Goal: Task Accomplishment & Management: Use online tool/utility

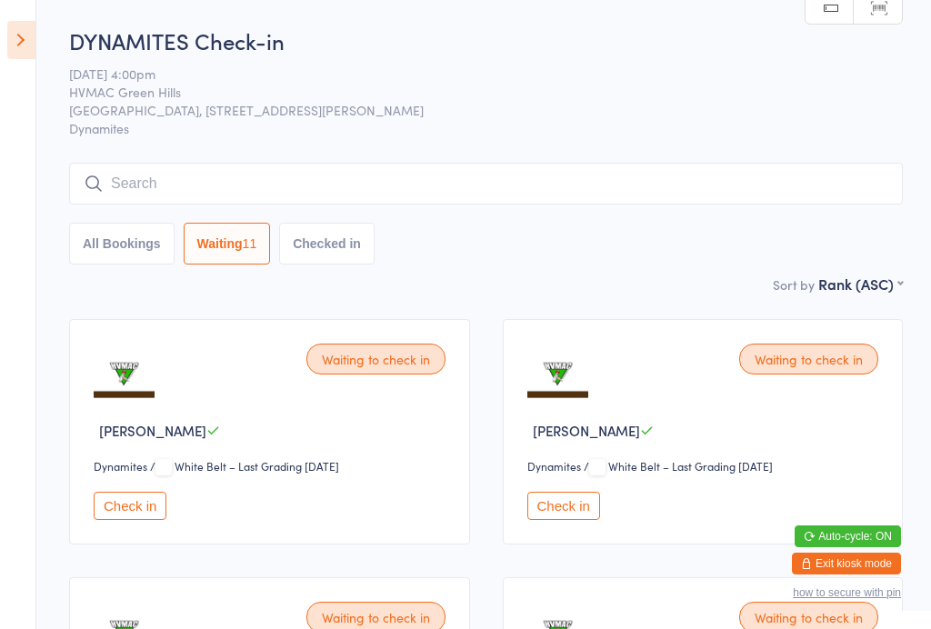
select select "4"
click at [32, 45] on icon at bounding box center [21, 40] width 28 height 38
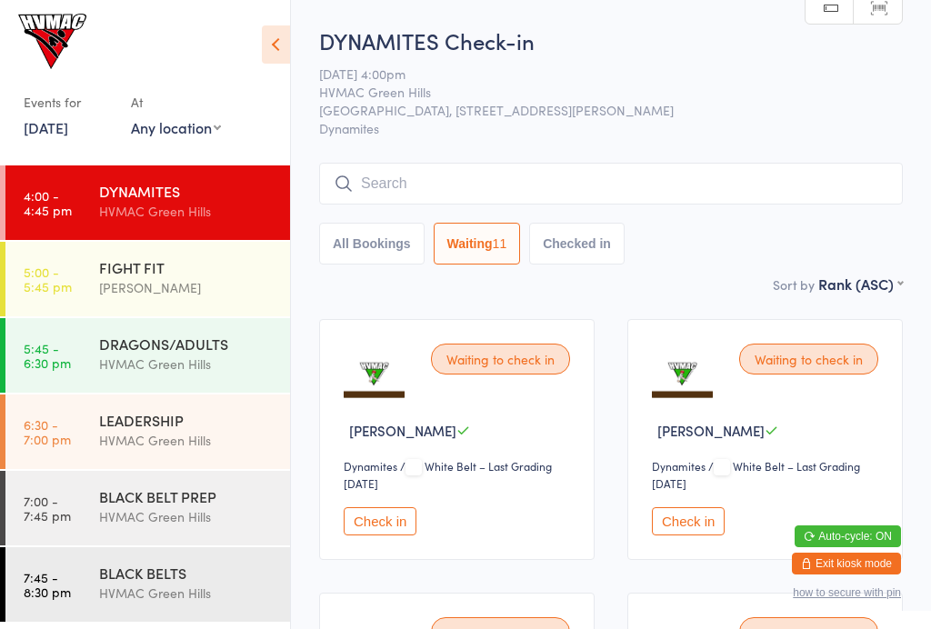
click at [246, 290] on div "[PERSON_NAME]" at bounding box center [186, 287] width 175 height 21
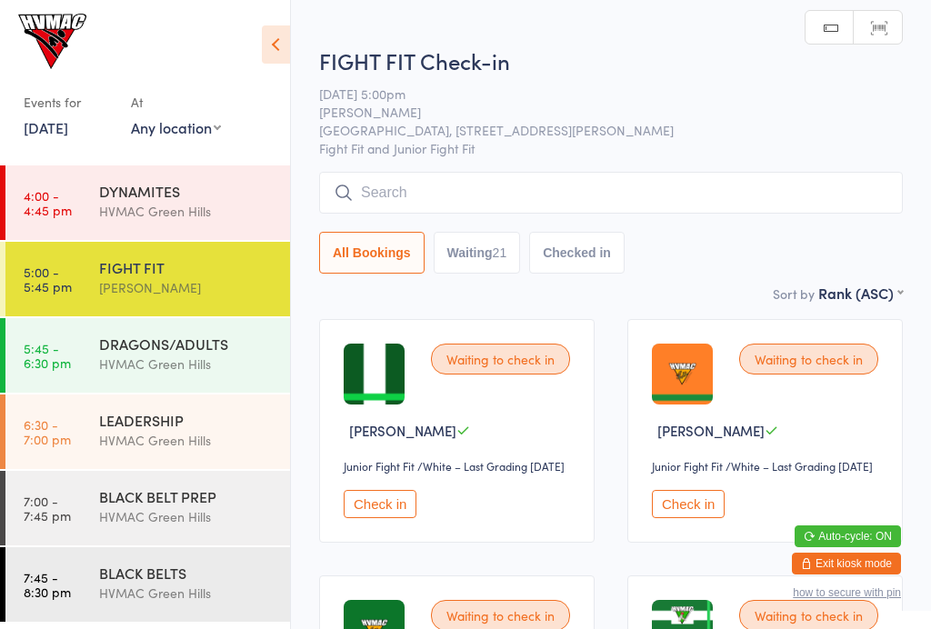
click at [507, 260] on div "21" at bounding box center [500, 252] width 15 height 15
select select "4"
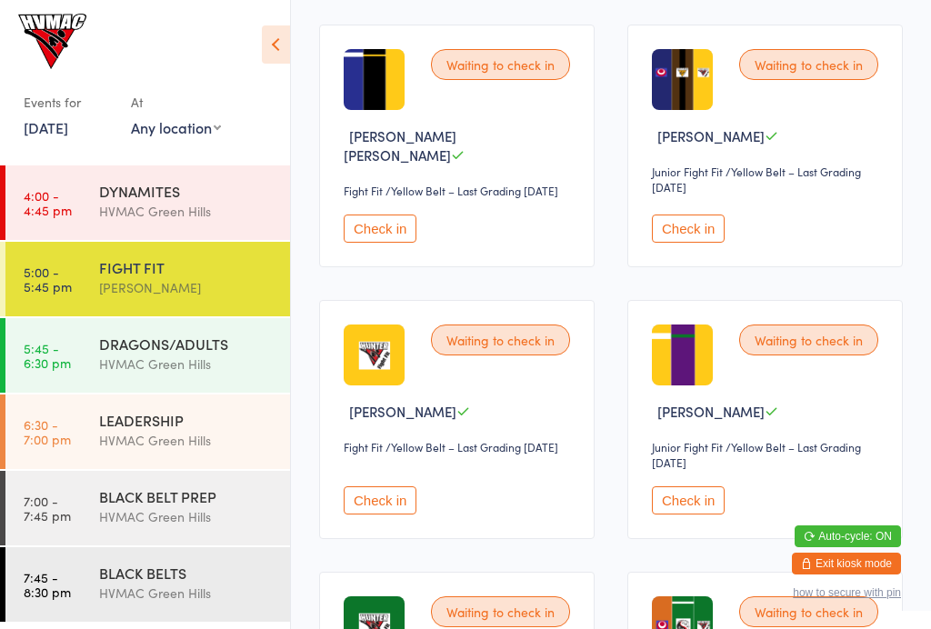
scroll to position [1103, 0]
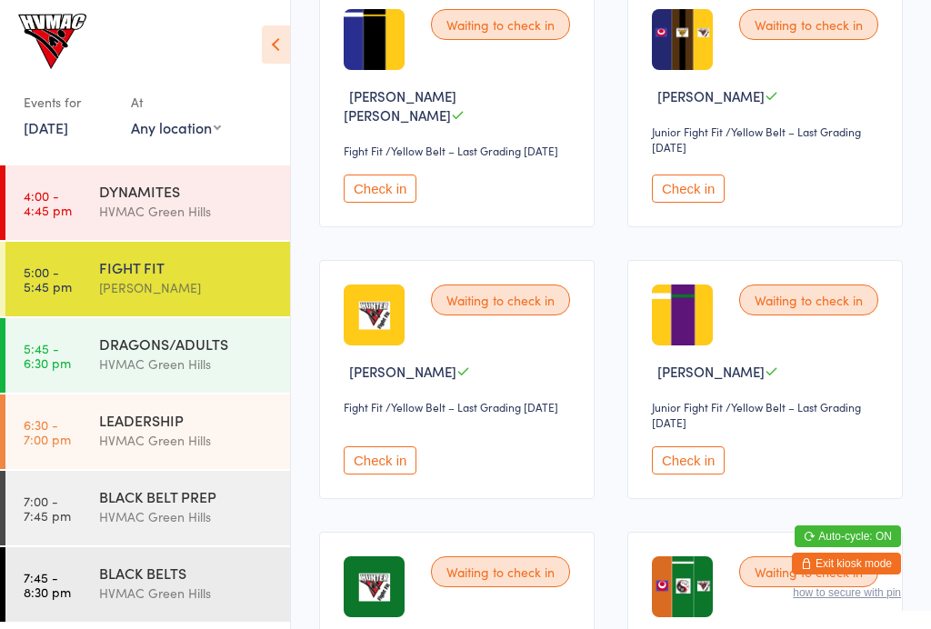
click at [703, 203] on button "Check in" at bounding box center [688, 188] width 73 height 28
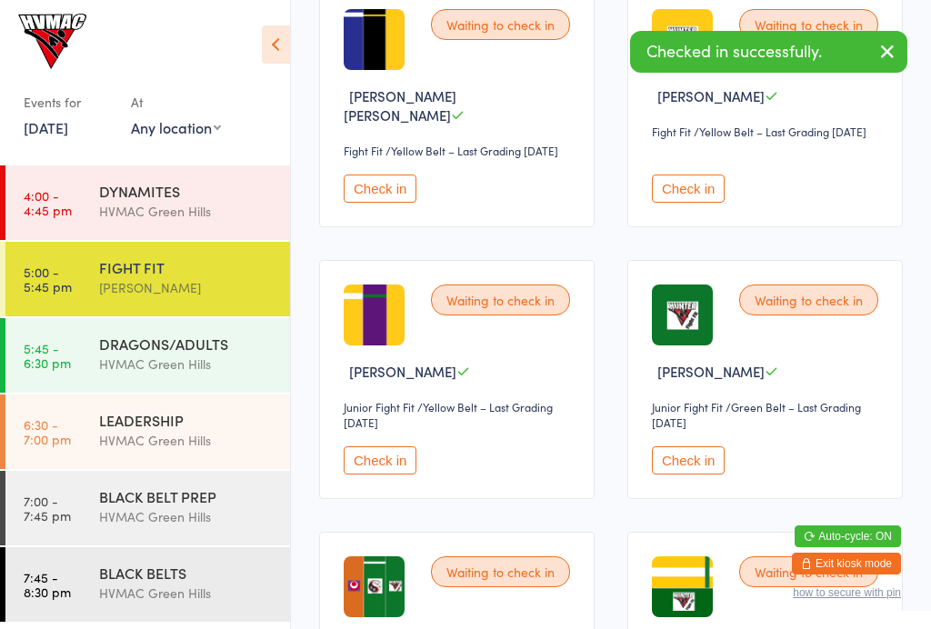
click at [220, 383] on div "DRAGONS/ADULTS HVMAC [GEOGRAPHIC_DATA]" at bounding box center [194, 354] width 191 height 72
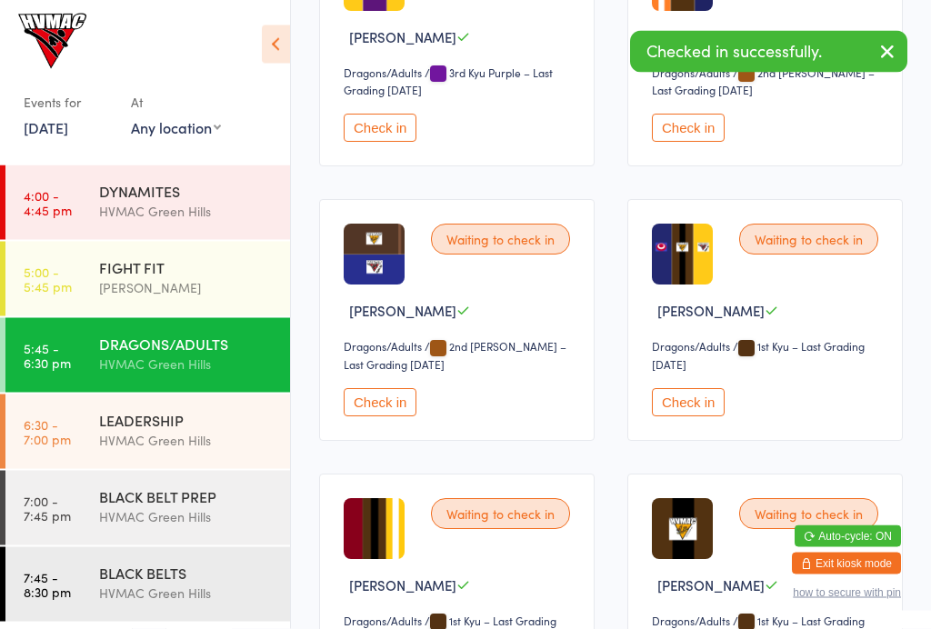
scroll to position [2036, 0]
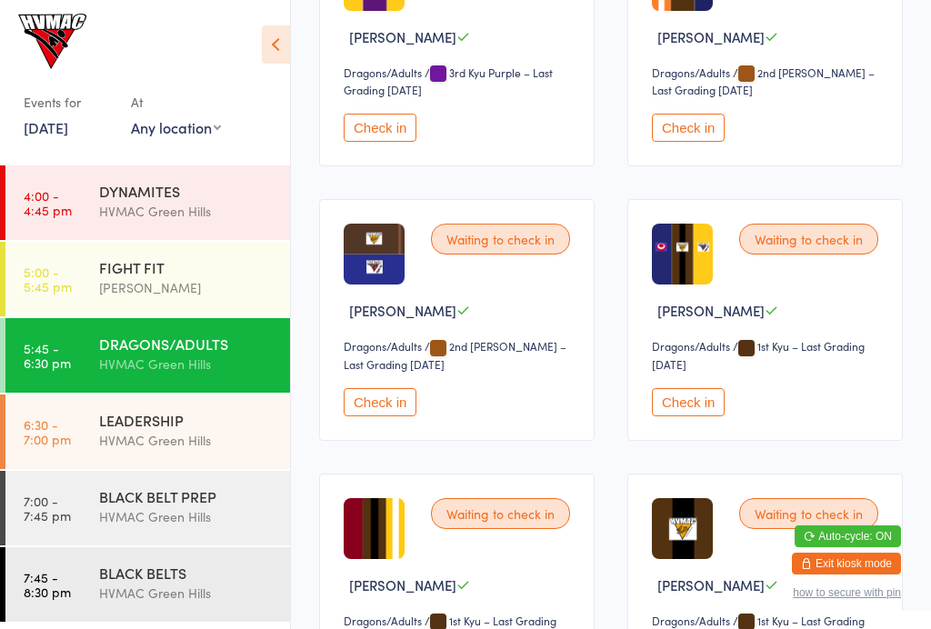
click at [675, 416] on button "Check in" at bounding box center [688, 402] width 73 height 28
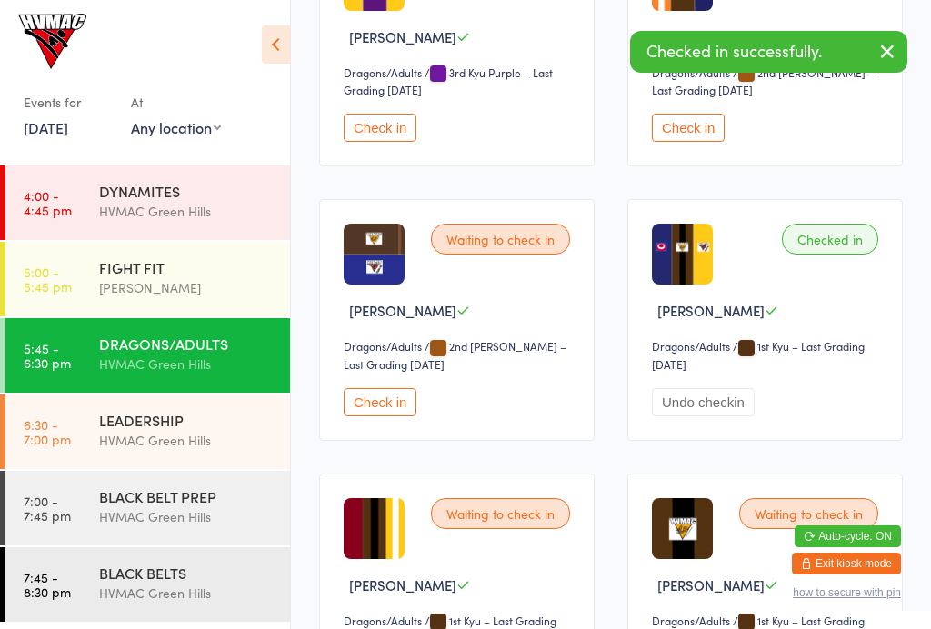
click at [263, 422] on div "LEADERSHIP" at bounding box center [186, 420] width 175 height 20
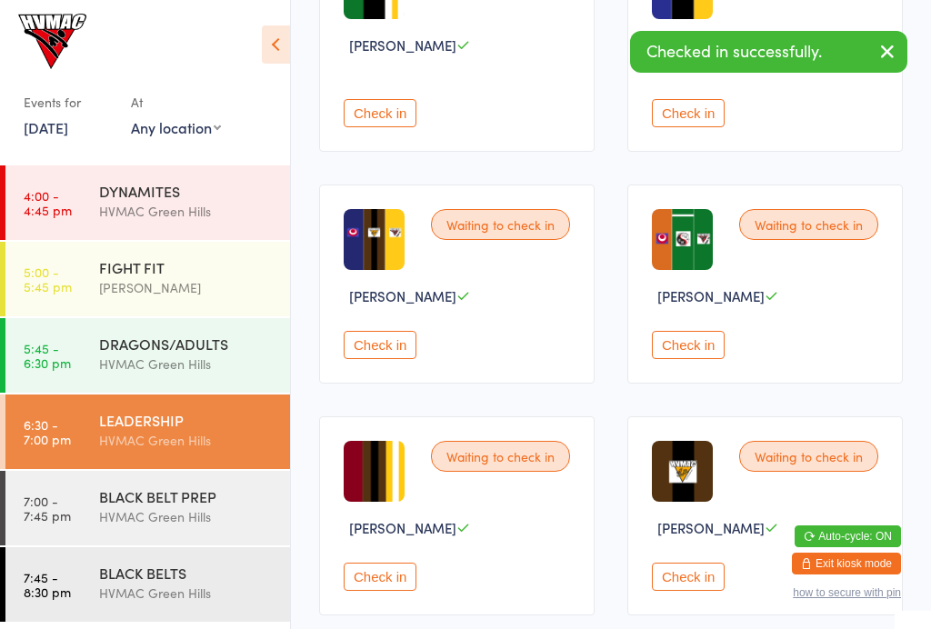
scroll to position [615, 0]
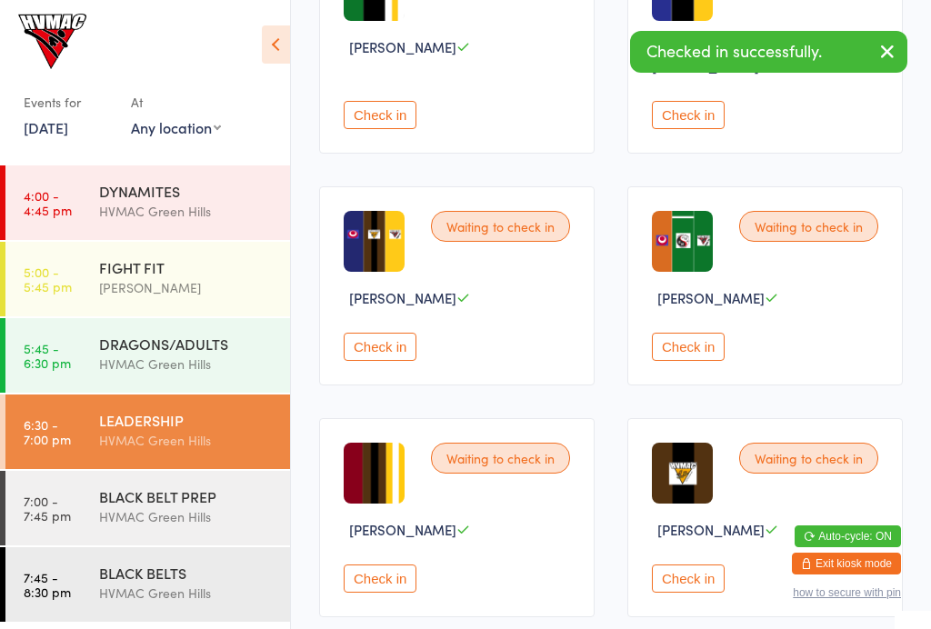
click at [396, 353] on button "Check in" at bounding box center [380, 347] width 73 height 28
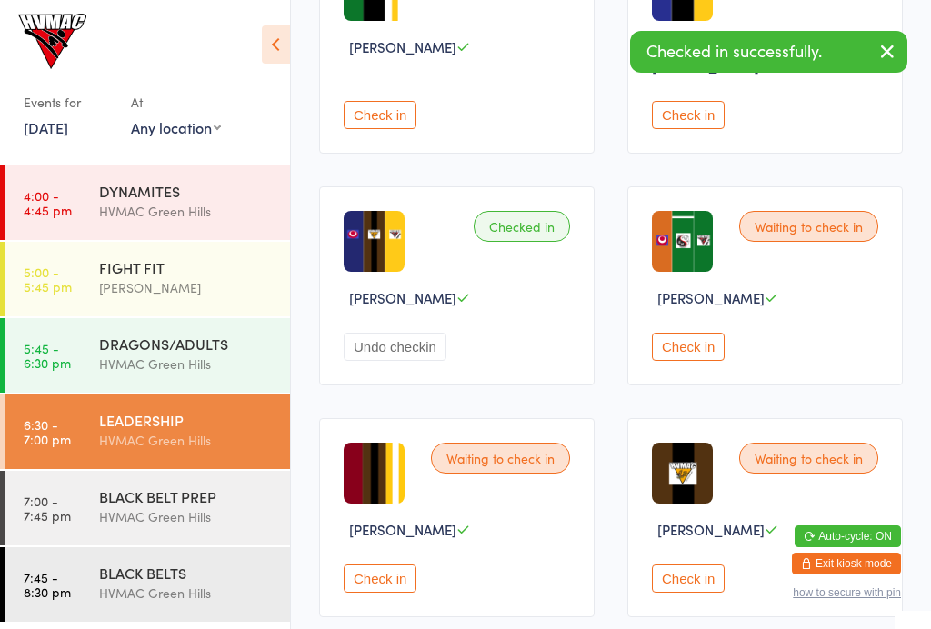
click at [281, 513] on div "BLACK BELT PREP HVMAC Green Hills" at bounding box center [194, 507] width 191 height 72
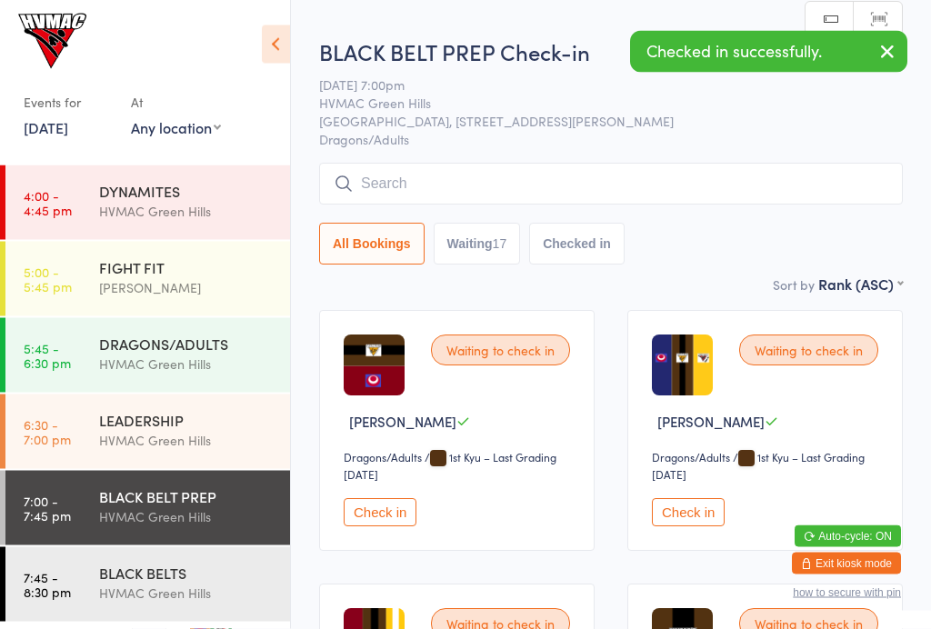
click at [692, 527] on button "Check in" at bounding box center [688, 513] width 73 height 28
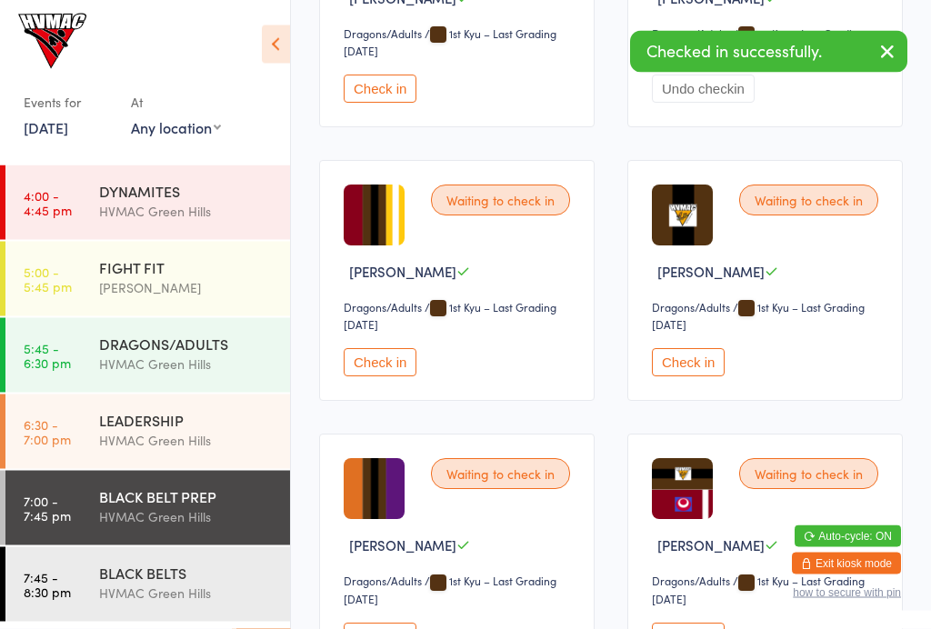
scroll to position [433, 0]
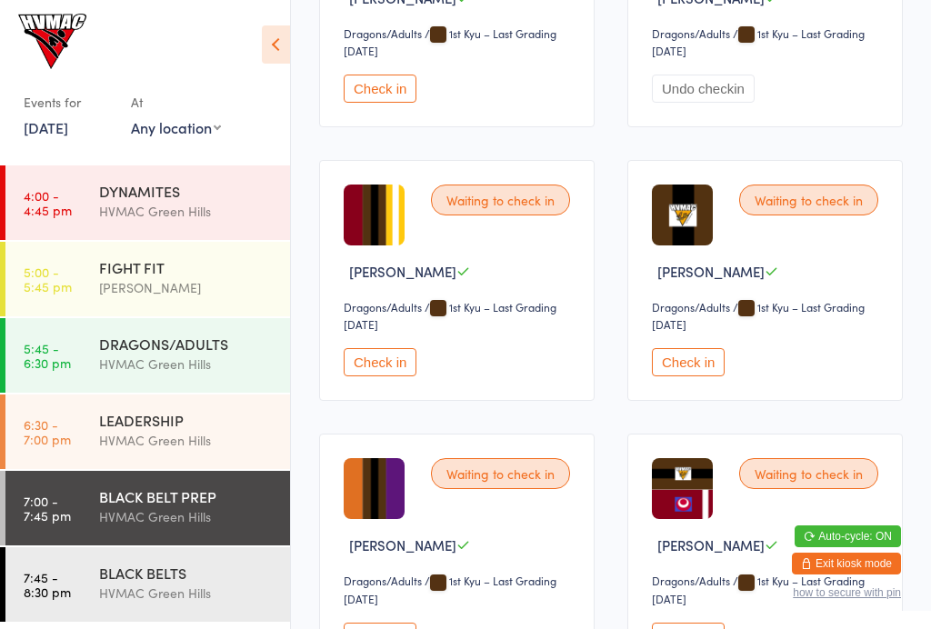
click at [246, 582] on div "BLACK BELTS" at bounding box center [186, 573] width 175 height 20
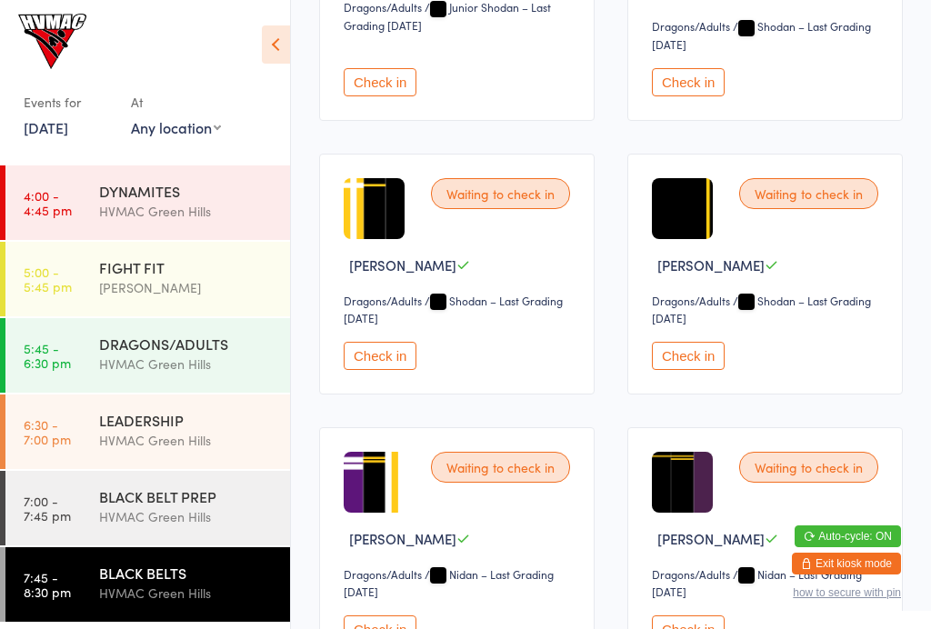
scroll to position [1003, 0]
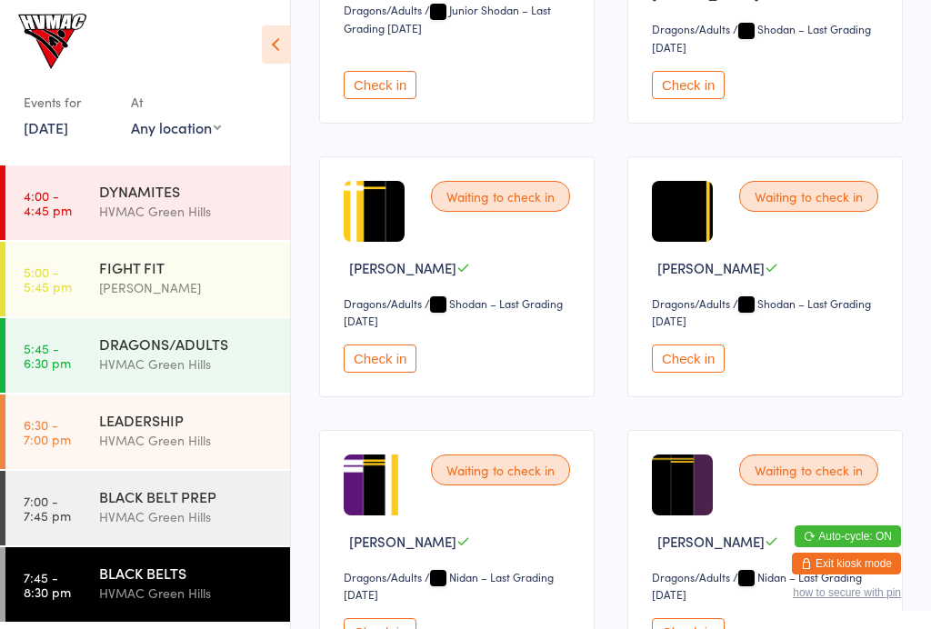
click at [262, 214] on div "HVMAC Green Hills" at bounding box center [186, 211] width 175 height 21
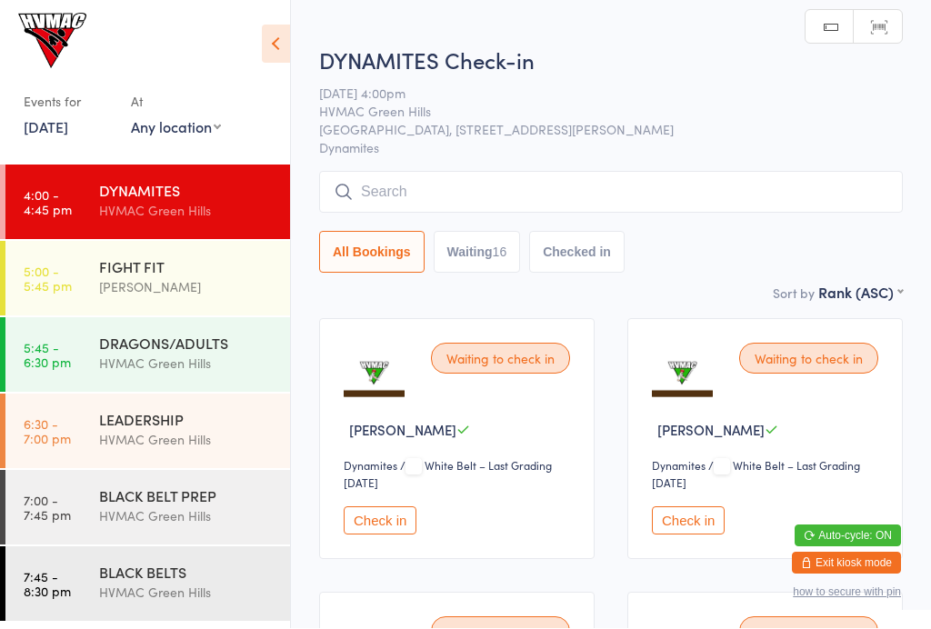
scroll to position [1, 0]
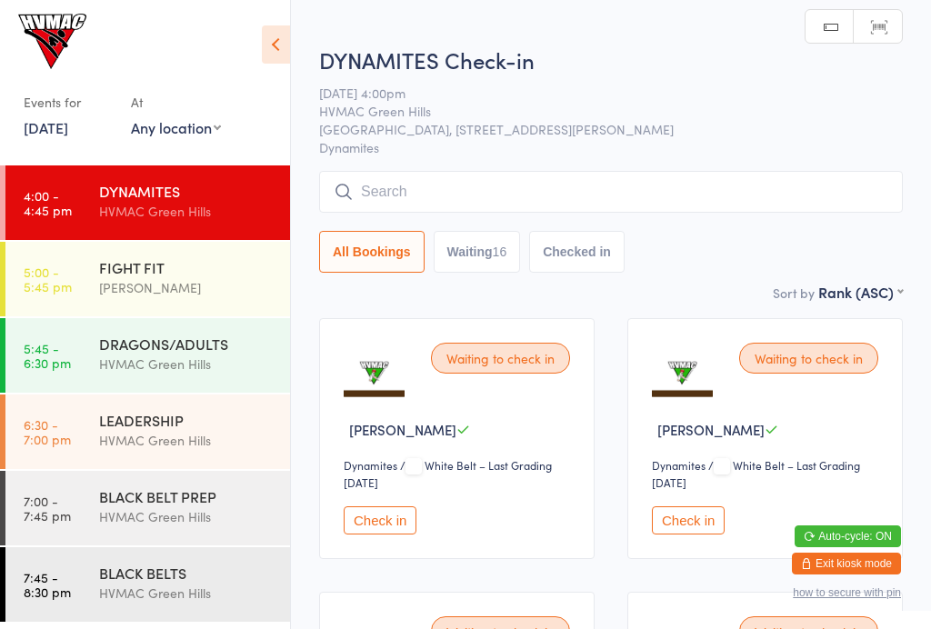
click at [495, 257] on button "Waiting 16" at bounding box center [476, 252] width 87 height 42
select select "4"
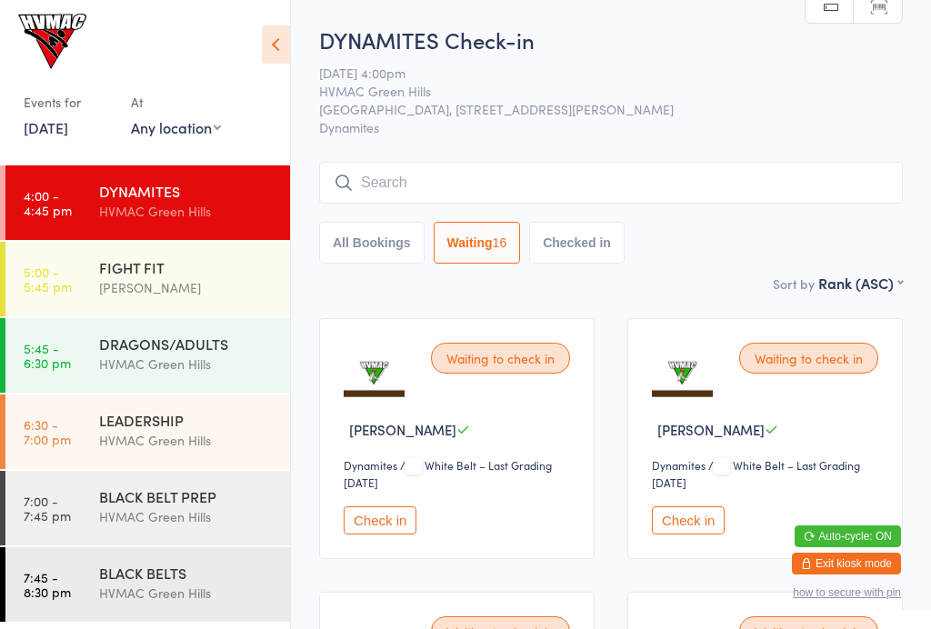
click at [284, 62] on icon at bounding box center [276, 44] width 28 height 38
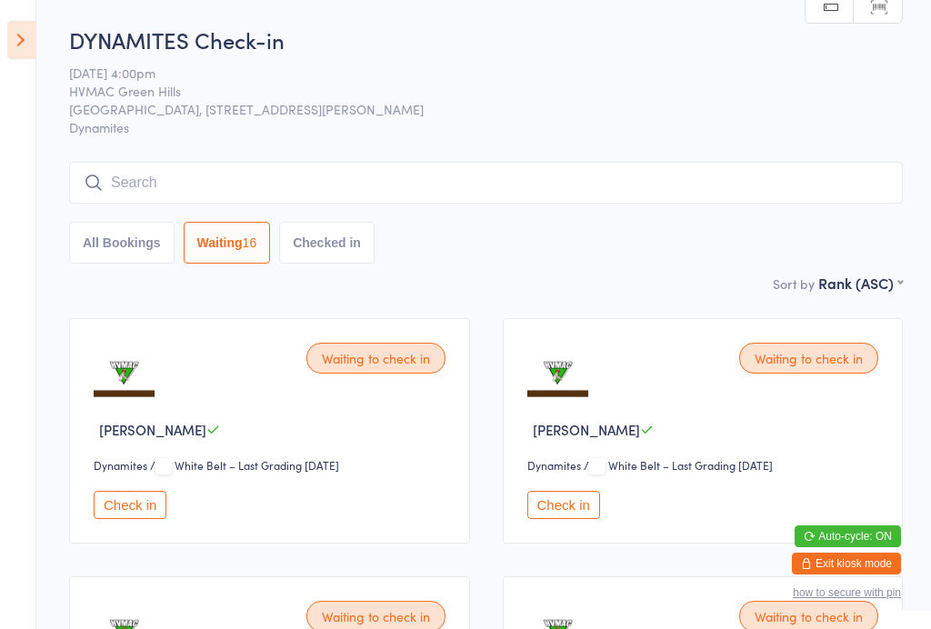
click at [35, 25] on icon at bounding box center [21, 40] width 28 height 38
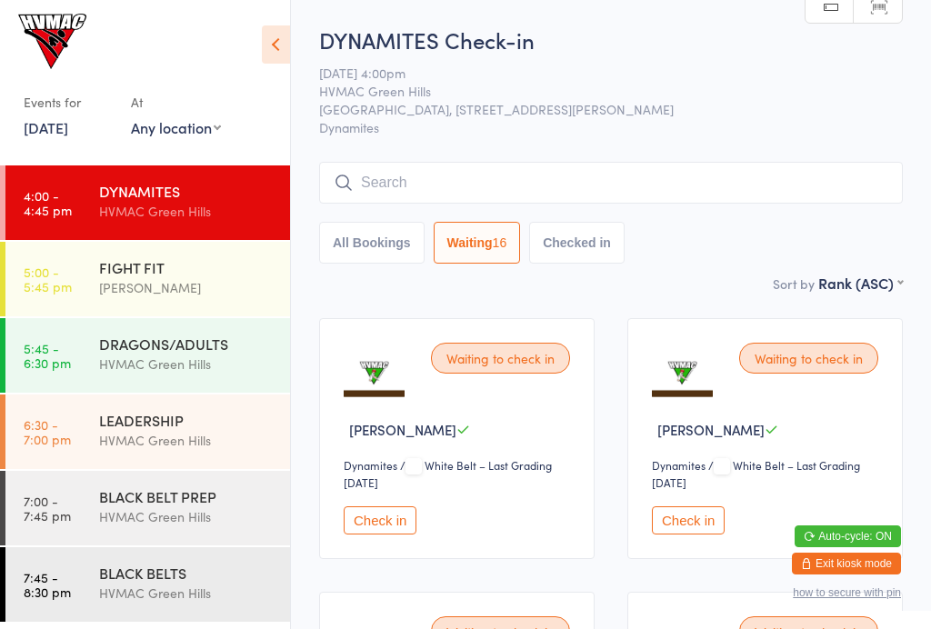
scroll to position [0, 0]
click at [193, 518] on div "HVMAC Green Hills" at bounding box center [186, 516] width 175 height 21
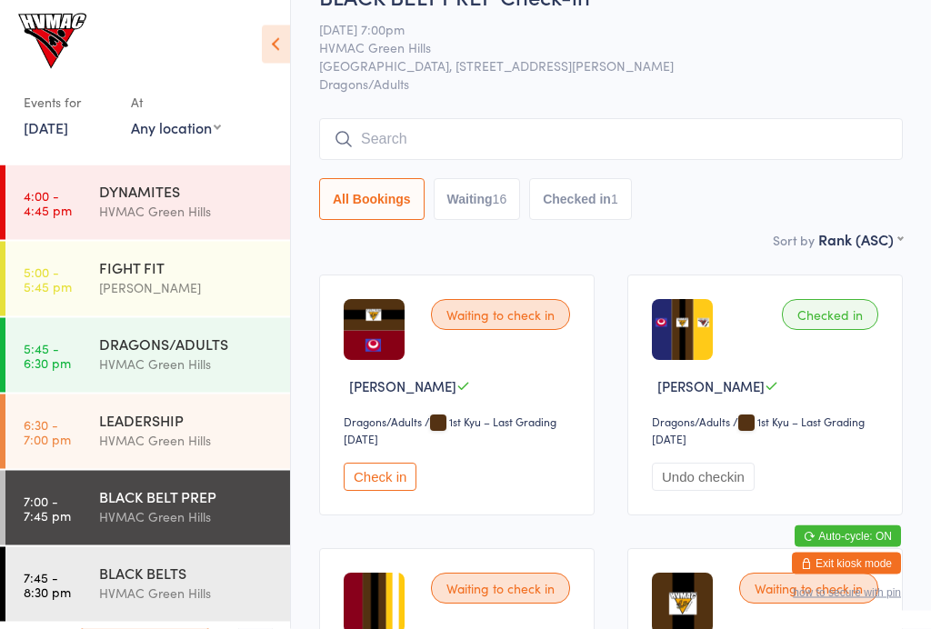
scroll to position [43, 0]
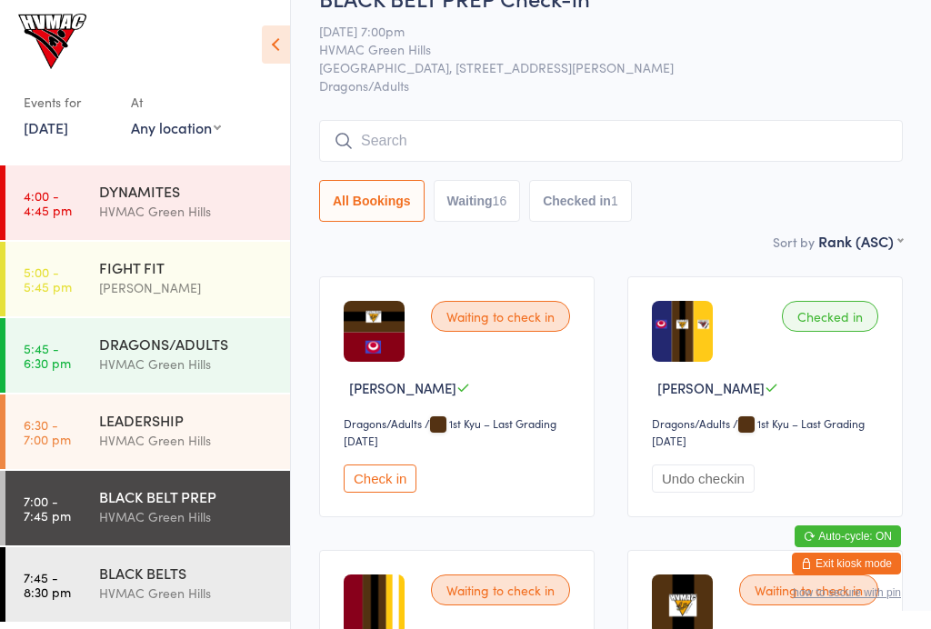
click at [226, 210] on div "HVMAC Green Hills" at bounding box center [186, 211] width 175 height 21
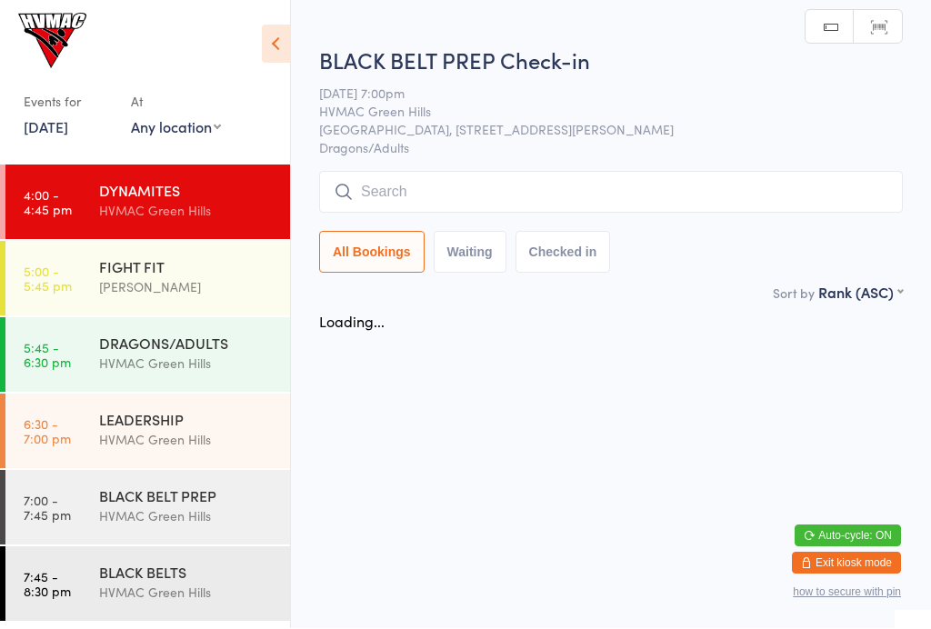
scroll to position [1, 0]
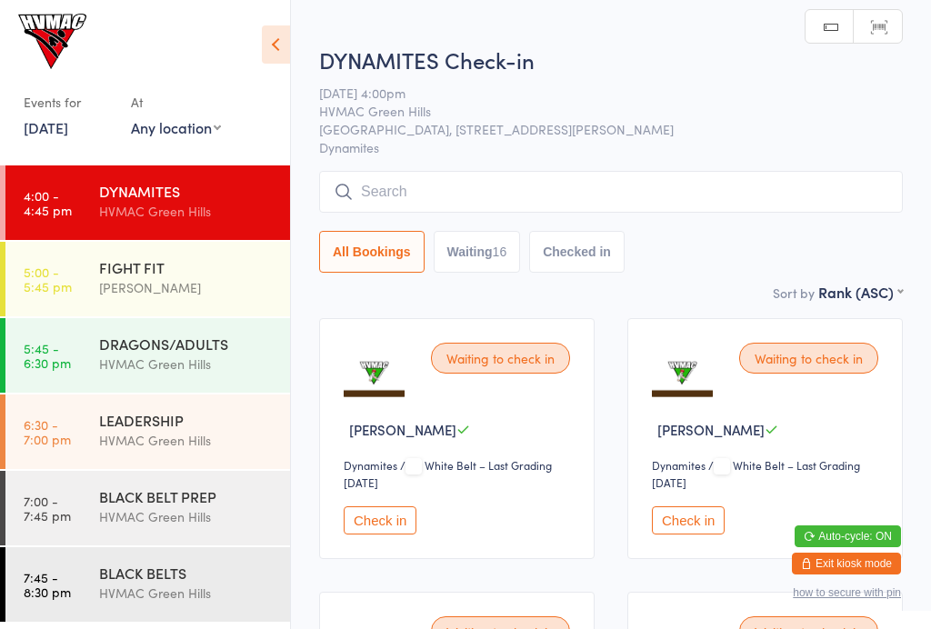
click at [473, 271] on button "Waiting 16" at bounding box center [476, 252] width 87 height 42
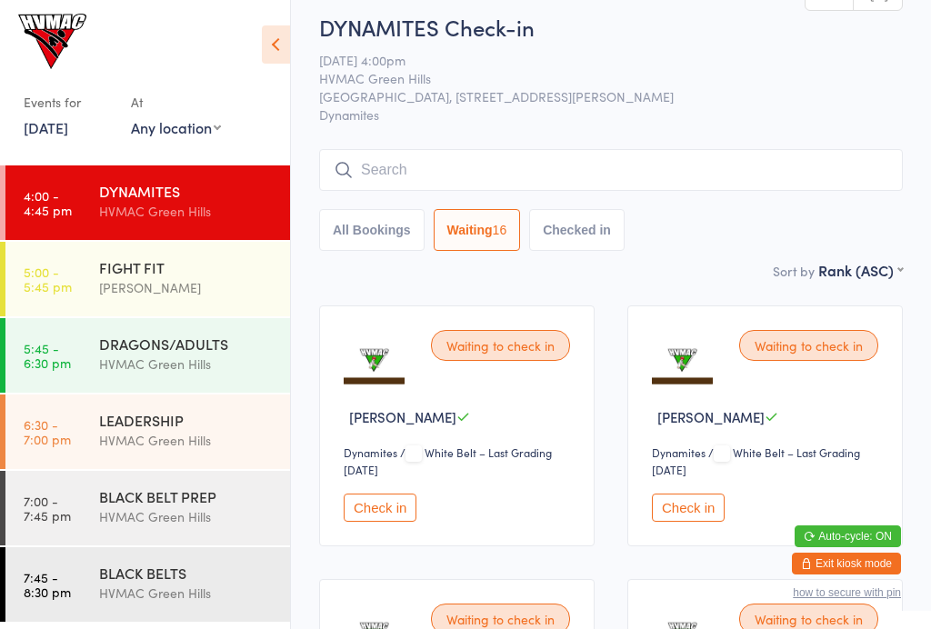
scroll to position [0, 0]
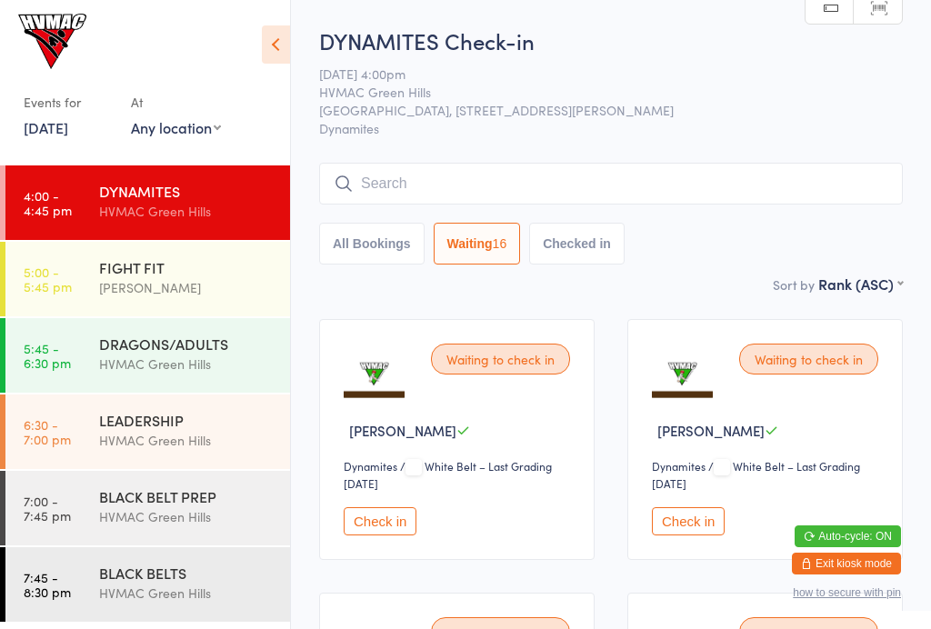
click at [385, 253] on button "All Bookings" at bounding box center [371, 244] width 105 height 42
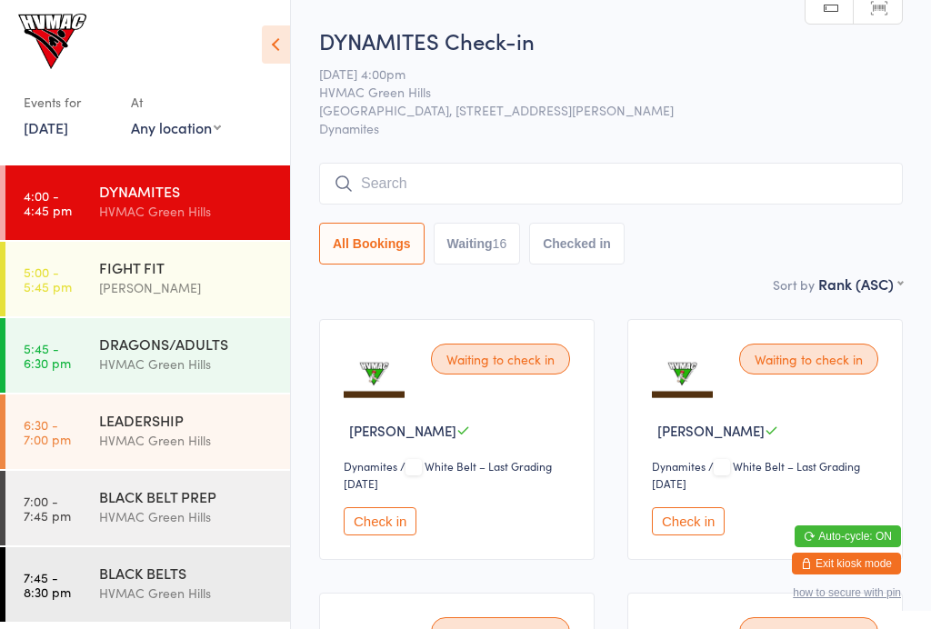
click at [496, 252] on button "Waiting 16" at bounding box center [476, 244] width 87 height 42
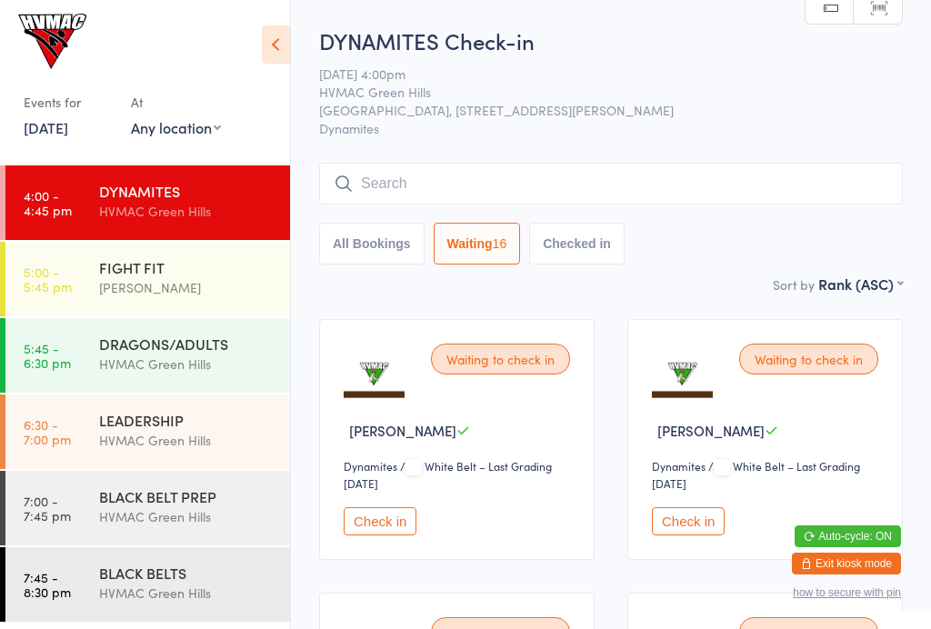
click at [624, 247] on button "Checked in" at bounding box center [576, 244] width 95 height 42
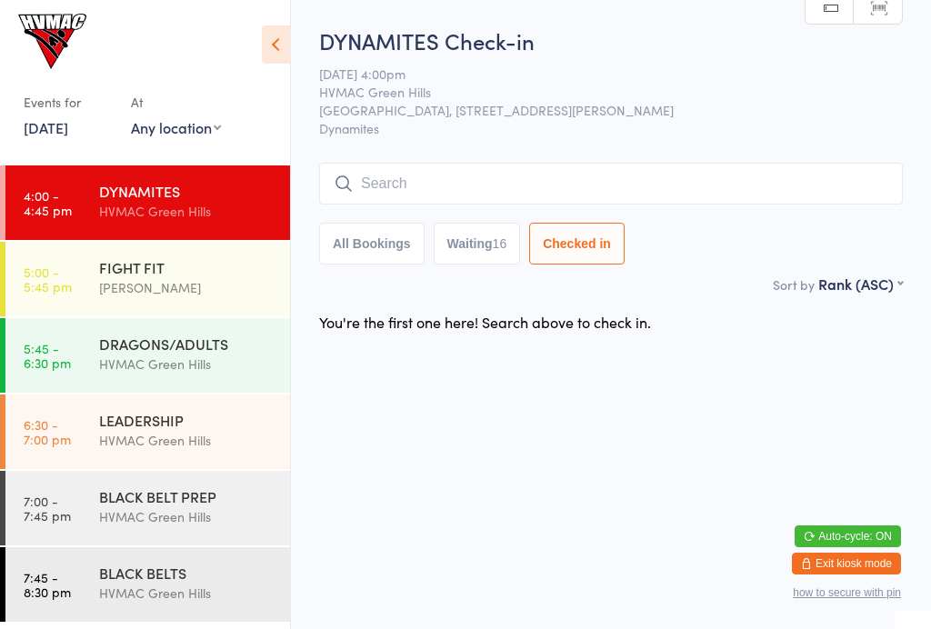
click at [496, 249] on button "Waiting 16" at bounding box center [476, 244] width 87 height 42
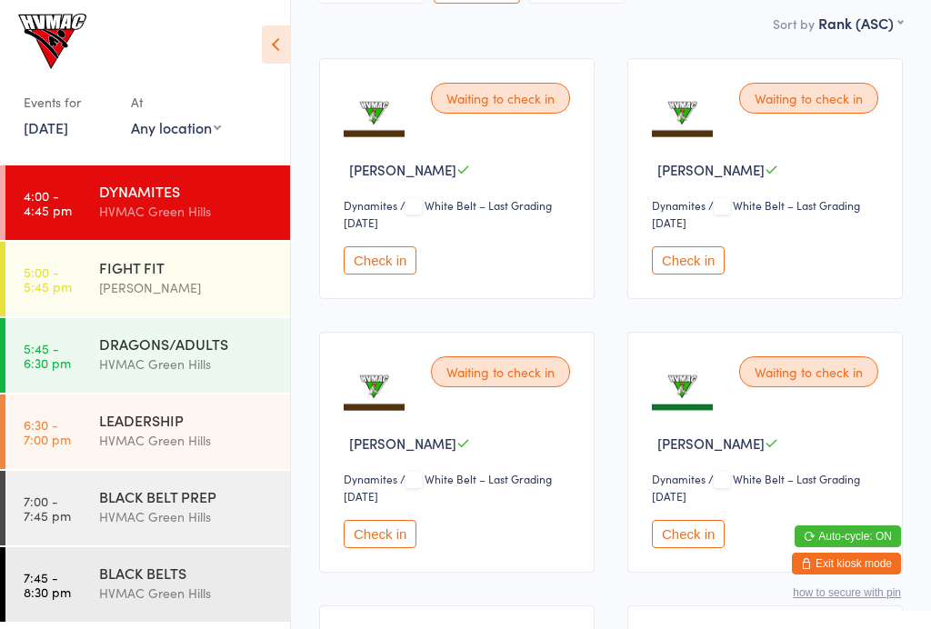
scroll to position [191, 0]
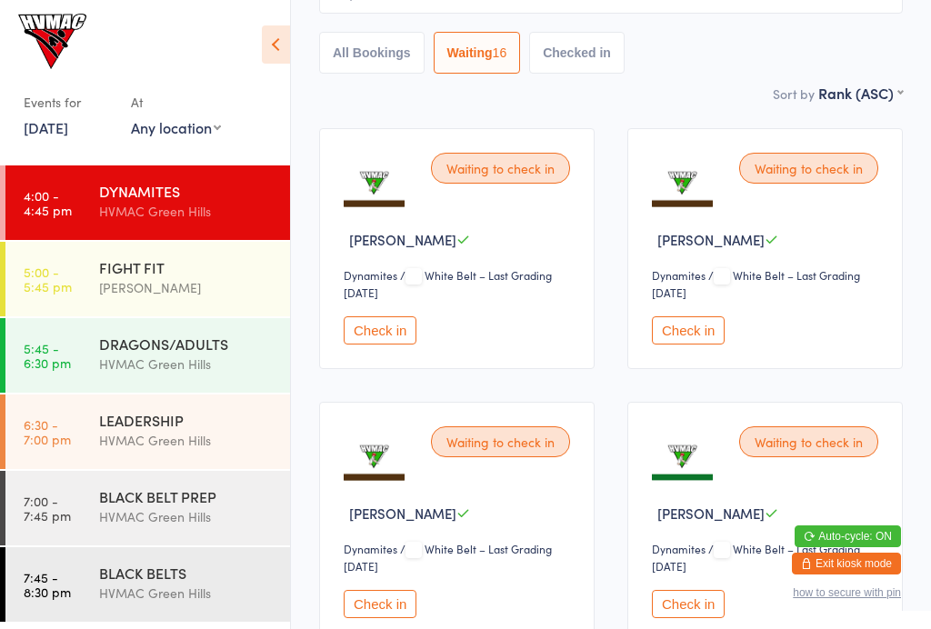
click at [602, 67] on button "Checked in" at bounding box center [576, 53] width 95 height 42
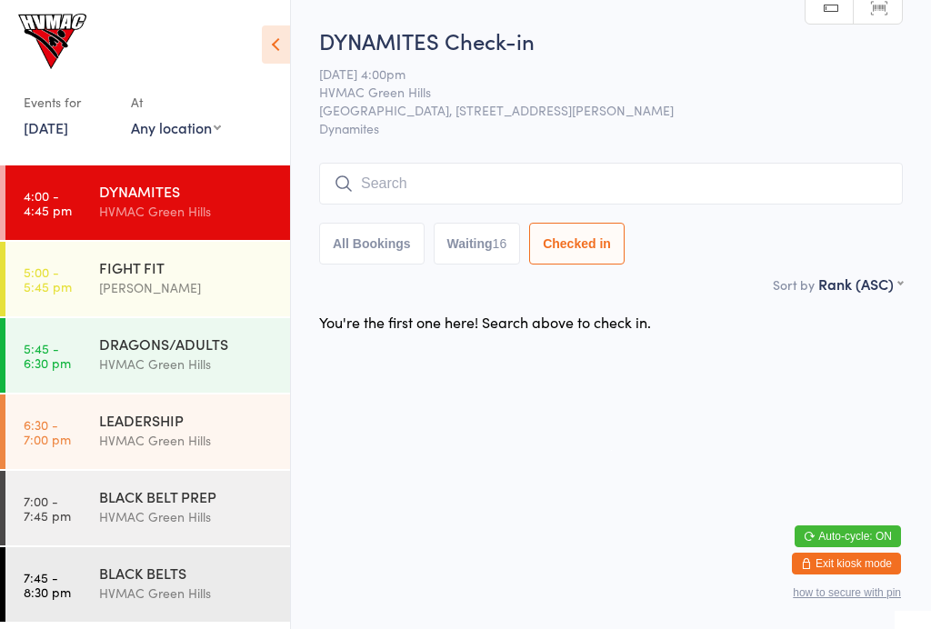
scroll to position [0, 0]
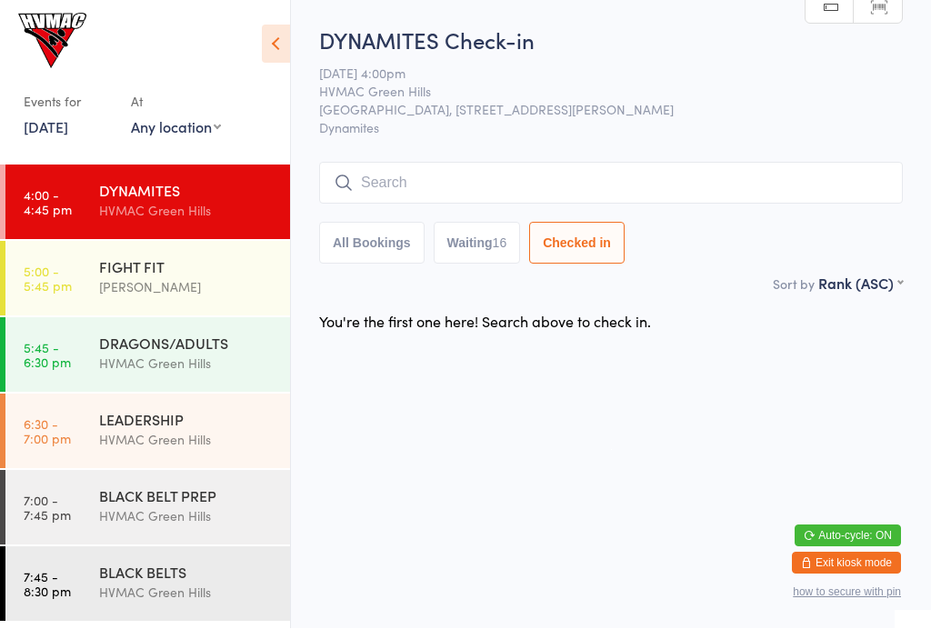
click at [499, 246] on button "Waiting 16" at bounding box center [476, 244] width 87 height 42
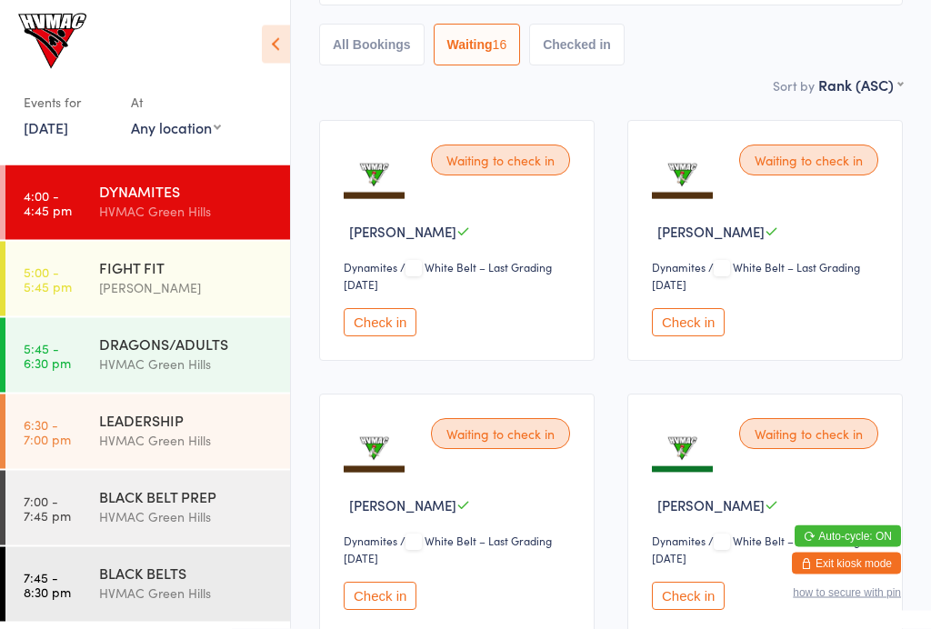
click at [682, 324] on button "Check in" at bounding box center [688, 323] width 73 height 28
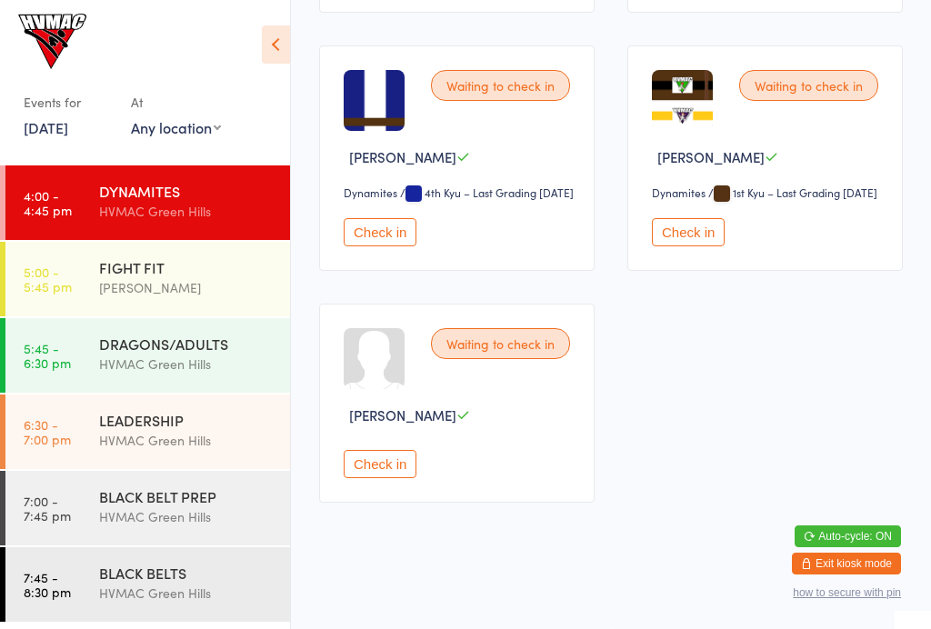
scroll to position [1953, 0]
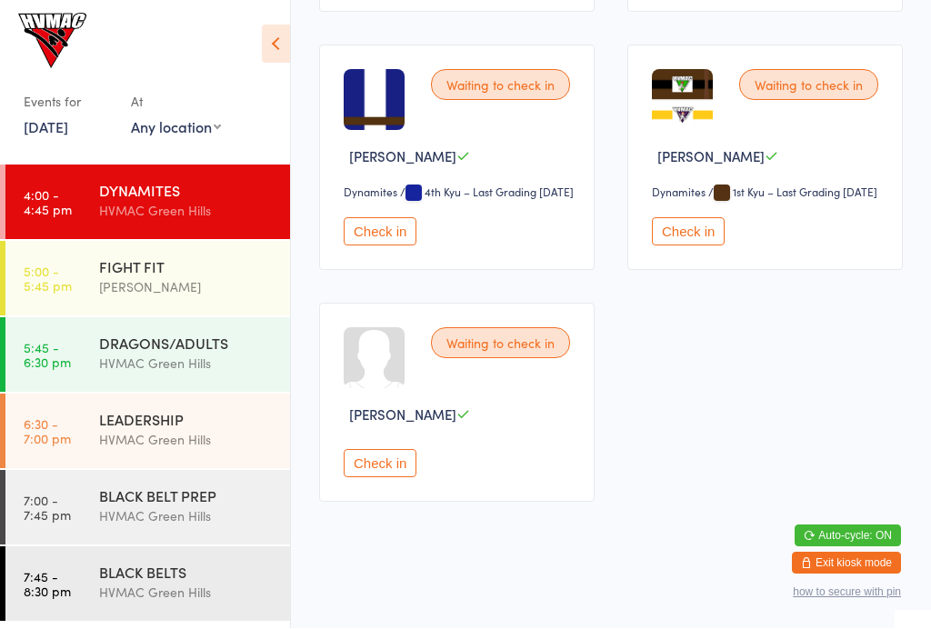
click at [397, 474] on button "Check in" at bounding box center [380, 464] width 73 height 28
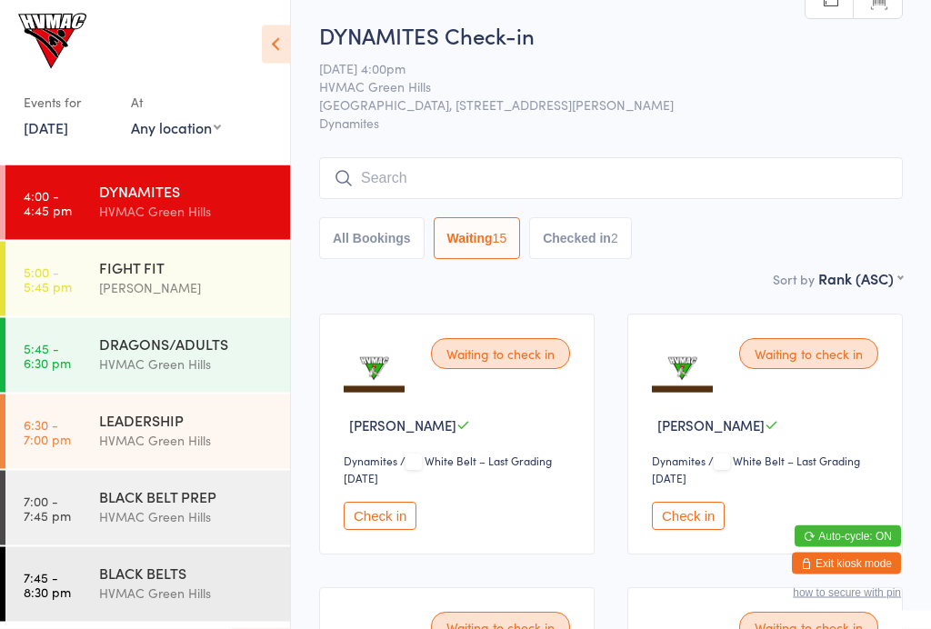
scroll to position [0, 0]
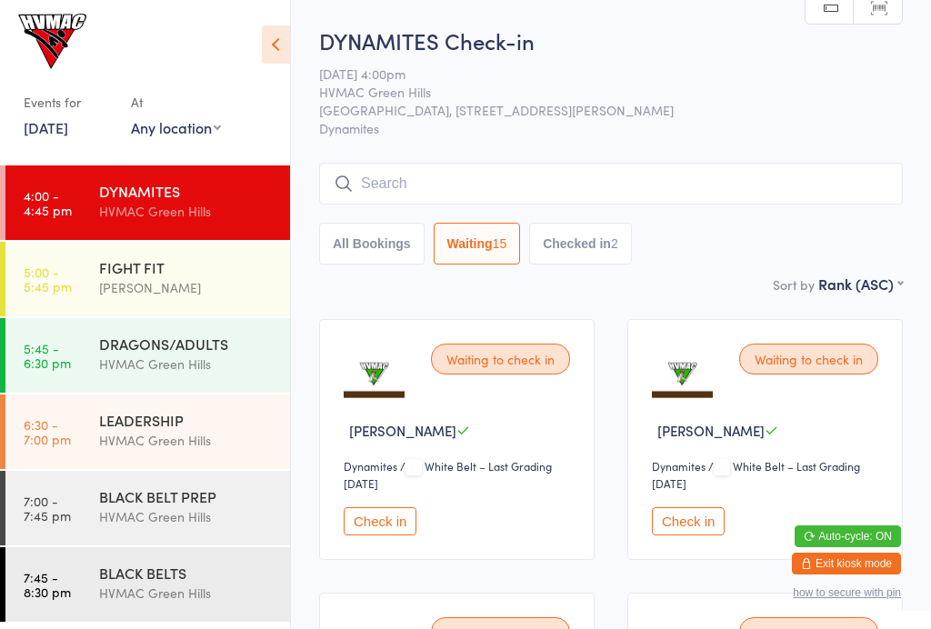
click at [610, 254] on button "Checked in 2" at bounding box center [580, 244] width 103 height 42
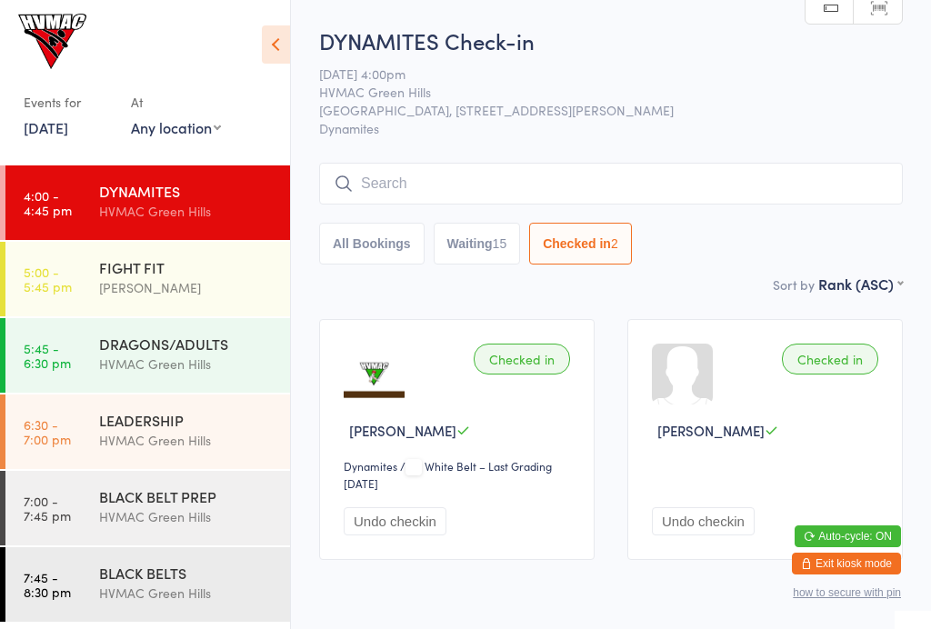
click at [479, 254] on button "Waiting 15" at bounding box center [476, 244] width 87 height 42
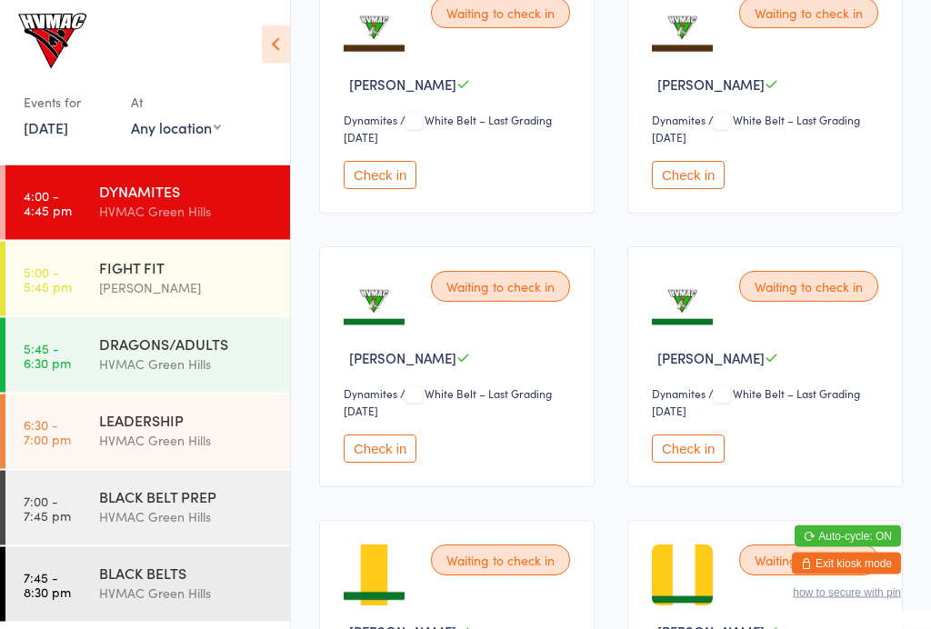
scroll to position [346, 0]
click at [379, 456] on button "Check in" at bounding box center [380, 448] width 73 height 28
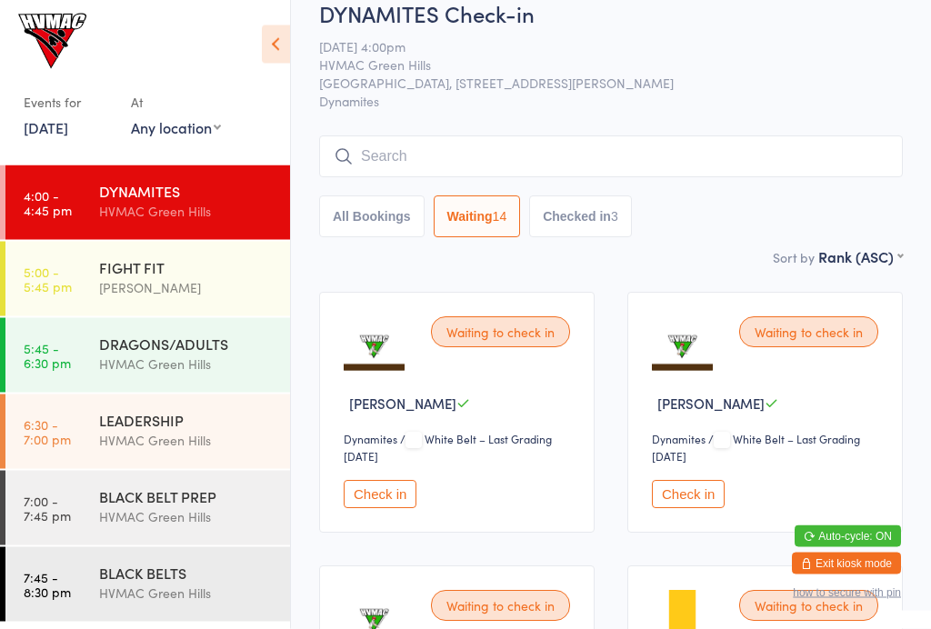
scroll to position [0, 0]
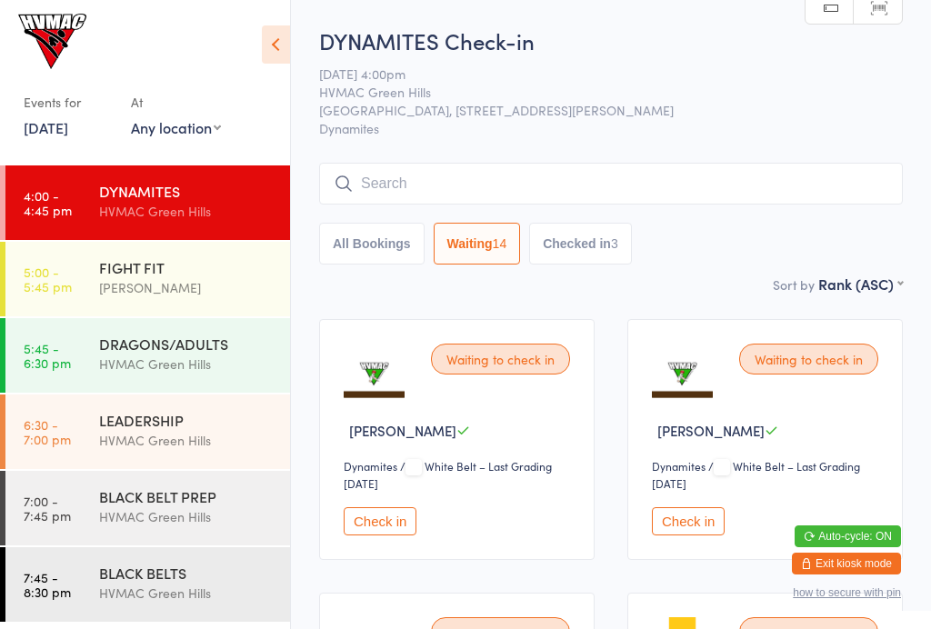
click at [625, 248] on button "Checked in 3" at bounding box center [580, 244] width 103 height 42
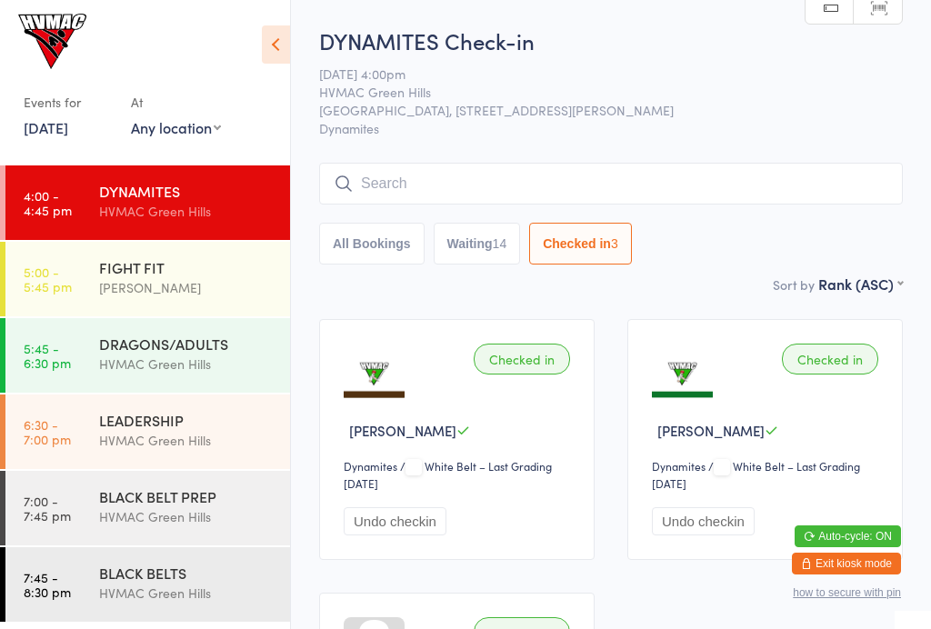
click at [507, 241] on div "14" at bounding box center [500, 243] width 15 height 15
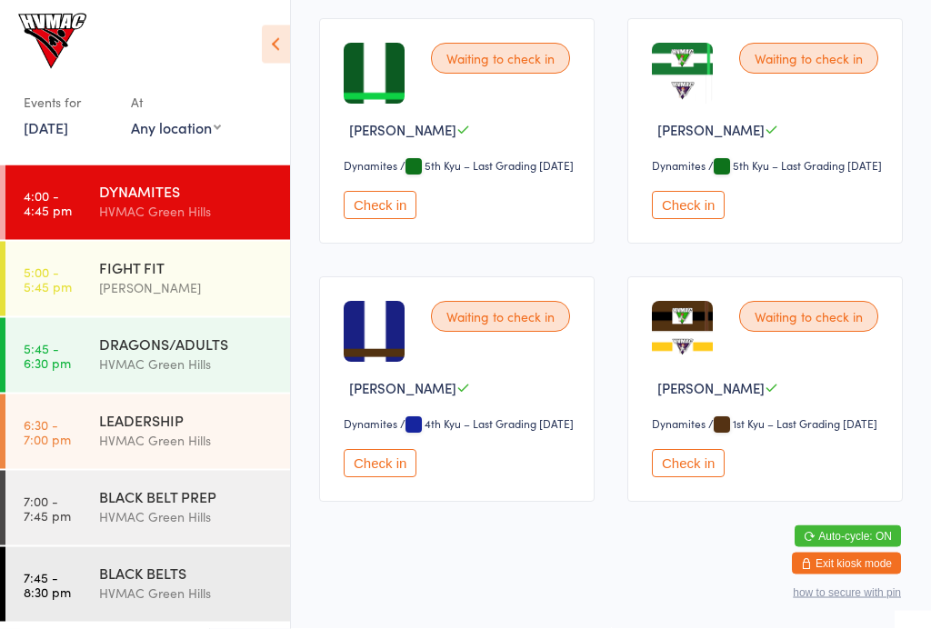
scroll to position [1718, 0]
click at [687, 478] on button "Check in" at bounding box center [688, 464] width 73 height 28
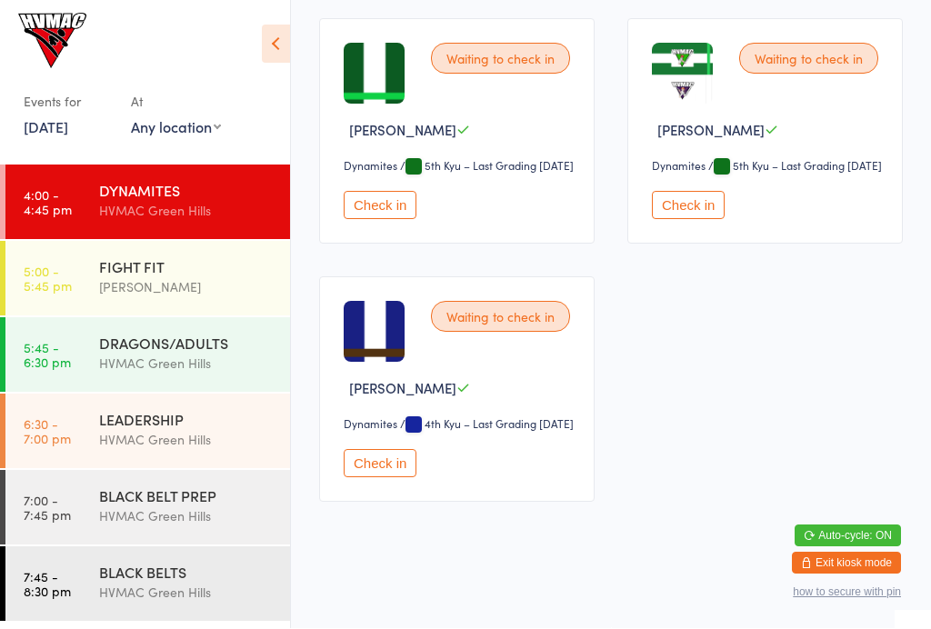
click at [375, 200] on button "Check in" at bounding box center [380, 206] width 73 height 28
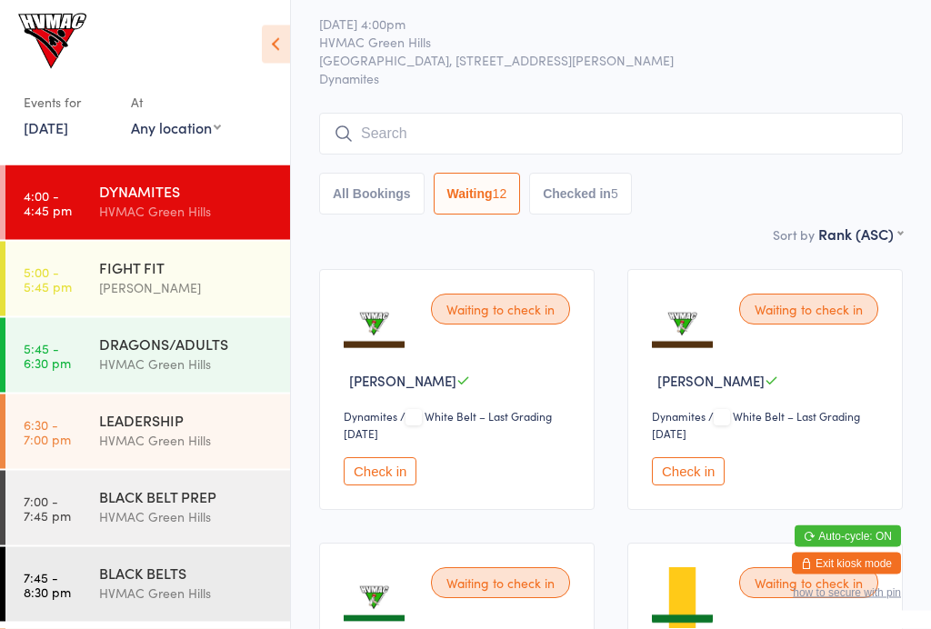
scroll to position [0, 0]
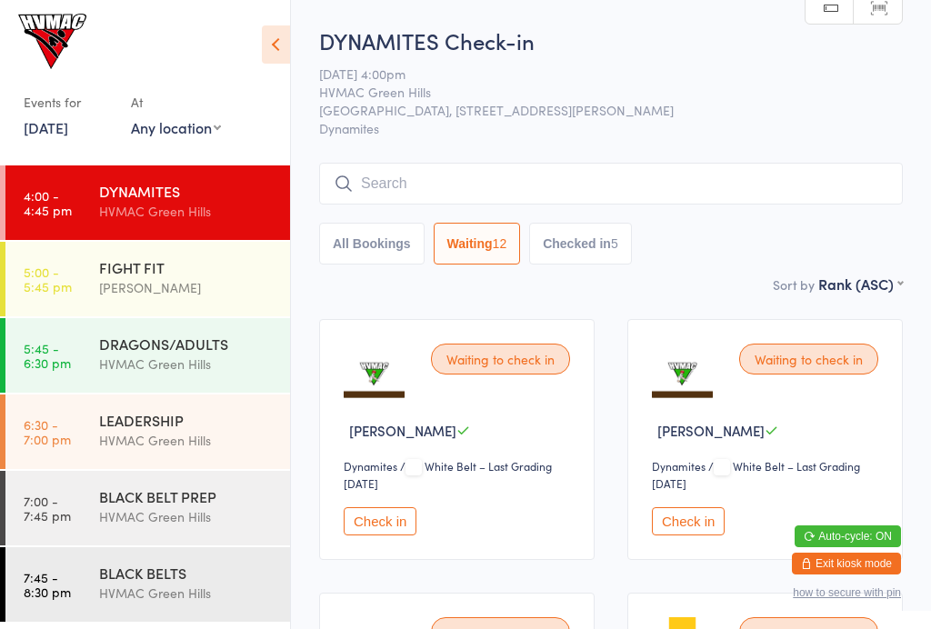
click at [615, 264] on button "Checked in 5" at bounding box center [580, 244] width 103 height 42
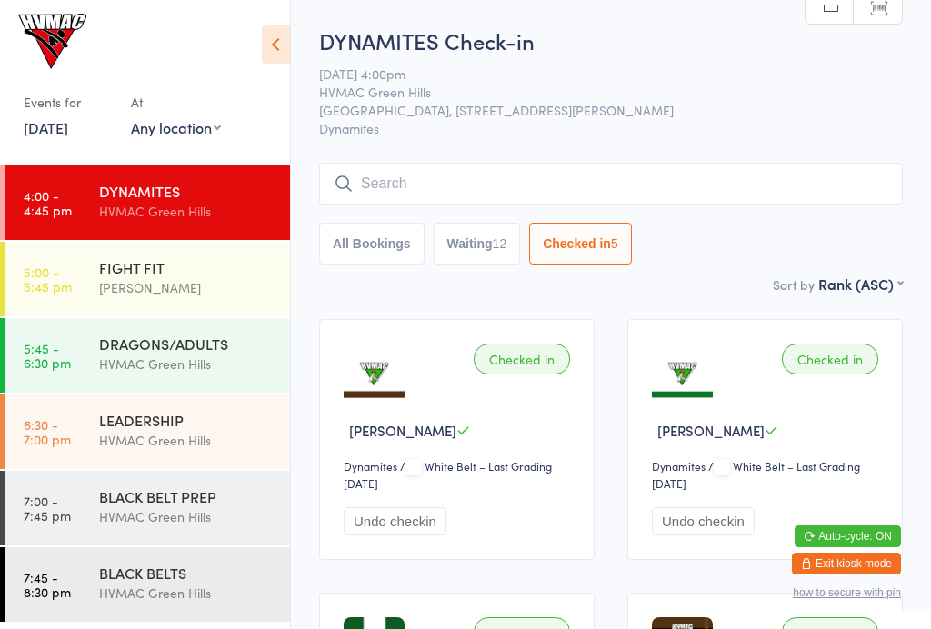
click at [487, 257] on button "Waiting 12" at bounding box center [476, 244] width 87 height 42
select select "4"
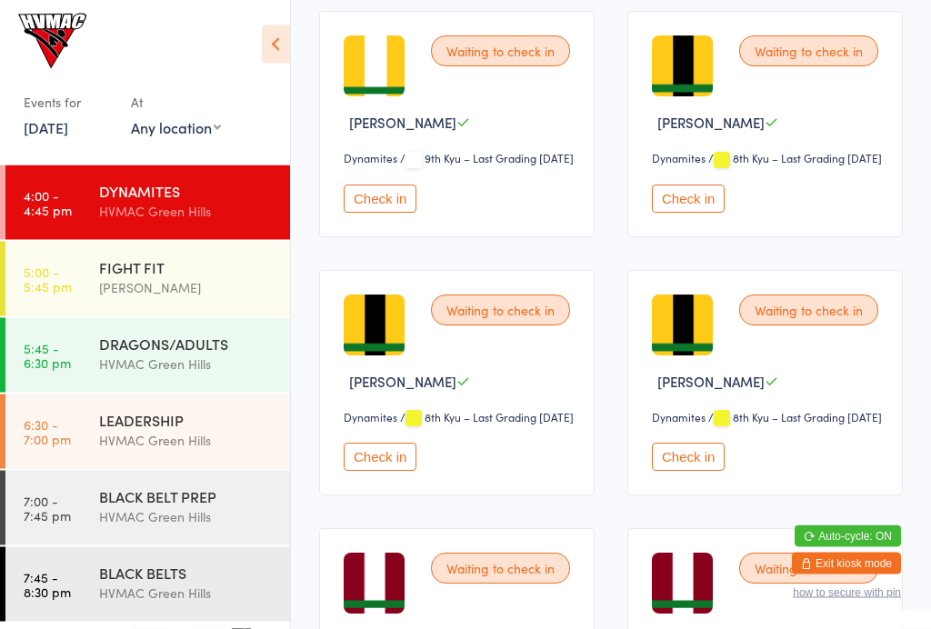
scroll to position [855, 0]
click at [702, 471] on button "Check in" at bounding box center [688, 457] width 73 height 28
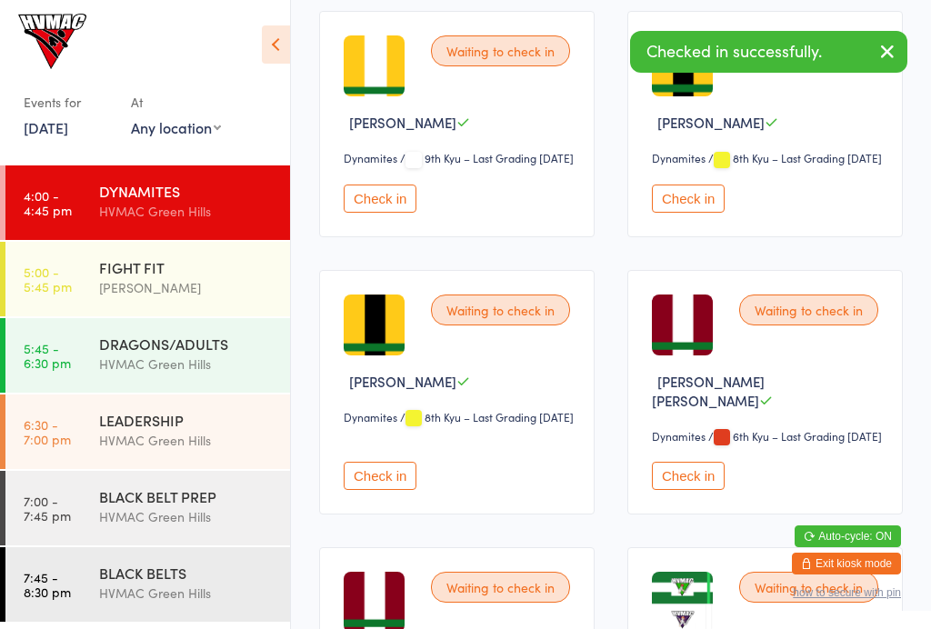
click at [63, 292] on time "5:00 - 5:45 pm" at bounding box center [48, 278] width 48 height 29
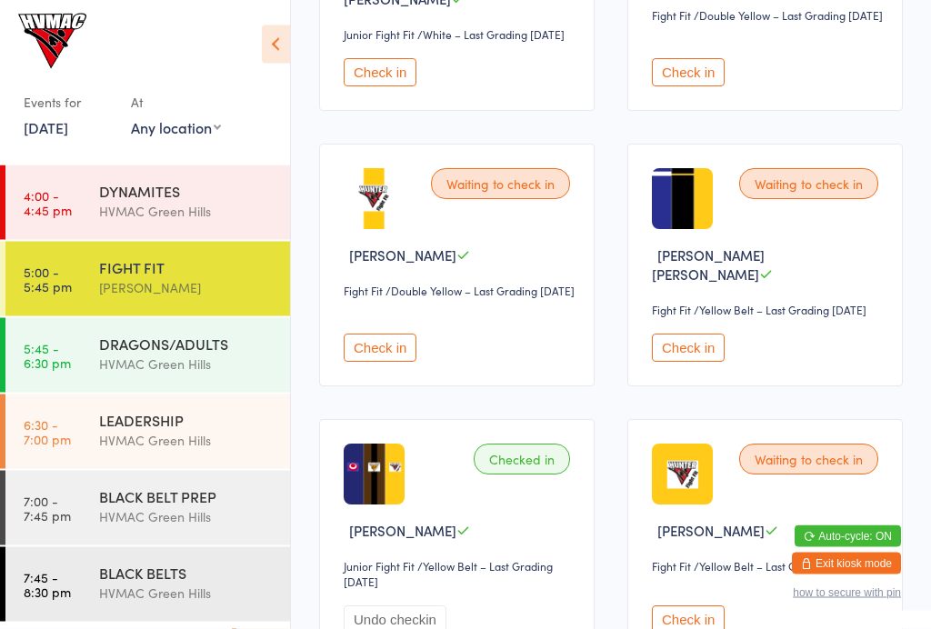
scroll to position [963, 0]
click at [701, 386] on div "Waiting to check in [PERSON_NAME] [PERSON_NAME] Fight Fit Fight Fit / Yellow Be…" at bounding box center [764, 265] width 275 height 243
click at [697, 362] on button "Check in" at bounding box center [688, 348] width 73 height 28
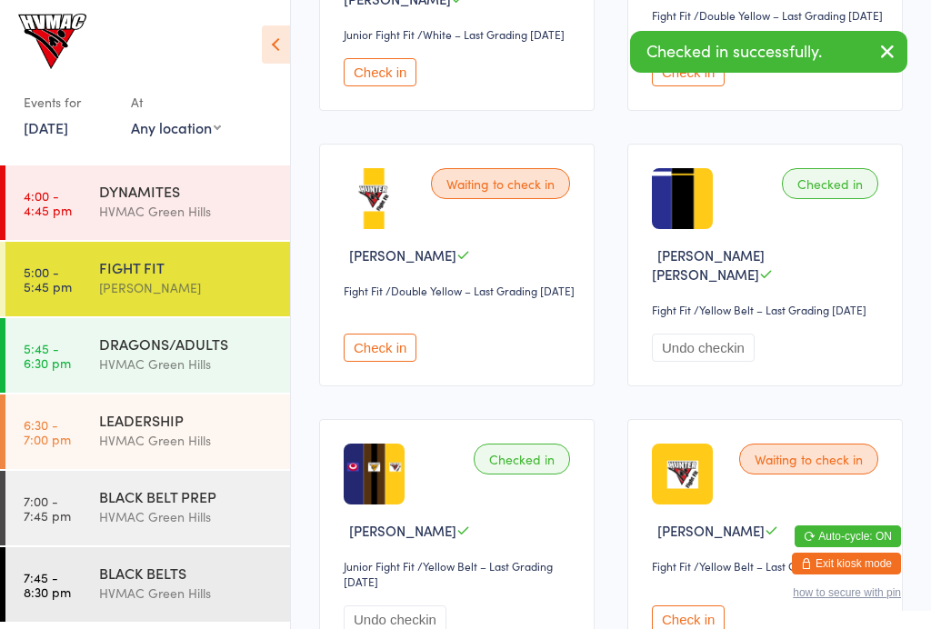
click at [100, 350] on div "DRAGONS/ADULTS" at bounding box center [186, 344] width 175 height 20
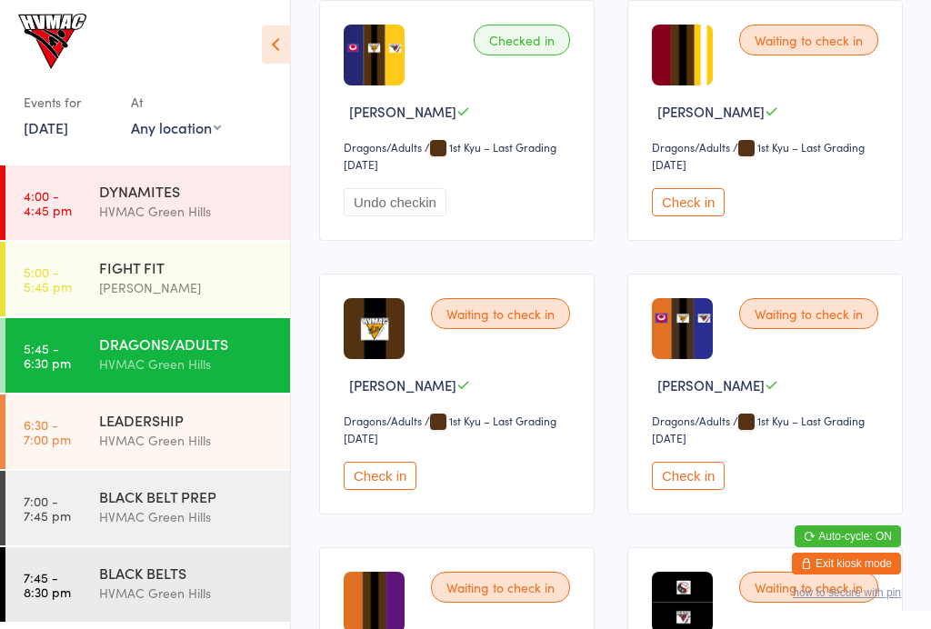
scroll to position [2531, 0]
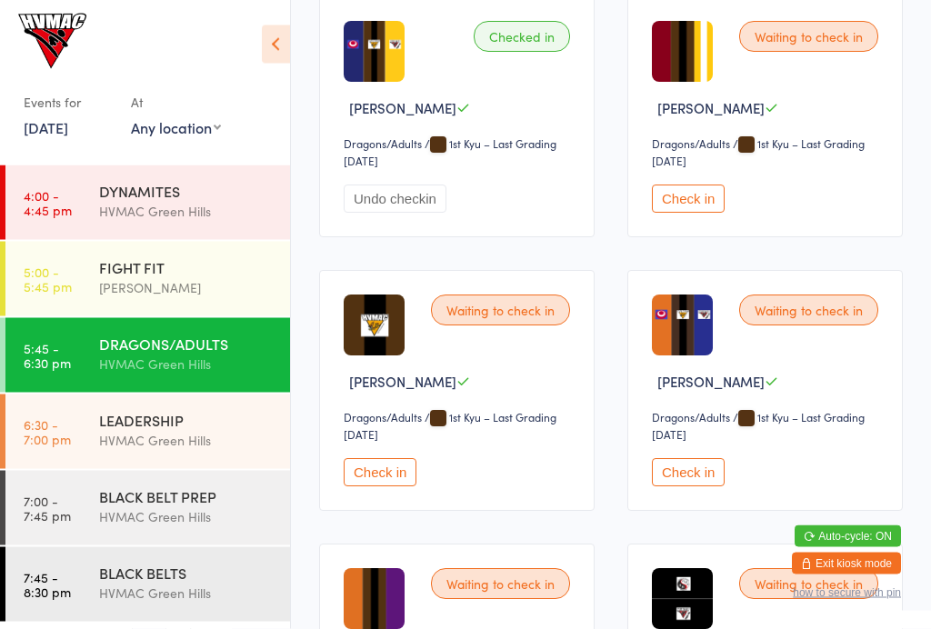
click at [85, 433] on link "6:30 - 7:00 pm LEADERSHIP [GEOGRAPHIC_DATA]" at bounding box center [147, 431] width 284 height 75
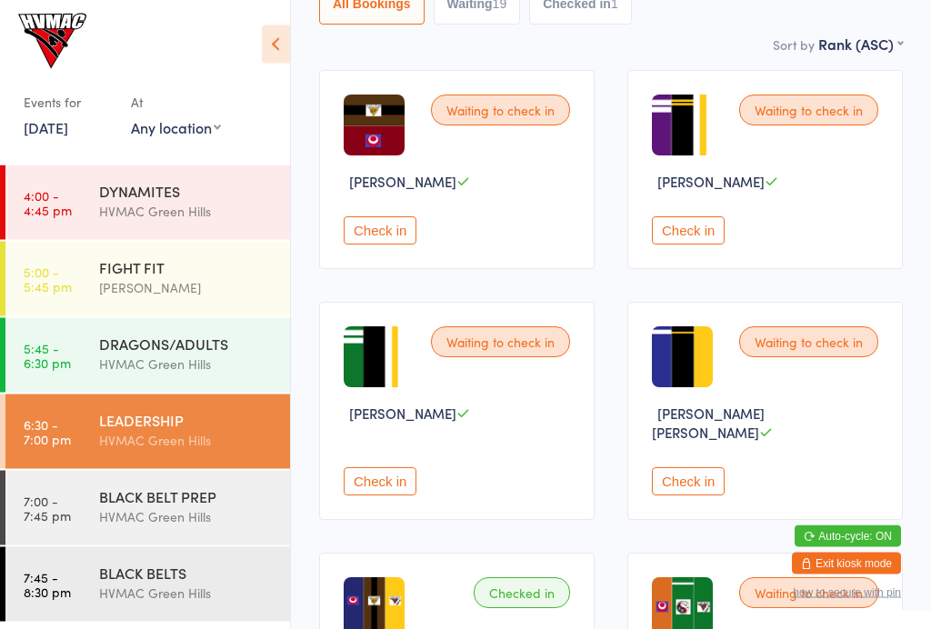
scroll to position [249, 0]
click at [699, 234] on button "Check in" at bounding box center [688, 230] width 73 height 28
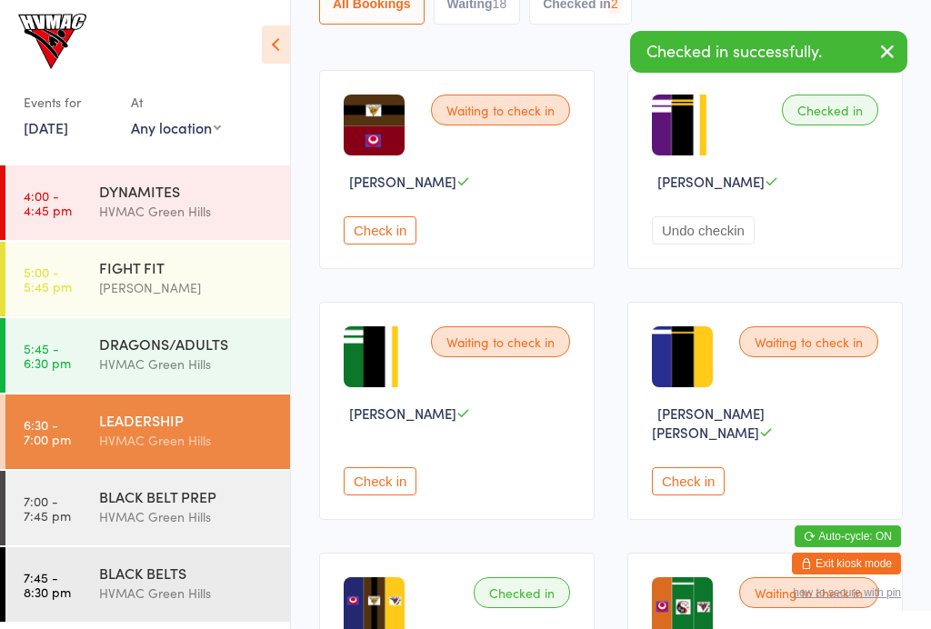
click at [403, 498] on div "Waiting to check in [PERSON_NAME] Check in" at bounding box center [456, 411] width 275 height 218
click at [408, 484] on button "Check in" at bounding box center [380, 481] width 73 height 28
click at [696, 477] on button "Check in" at bounding box center [688, 481] width 73 height 28
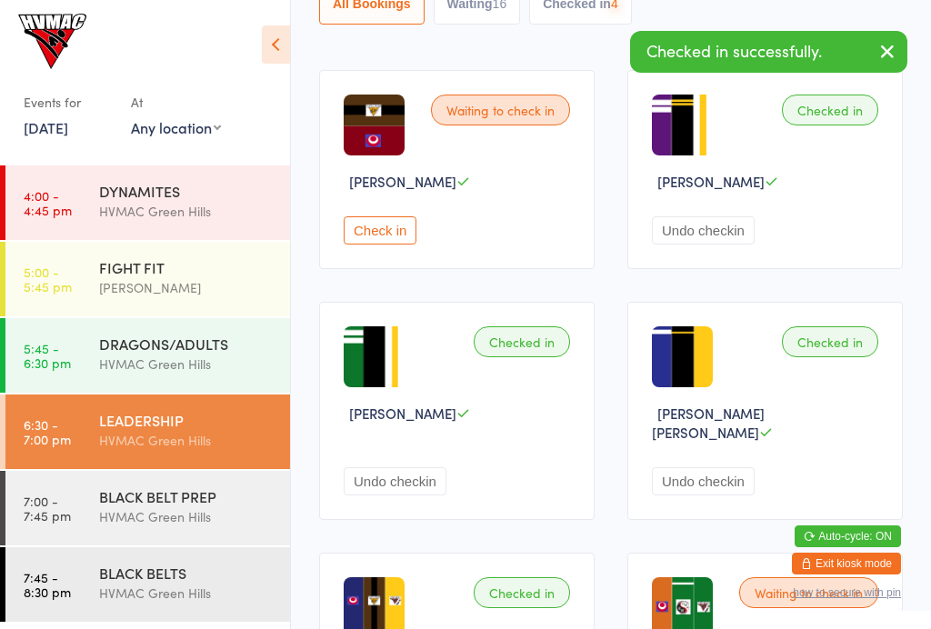
click at [95, 503] on link "7:00 - 7:45 pm BLACK BELT PREP [GEOGRAPHIC_DATA]" at bounding box center [147, 508] width 284 height 75
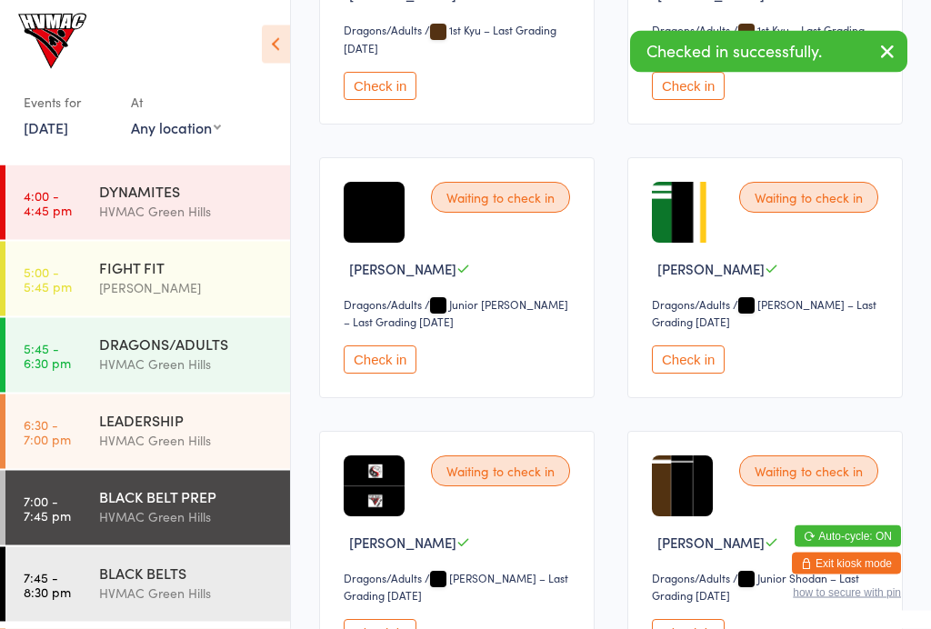
click at [714, 366] on button "Check in" at bounding box center [688, 360] width 73 height 28
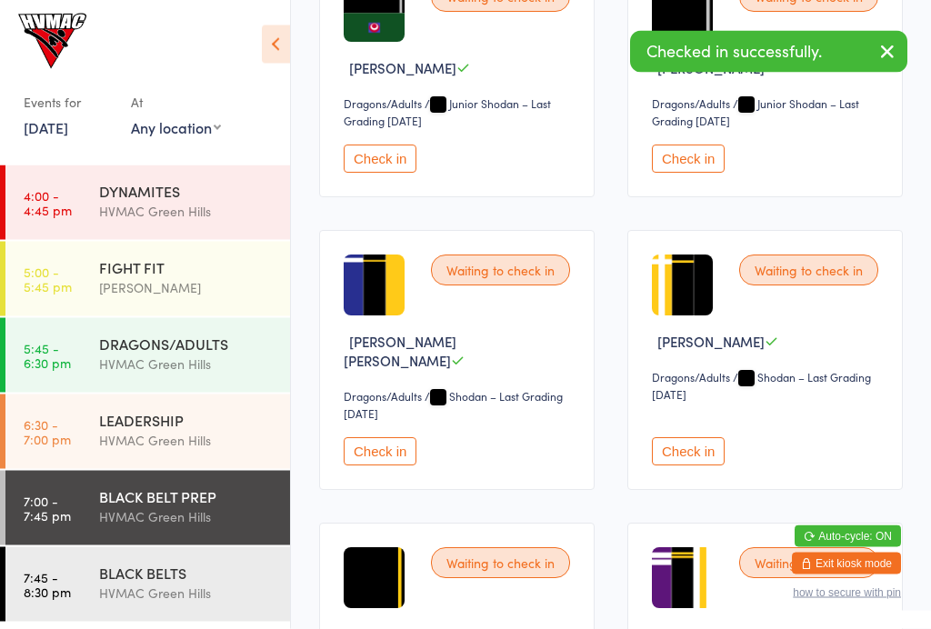
click at [399, 463] on button "Check in" at bounding box center [380, 452] width 73 height 28
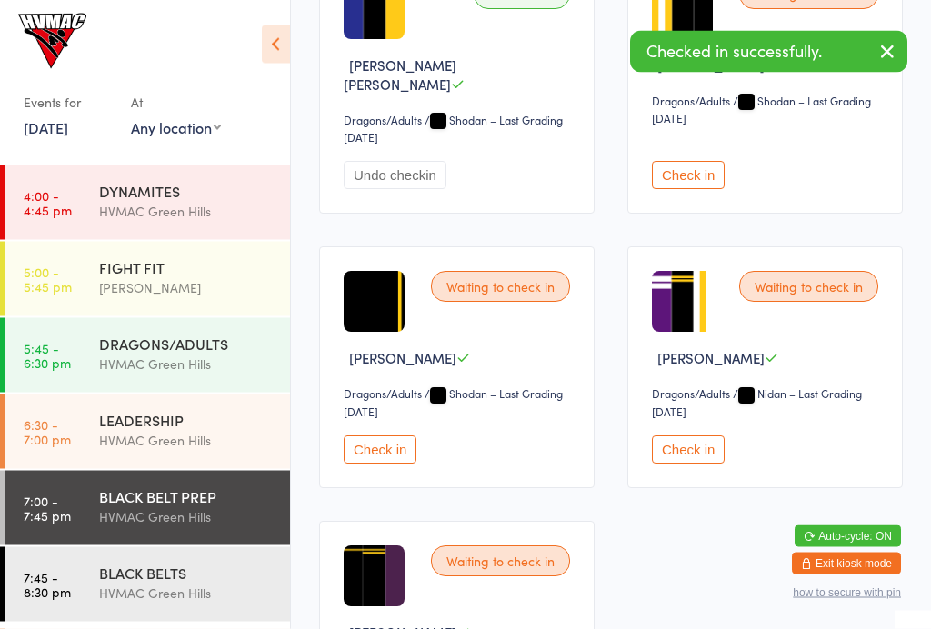
scroll to position [2005, 0]
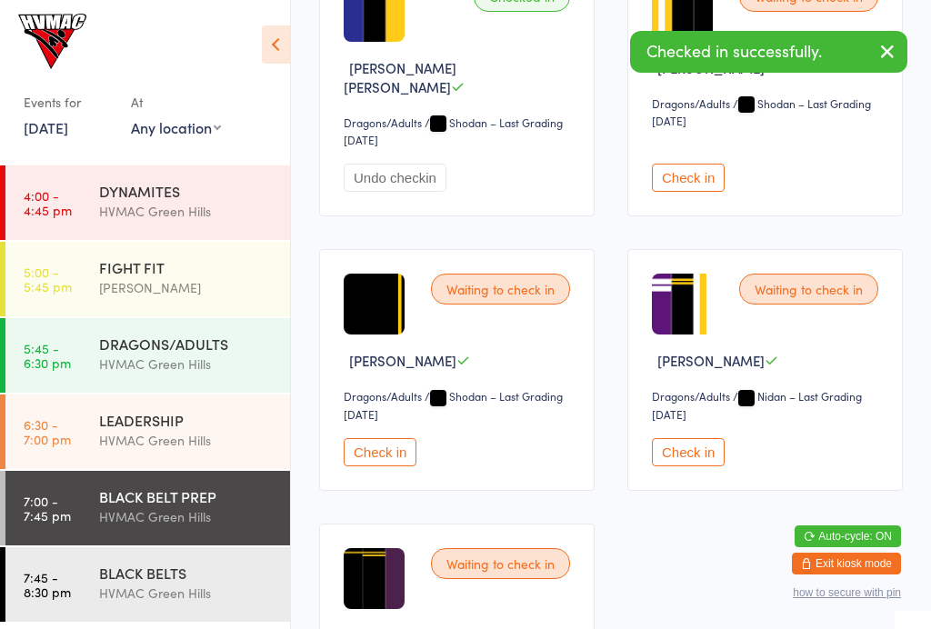
click at [719, 466] on button "Check in" at bounding box center [688, 452] width 73 height 28
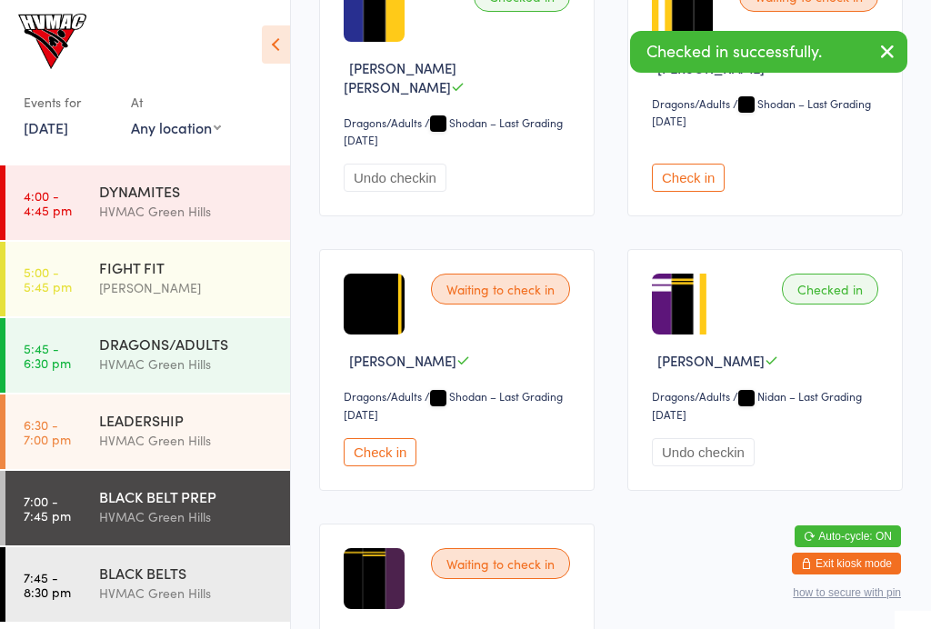
click at [90, 572] on link "7:45 - 8:30 pm BLACK BELTS [GEOGRAPHIC_DATA]" at bounding box center [147, 584] width 284 height 75
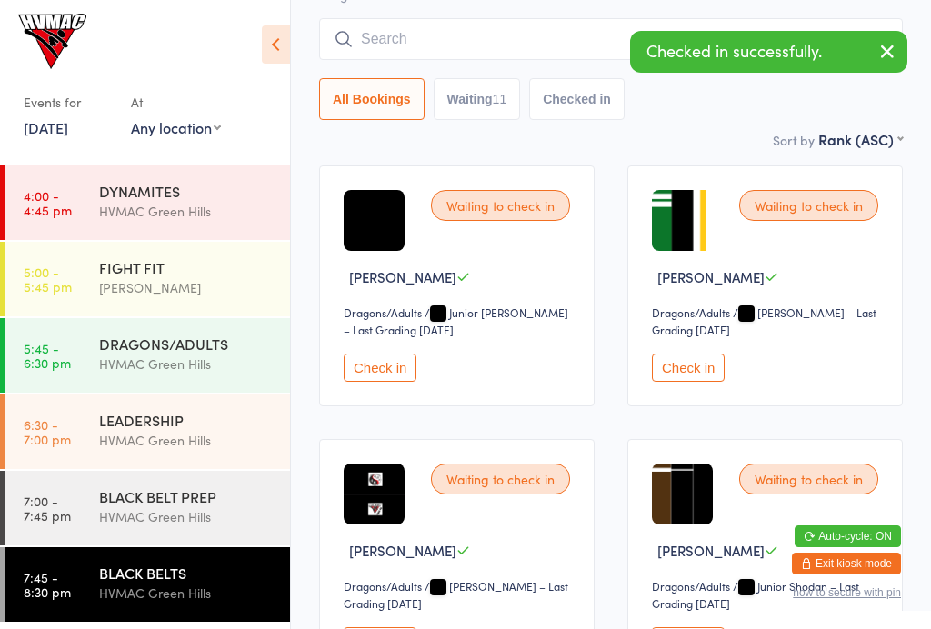
click at [705, 382] on button "Check in" at bounding box center [688, 367] width 73 height 28
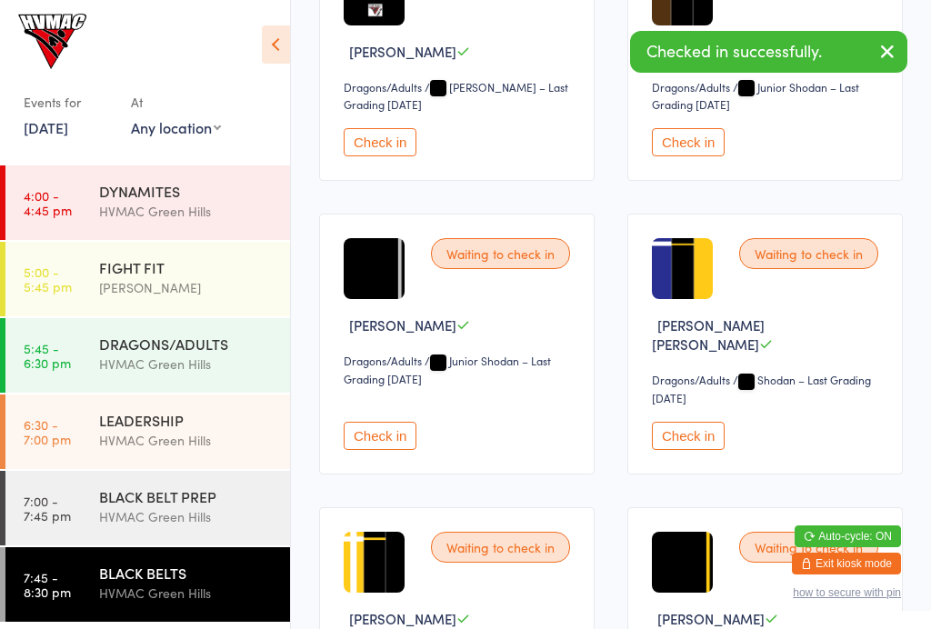
scroll to position [651, 0]
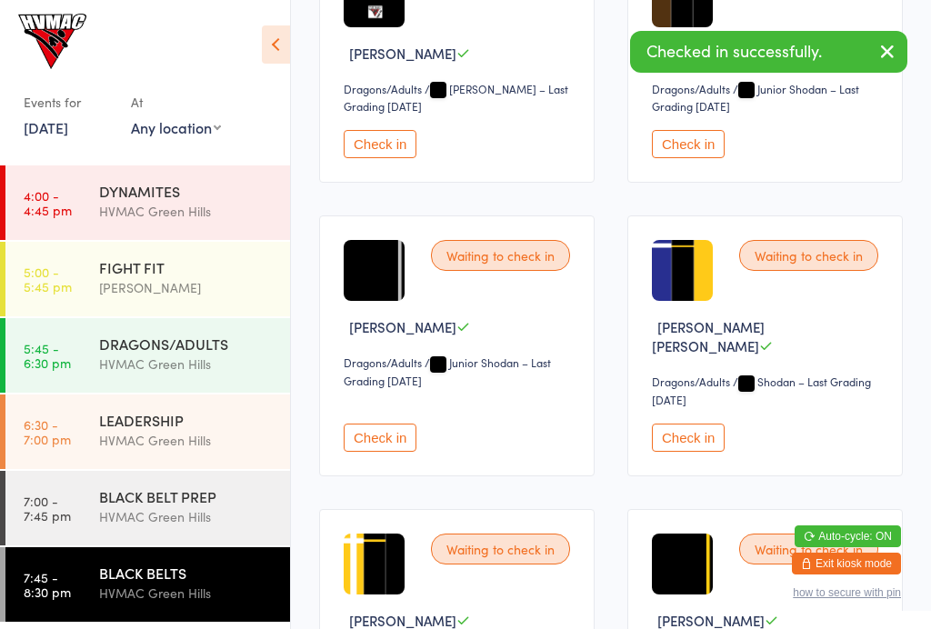
click at [724, 423] on button "Check in" at bounding box center [688, 437] width 73 height 28
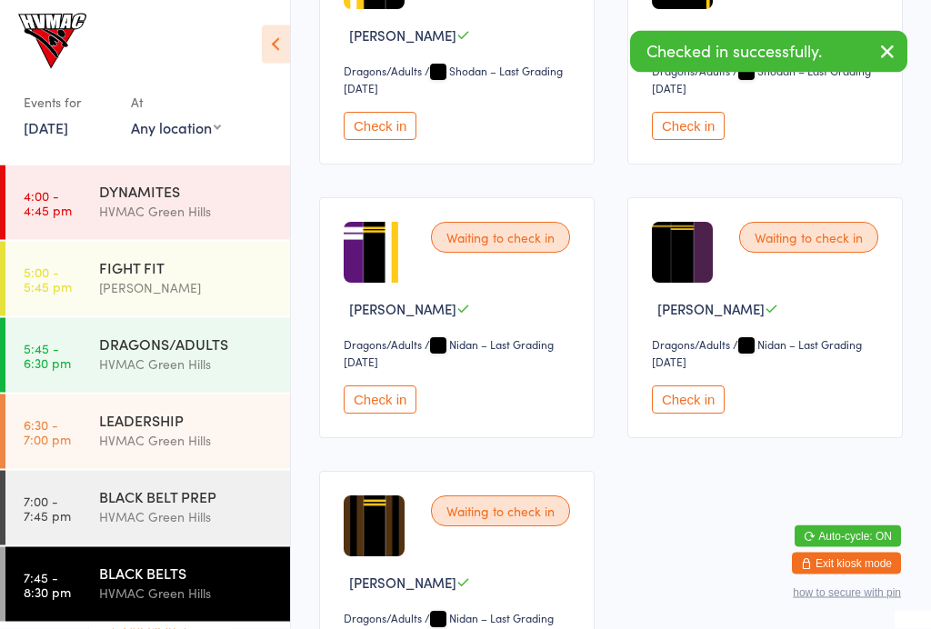
scroll to position [1236, 0]
click at [416, 413] on button "Check in" at bounding box center [380, 399] width 73 height 28
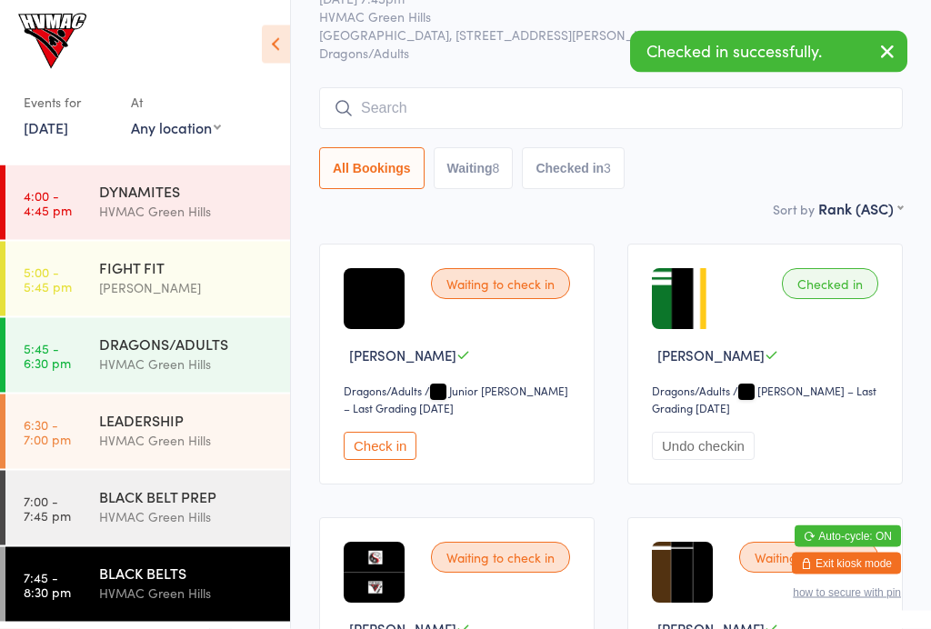
scroll to position [87, 0]
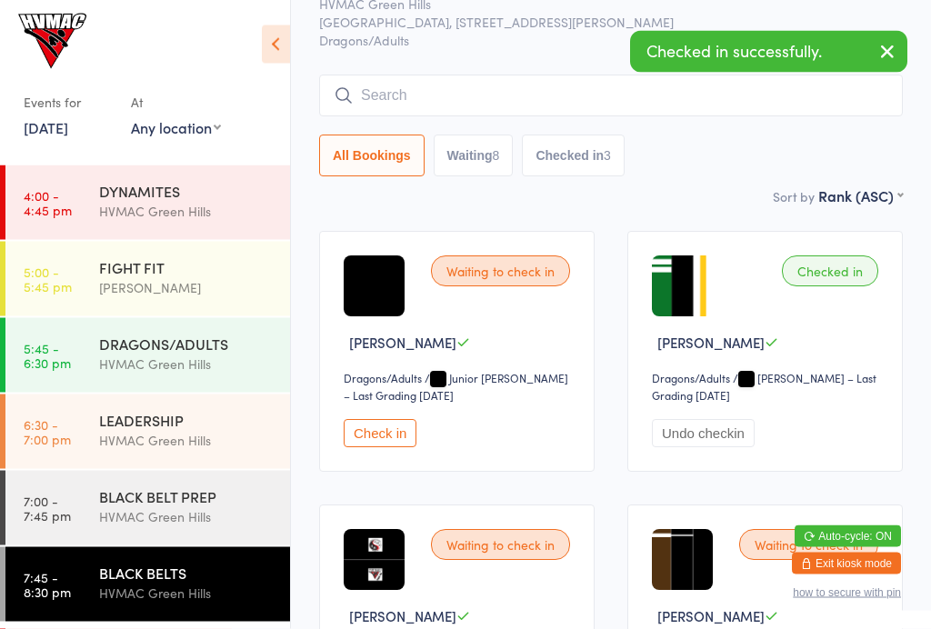
click at [76, 208] on link "4:00 - 4:45 pm DYNAMITES [GEOGRAPHIC_DATA]" at bounding box center [147, 202] width 284 height 75
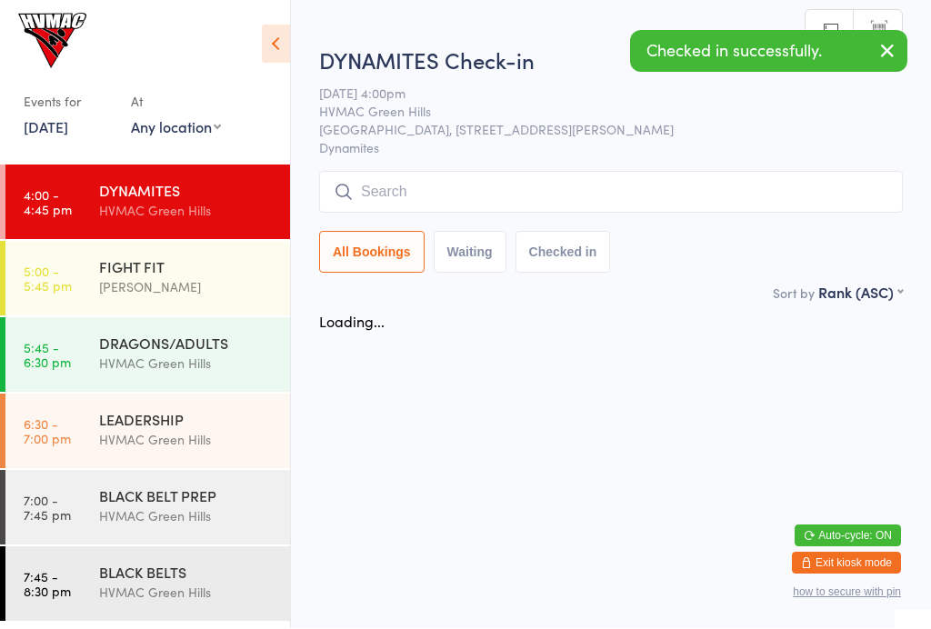
scroll to position [1, 0]
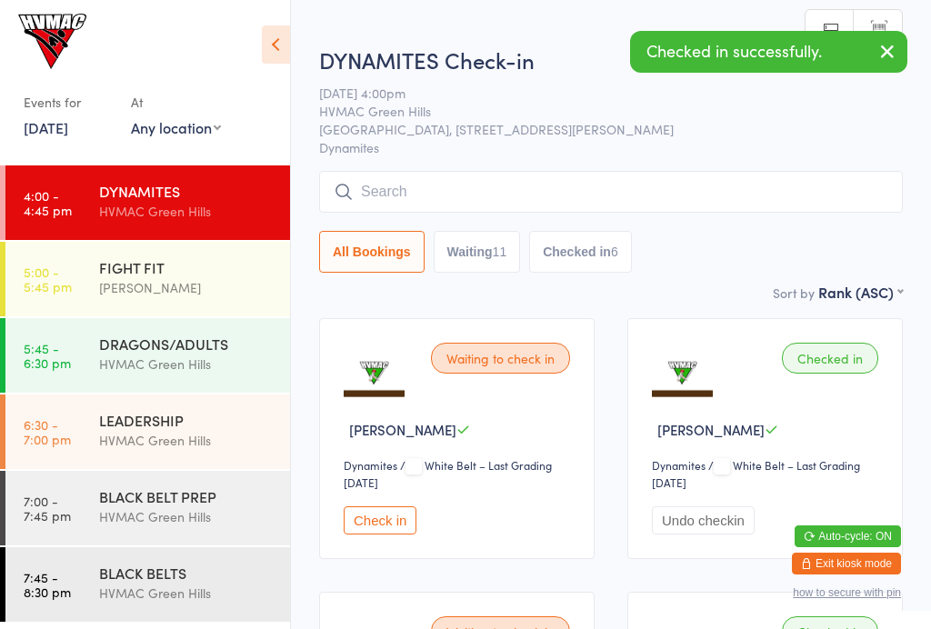
click at [290, 21] on aside "Events for [DATE] [DATE] [DATE] Sun Mon Tue Wed Thu Fri Sat 36 31 01 02 03 04 0…" at bounding box center [145, 314] width 291 height 629
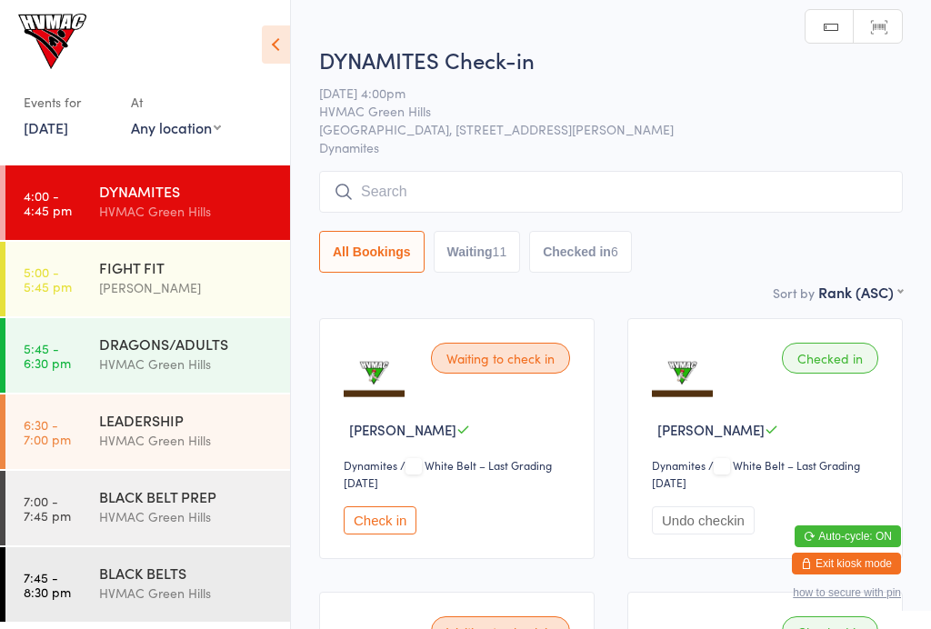
click at [271, 62] on icon at bounding box center [276, 44] width 28 height 38
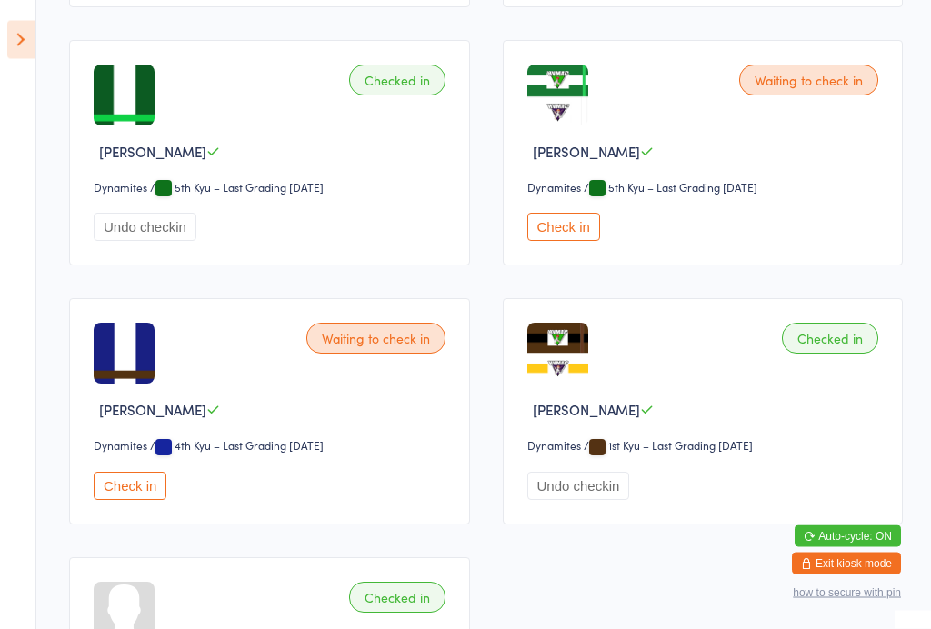
scroll to position [1828, 0]
click at [107, 500] on button "Check in" at bounding box center [130, 486] width 73 height 28
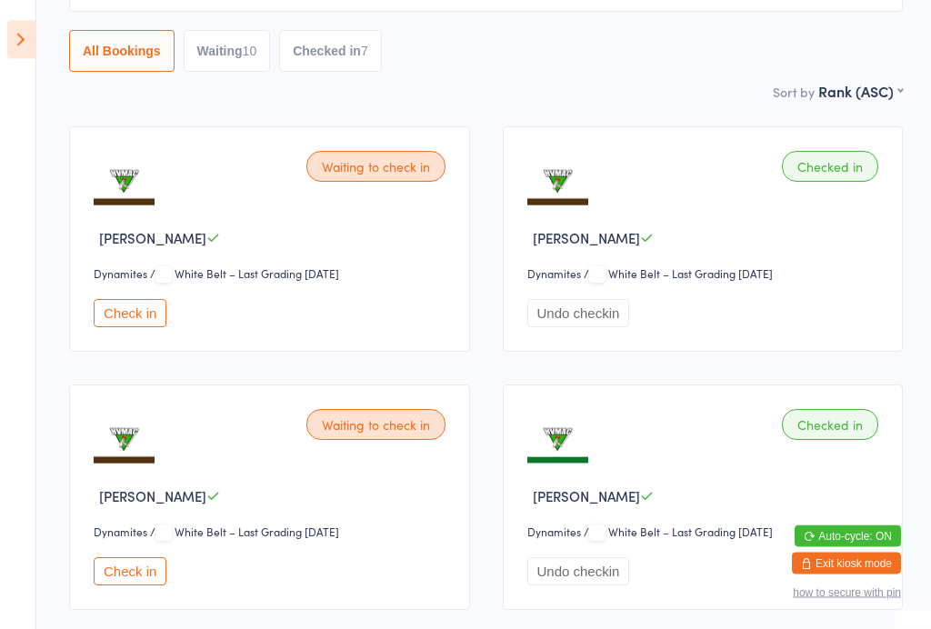
scroll to position [0, 0]
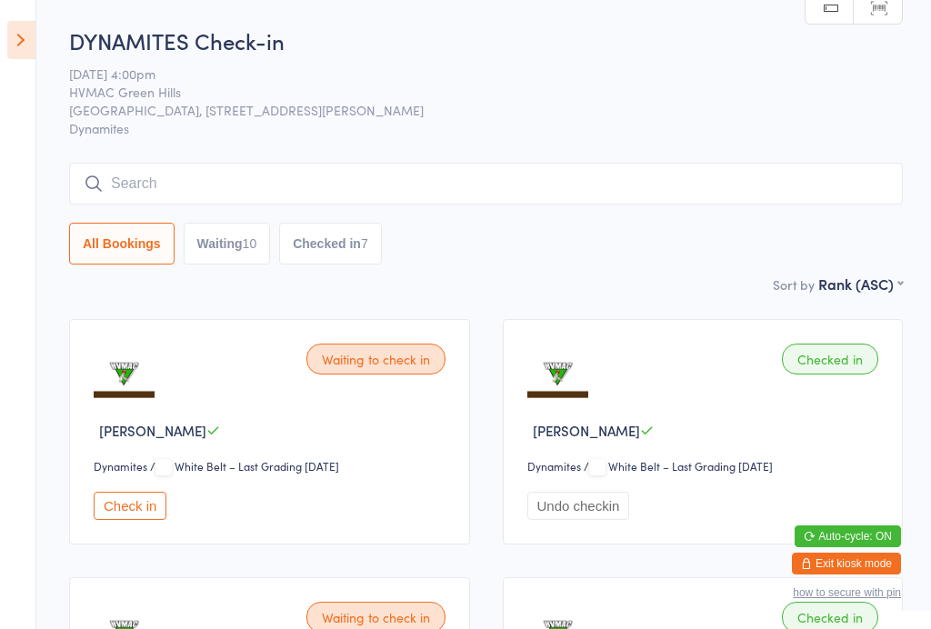
click at [254, 249] on div "10" at bounding box center [250, 243] width 15 height 15
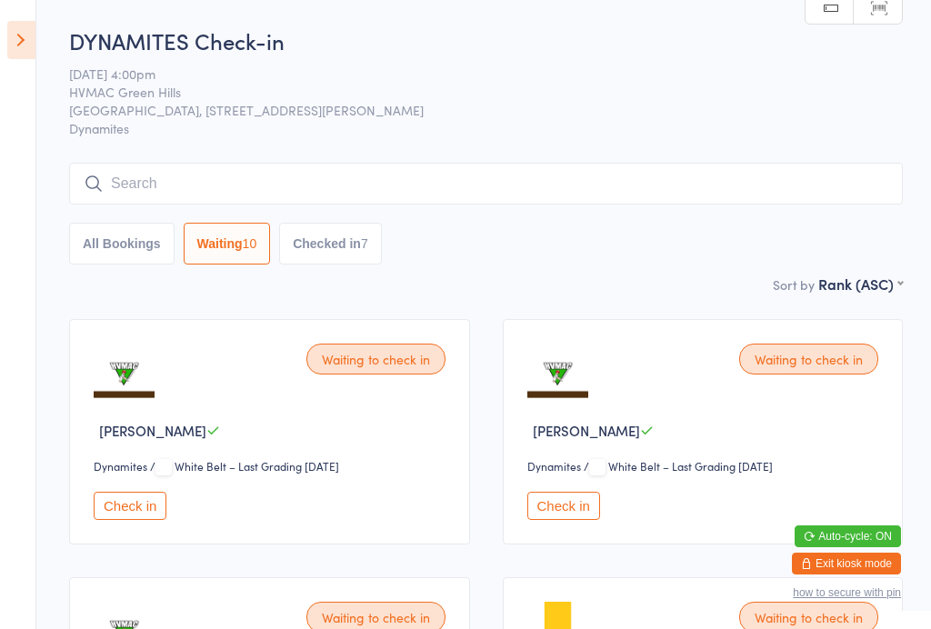
click at [354, 249] on button "Checked in 7" at bounding box center [330, 244] width 103 height 42
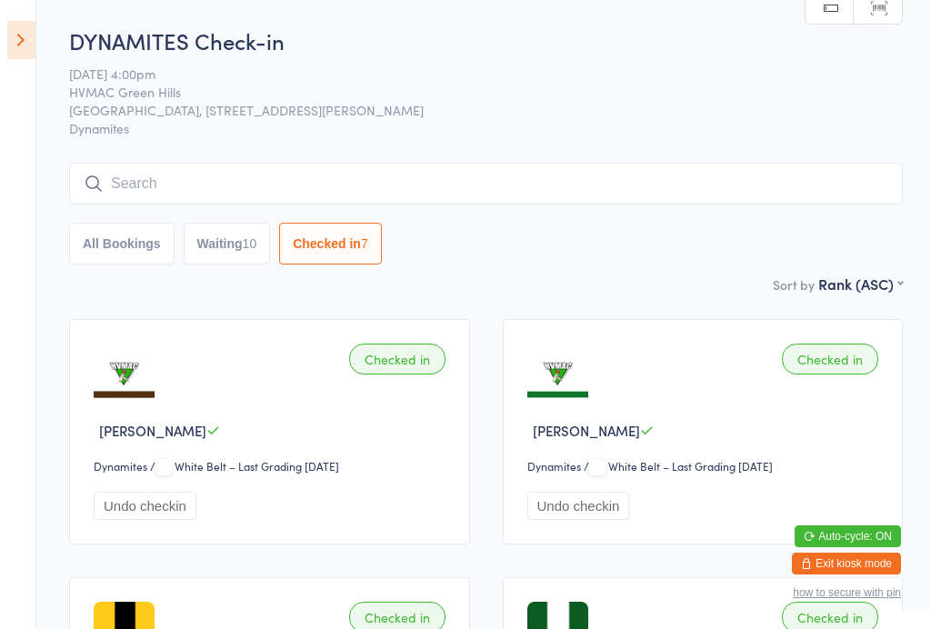
click at [240, 252] on button "Waiting 10" at bounding box center [227, 244] width 87 height 42
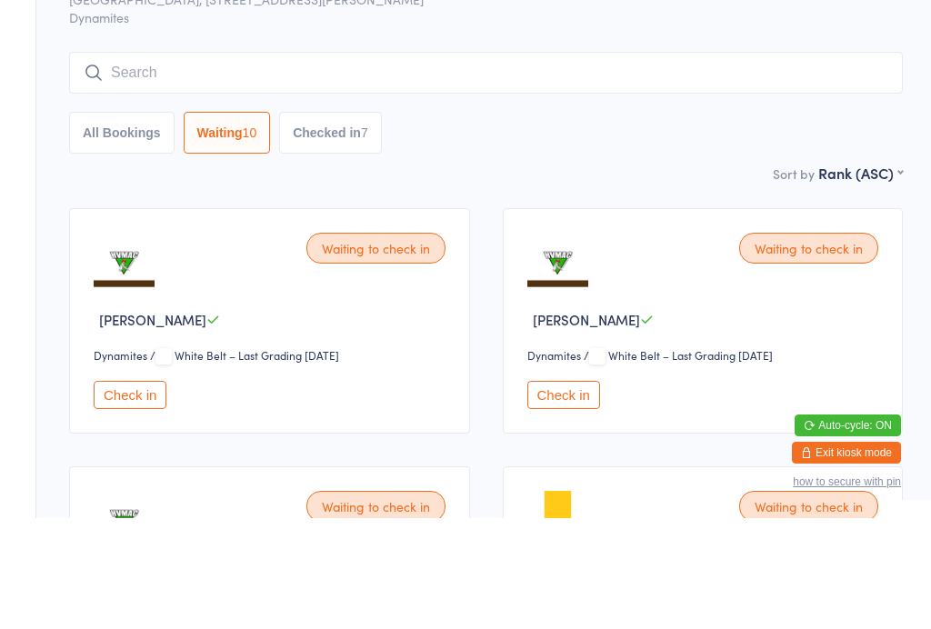
scroll to position [143, 0]
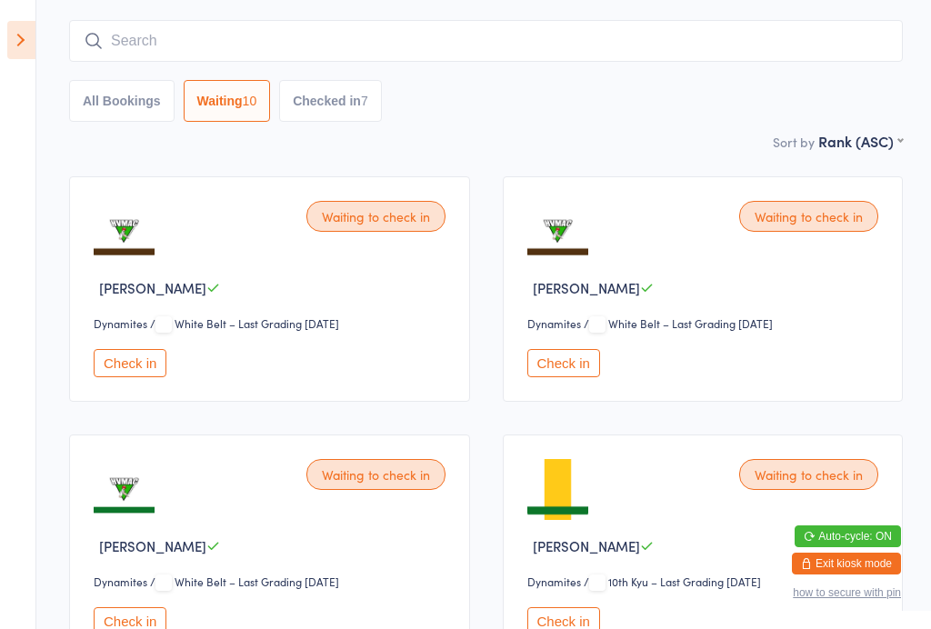
click at [147, 369] on button "Check in" at bounding box center [130, 363] width 73 height 28
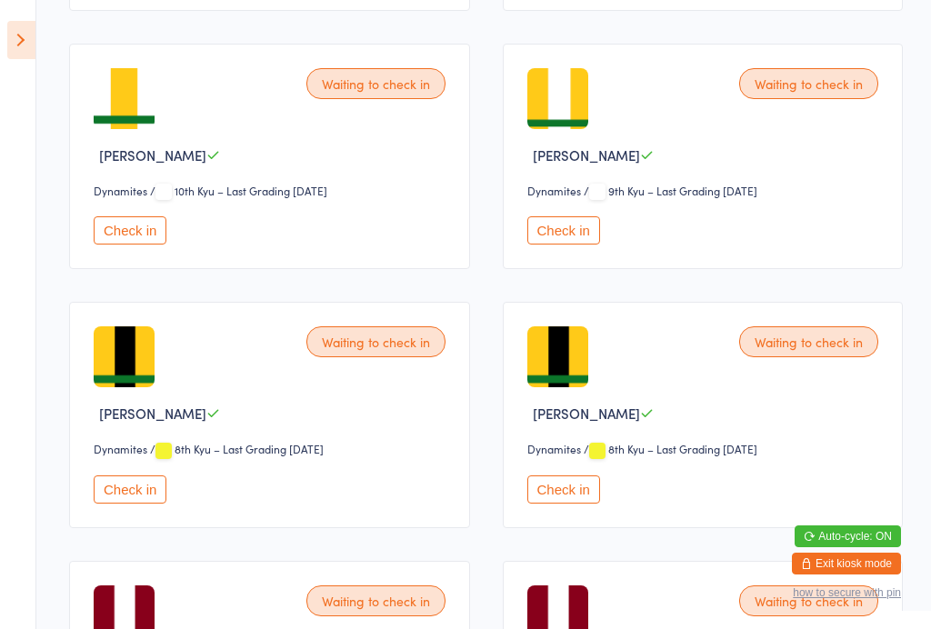
scroll to position [495, 0]
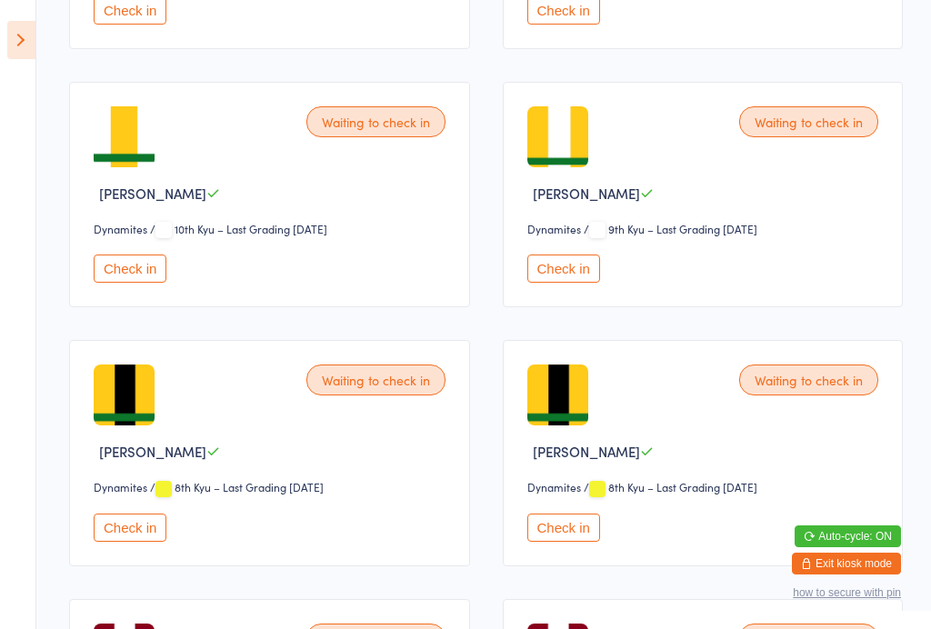
click at [575, 283] on button "Check in" at bounding box center [563, 268] width 73 height 28
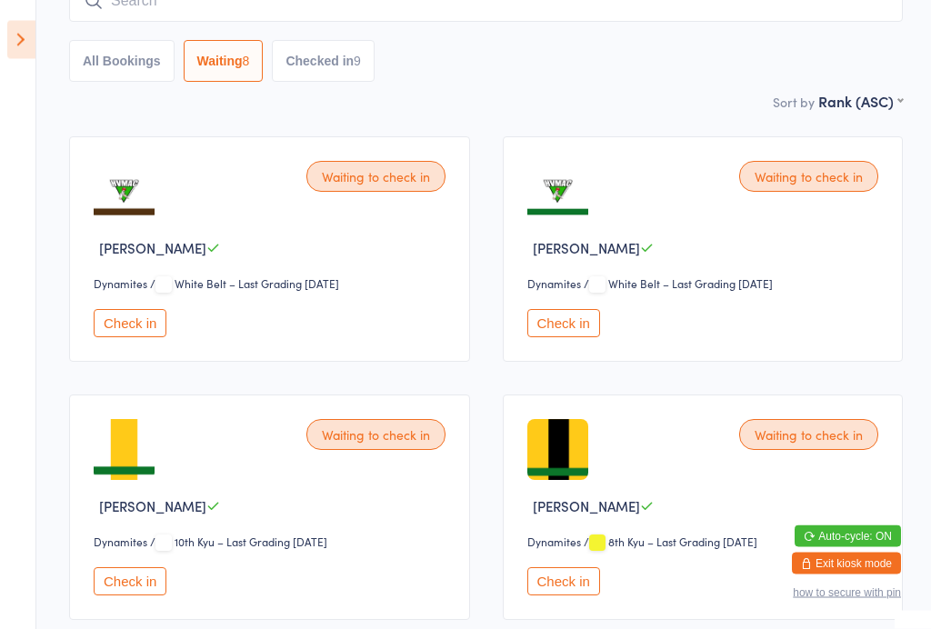
scroll to position [0, 0]
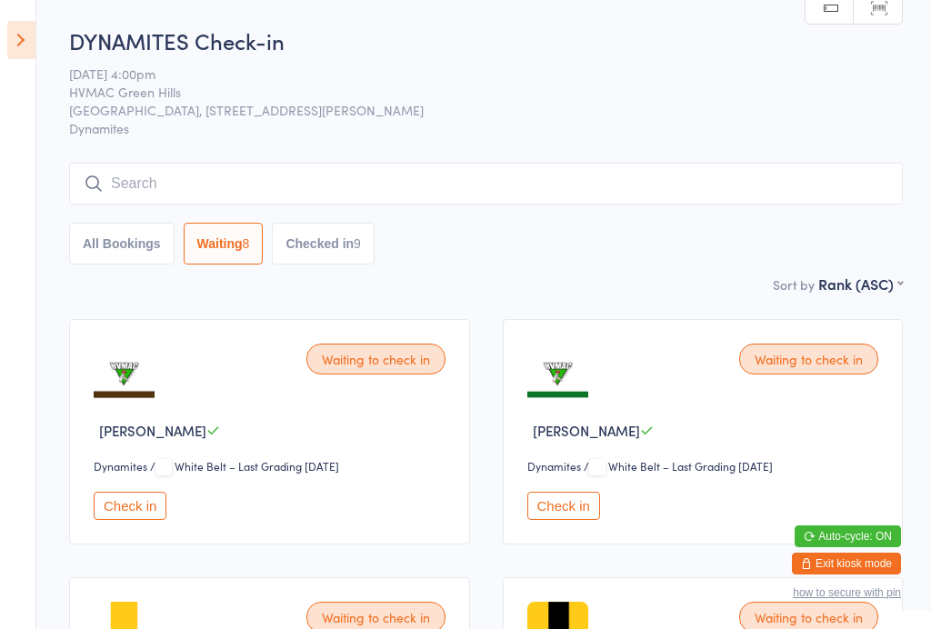
click at [164, 501] on button "Check in" at bounding box center [130, 506] width 73 height 28
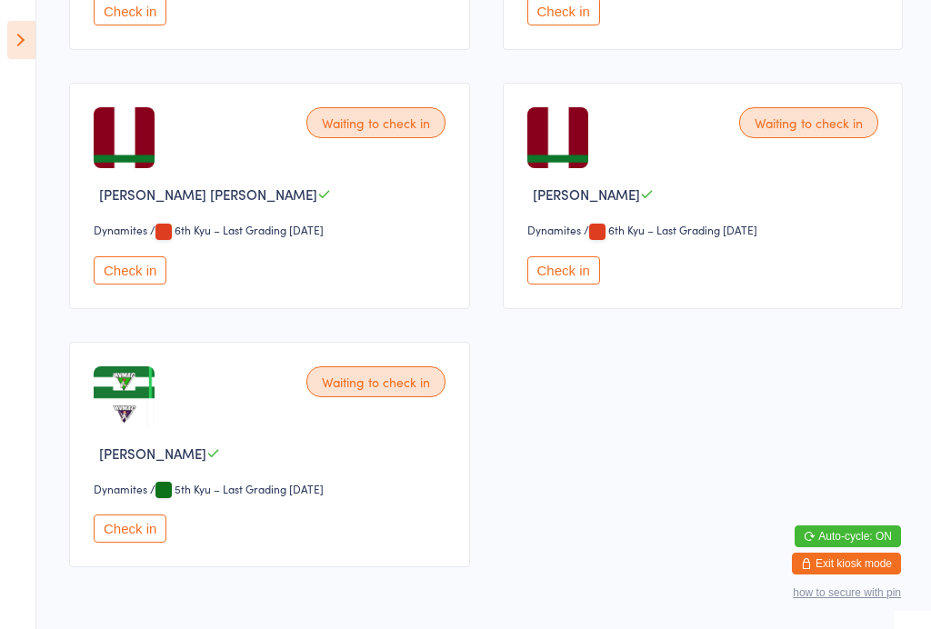
scroll to position [764, 0]
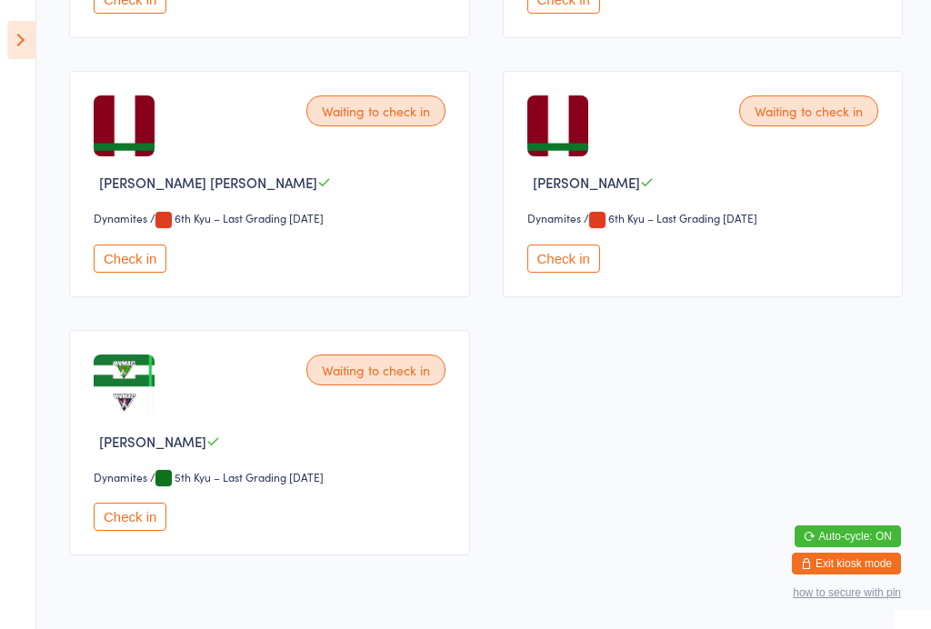
click at [145, 515] on div "Waiting to check in [PERSON_NAME] Dynamites Dynamites / 5th Kyu – Last Grading …" at bounding box center [269, 442] width 401 height 225
click at [133, 531] on button "Check in" at bounding box center [130, 517] width 73 height 28
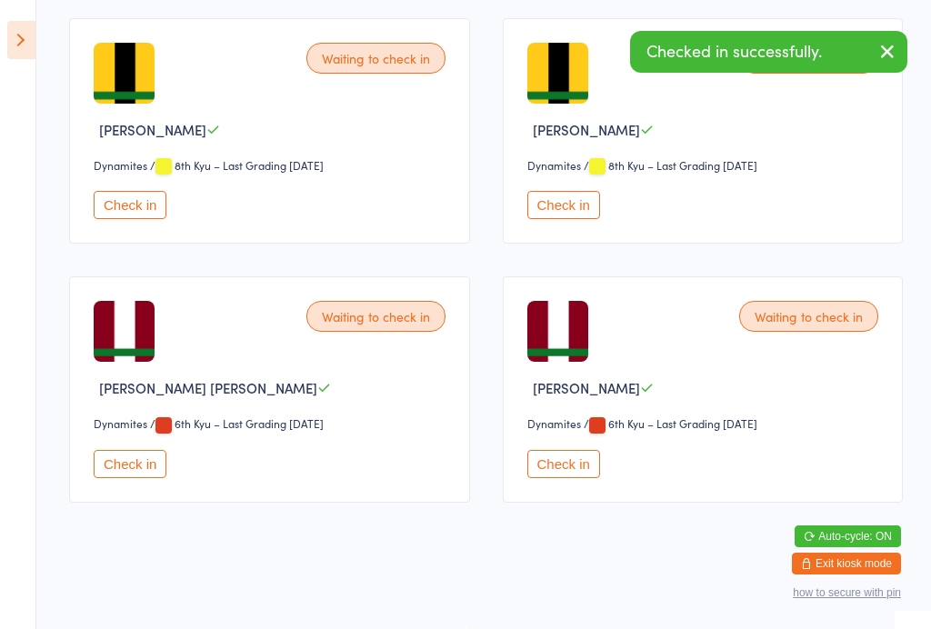
scroll to position [556, 0]
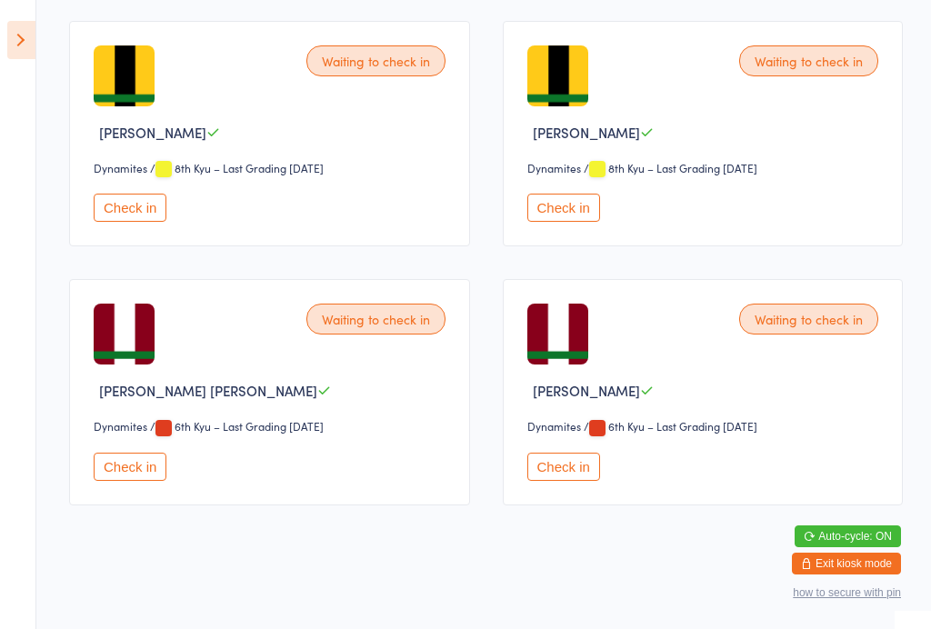
click at [135, 177] on select "Dynamites" at bounding box center [132, 168] width 77 height 17
click at [129, 216] on button "Check in" at bounding box center [130, 208] width 73 height 28
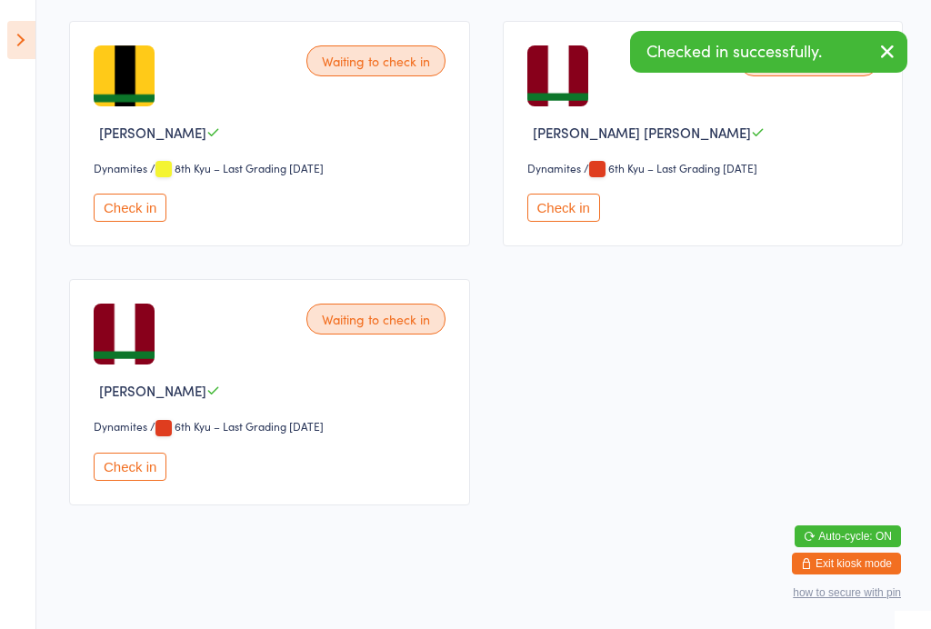
click at [146, 215] on button "Check in" at bounding box center [130, 208] width 73 height 28
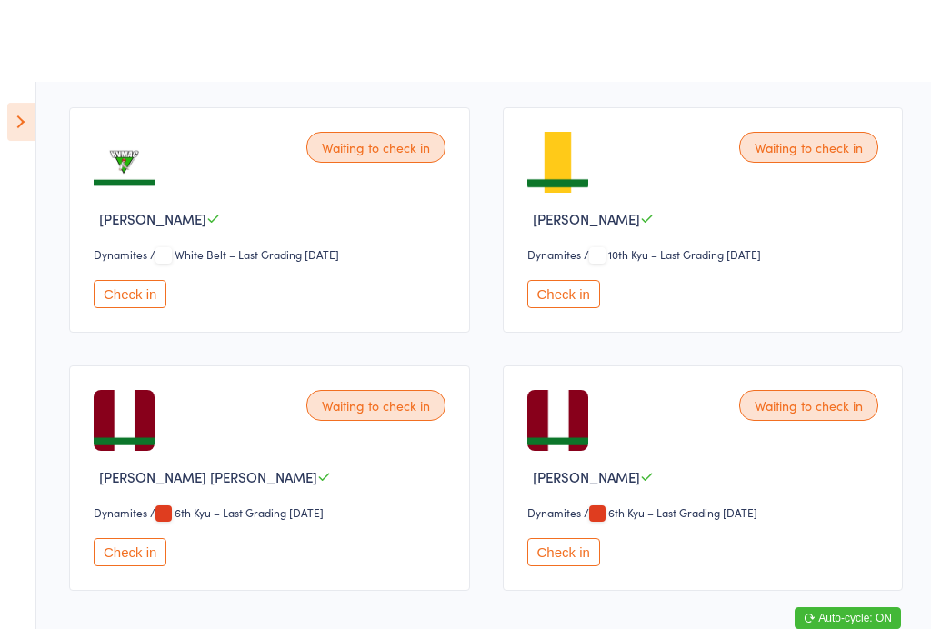
scroll to position [0, 0]
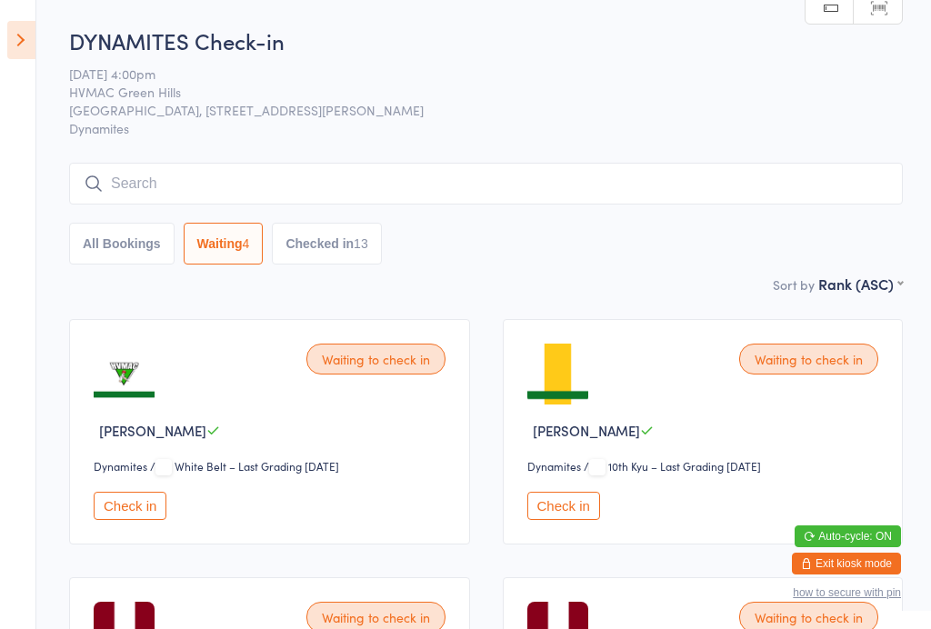
click at [137, 511] on button "Check in" at bounding box center [130, 506] width 73 height 28
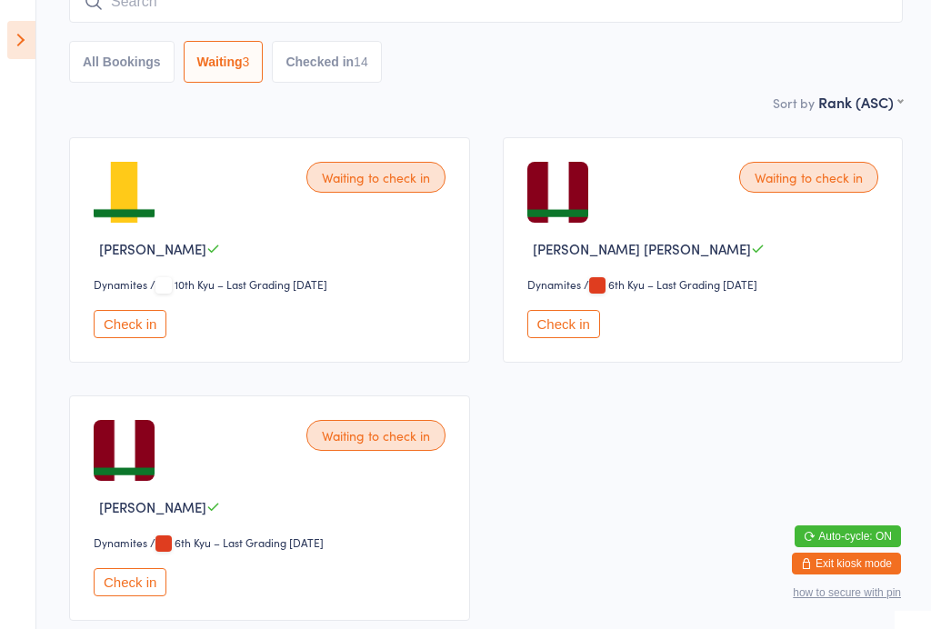
scroll to position [284, 0]
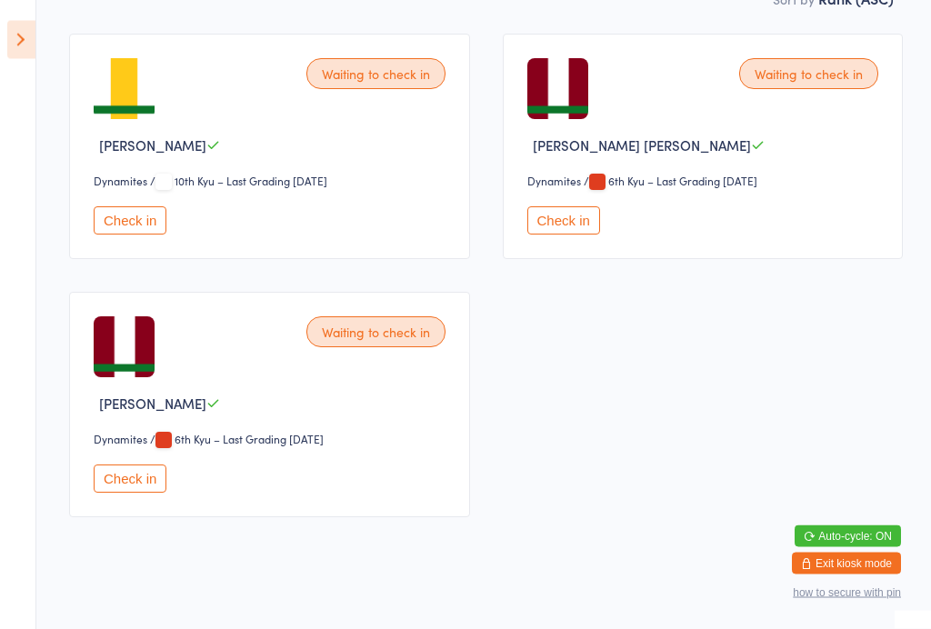
click at [136, 493] on button "Check in" at bounding box center [130, 479] width 73 height 28
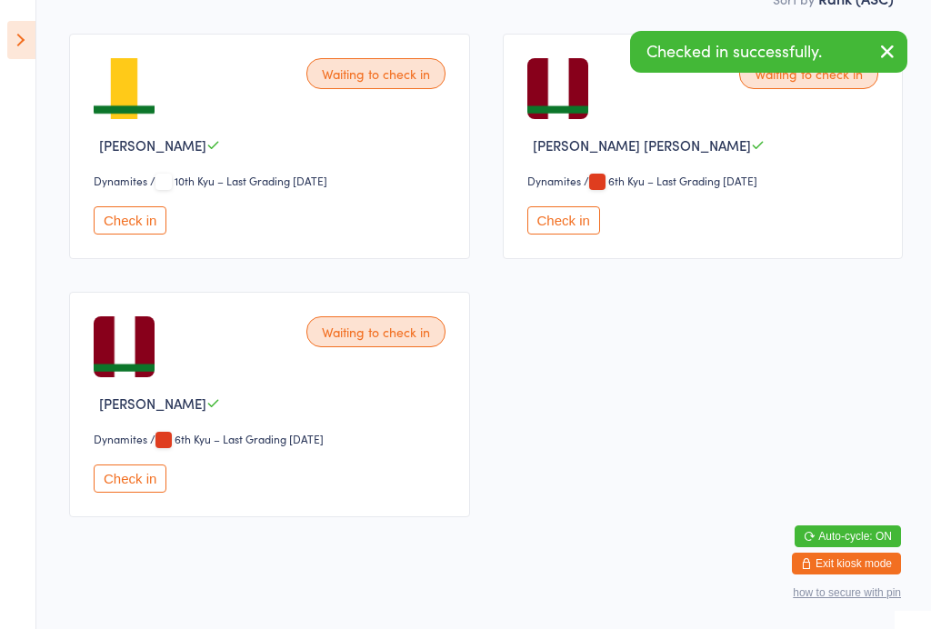
scroll to position [32, 0]
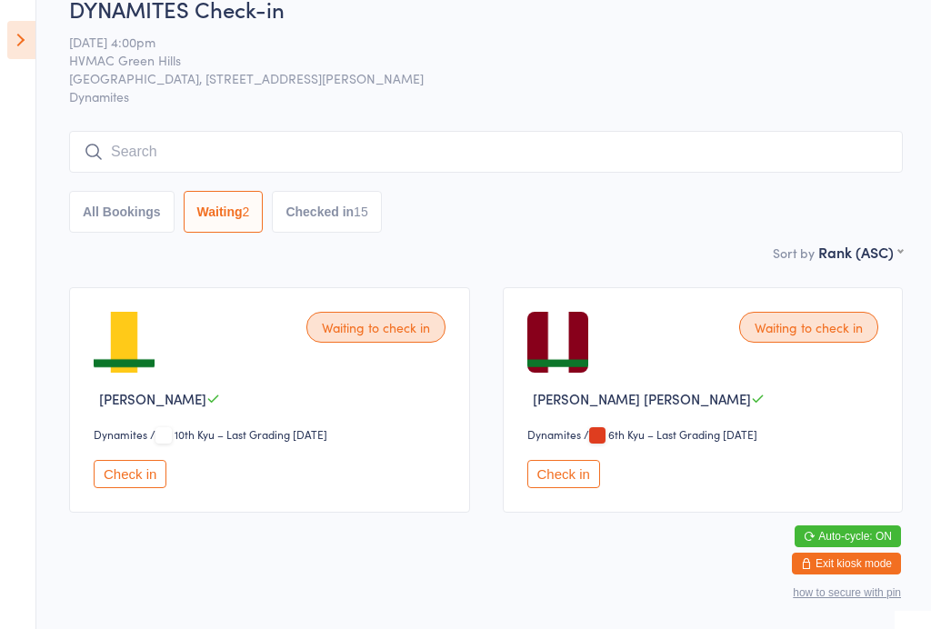
click at [565, 488] on button "Check in" at bounding box center [563, 474] width 73 height 28
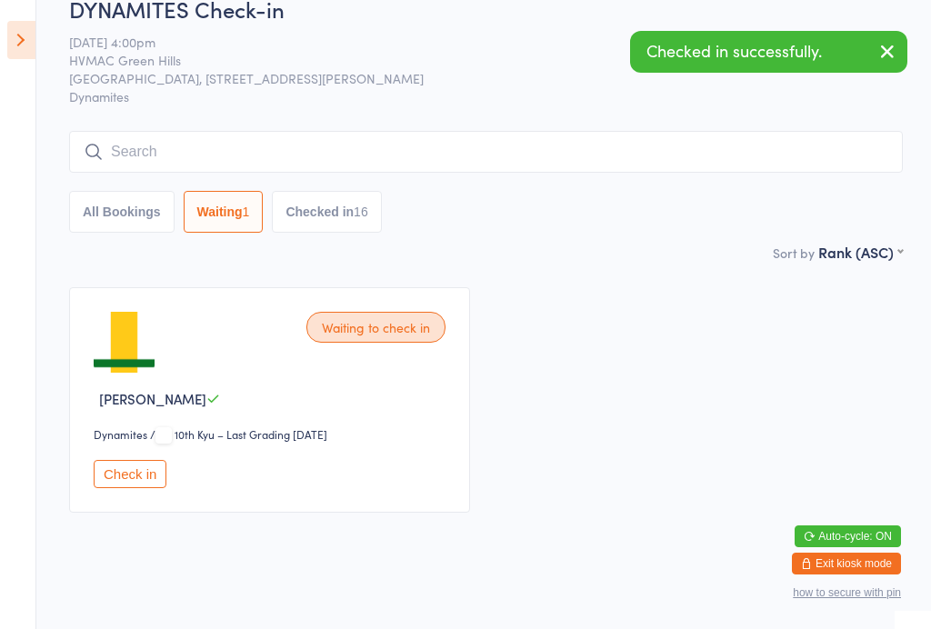
click at [368, 212] on div "16" at bounding box center [360, 211] width 15 height 15
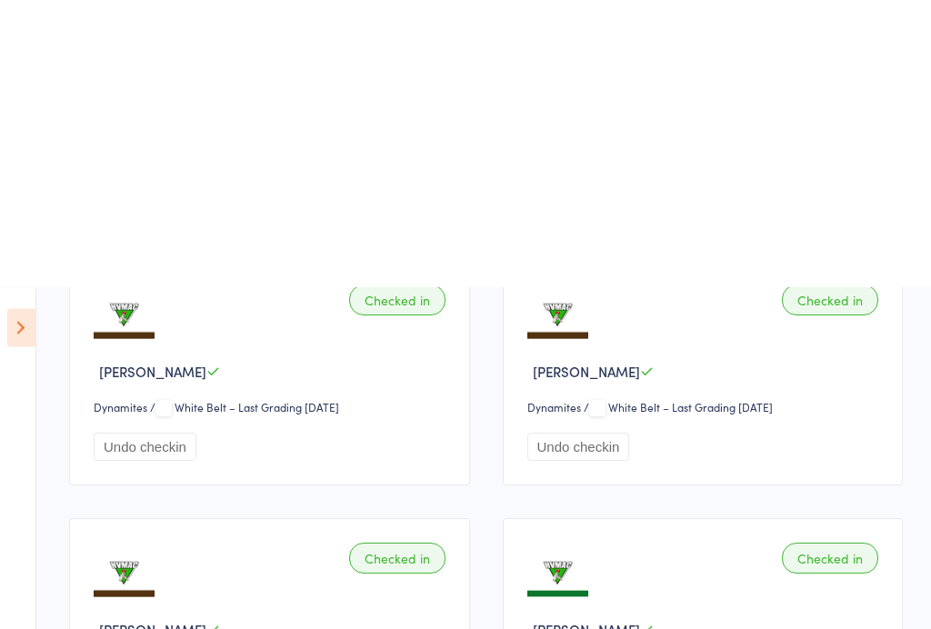
scroll to position [0, 0]
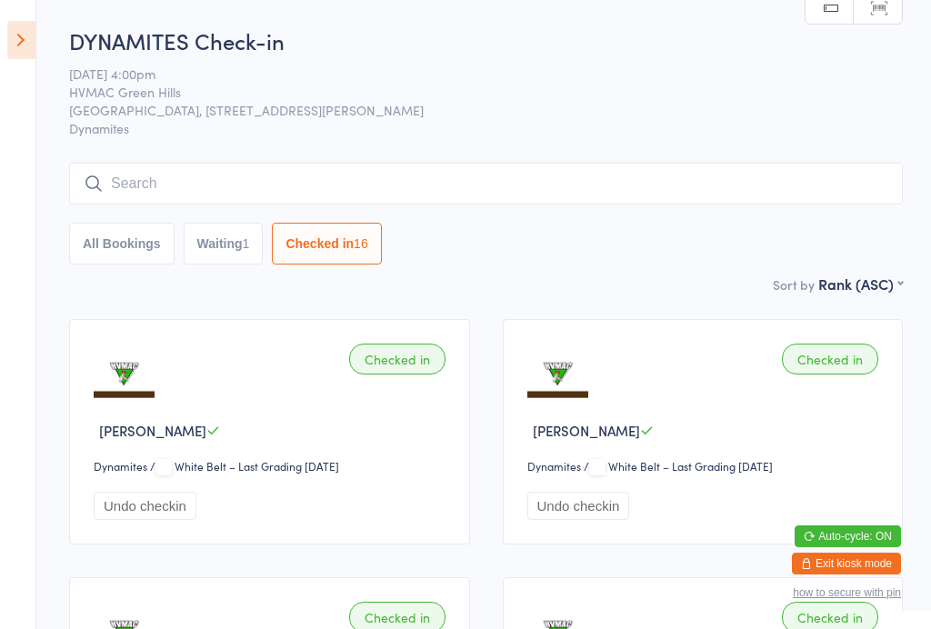
click at [248, 246] on button "Waiting 1" at bounding box center [224, 244] width 80 height 42
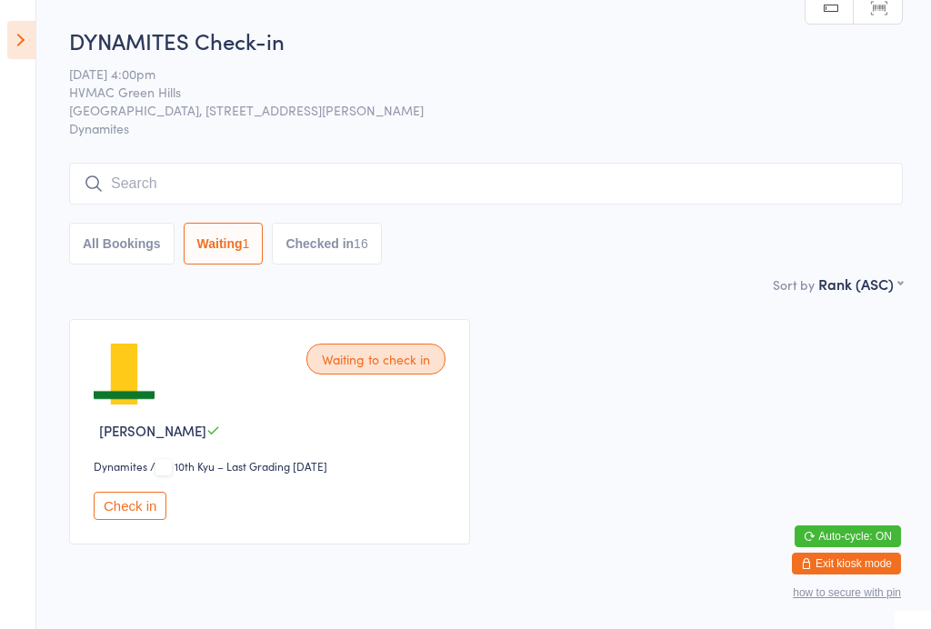
click at [364, 225] on button "Checked in 16" at bounding box center [326, 244] width 109 height 42
select select "6"
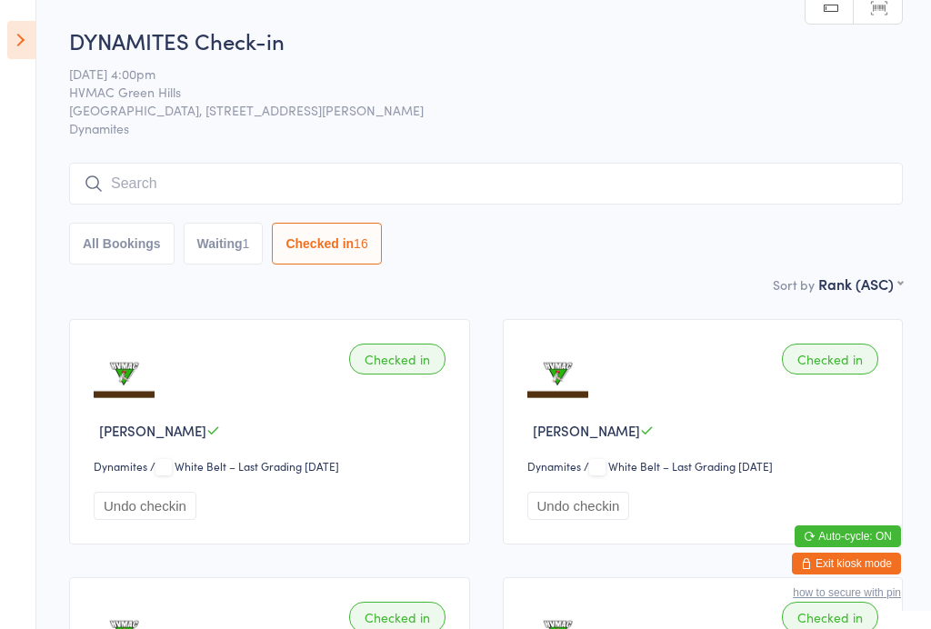
click at [34, 25] on icon at bounding box center [21, 40] width 28 height 38
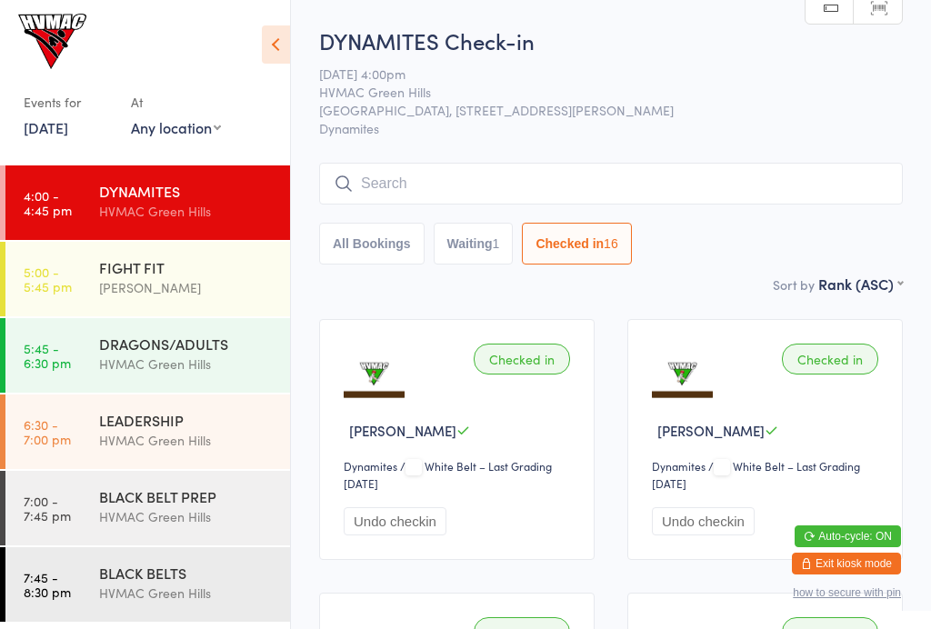
click at [181, 276] on div "FIGHT FIT" at bounding box center [186, 267] width 175 height 20
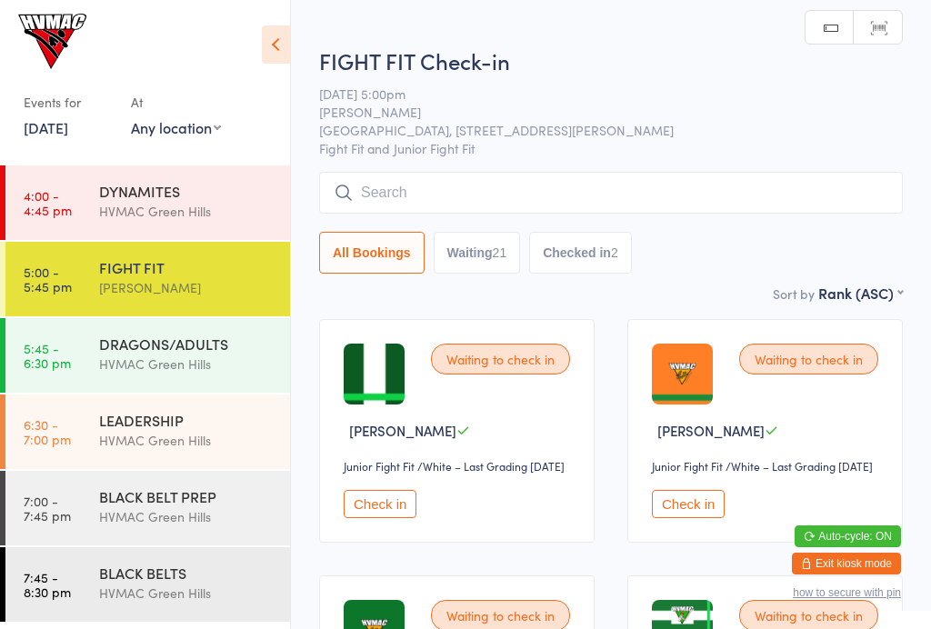
click at [283, 40] on icon at bounding box center [276, 44] width 28 height 38
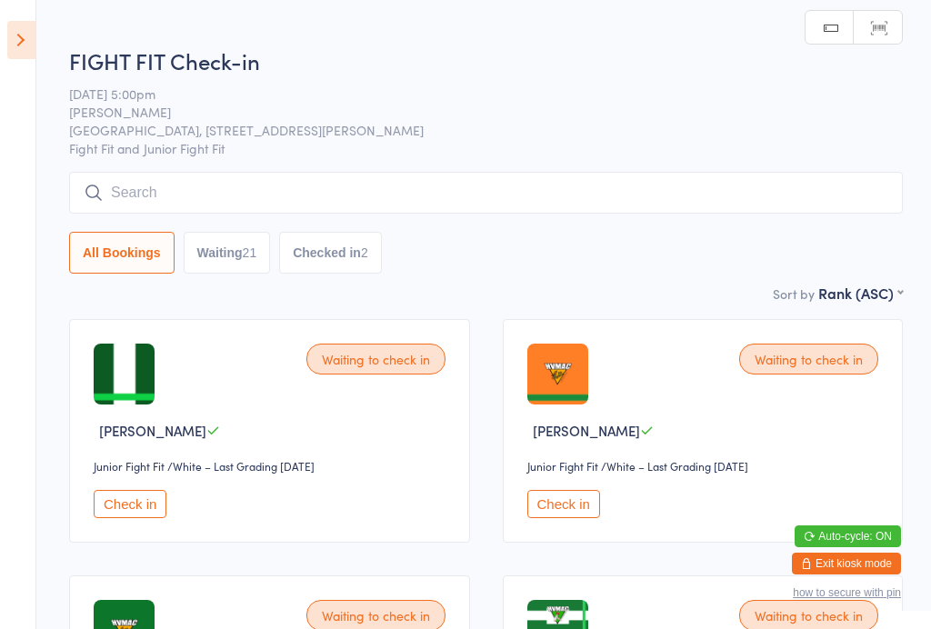
click at [242, 245] on button "Waiting 21" at bounding box center [227, 253] width 87 height 42
select select "4"
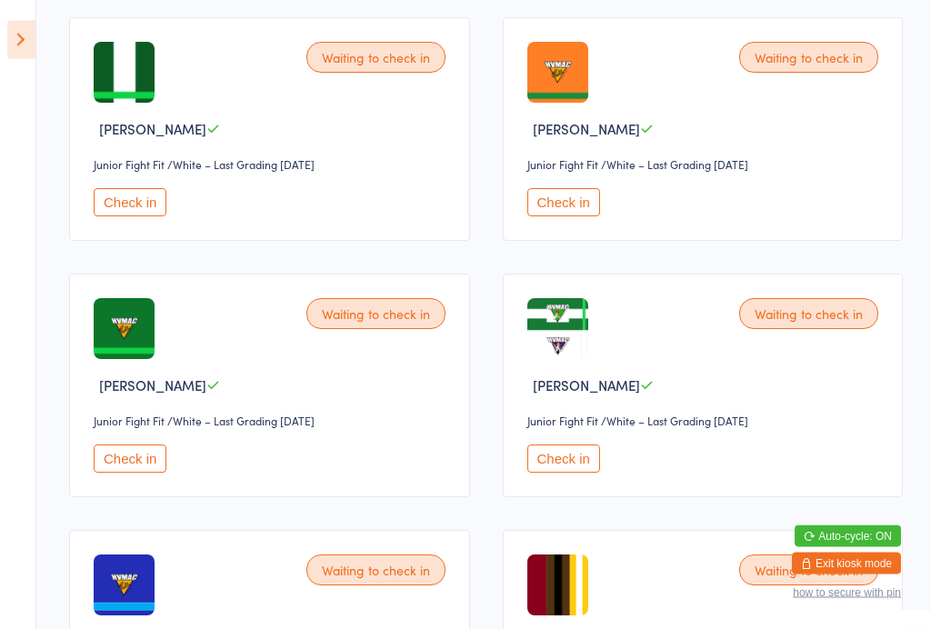
click at [114, 210] on button "Check in" at bounding box center [130, 203] width 73 height 28
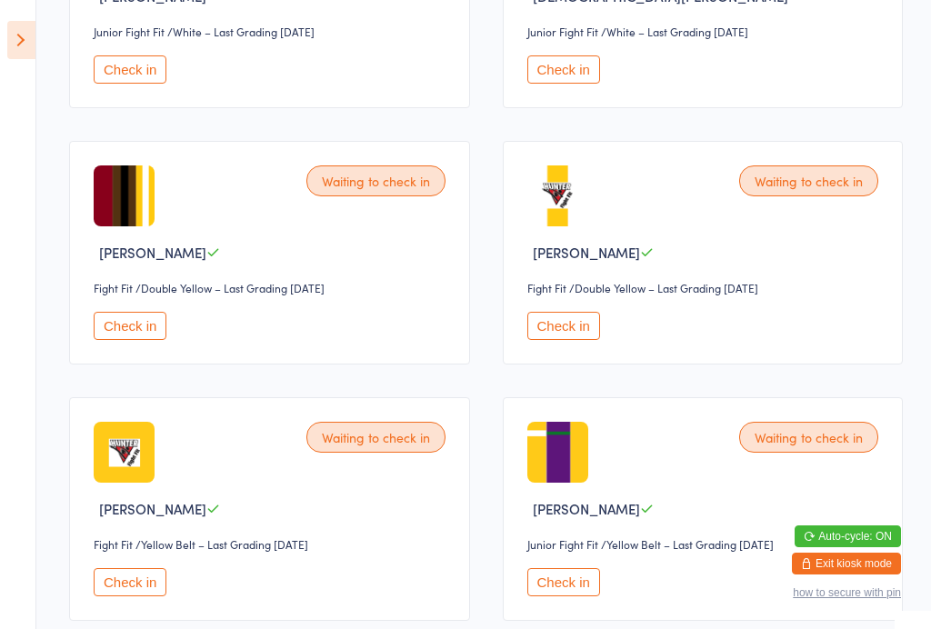
scroll to position [688, 0]
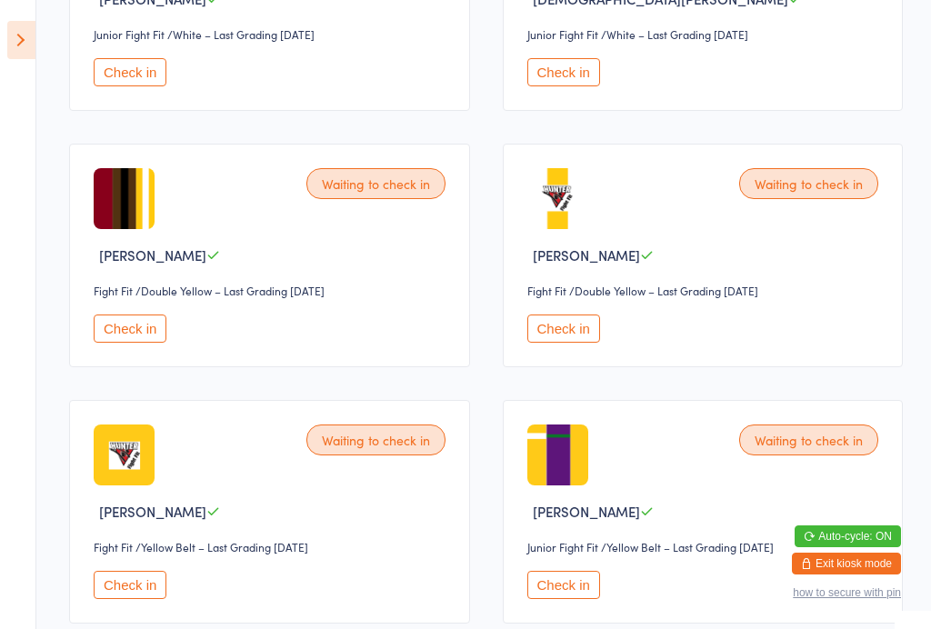
click at [134, 343] on button "Check in" at bounding box center [130, 328] width 73 height 28
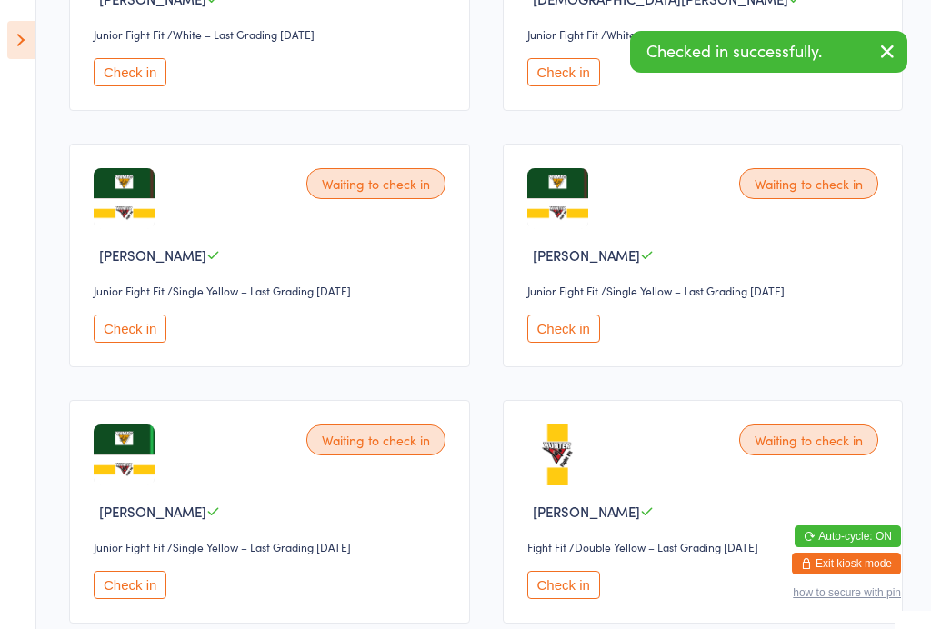
click at [9, 36] on icon at bounding box center [21, 40] width 28 height 38
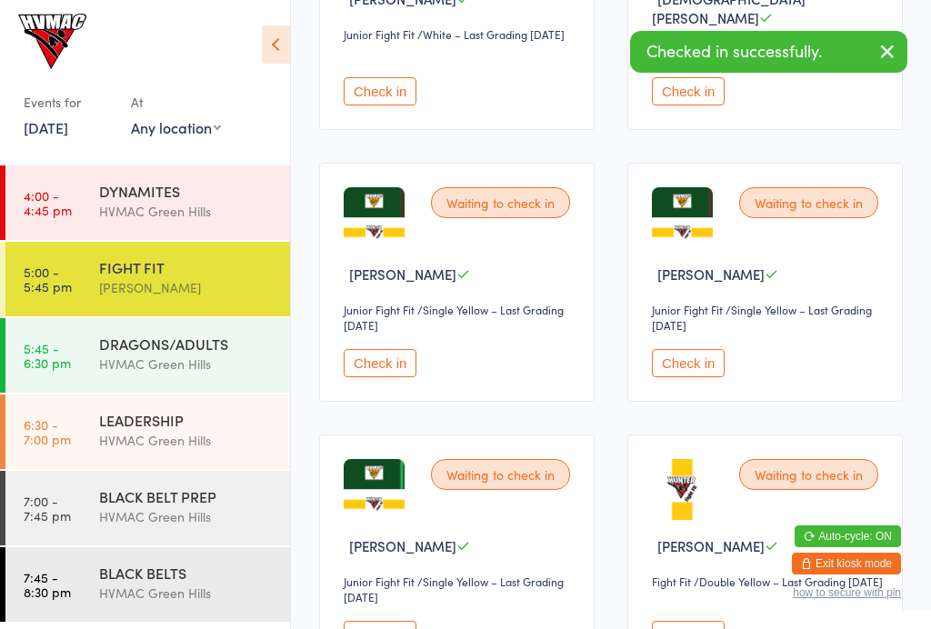
click at [215, 361] on div "HVMAC Green Hills" at bounding box center [186, 363] width 175 height 21
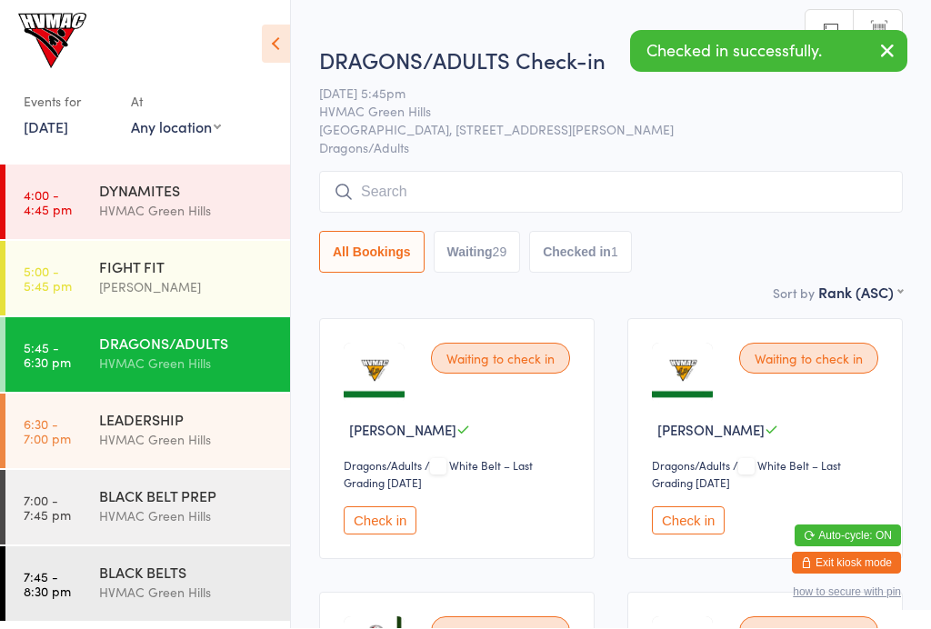
scroll to position [1, 0]
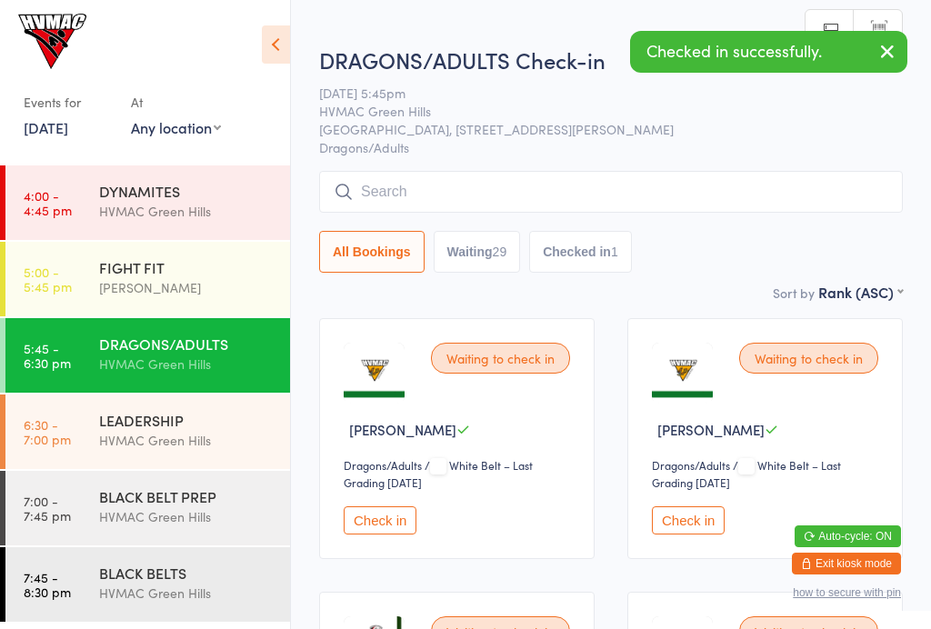
click at [521, 234] on button "Waiting 29" at bounding box center [476, 252] width 87 height 42
select select "4"
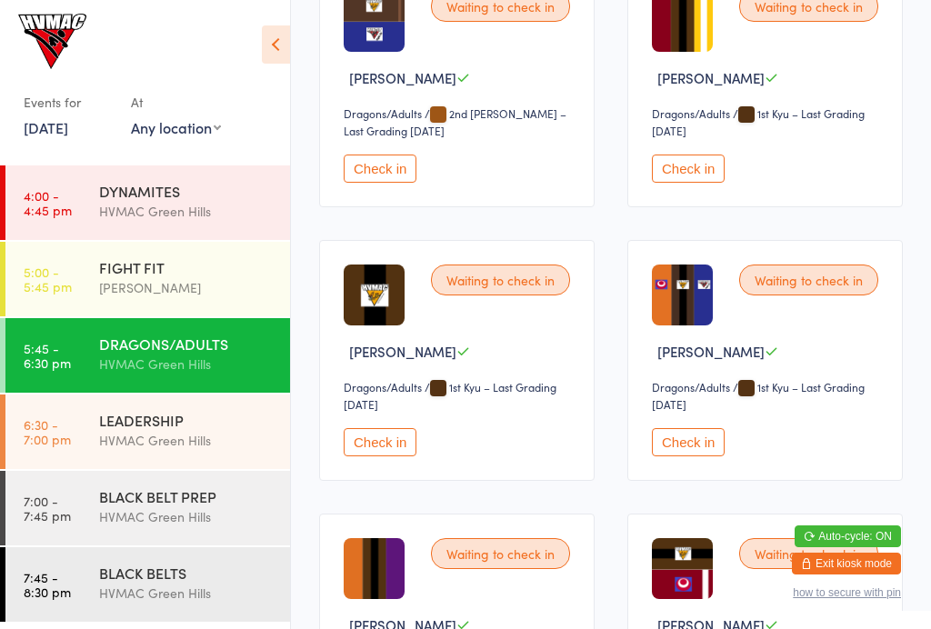
scroll to position [2981, 0]
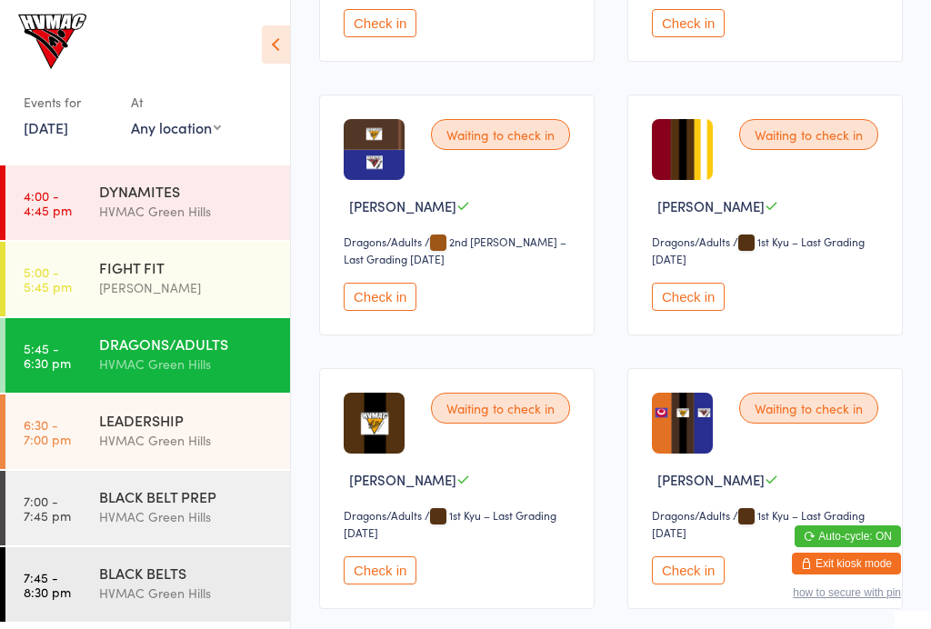
click at [702, 311] on button "Check in" at bounding box center [688, 297] width 73 height 28
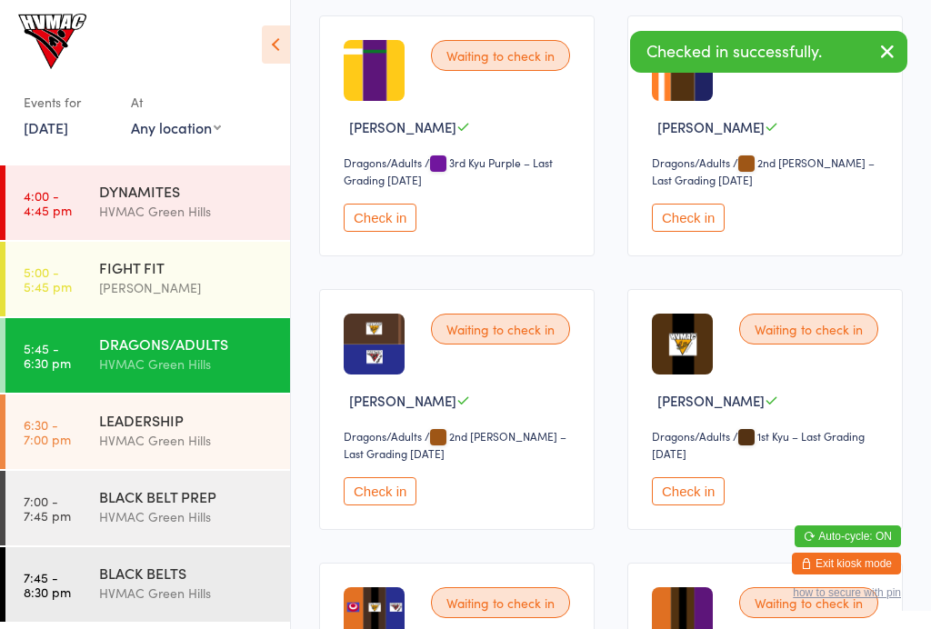
scroll to position [2784, 0]
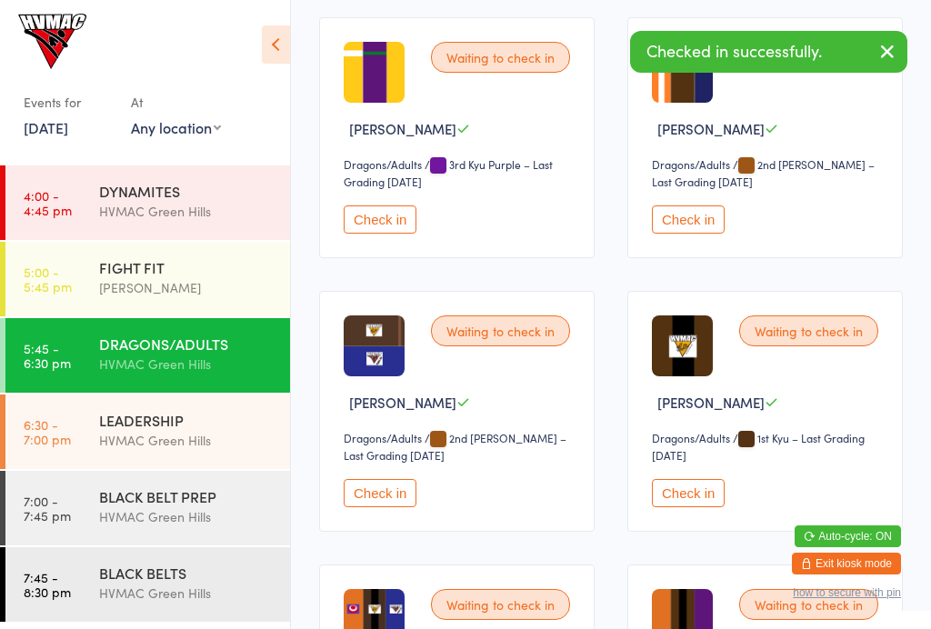
click at [180, 479] on div "BLACK BELT PREP HVMAC Green Hills" at bounding box center [194, 507] width 191 height 72
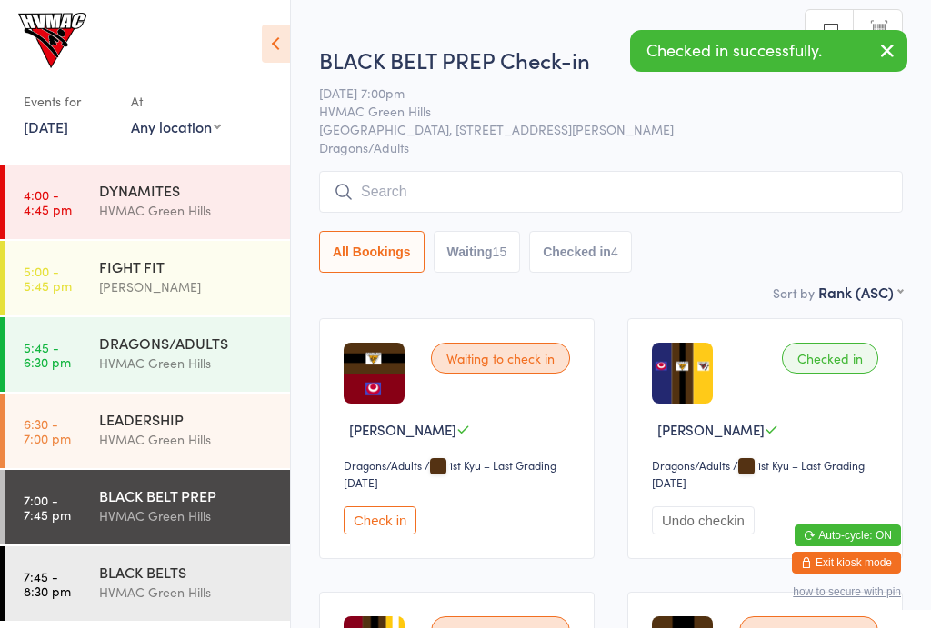
scroll to position [1, 0]
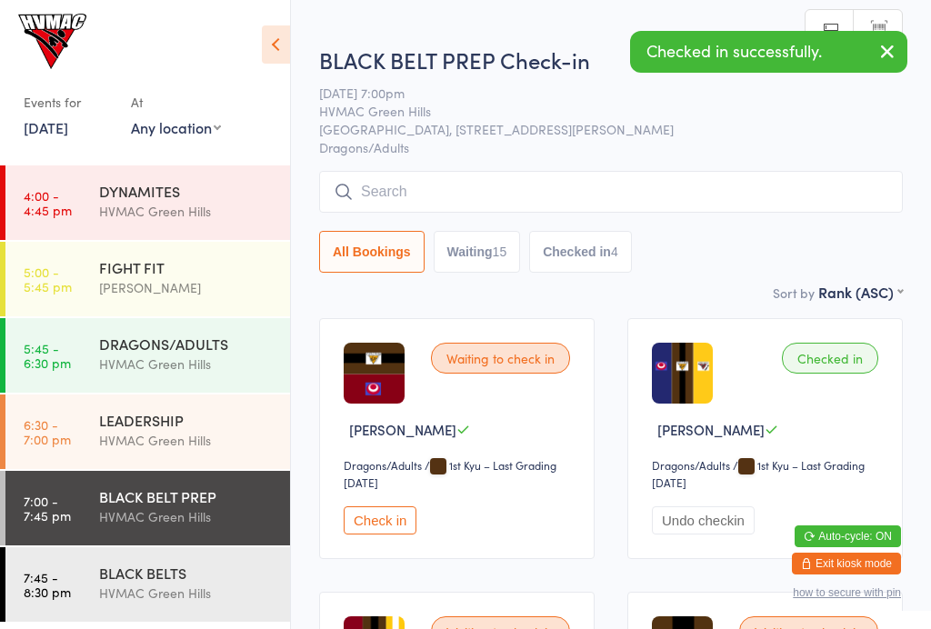
click at [191, 438] on div "HVMAC Green Hills" at bounding box center [186, 440] width 175 height 21
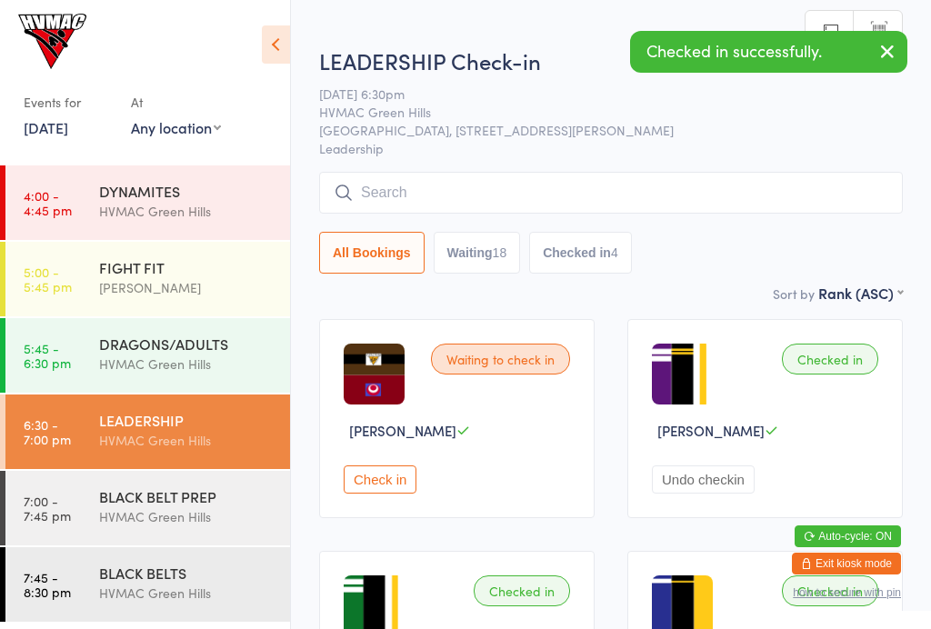
click at [493, 260] on button "Waiting 18" at bounding box center [476, 253] width 87 height 42
select select "4"
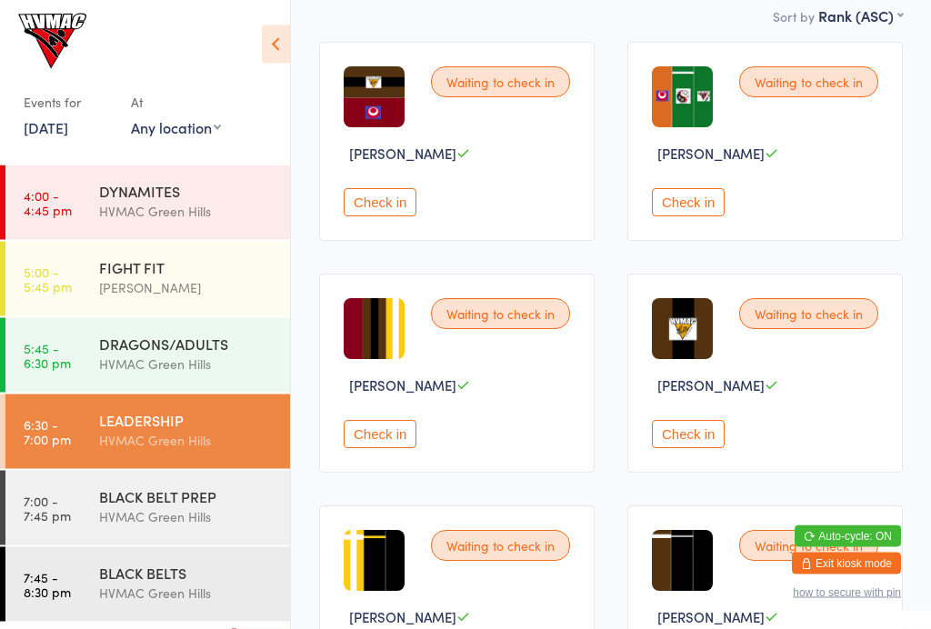
scroll to position [307, 0]
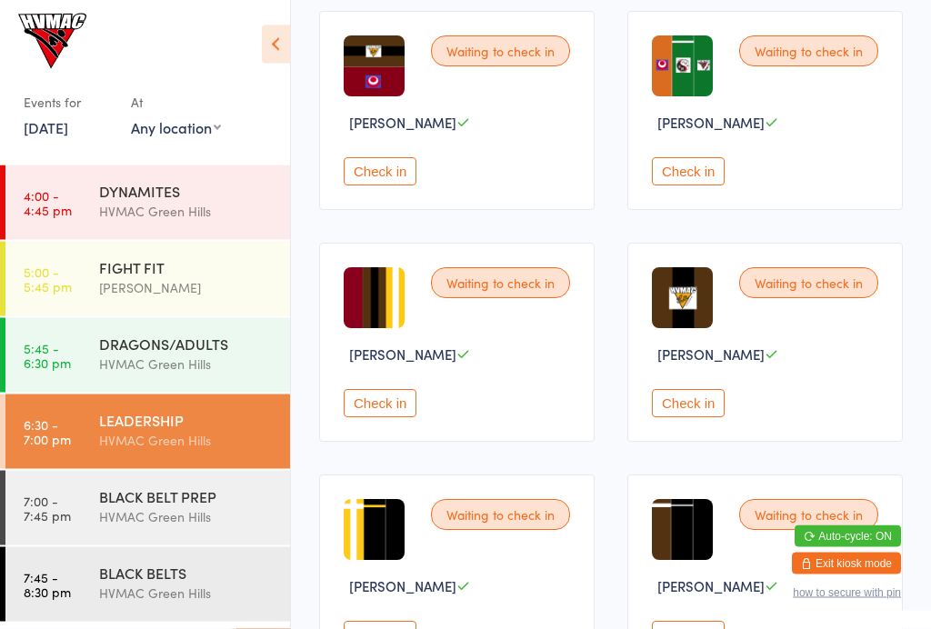
click at [399, 416] on button "Check in" at bounding box center [380, 404] width 73 height 28
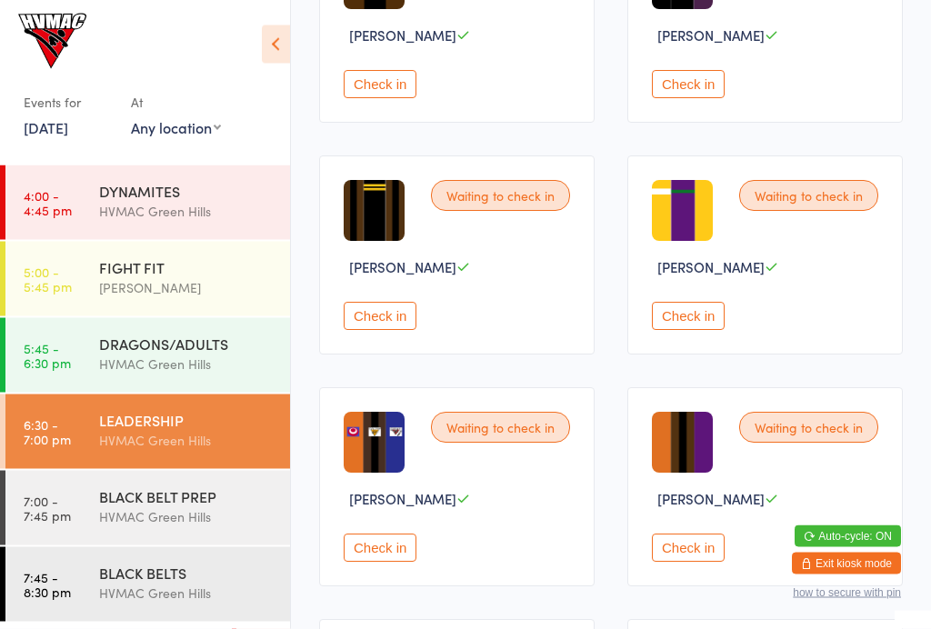
scroll to position [1080, 0]
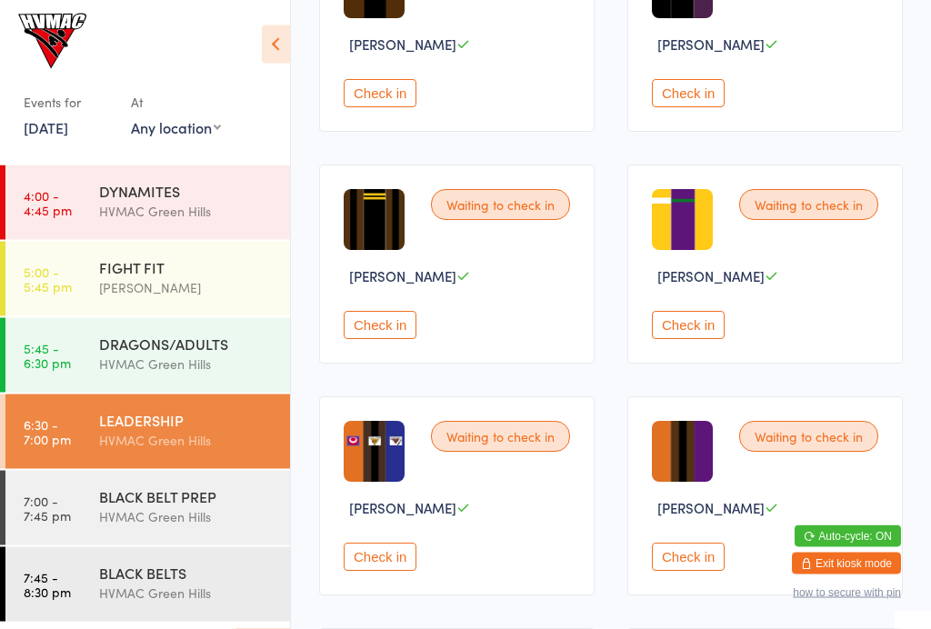
click at [218, 506] on div "BLACK BELT PREP" at bounding box center [186, 496] width 175 height 20
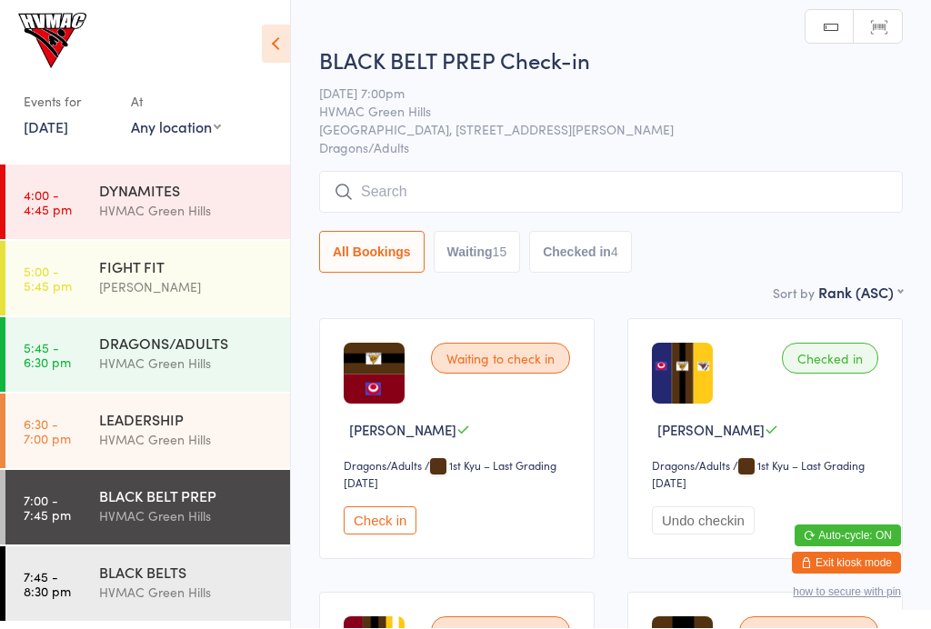
scroll to position [1, 0]
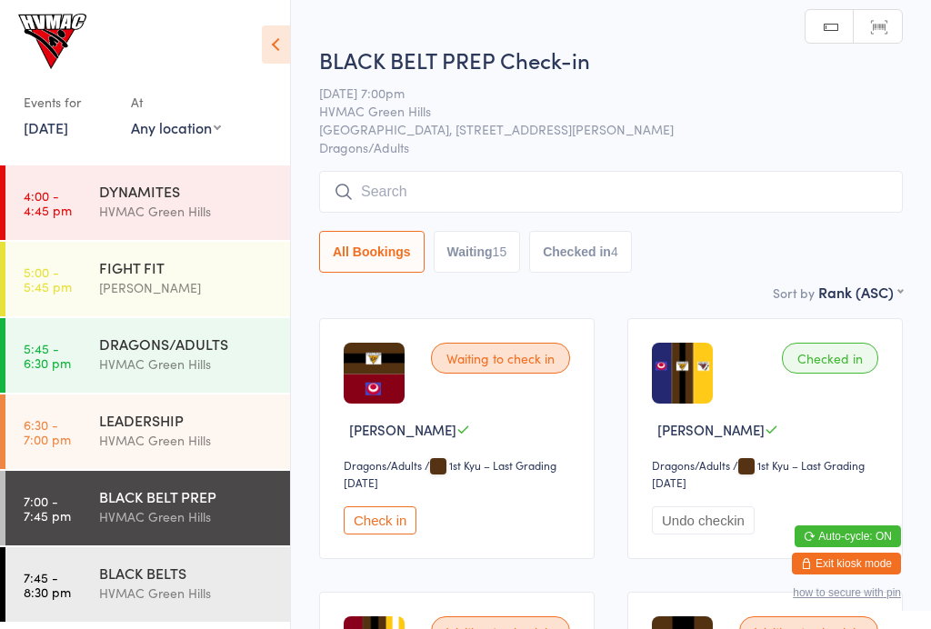
click at [488, 247] on button "Waiting 15" at bounding box center [476, 252] width 87 height 42
select select "4"
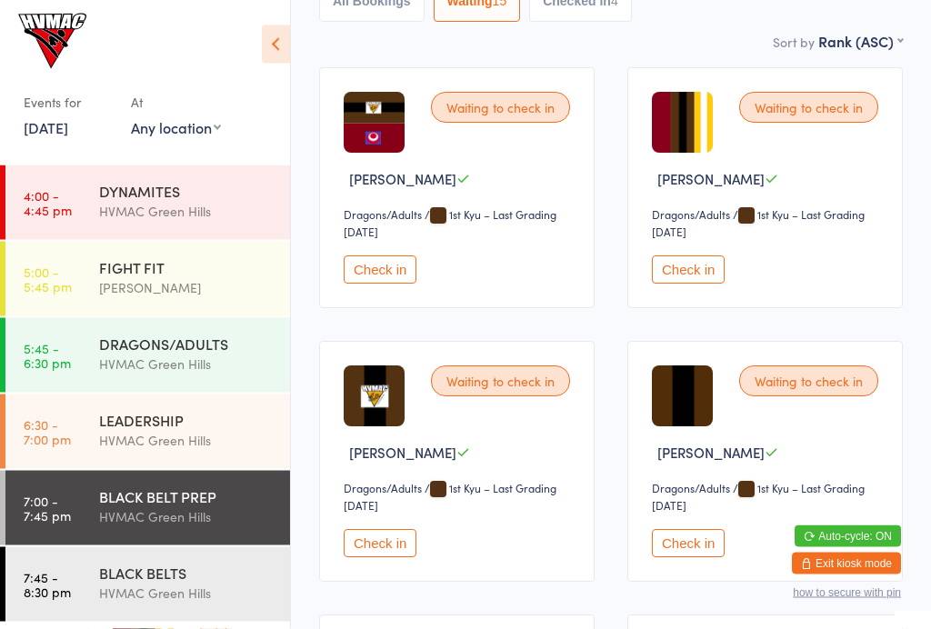
click at [676, 277] on button "Check in" at bounding box center [688, 270] width 73 height 28
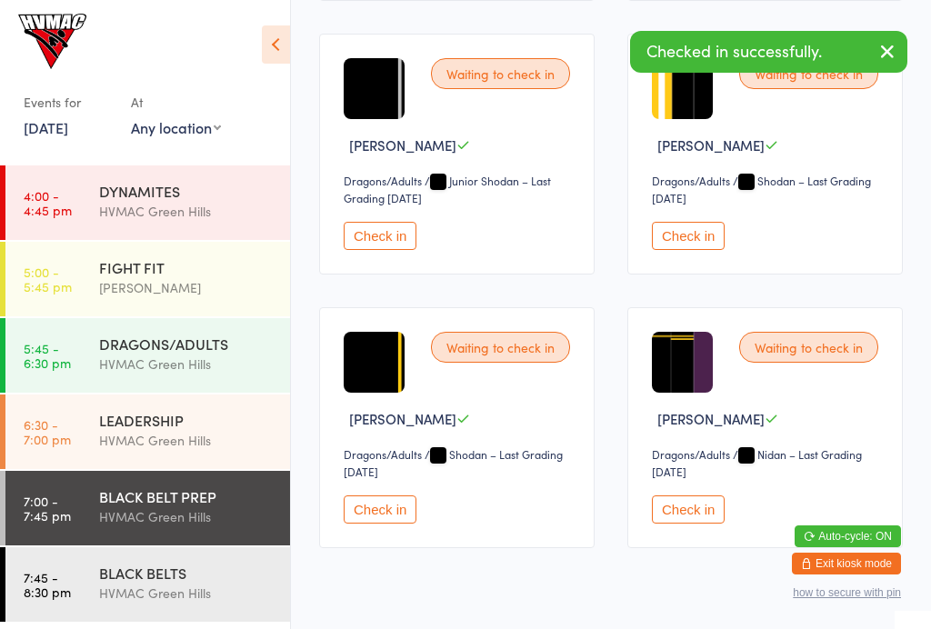
scroll to position [1718, 0]
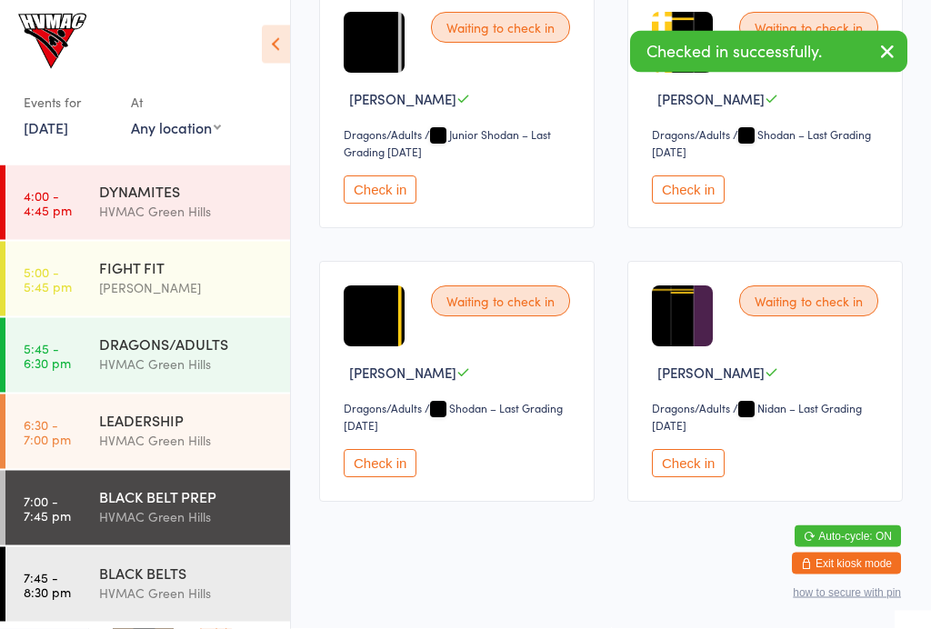
click at [180, 286] on div "[PERSON_NAME]" at bounding box center [186, 287] width 175 height 21
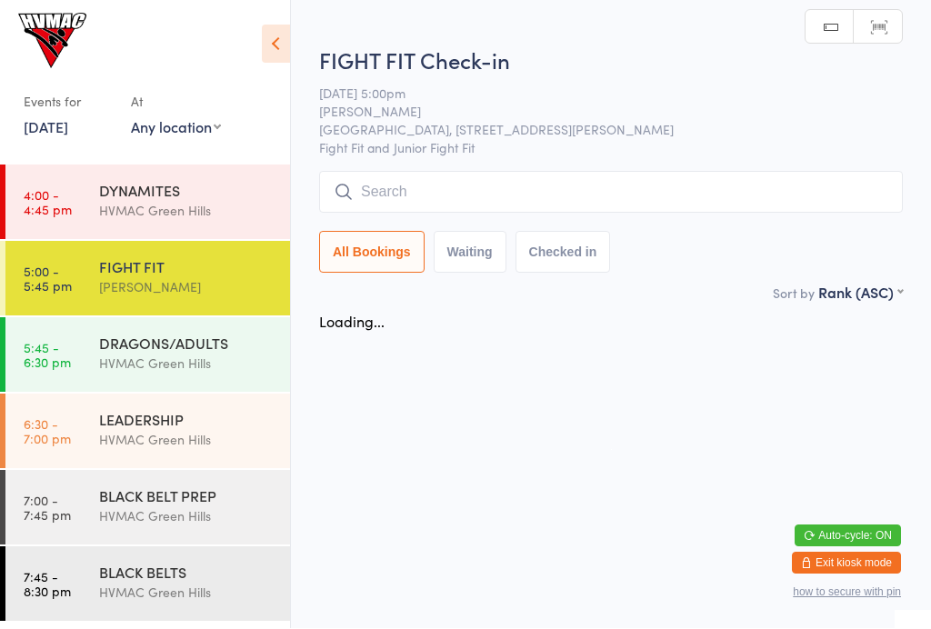
scroll to position [1, 0]
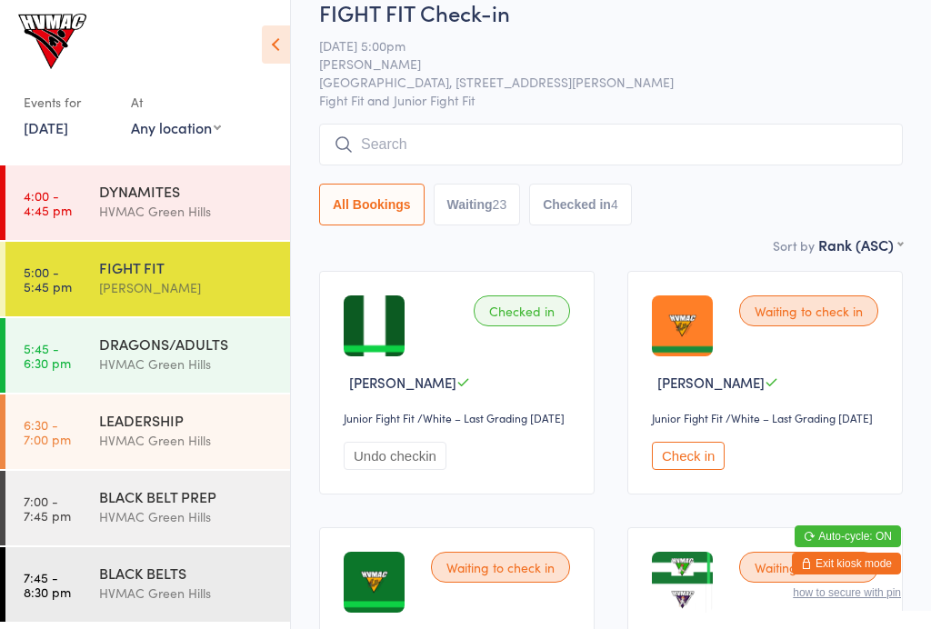
click at [680, 470] on button "Check in" at bounding box center [688, 456] width 73 height 28
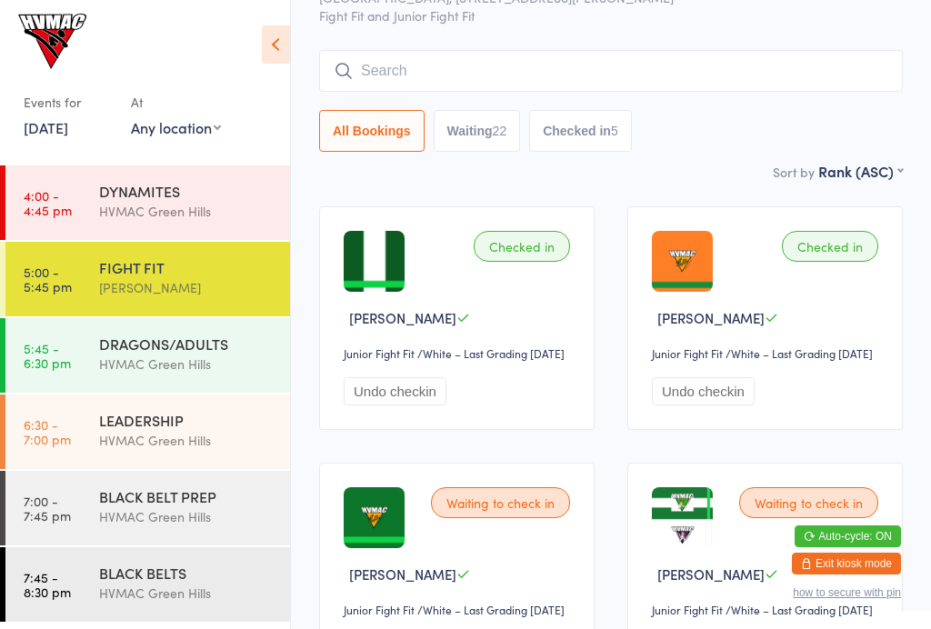
scroll to position [82, 0]
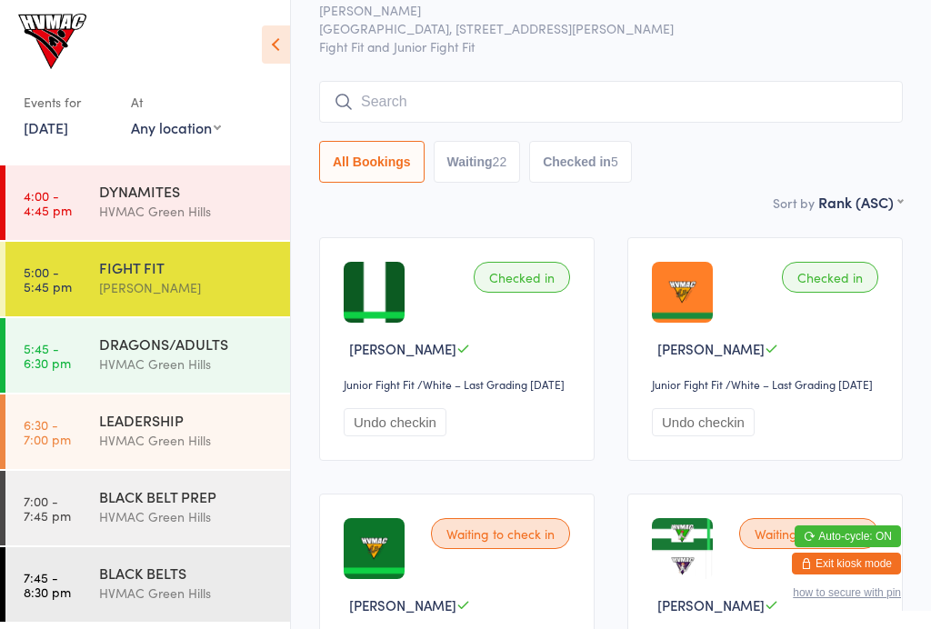
click at [476, 158] on button "Waiting 22" at bounding box center [476, 162] width 87 height 42
select select "4"
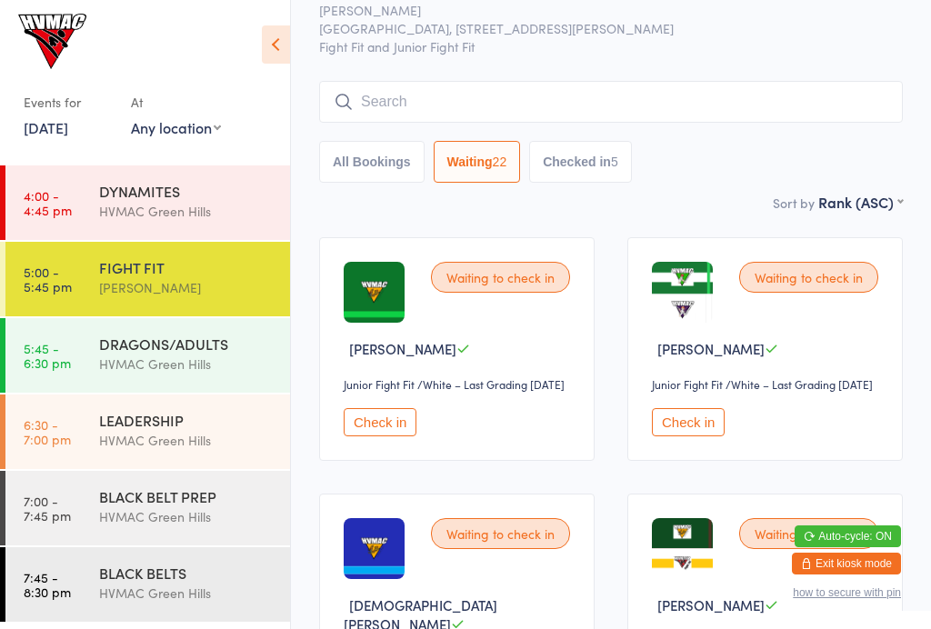
click at [212, 346] on div "DRAGONS/ADULTS" at bounding box center [186, 344] width 175 height 20
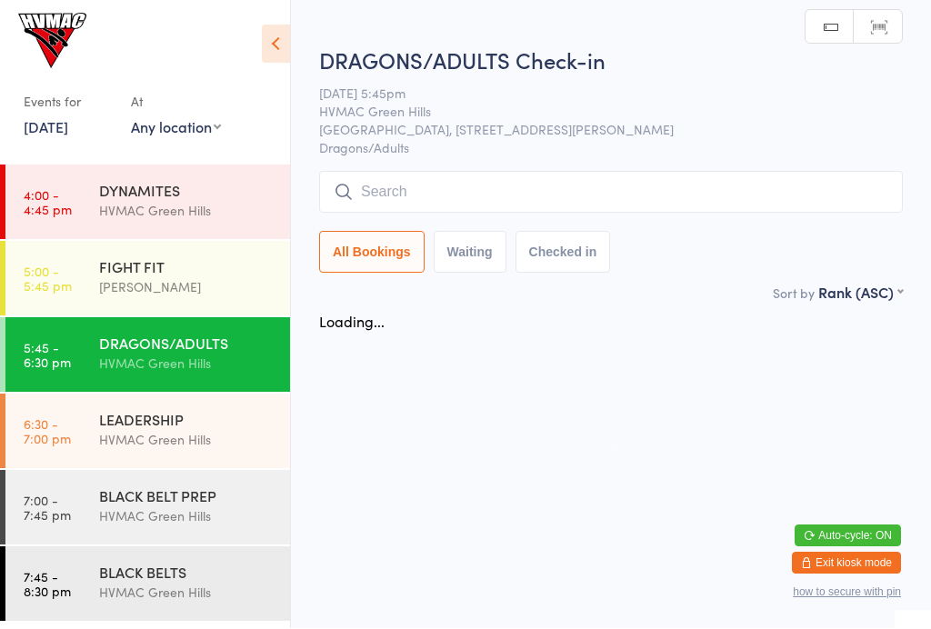
scroll to position [1, 0]
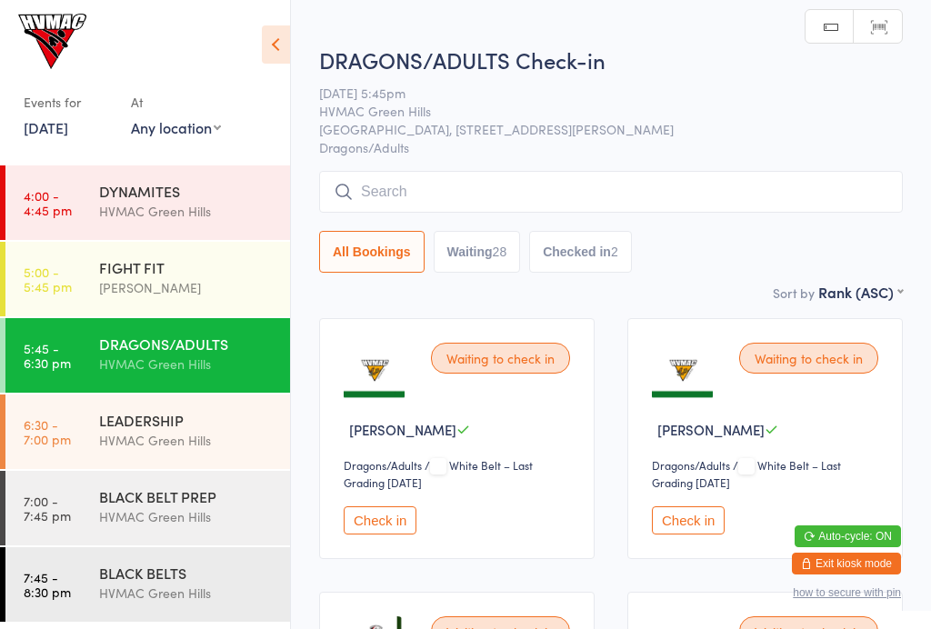
click at [488, 244] on button "Waiting 28" at bounding box center [476, 252] width 87 height 42
select select "4"
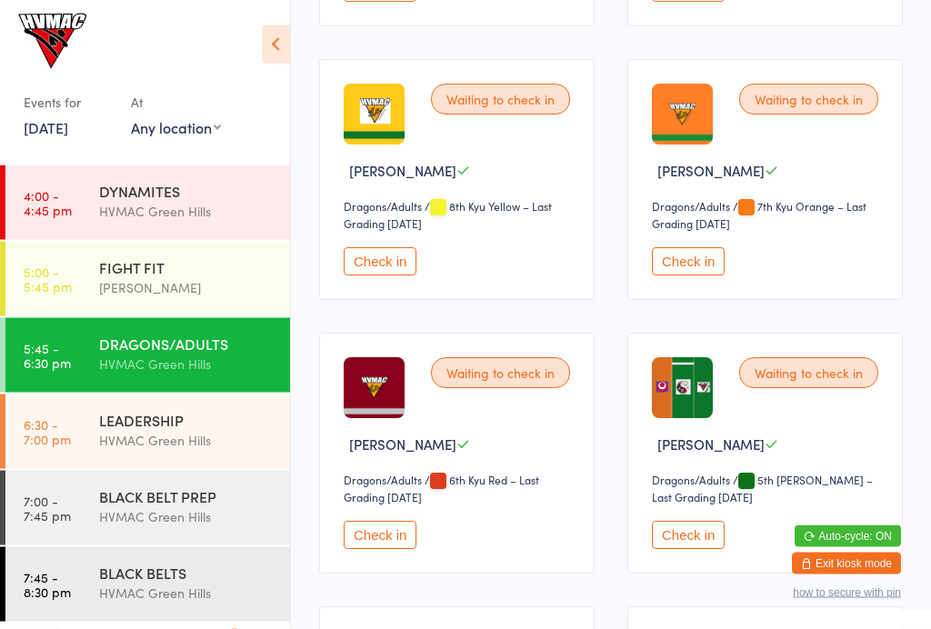
scroll to position [1355, 0]
click at [698, 275] on button "Check in" at bounding box center [688, 261] width 73 height 28
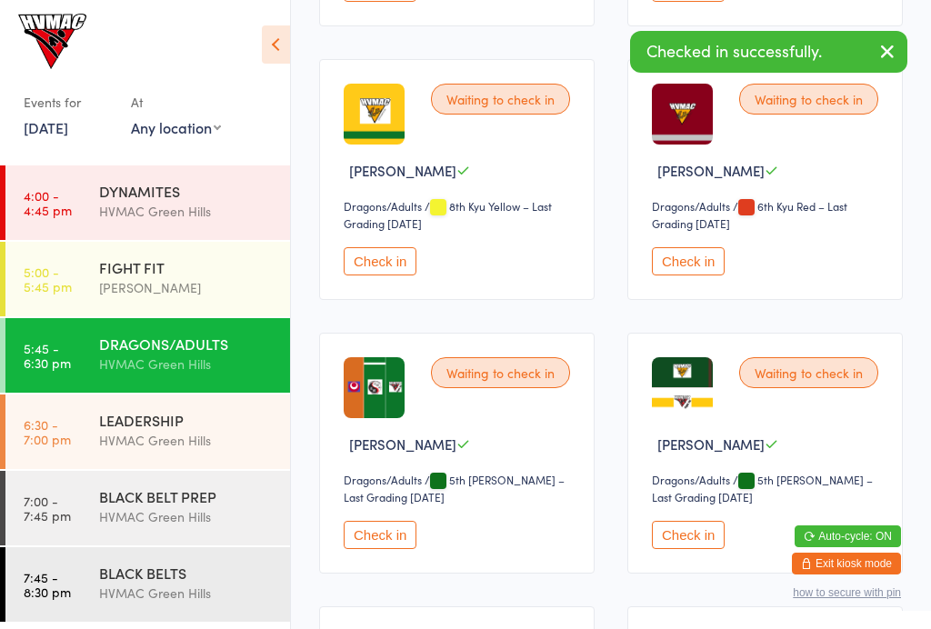
click at [209, 298] on div "[PERSON_NAME]" at bounding box center [186, 287] width 175 height 21
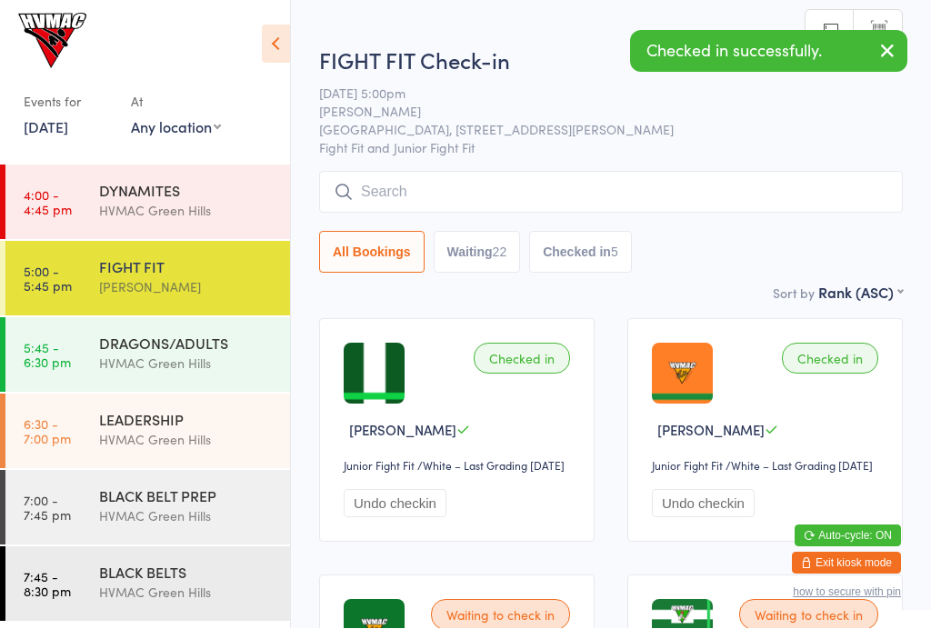
scroll to position [1, 0]
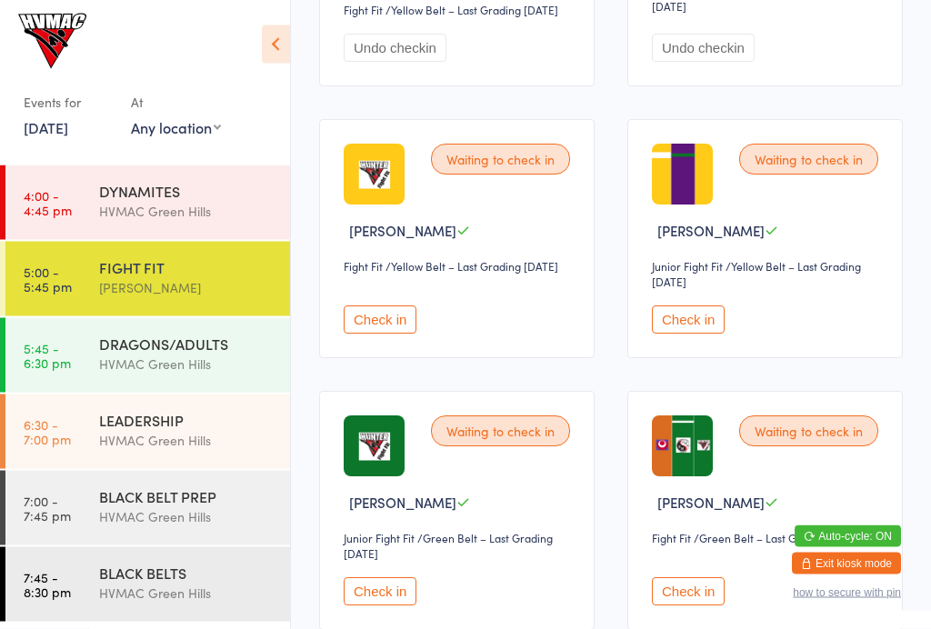
click at [391, 334] on button "Check in" at bounding box center [380, 320] width 73 height 28
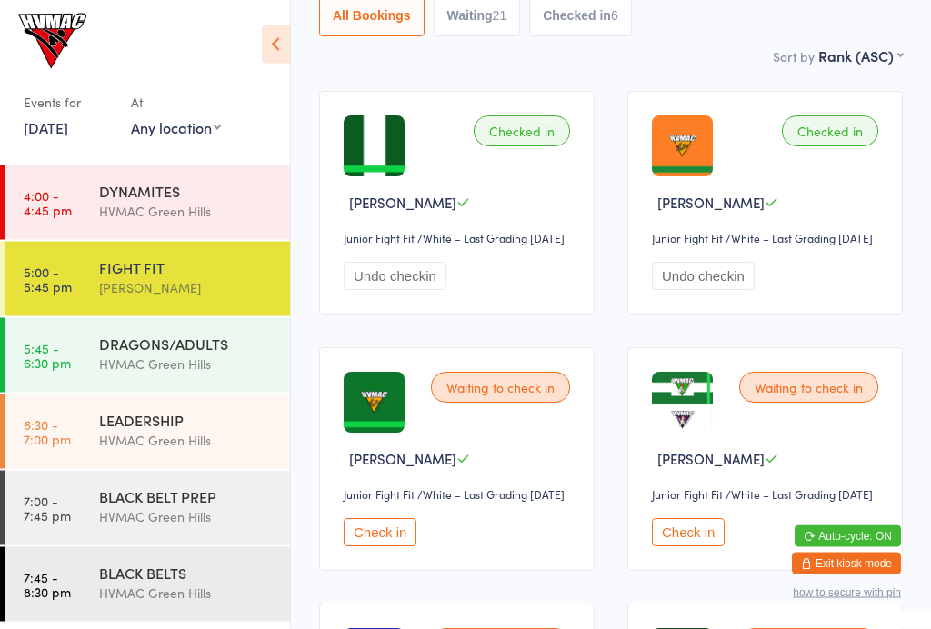
click at [362, 547] on button "Check in" at bounding box center [380, 533] width 73 height 28
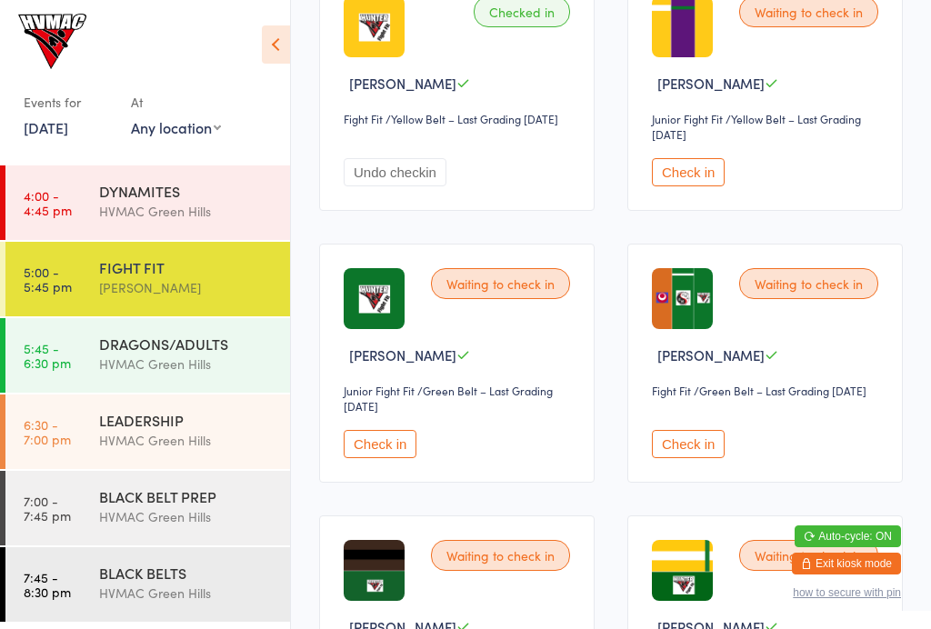
scroll to position [1914, 0]
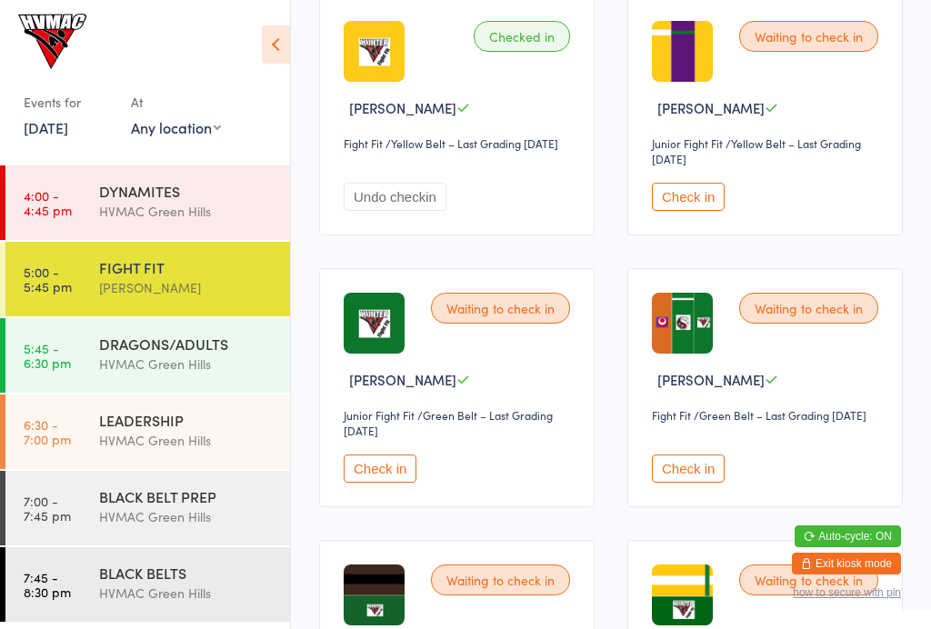
click at [676, 211] on button "Check in" at bounding box center [688, 197] width 73 height 28
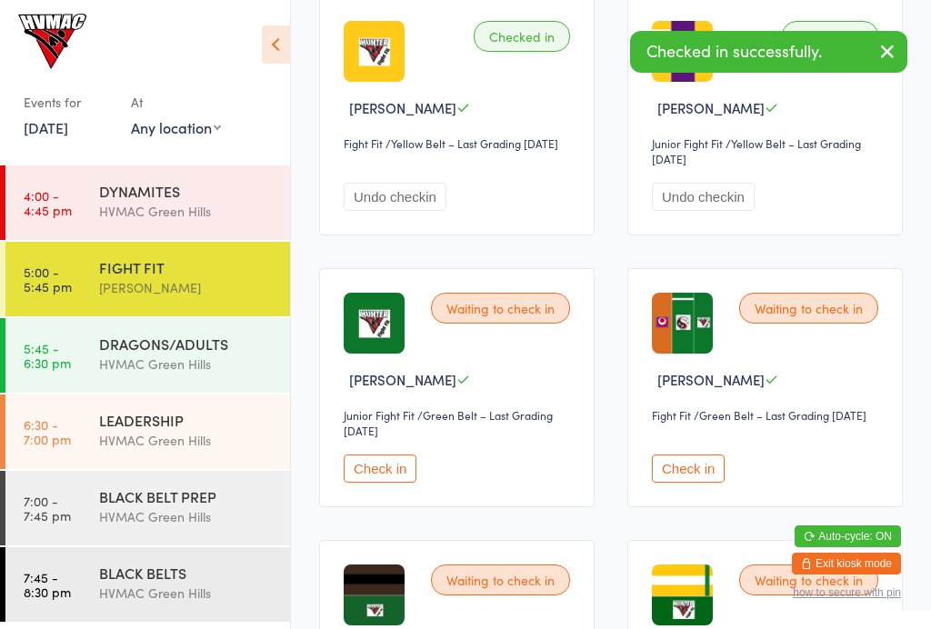
click at [672, 483] on button "Check in" at bounding box center [688, 468] width 73 height 28
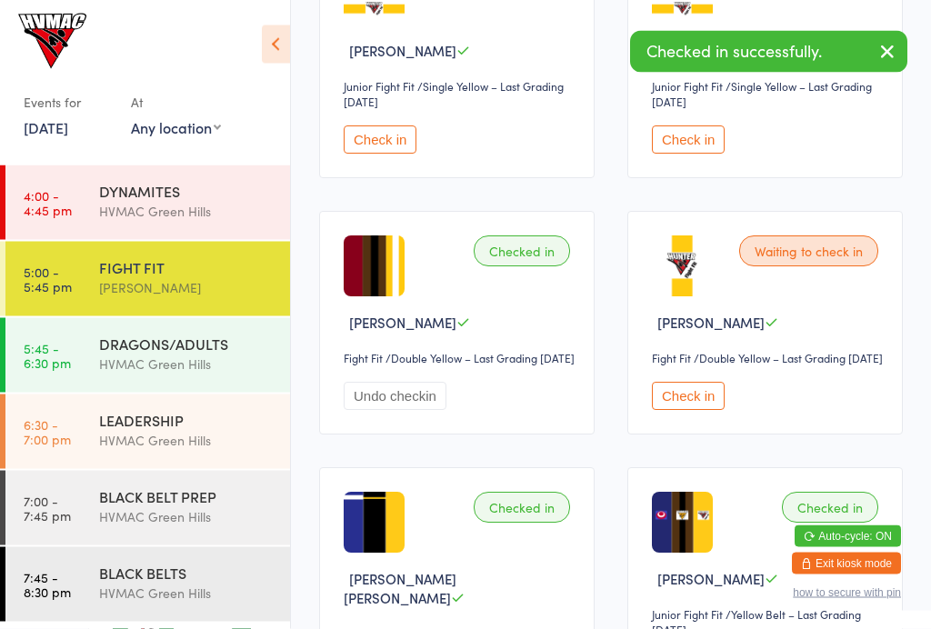
scroll to position [1168, 0]
click at [682, 410] on button "Check in" at bounding box center [688, 396] width 73 height 28
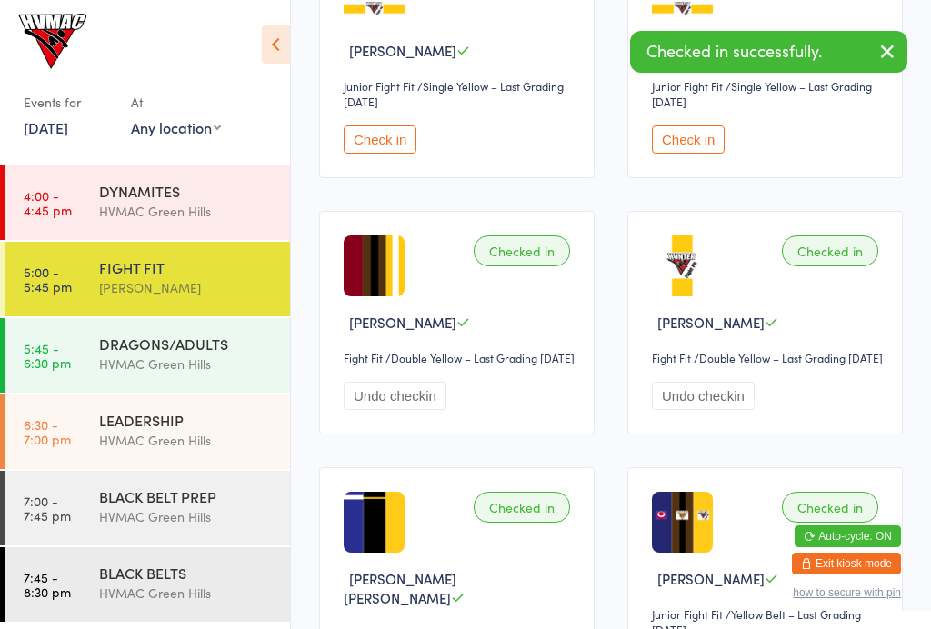
click at [128, 353] on div "DRAGONS/ADULTS" at bounding box center [186, 344] width 175 height 20
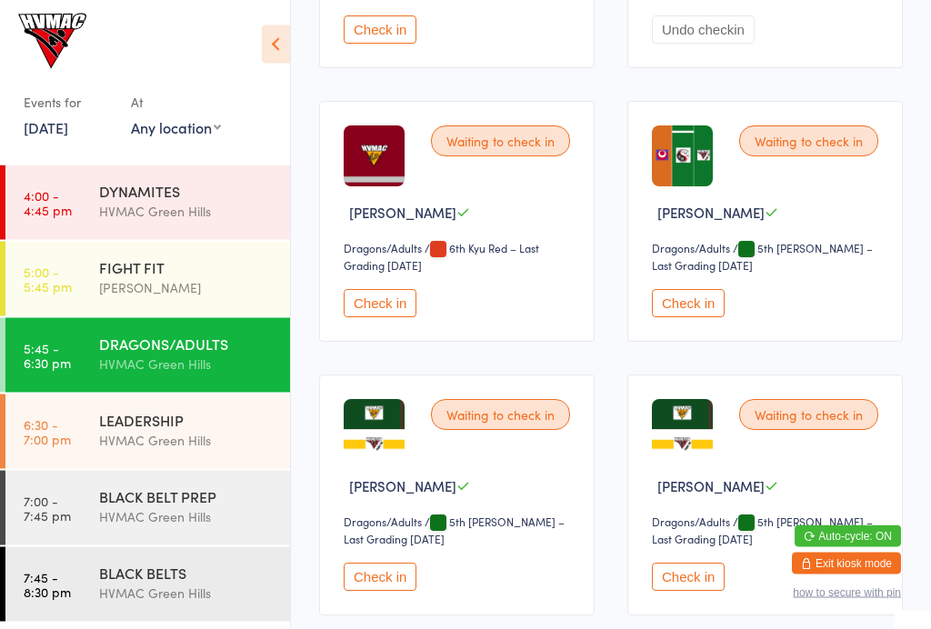
click at [682, 318] on button "Check in" at bounding box center [688, 304] width 73 height 28
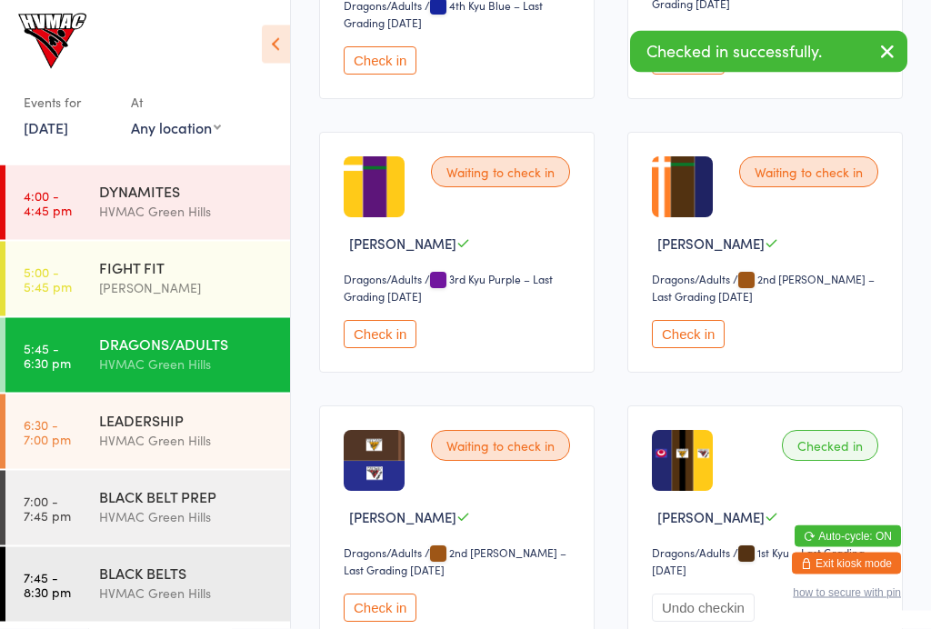
click at [370, 349] on button "Check in" at bounding box center [380, 335] width 73 height 28
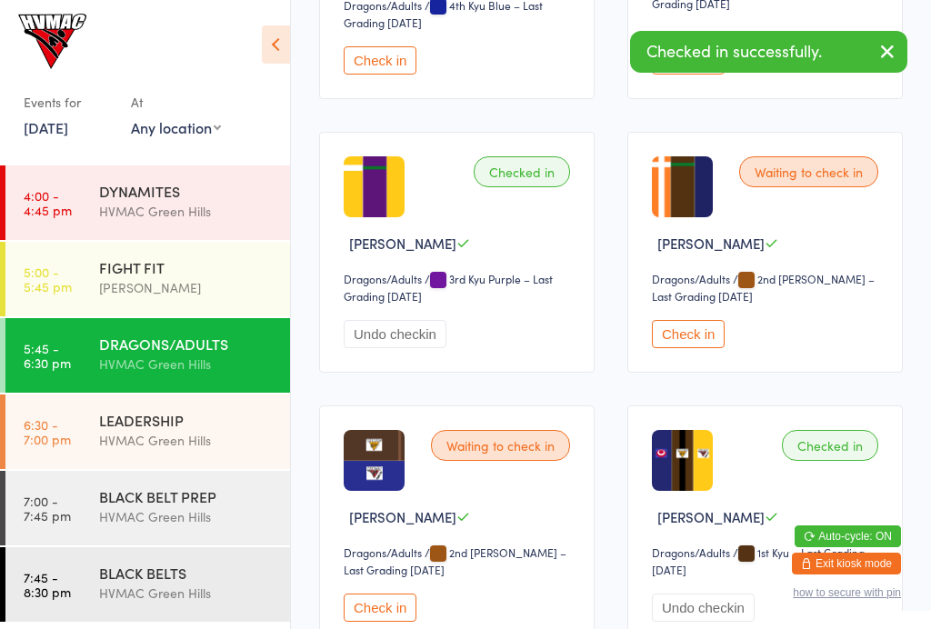
click at [121, 427] on div "LEADERSHIP" at bounding box center [186, 420] width 175 height 20
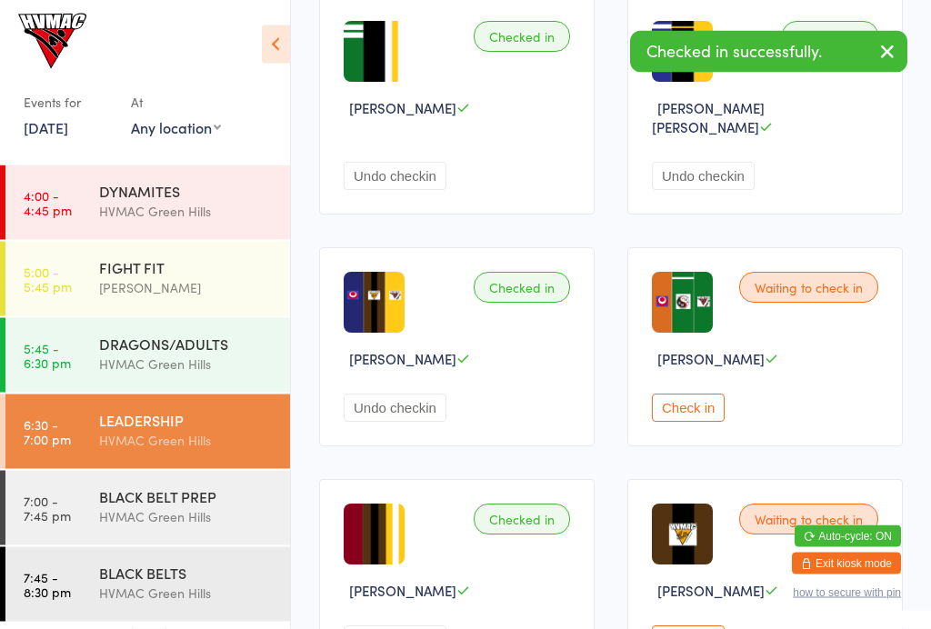
click at [678, 394] on button "Check in" at bounding box center [688, 408] width 73 height 28
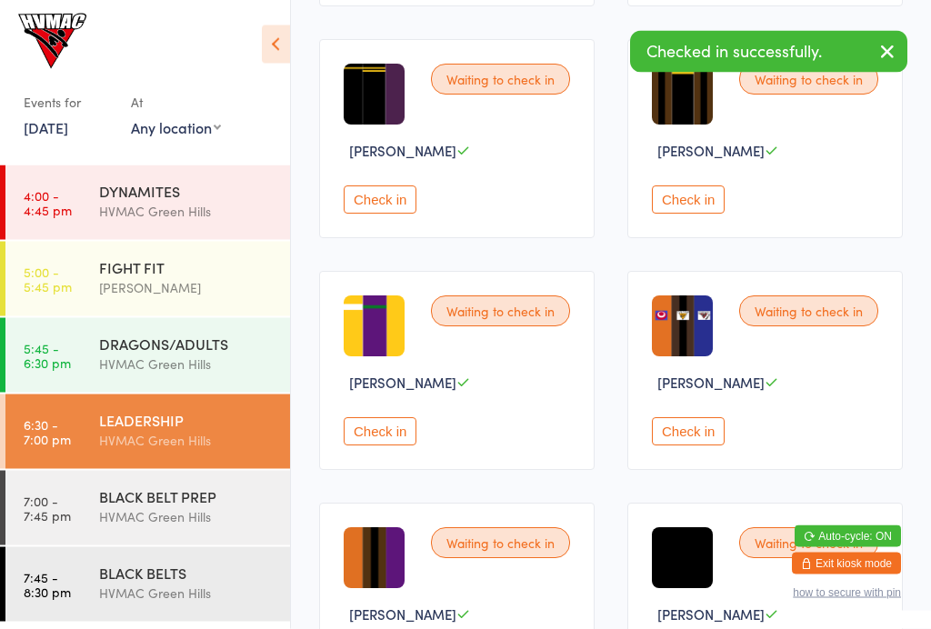
click at [374, 435] on button "Check in" at bounding box center [380, 432] width 73 height 28
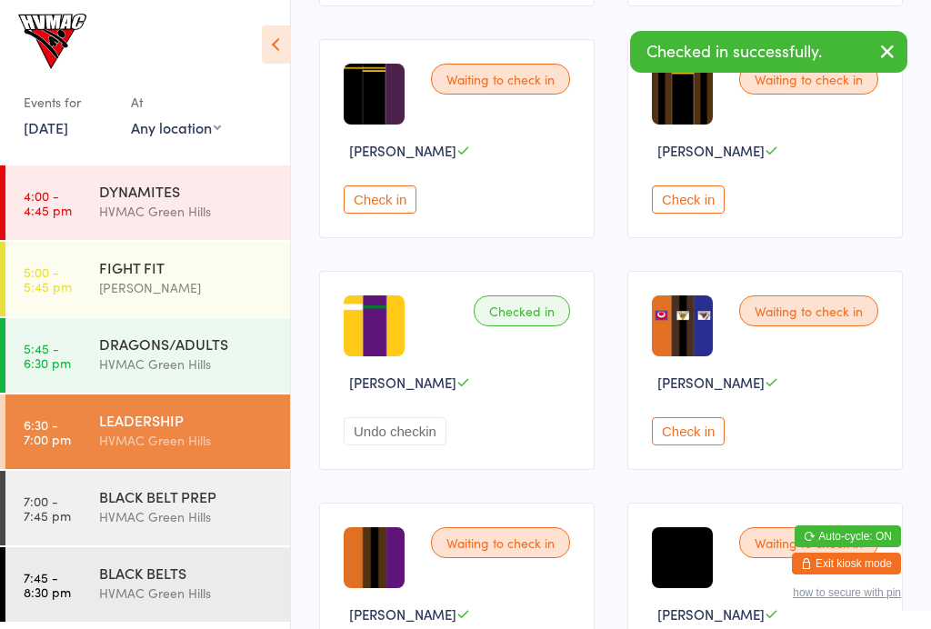
click at [107, 271] on div "FIGHT FIT" at bounding box center [186, 267] width 175 height 20
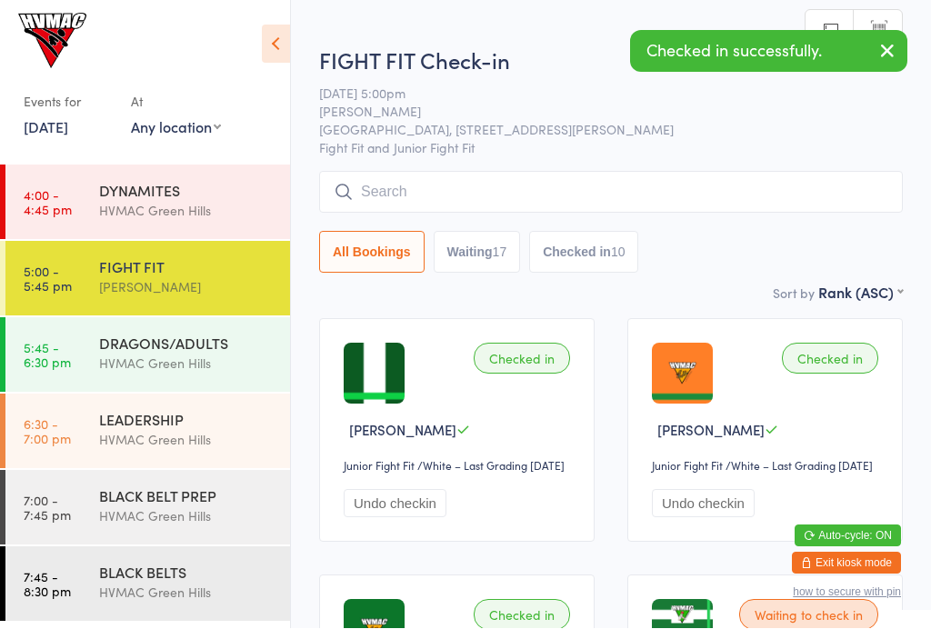
scroll to position [1, 0]
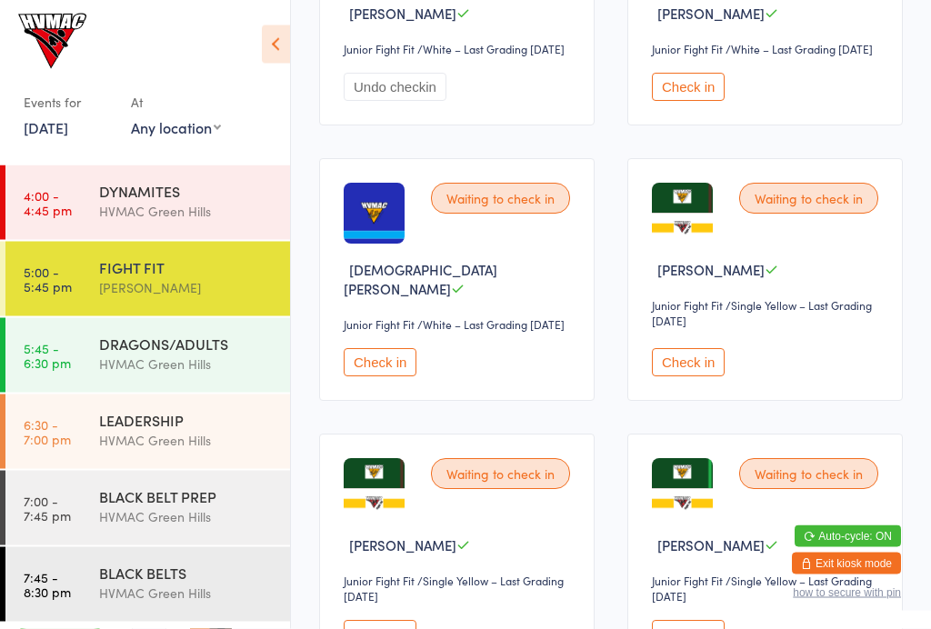
click at [385, 377] on button "Check in" at bounding box center [380, 363] width 73 height 28
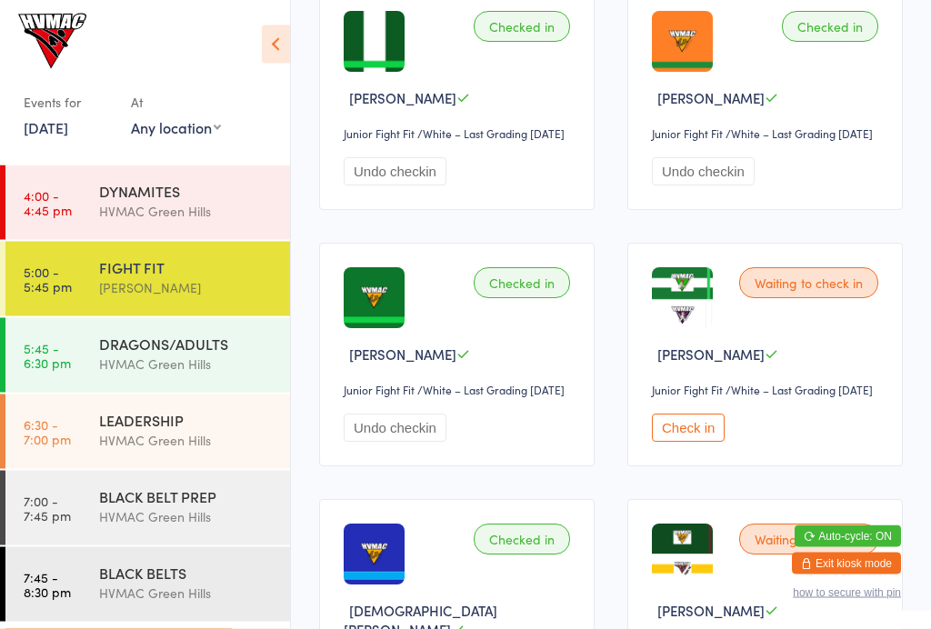
scroll to position [344, 0]
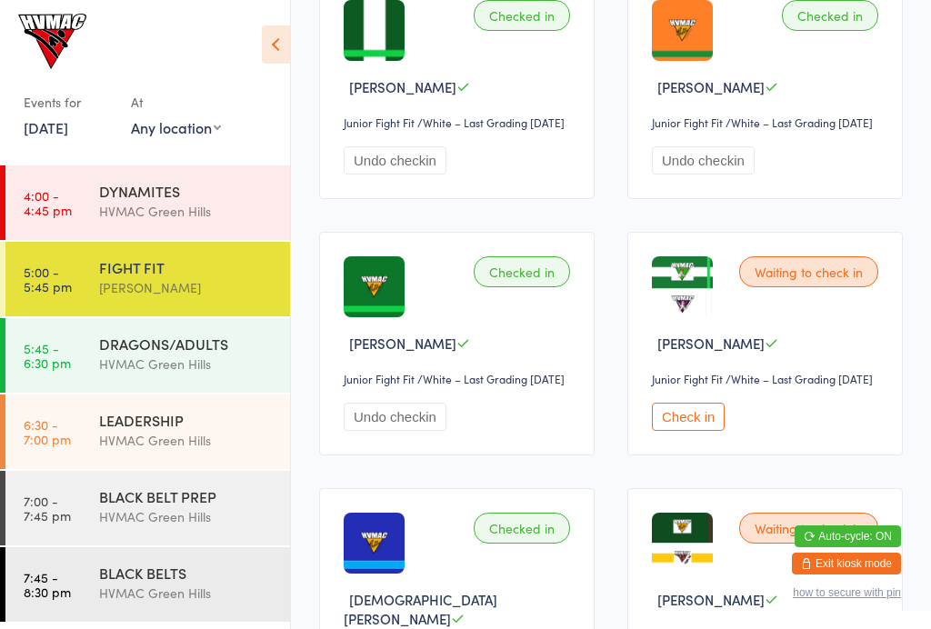
click at [681, 431] on button "Check in" at bounding box center [688, 417] width 73 height 28
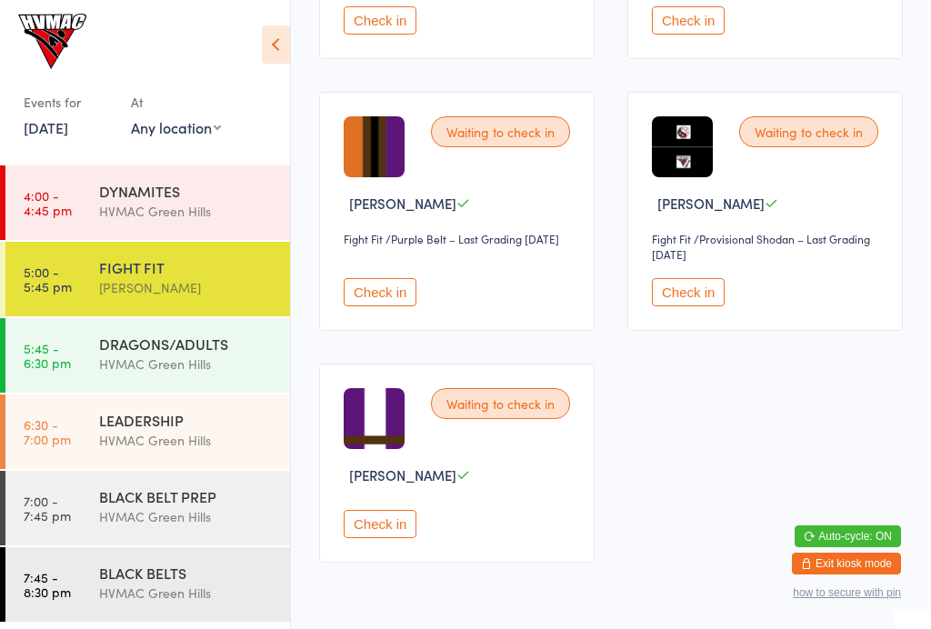
scroll to position [3592, 0]
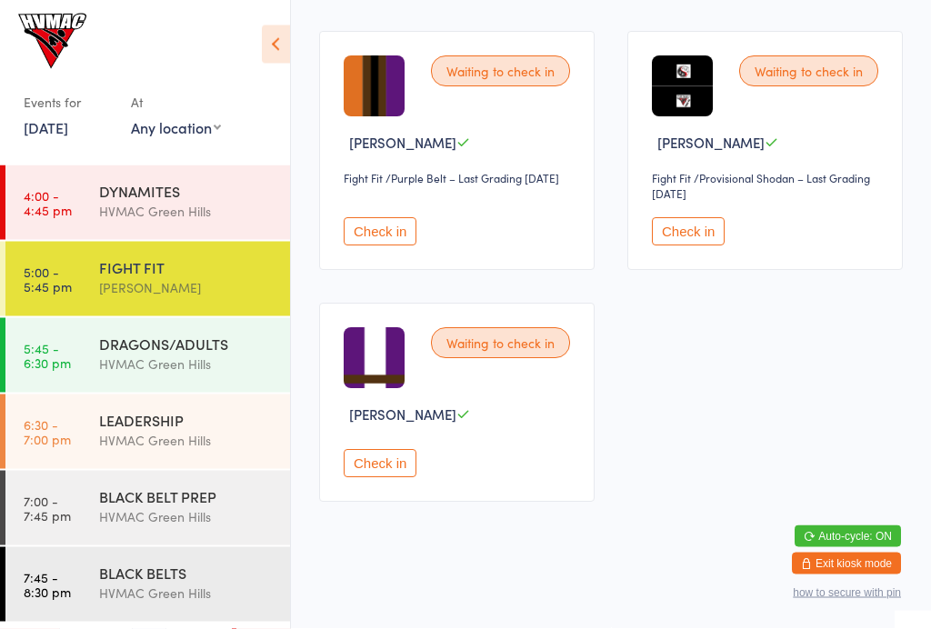
click at [403, 478] on button "Check in" at bounding box center [380, 464] width 73 height 28
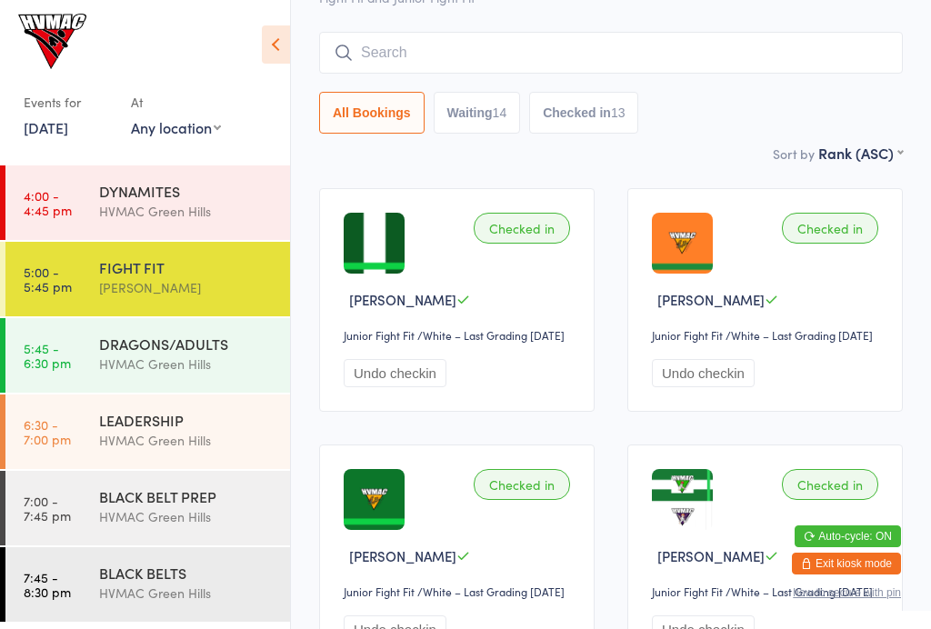
scroll to position [130, 0]
click at [625, 118] on div "13" at bounding box center [618, 113] width 15 height 15
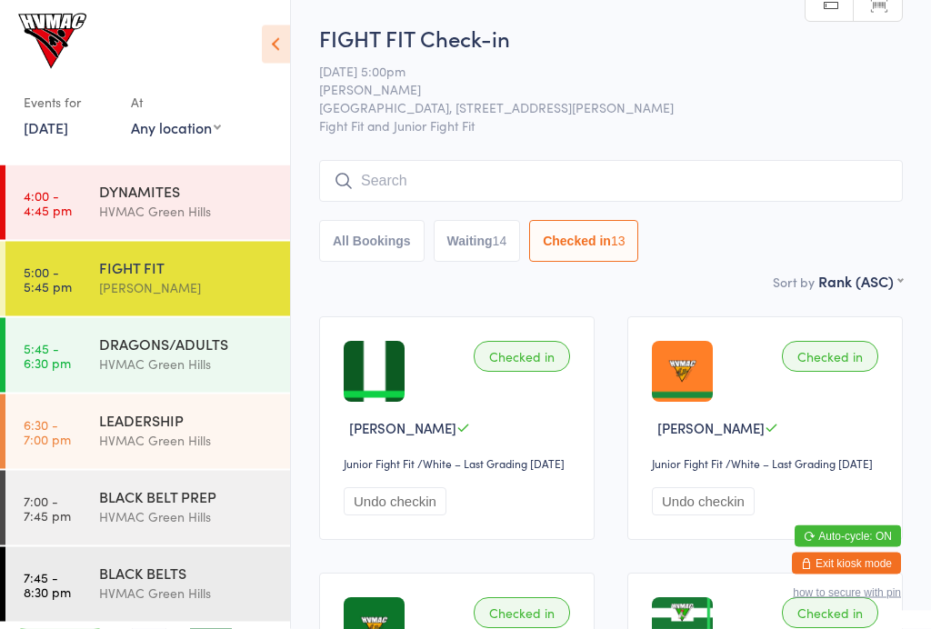
scroll to position [0, 0]
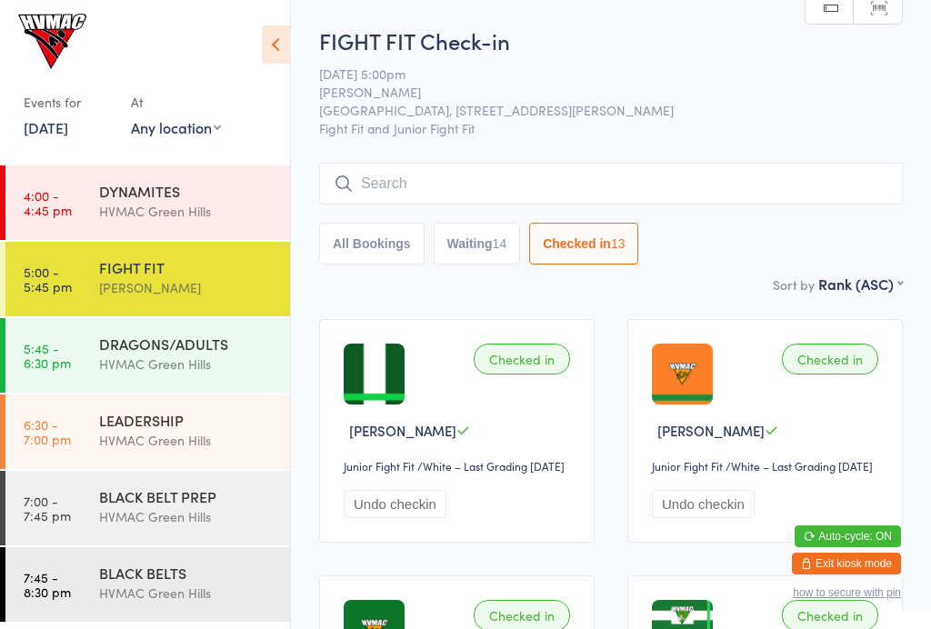
click at [390, 235] on button "All Bookings" at bounding box center [371, 244] width 105 height 42
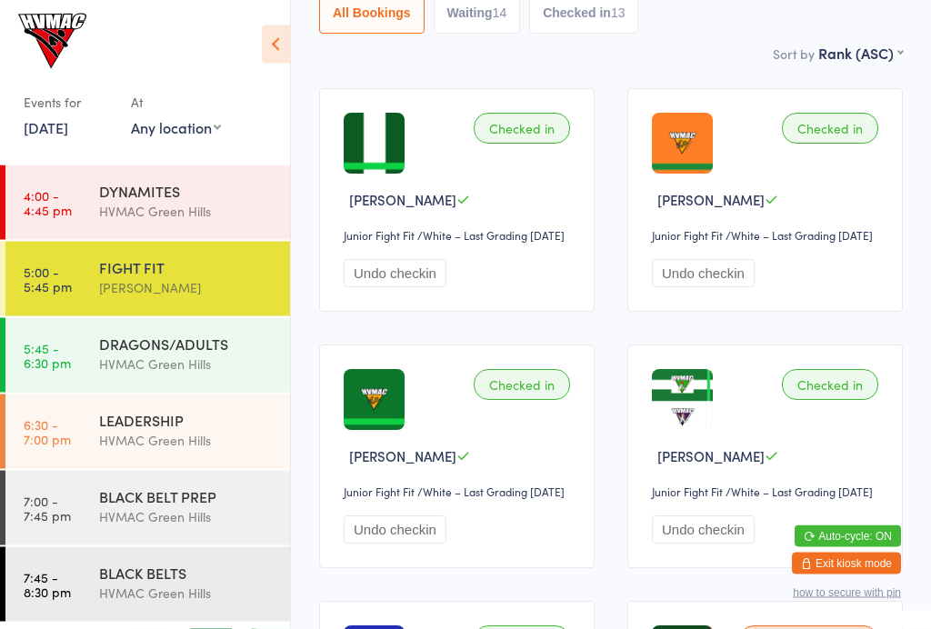
scroll to position [230, 0]
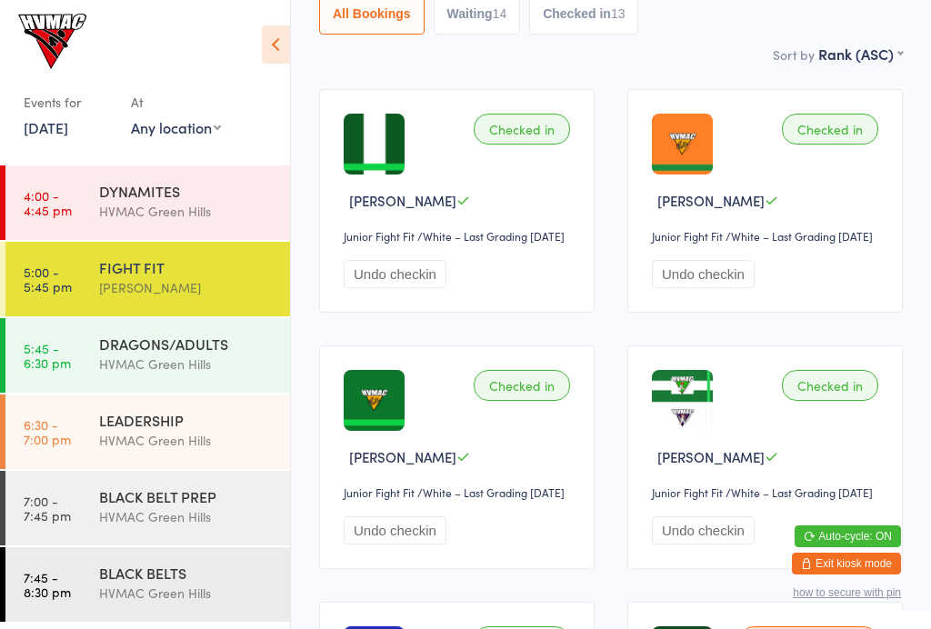
click at [211, 491] on div "BLACK BELT PREP" at bounding box center [186, 496] width 175 height 20
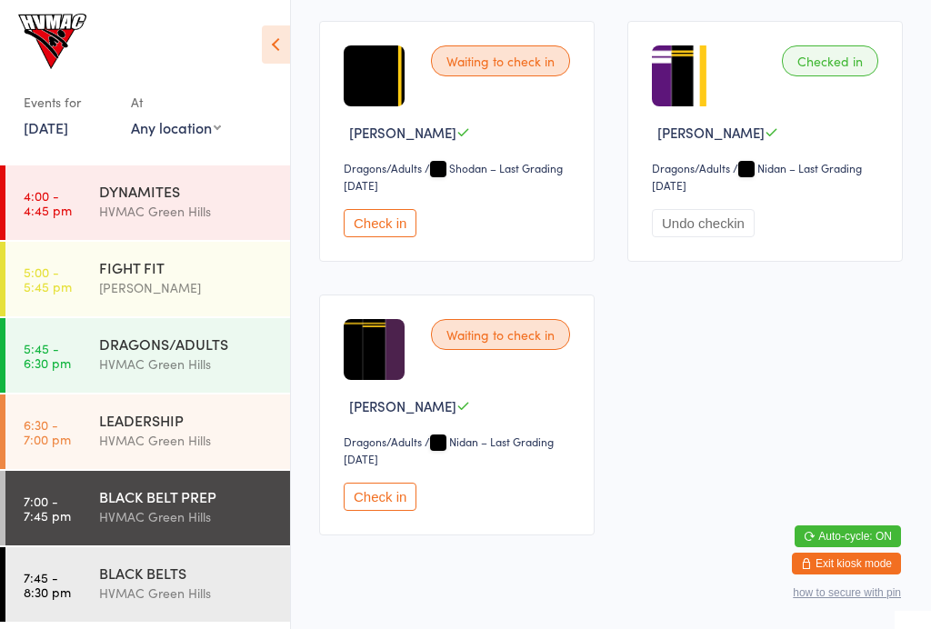
scroll to position [2505, 0]
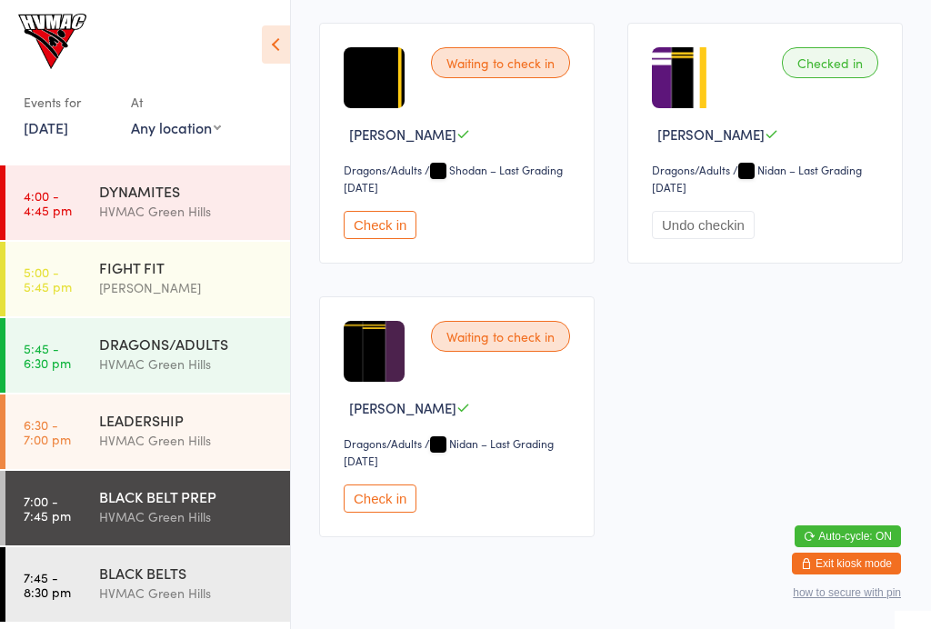
click at [211, 255] on div "FIGHT FIT [PERSON_NAME]" at bounding box center [194, 278] width 191 height 72
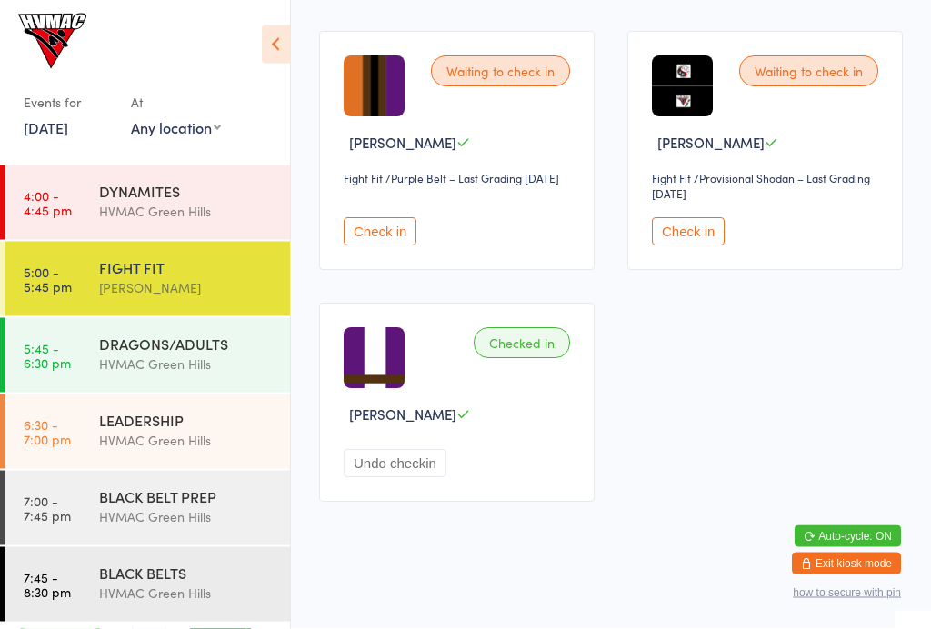
scroll to position [3574, 0]
click at [271, 43] on icon at bounding box center [276, 44] width 28 height 38
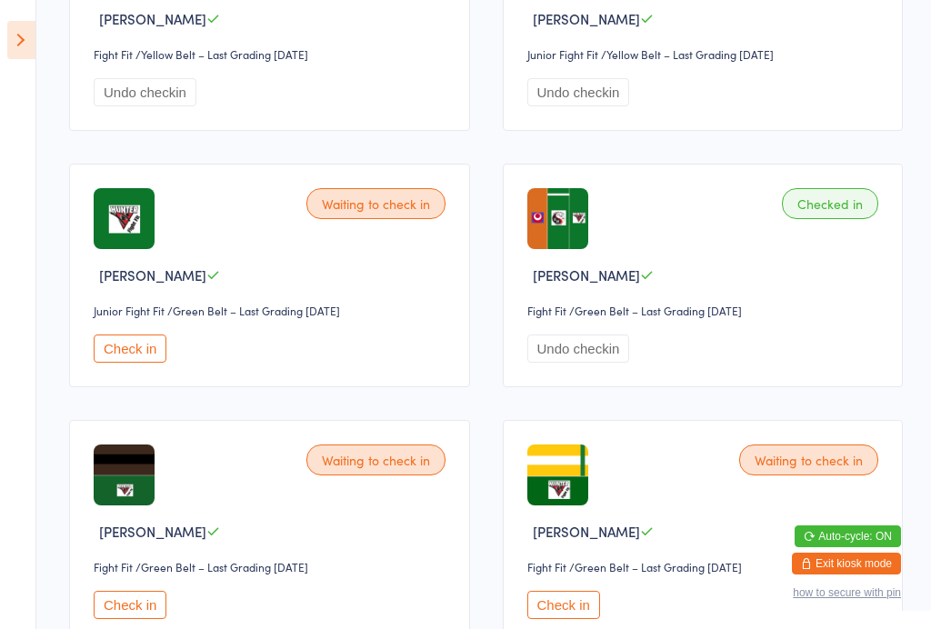
scroll to position [1936, 0]
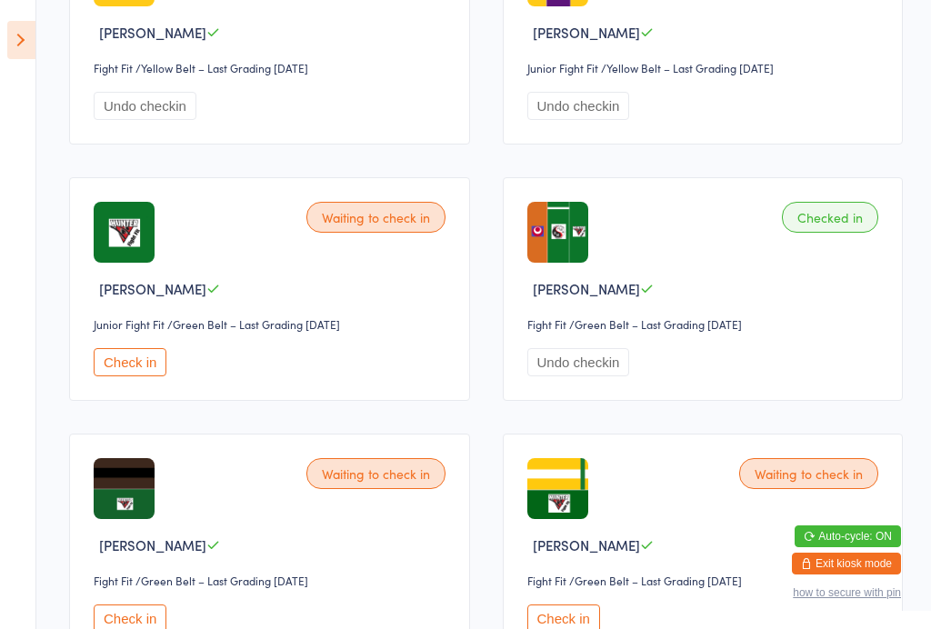
click at [10, 36] on icon at bounding box center [21, 40] width 28 height 38
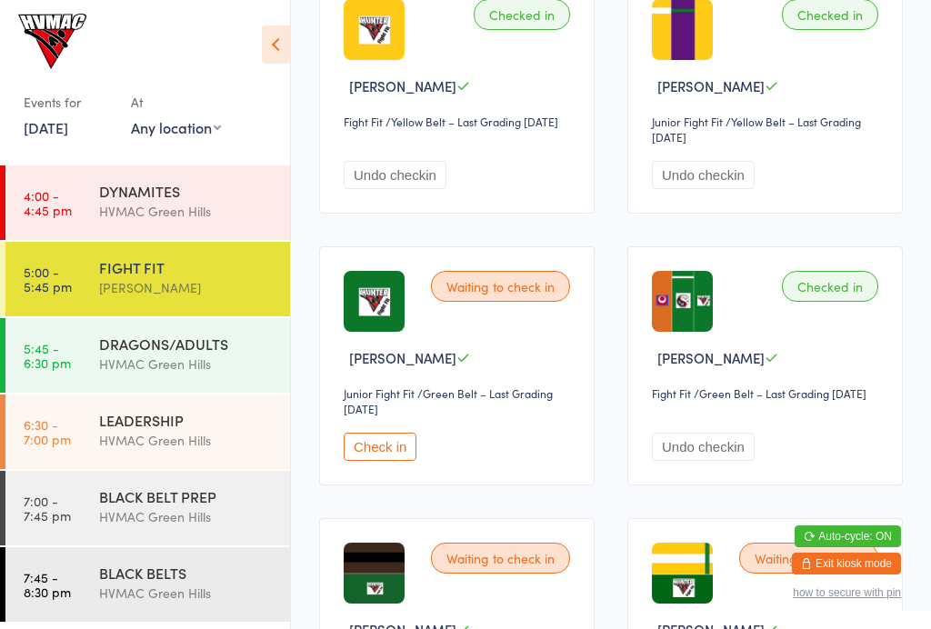
click at [269, 41] on icon at bounding box center [276, 44] width 28 height 38
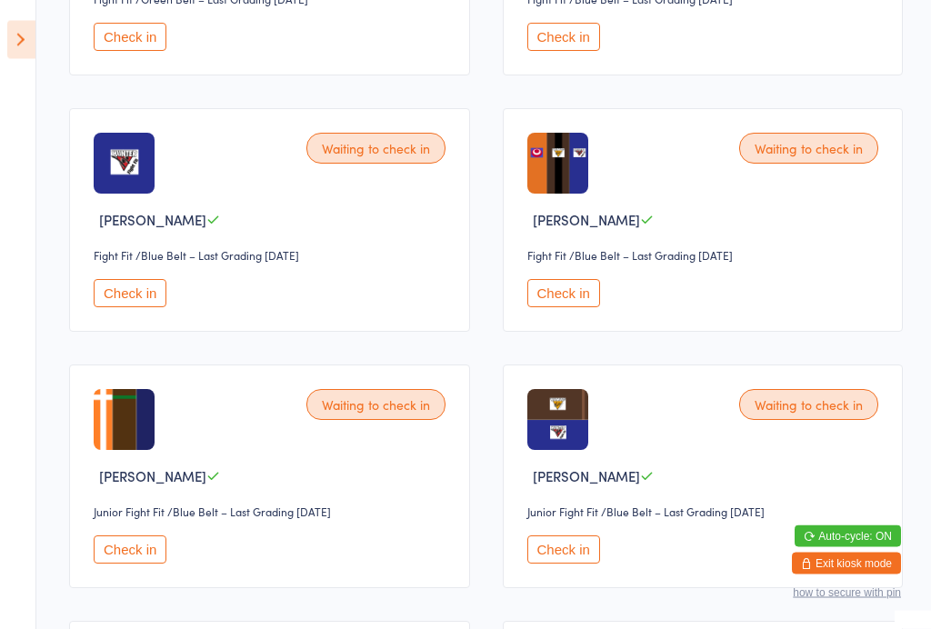
scroll to position [2802, 0]
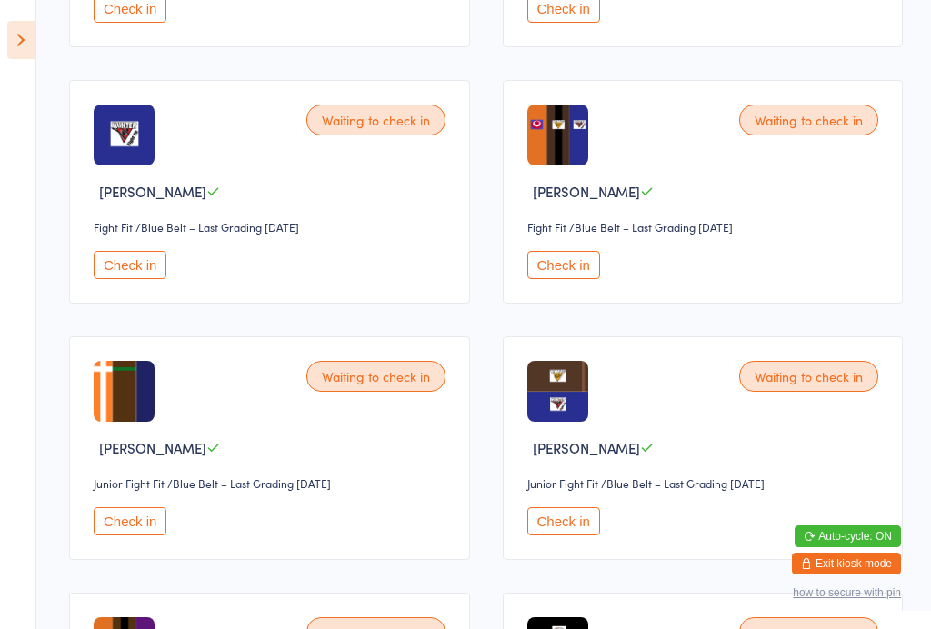
click at [573, 279] on button "Check in" at bounding box center [563, 265] width 73 height 28
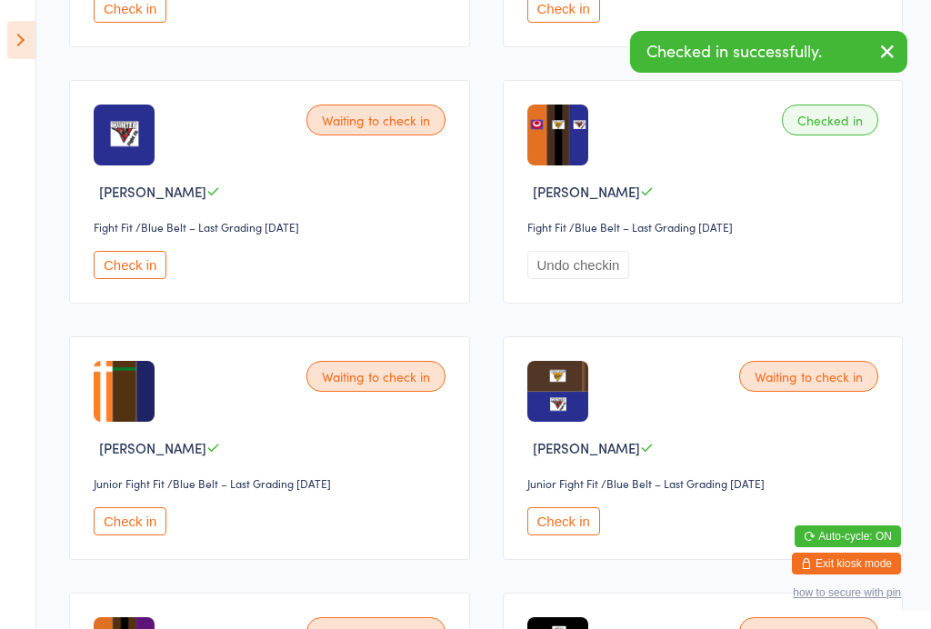
click at [124, 279] on button "Check in" at bounding box center [130, 265] width 73 height 28
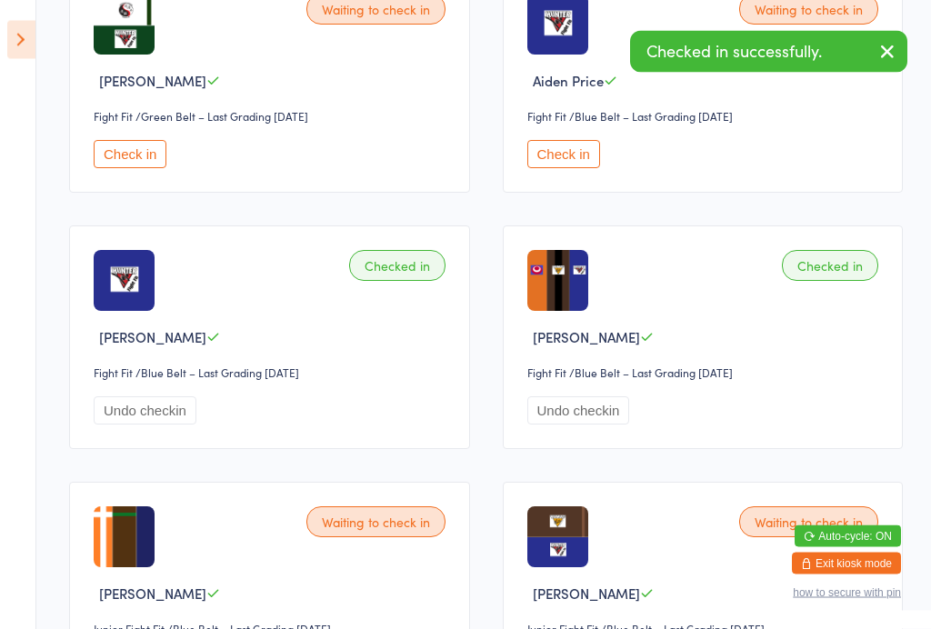
scroll to position [2656, 0]
click at [564, 125] on select "Fight Fit" at bounding box center [559, 116] width 65 height 17
click at [600, 168] on button "Check in" at bounding box center [563, 154] width 73 height 28
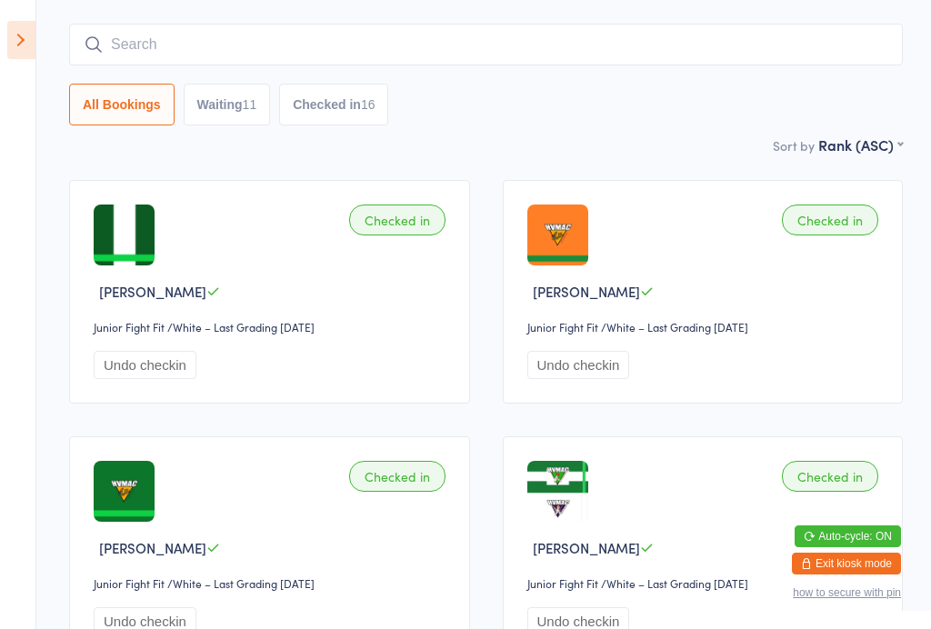
scroll to position [0, 0]
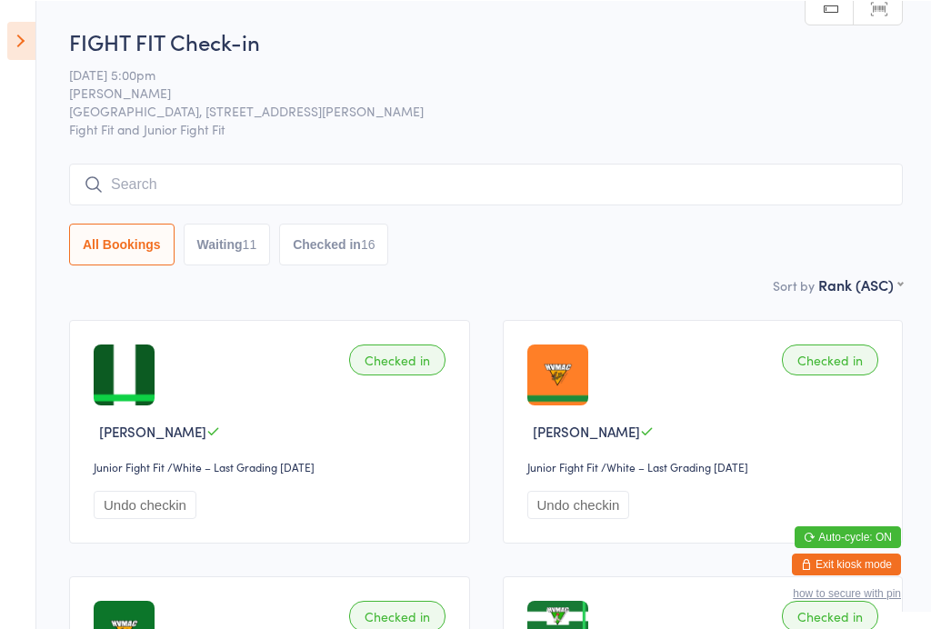
click at [241, 242] on button "Waiting 11" at bounding box center [227, 244] width 87 height 42
select select "4"
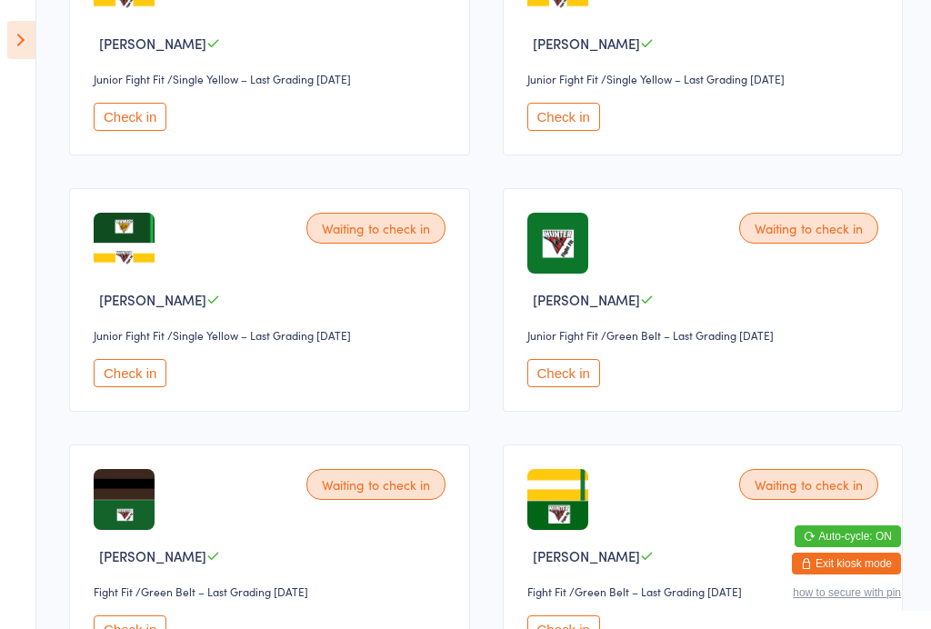
scroll to position [393, 0]
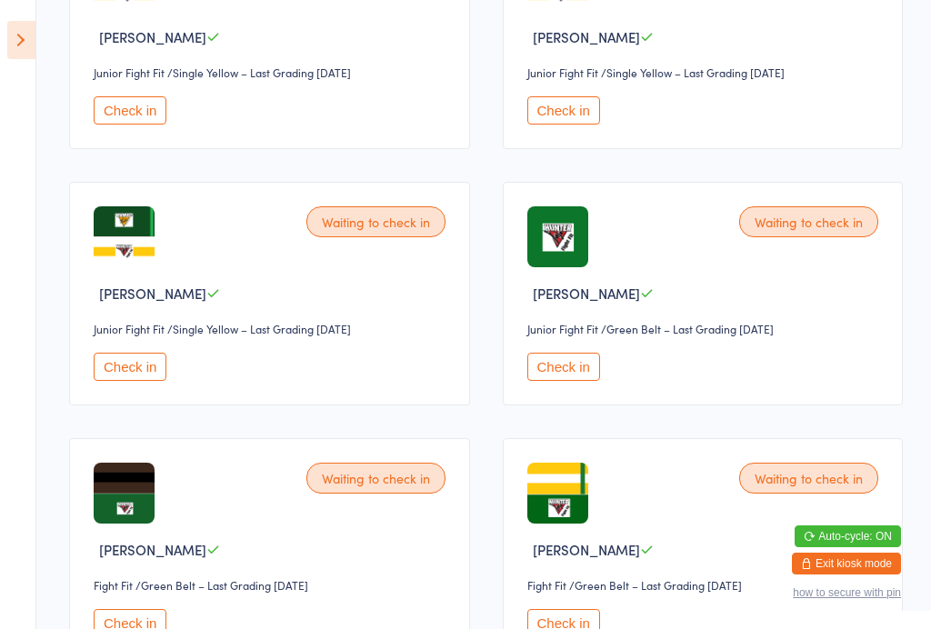
click at [581, 381] on button "Check in" at bounding box center [563, 367] width 73 height 28
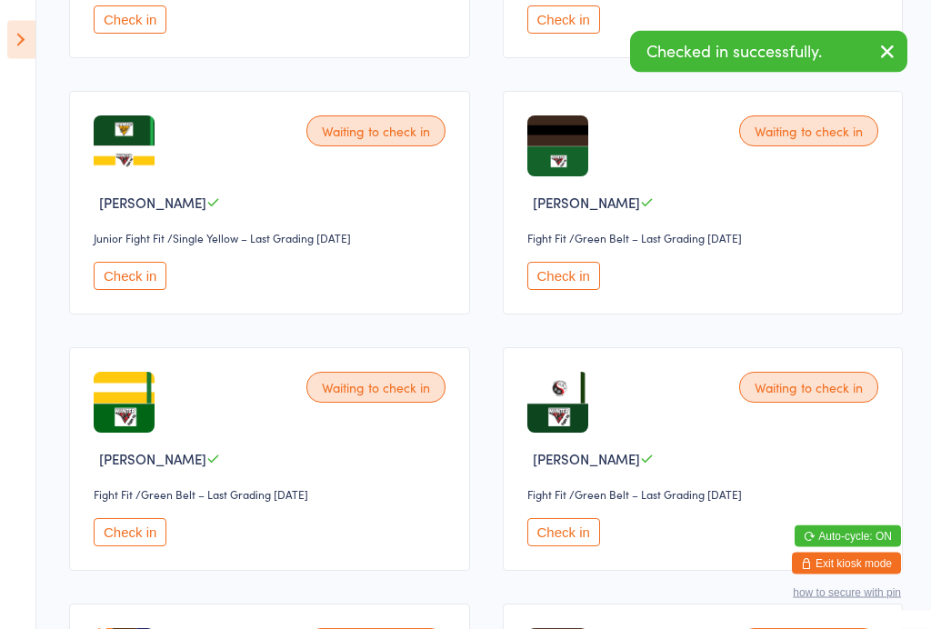
scroll to position [493, 0]
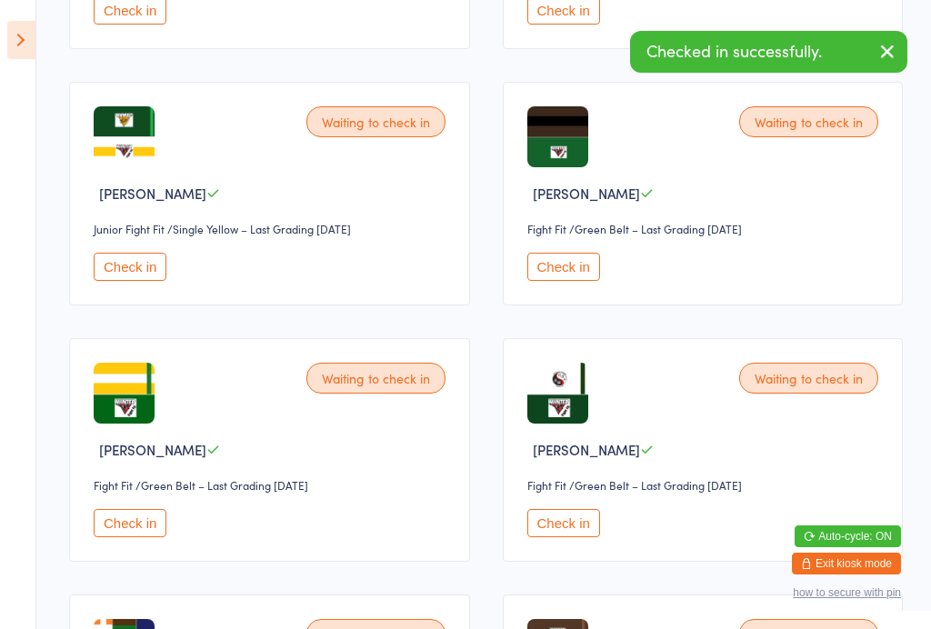
click at [134, 537] on button "Check in" at bounding box center [130, 523] width 73 height 28
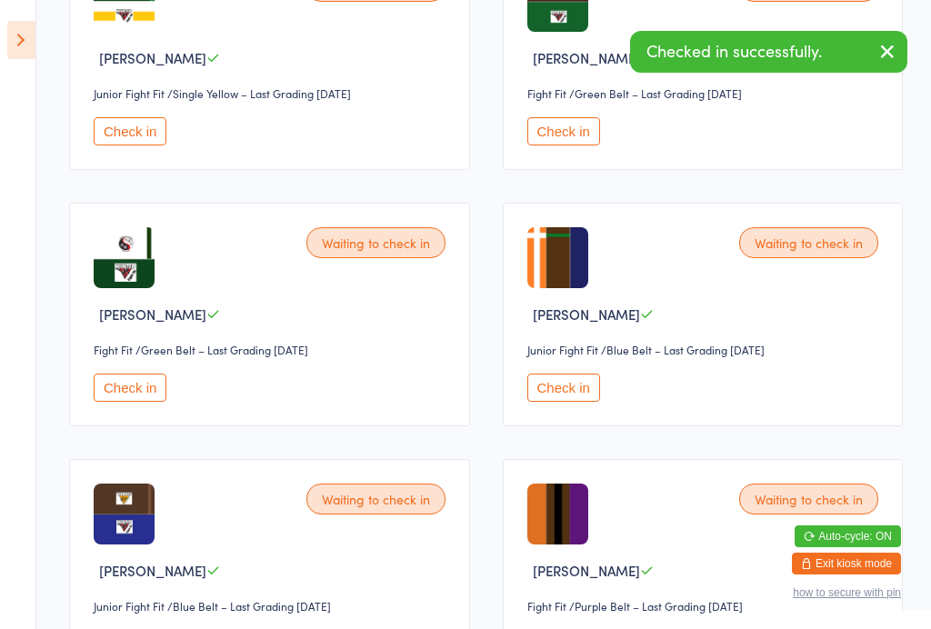
scroll to position [679, 0]
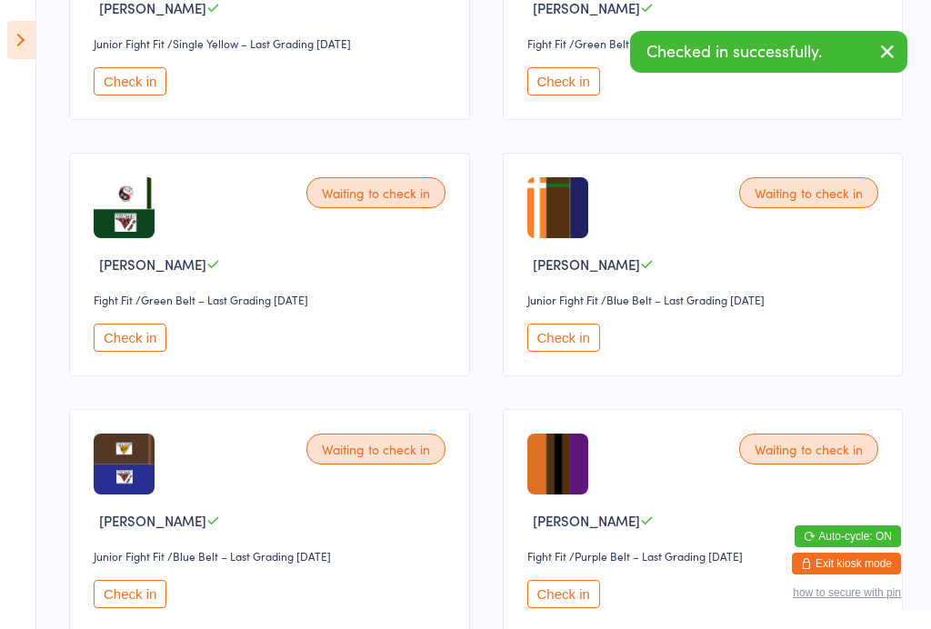
click at [553, 352] on button "Check in" at bounding box center [563, 338] width 73 height 28
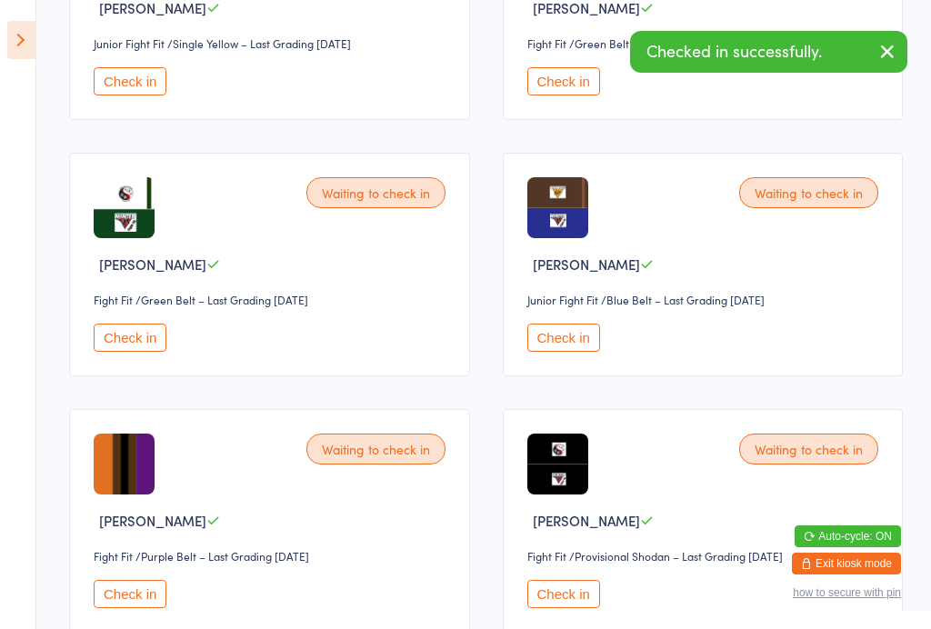
click at [563, 352] on button "Check in" at bounding box center [563, 338] width 73 height 28
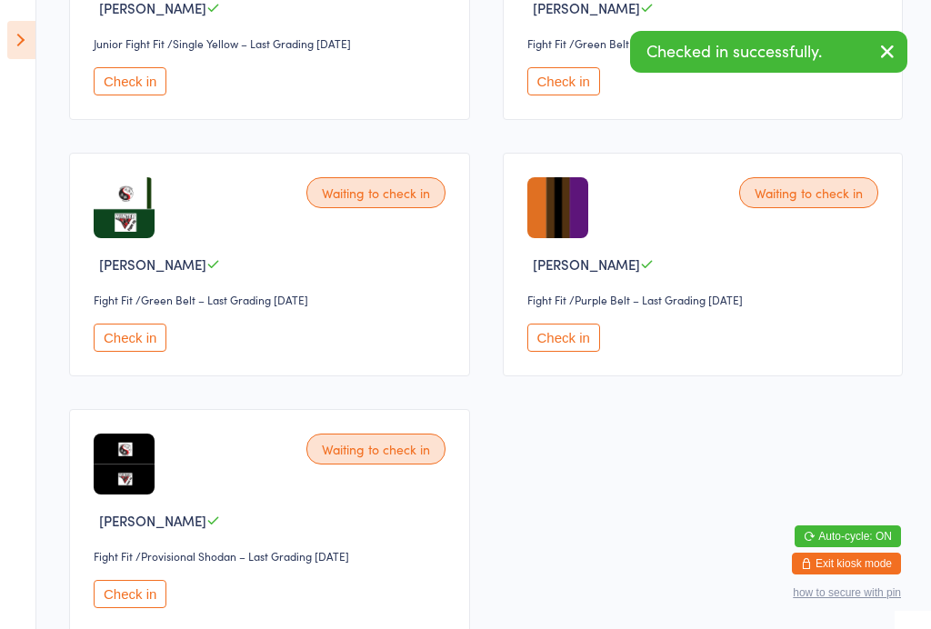
click at [582, 342] on button "Check in" at bounding box center [563, 338] width 73 height 28
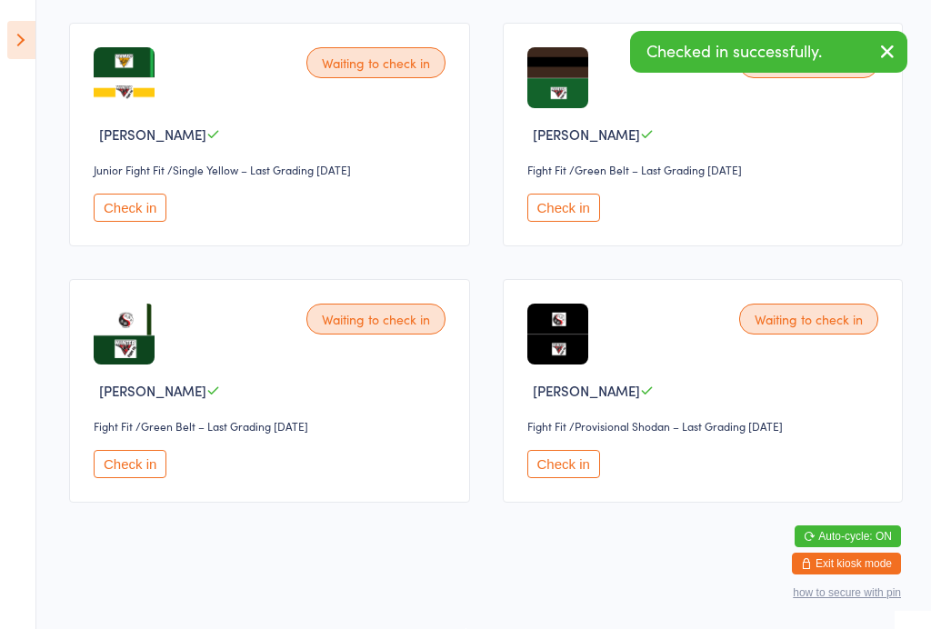
scroll to position [553, 0]
click at [574, 468] on button "Check in" at bounding box center [563, 464] width 73 height 28
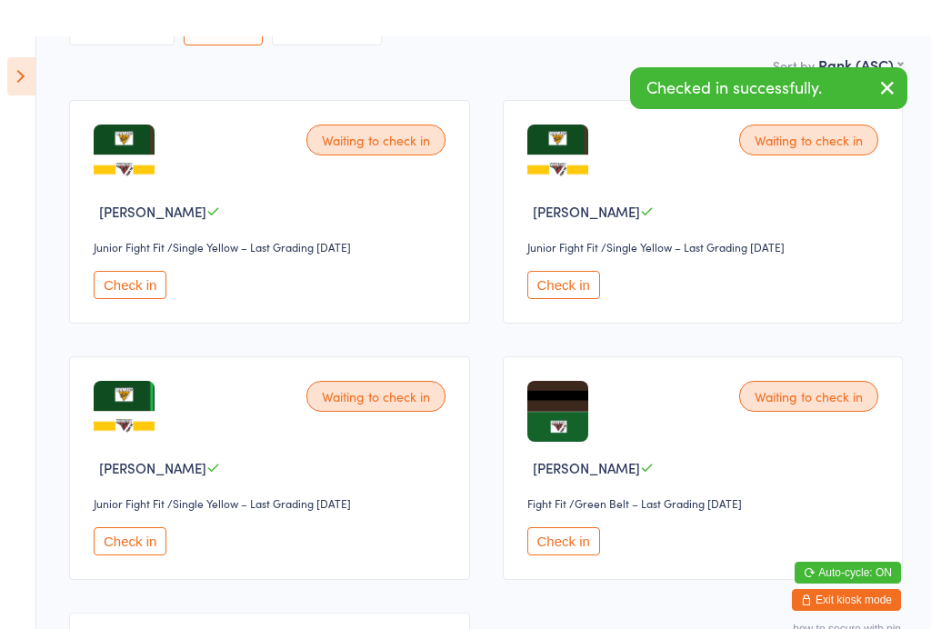
scroll to position [0, 0]
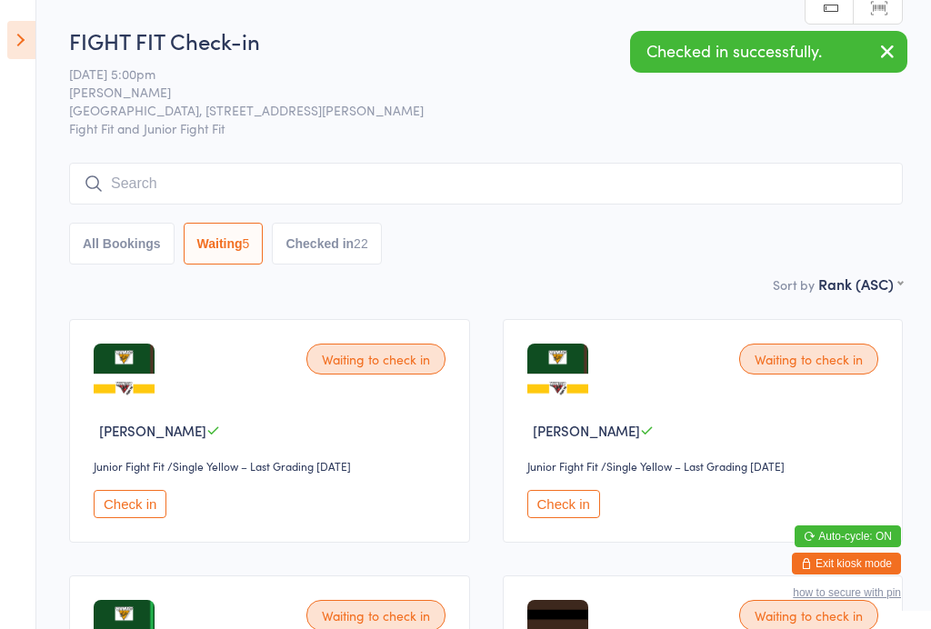
click at [426, 181] on input "search" at bounding box center [485, 184] width 833 height 42
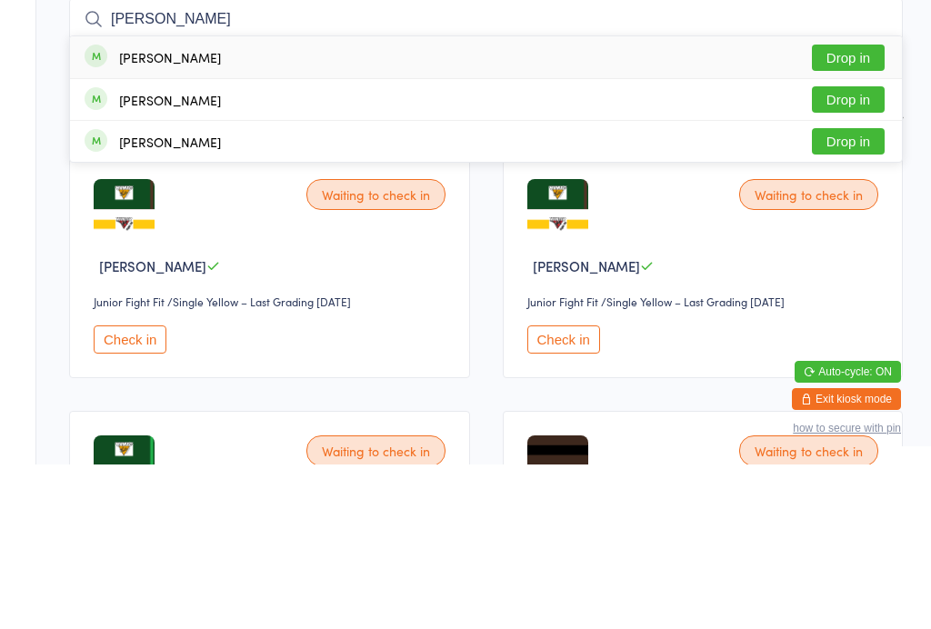
type input "[PERSON_NAME]"
click at [850, 209] on button "Drop in" at bounding box center [847, 222] width 73 height 26
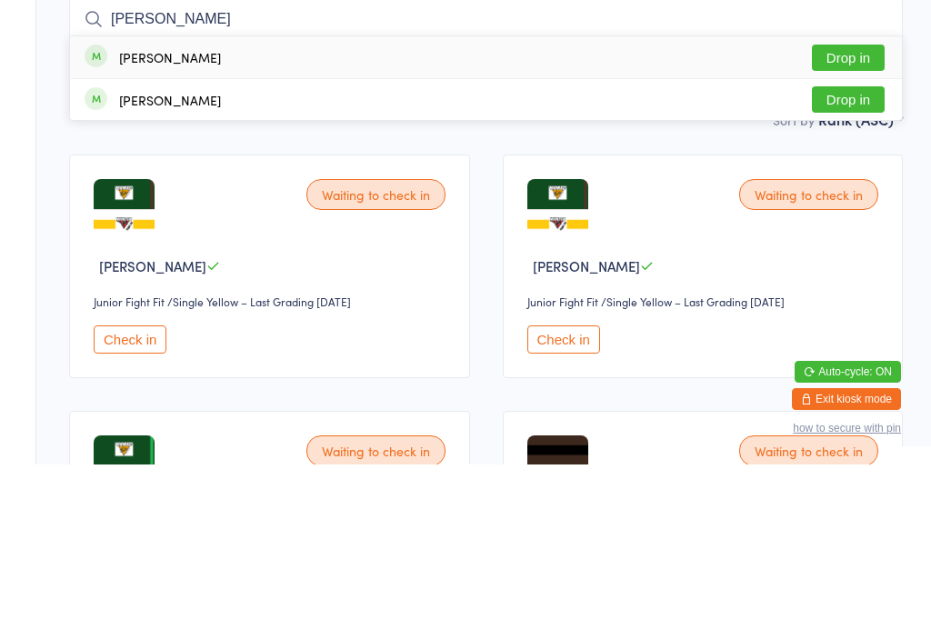
type input "[PERSON_NAME]"
click at [841, 209] on button "Drop in" at bounding box center [847, 222] width 73 height 26
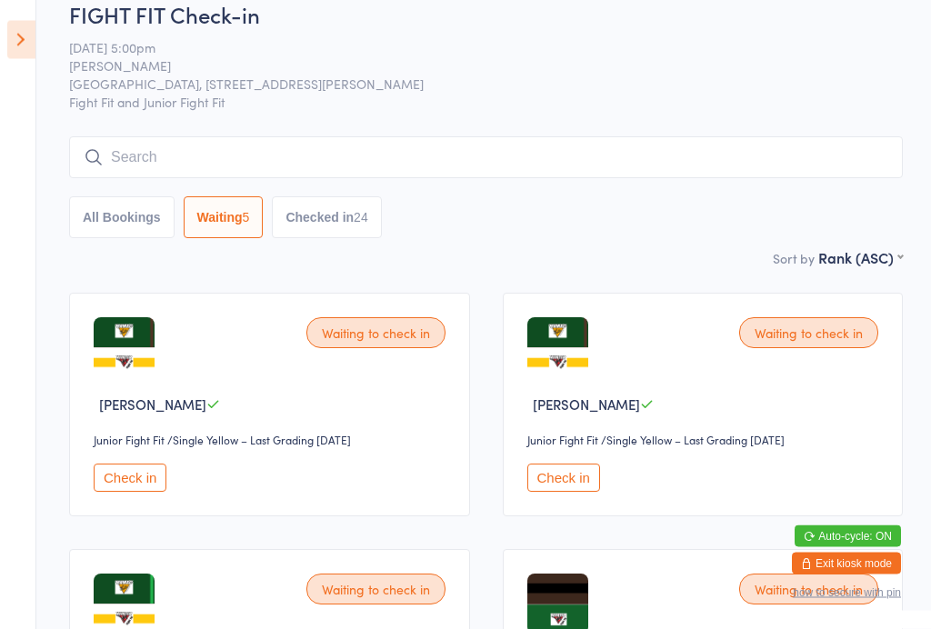
scroll to position [26, 0]
click at [583, 492] on button "Check in" at bounding box center [563, 477] width 73 height 28
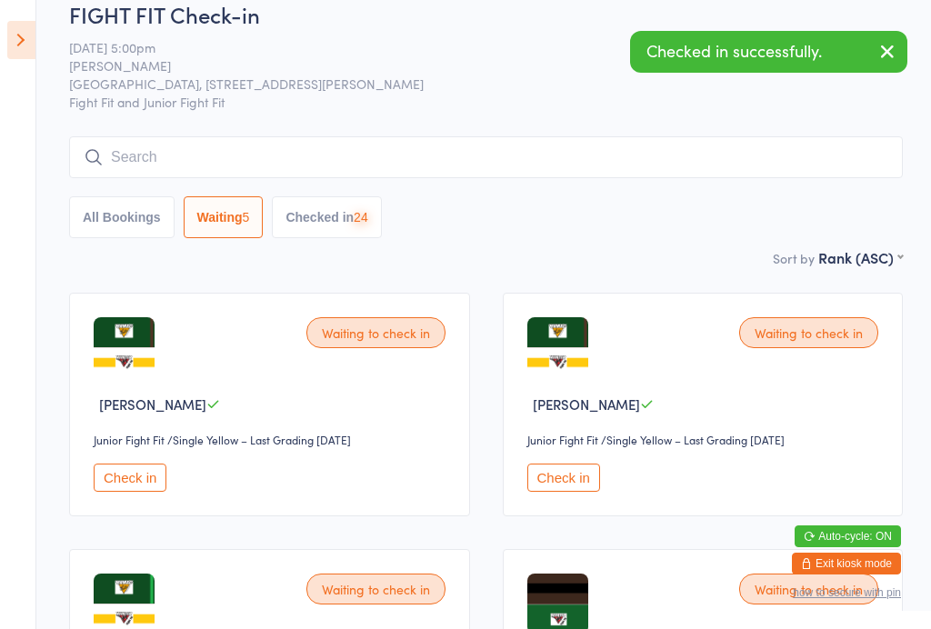
click at [121, 475] on button "Check in" at bounding box center [130, 477] width 73 height 28
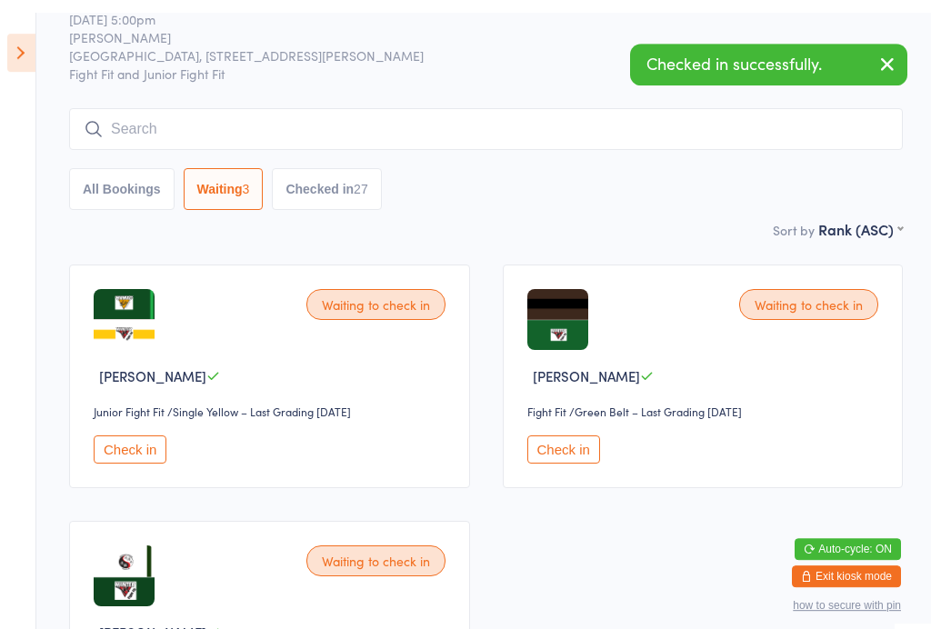
scroll to position [0, 0]
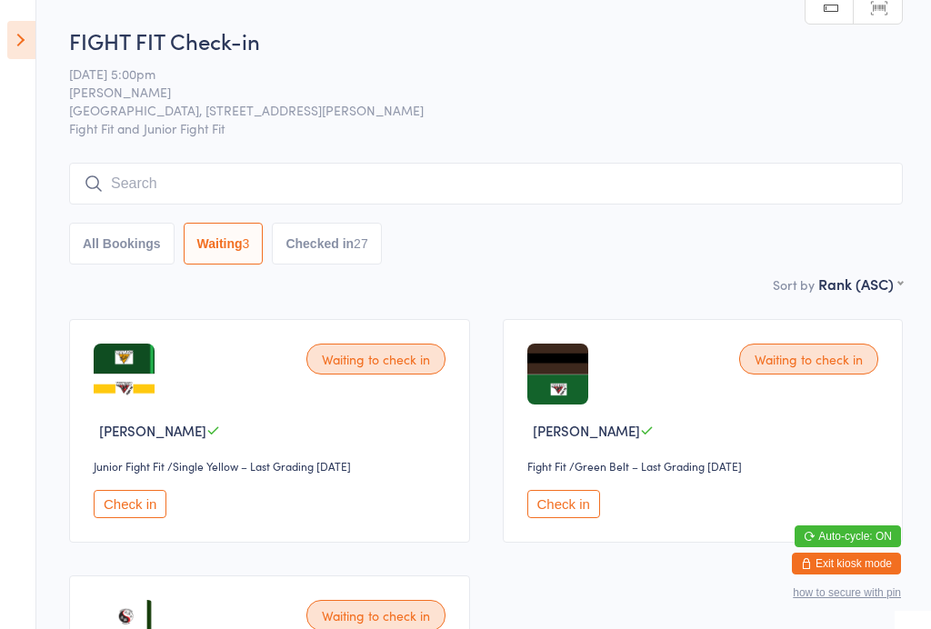
click at [115, 510] on button "Check in" at bounding box center [130, 504] width 73 height 28
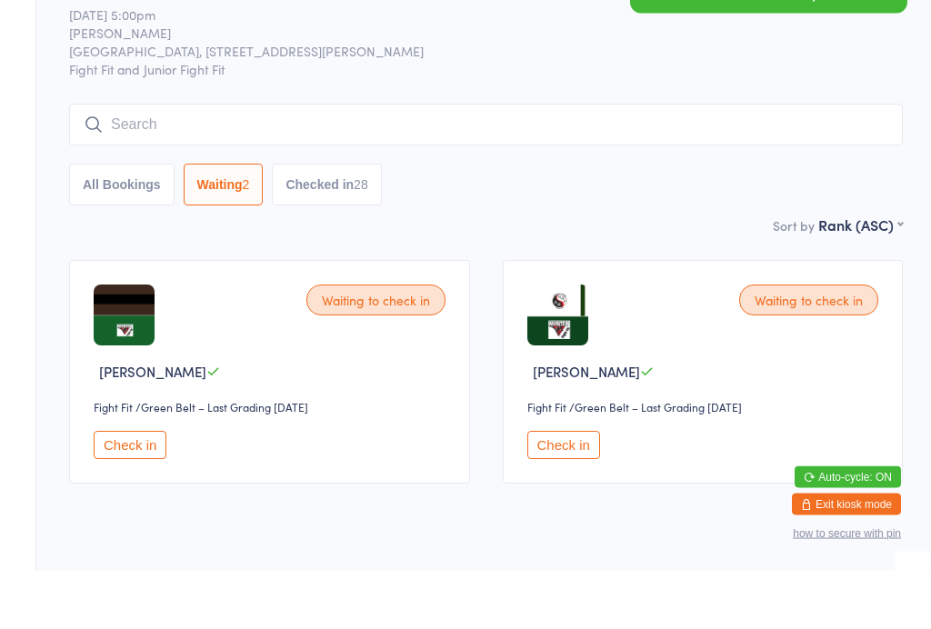
scroll to position [31, 0]
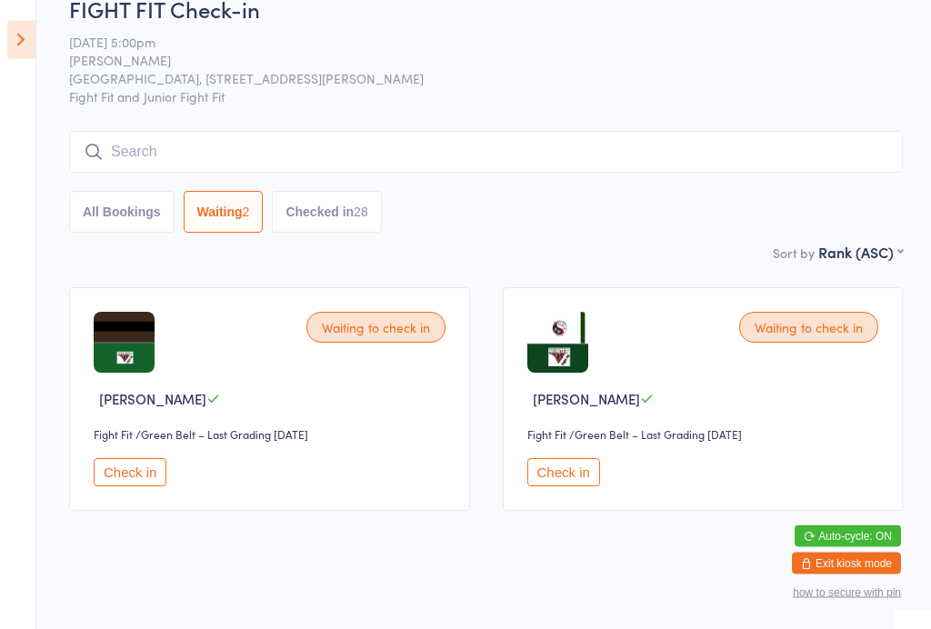
click at [566, 474] on button "Check in" at bounding box center [563, 473] width 73 height 28
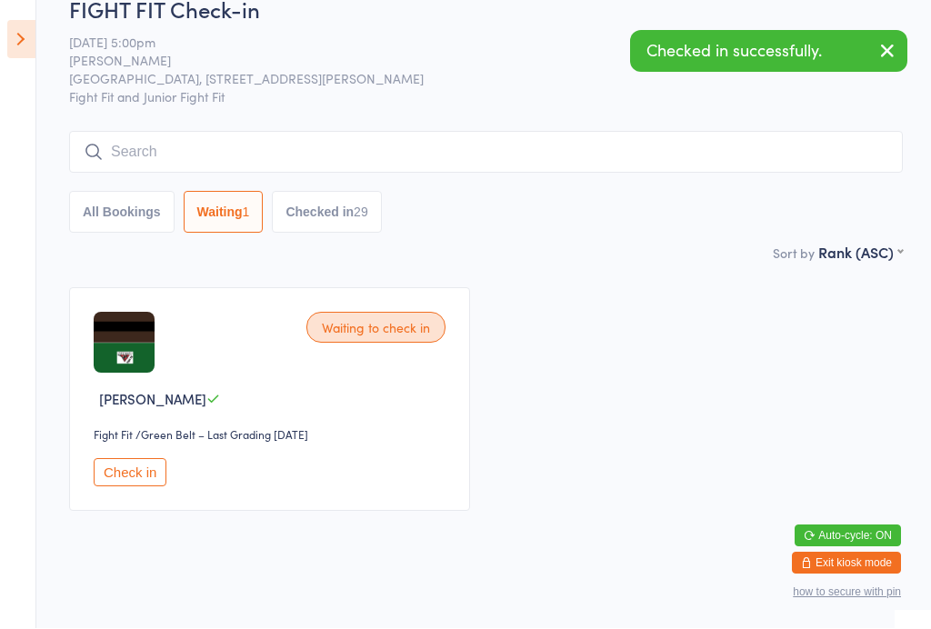
click at [109, 479] on button "Check in" at bounding box center [130, 473] width 73 height 28
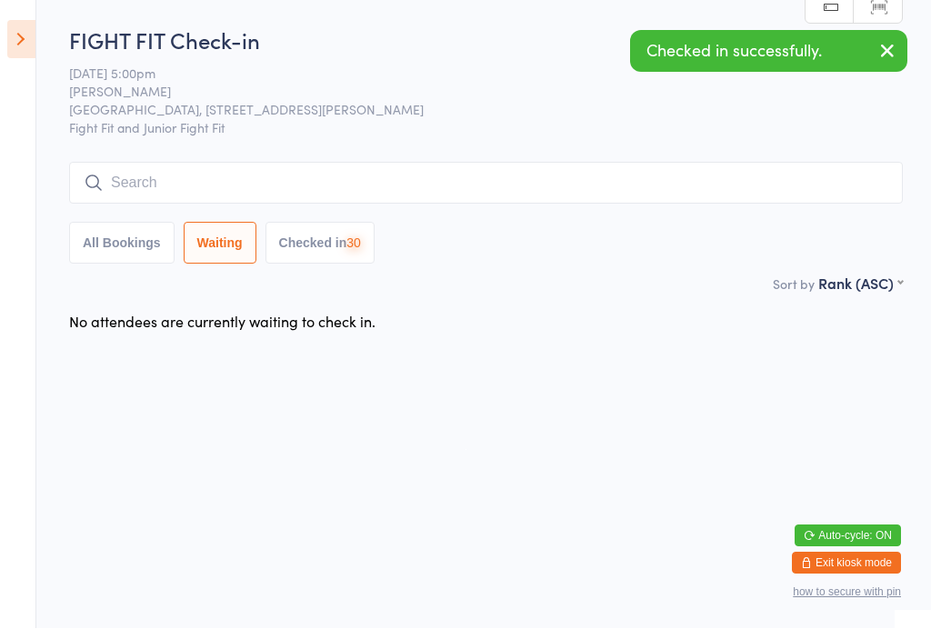
scroll to position [0, 0]
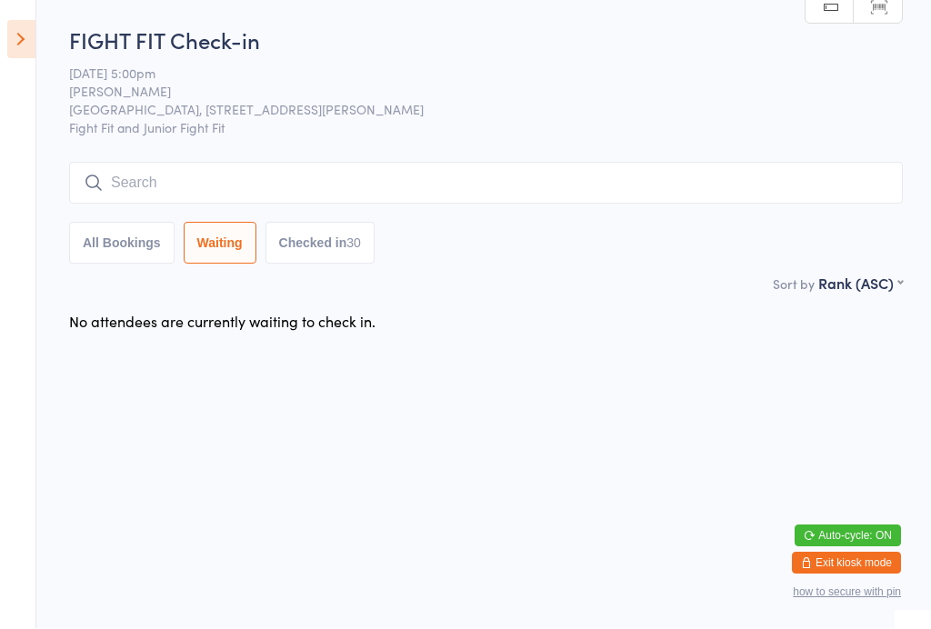
click at [351, 245] on button "Checked in 30" at bounding box center [319, 244] width 109 height 42
select select "6"
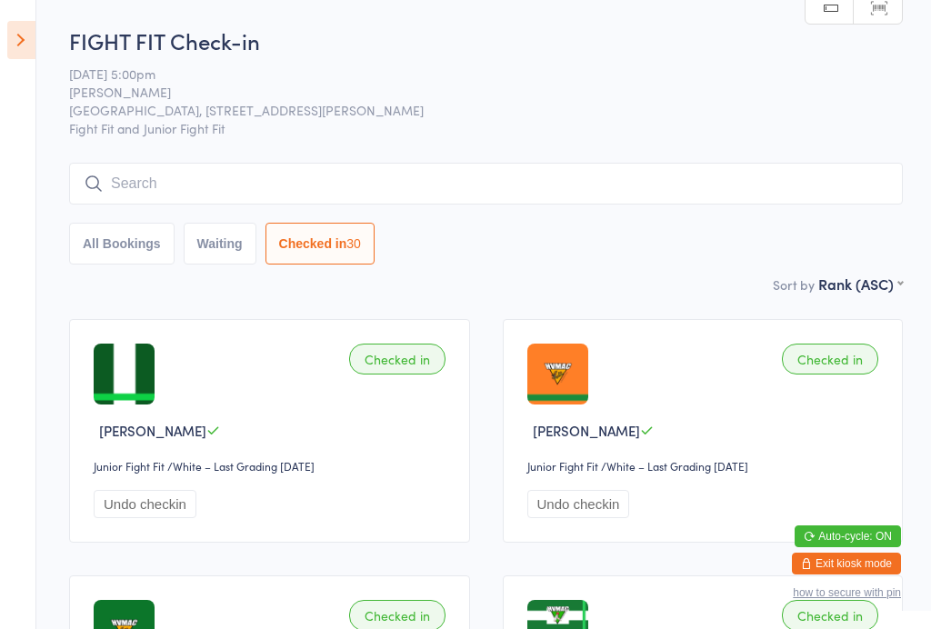
click at [24, 52] on icon at bounding box center [21, 40] width 28 height 38
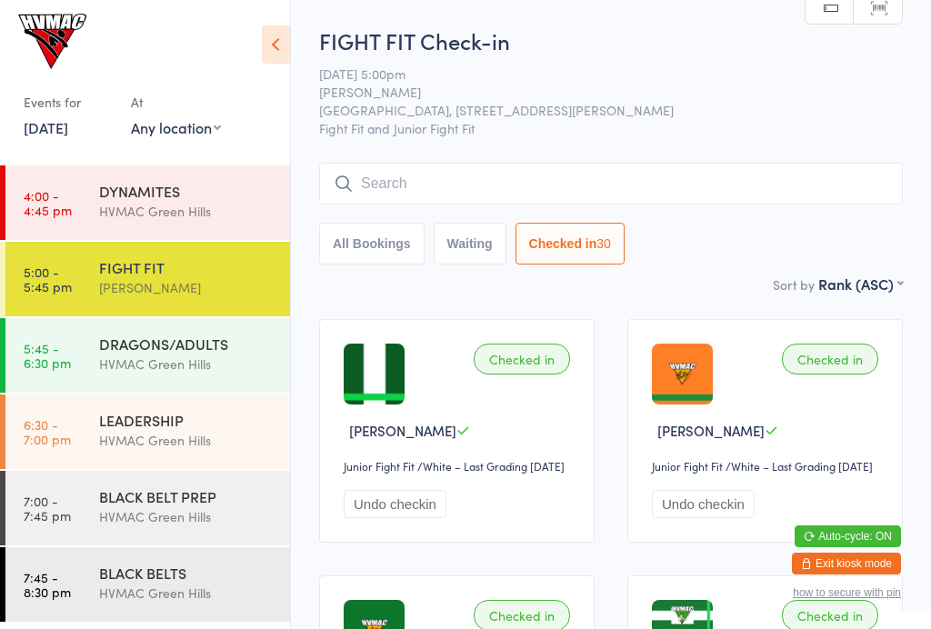
click at [175, 340] on div "DRAGONS/ADULTS" at bounding box center [186, 344] width 175 height 20
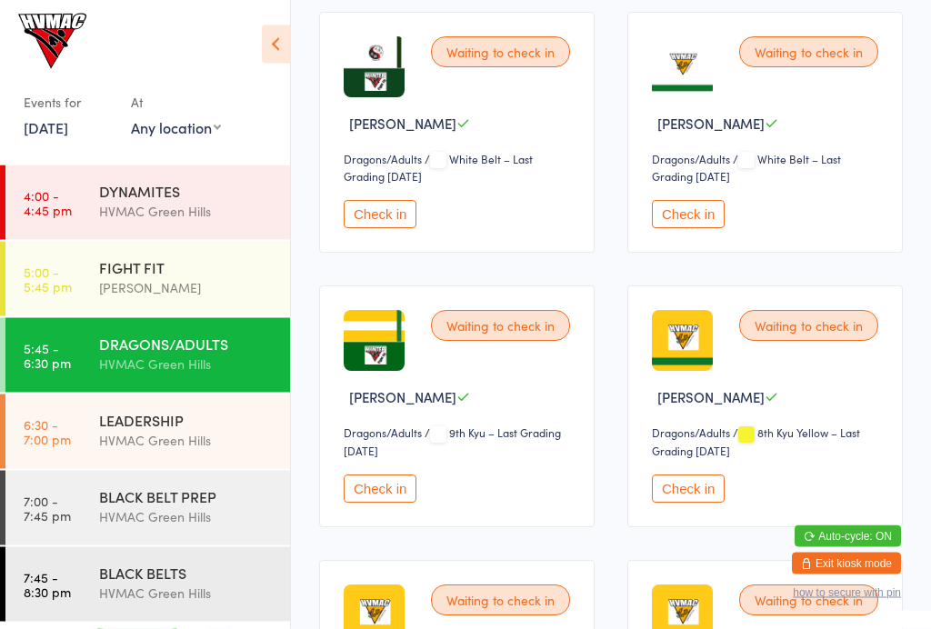
scroll to position [581, 0]
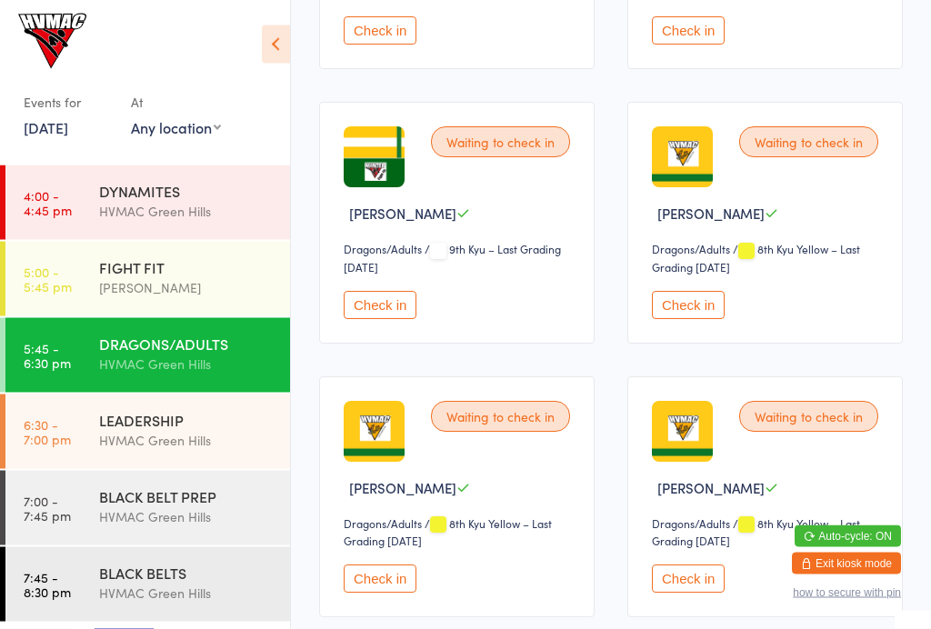
click at [399, 320] on button "Check in" at bounding box center [380, 306] width 73 height 28
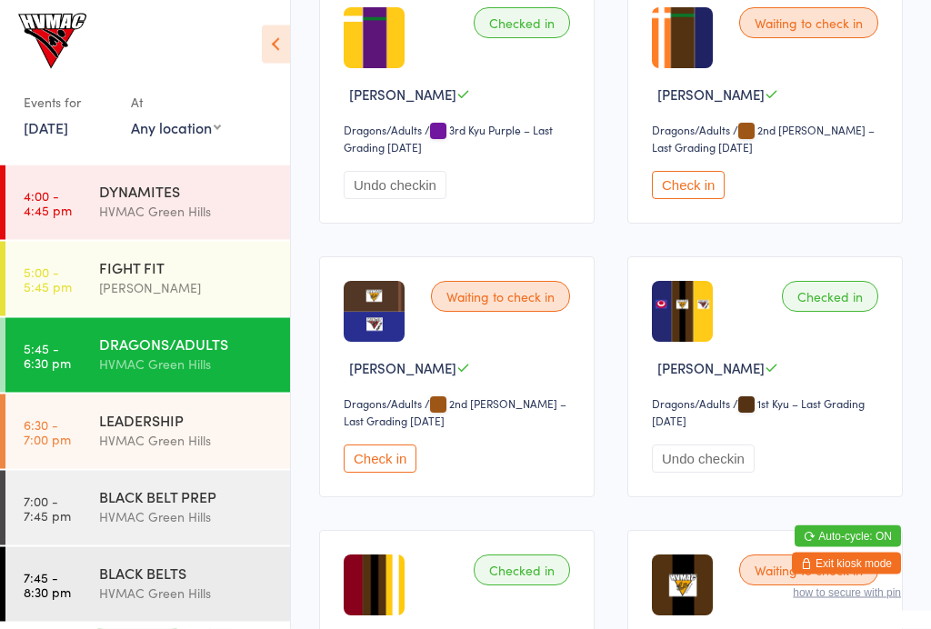
scroll to position [2819, 0]
click at [709, 199] on button "Check in" at bounding box center [688, 185] width 73 height 28
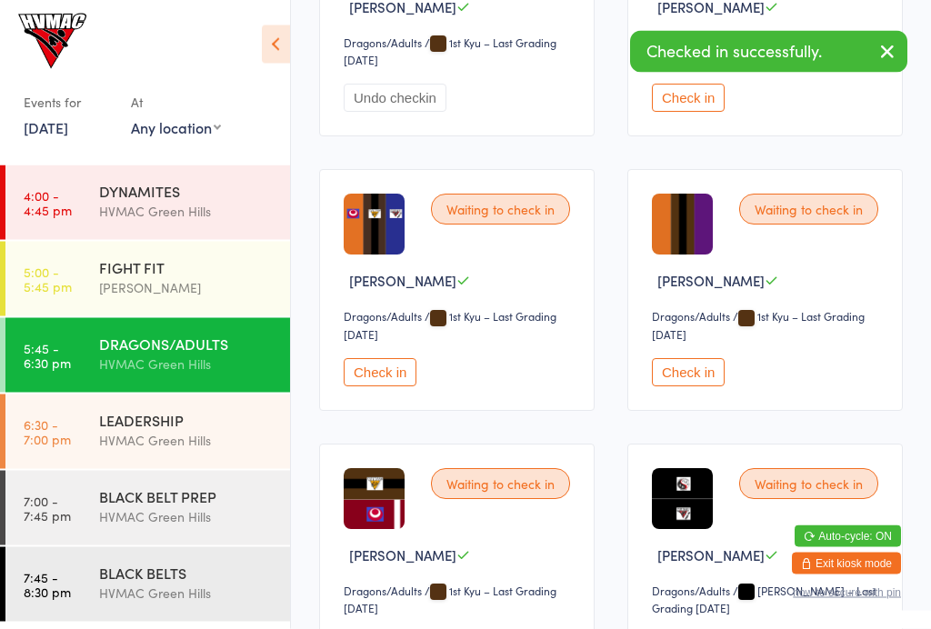
click at [700, 387] on button "Check in" at bounding box center [688, 373] width 73 height 28
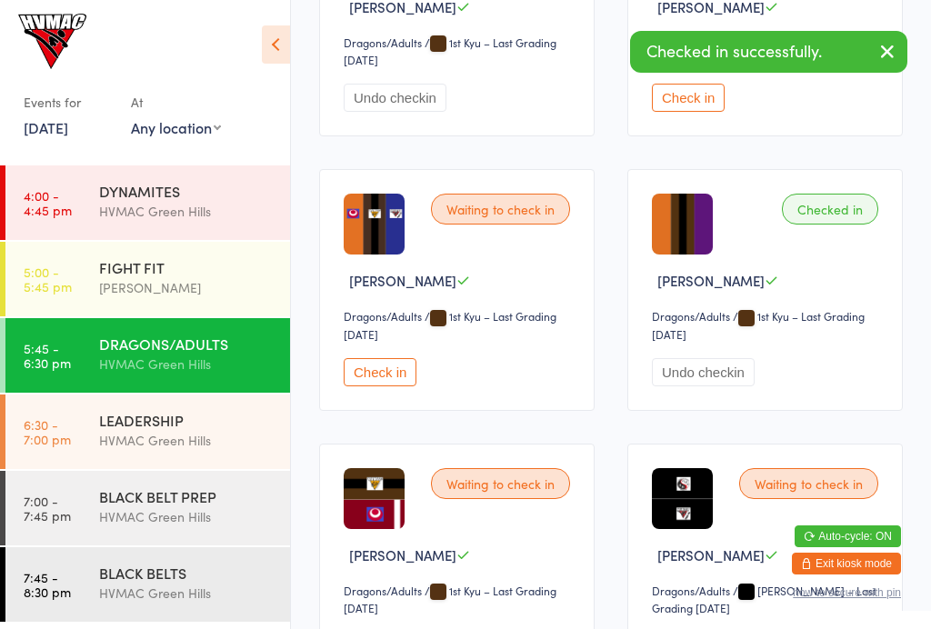
click at [168, 286] on div "[PERSON_NAME]" at bounding box center [186, 287] width 175 height 21
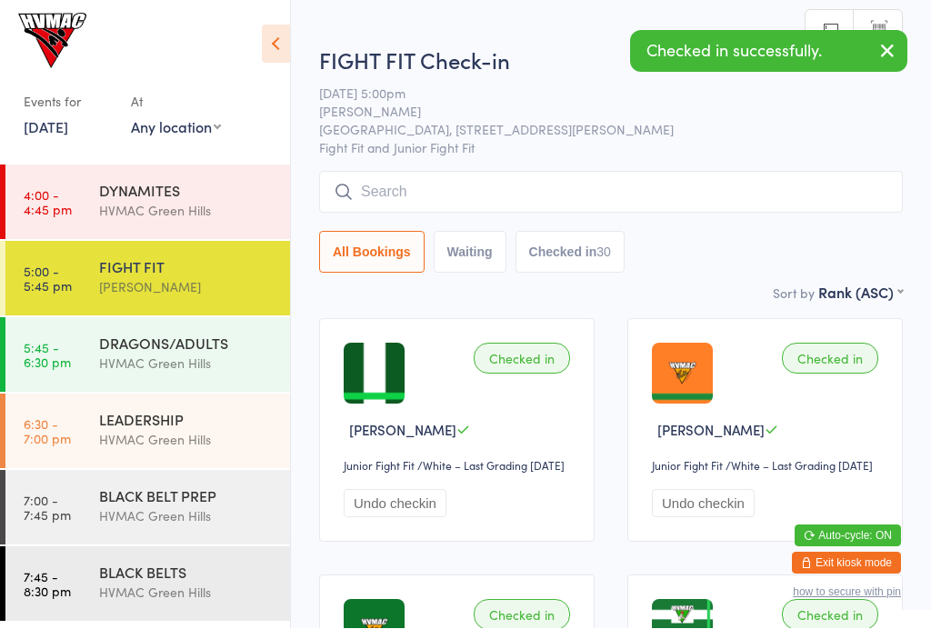
scroll to position [1, 0]
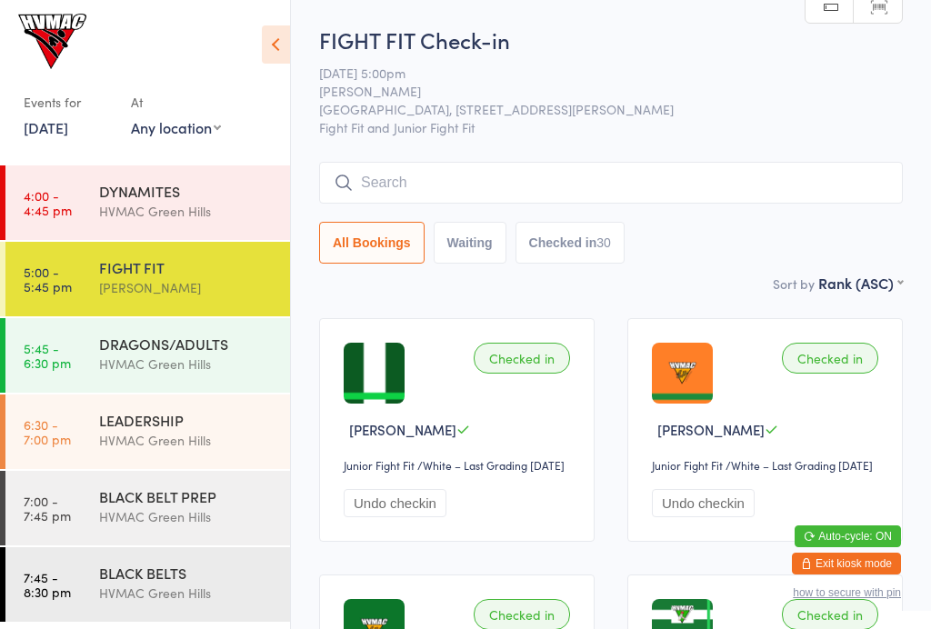
click at [105, 421] on div "LEADERSHIP" at bounding box center [186, 420] width 175 height 20
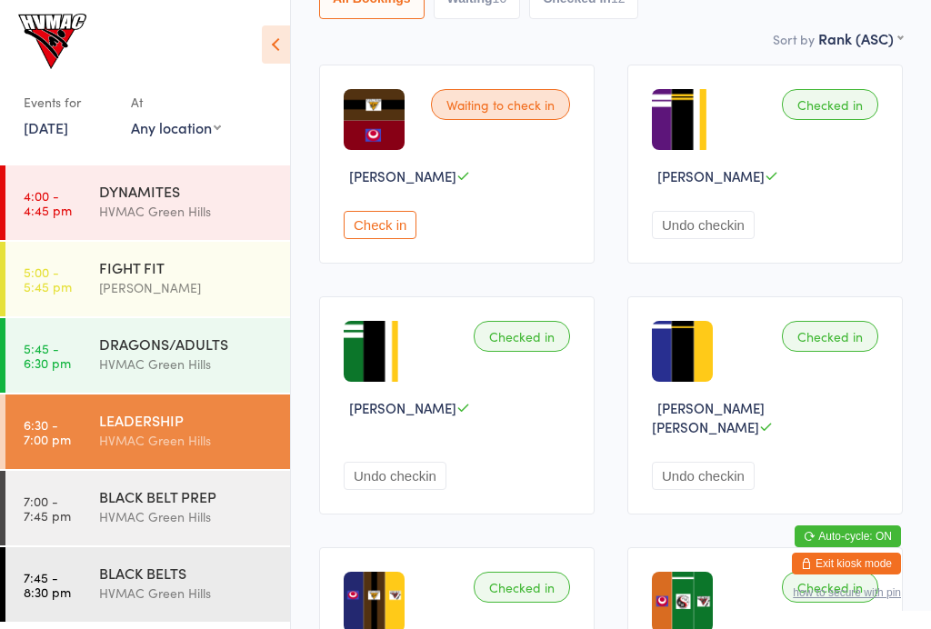
scroll to position [262, 0]
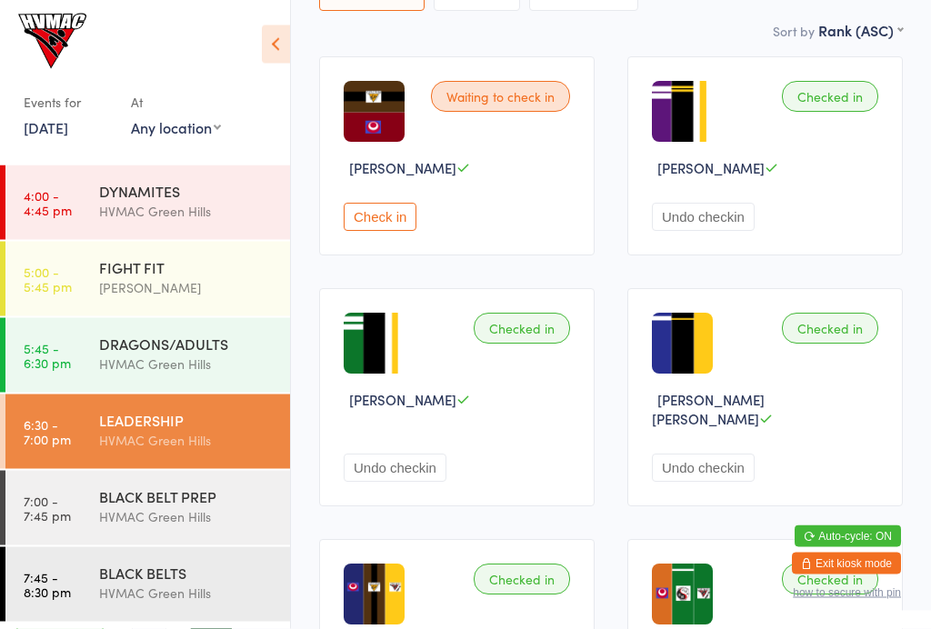
click at [131, 565] on div "BLACK BELTS" at bounding box center [186, 573] width 175 height 20
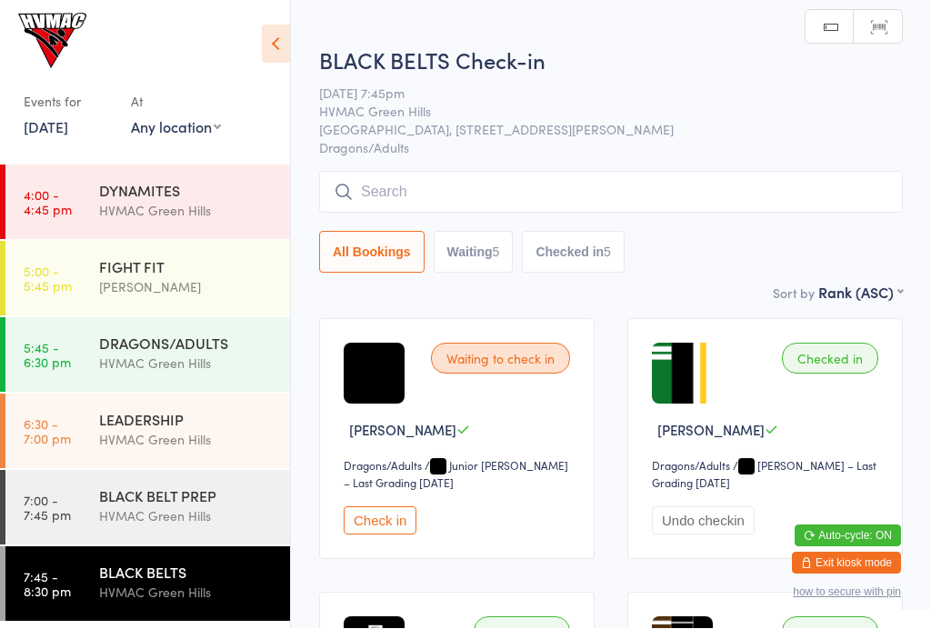
scroll to position [1, 0]
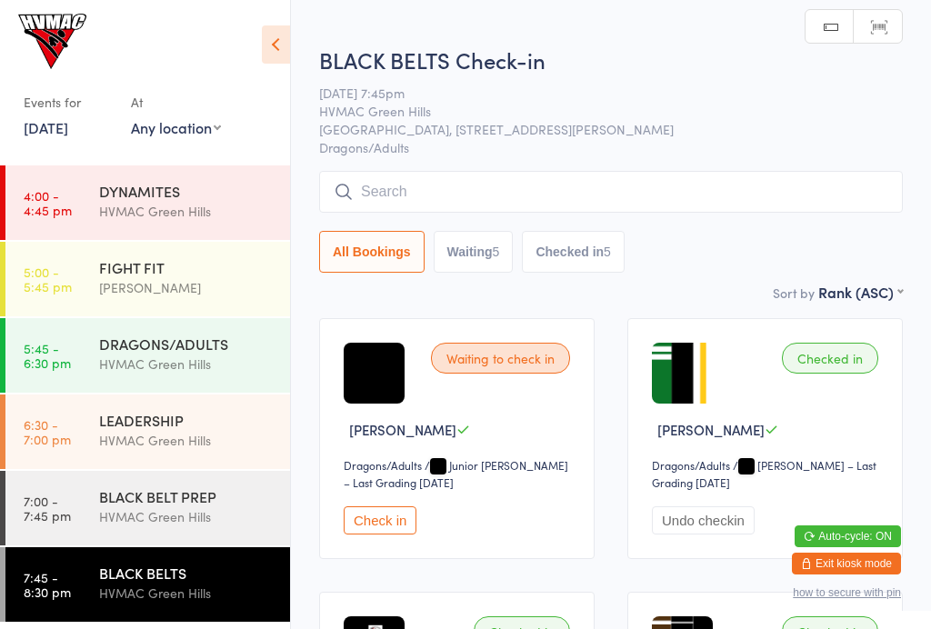
click at [131, 527] on div "HVMAC Green Hills" at bounding box center [186, 516] width 175 height 21
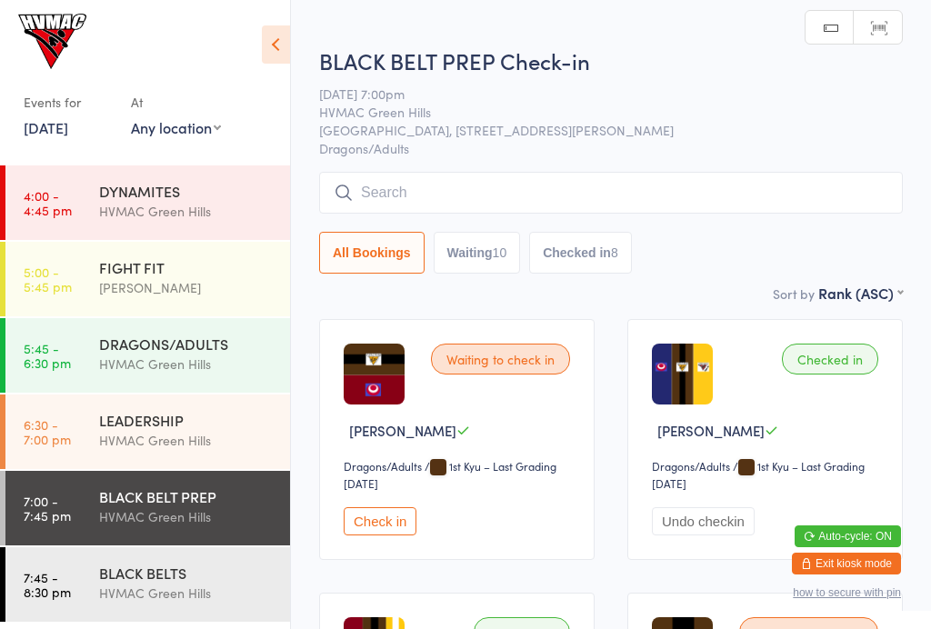
click at [150, 572] on div "BLACK BELTS" at bounding box center [186, 573] width 175 height 20
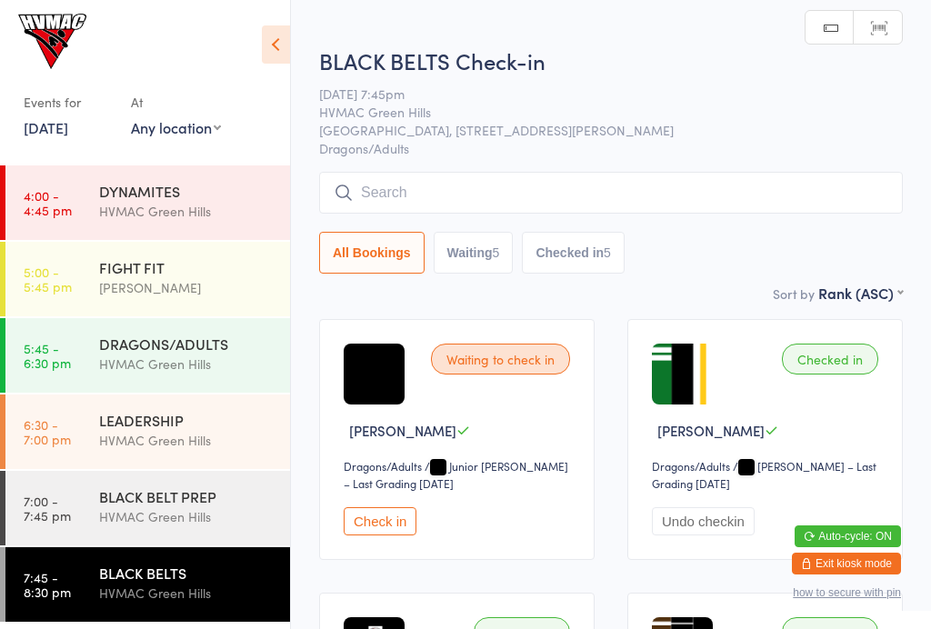
click at [143, 512] on div "HVMAC Green Hills" at bounding box center [186, 516] width 175 height 21
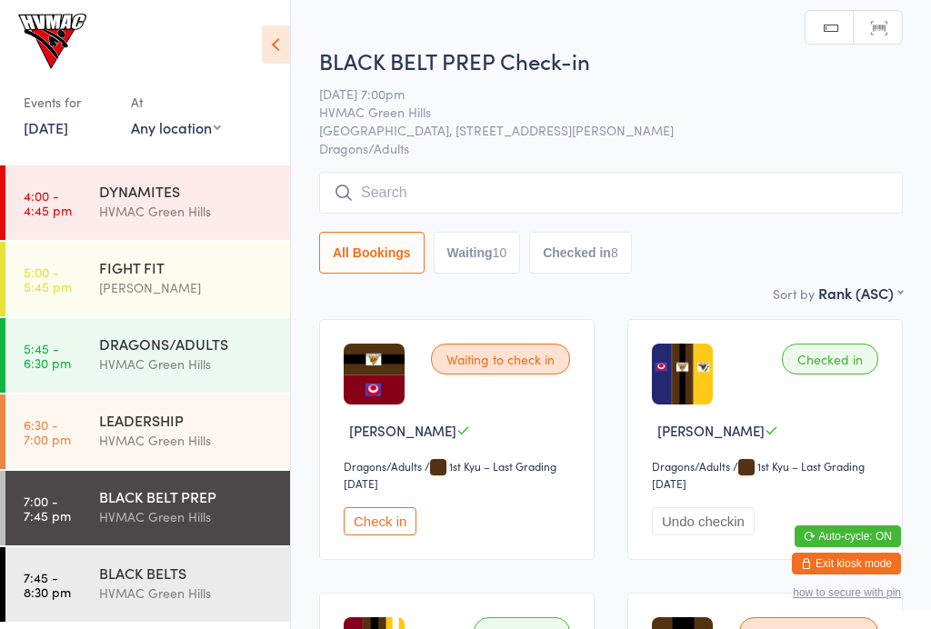
click at [134, 382] on div "DRAGONS/ADULTS HVMAC [GEOGRAPHIC_DATA]" at bounding box center [194, 354] width 191 height 72
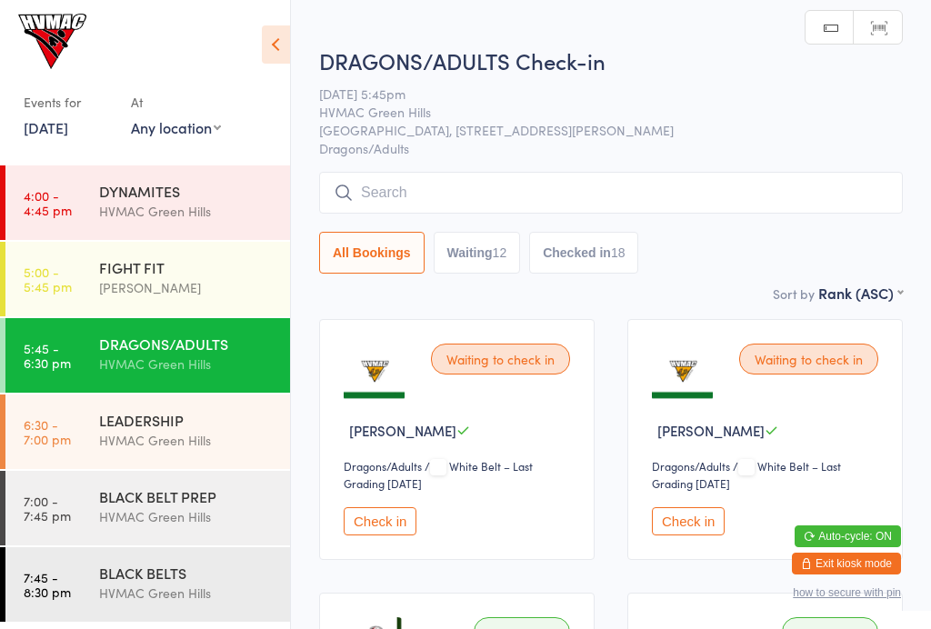
click at [275, 50] on icon at bounding box center [276, 44] width 28 height 38
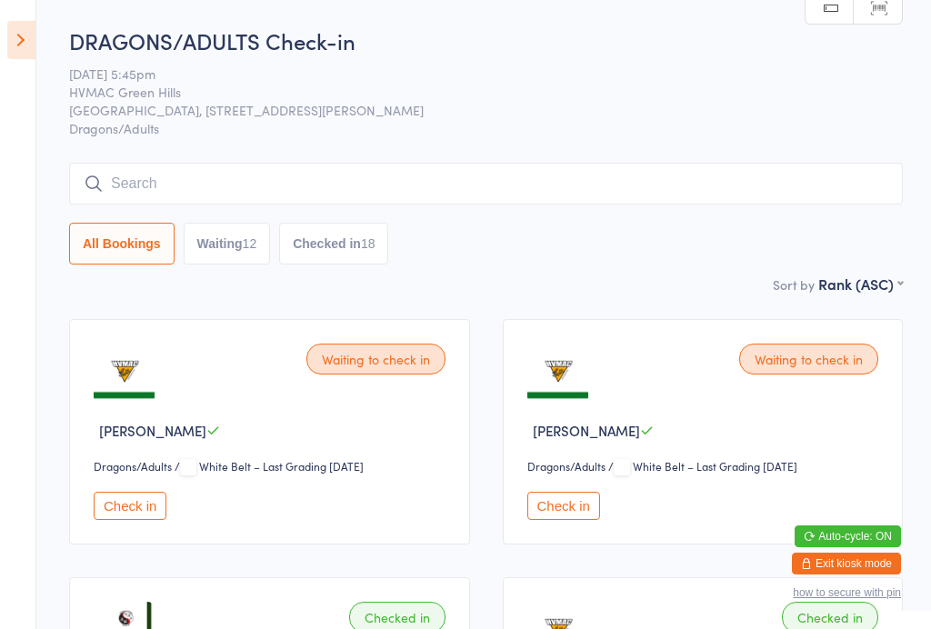
click at [3, 39] on aside "Events for [DATE] [DATE] [DATE] Sun Mon Tue Wed Thu Fri Sat 36 31 01 02 03 04 0…" at bounding box center [18, 314] width 36 height 629
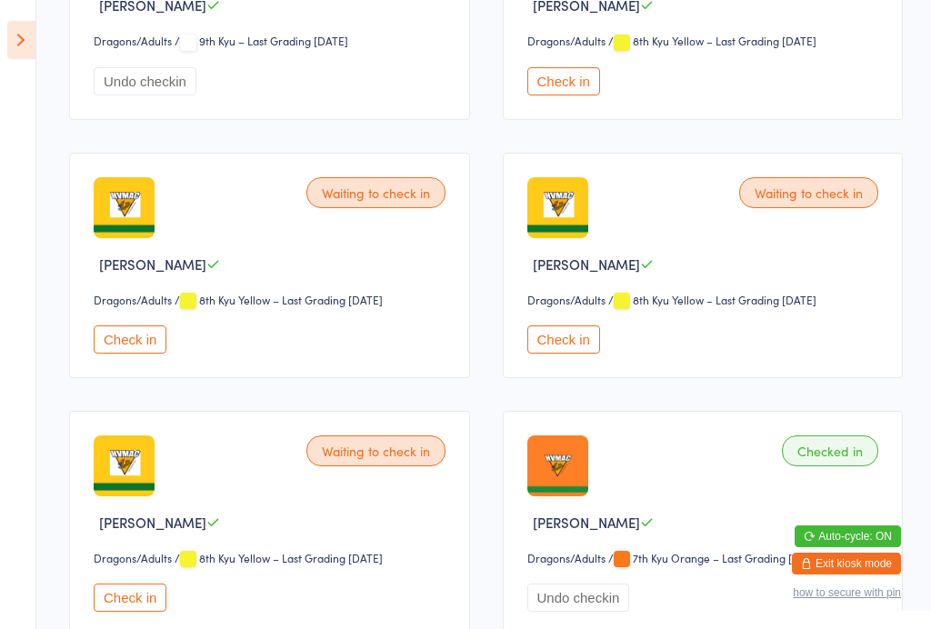
scroll to position [939, 0]
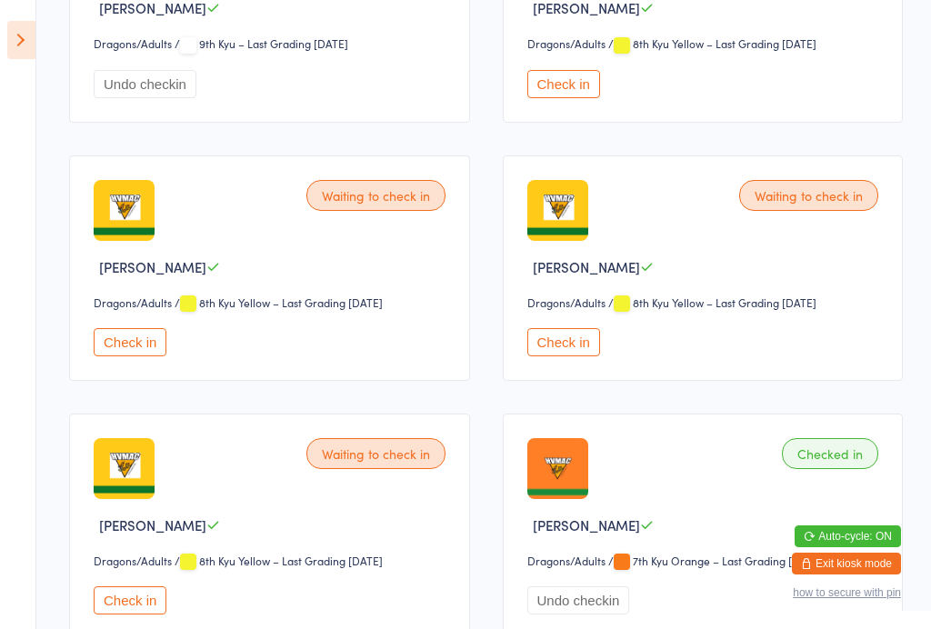
click at [155, 356] on button "Check in" at bounding box center [130, 342] width 73 height 28
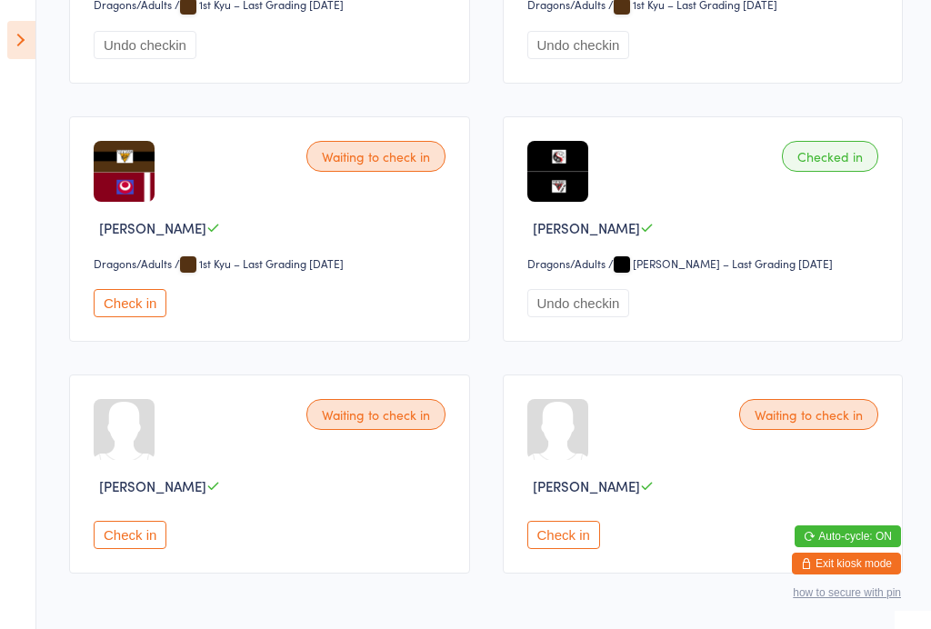
scroll to position [3672, 0]
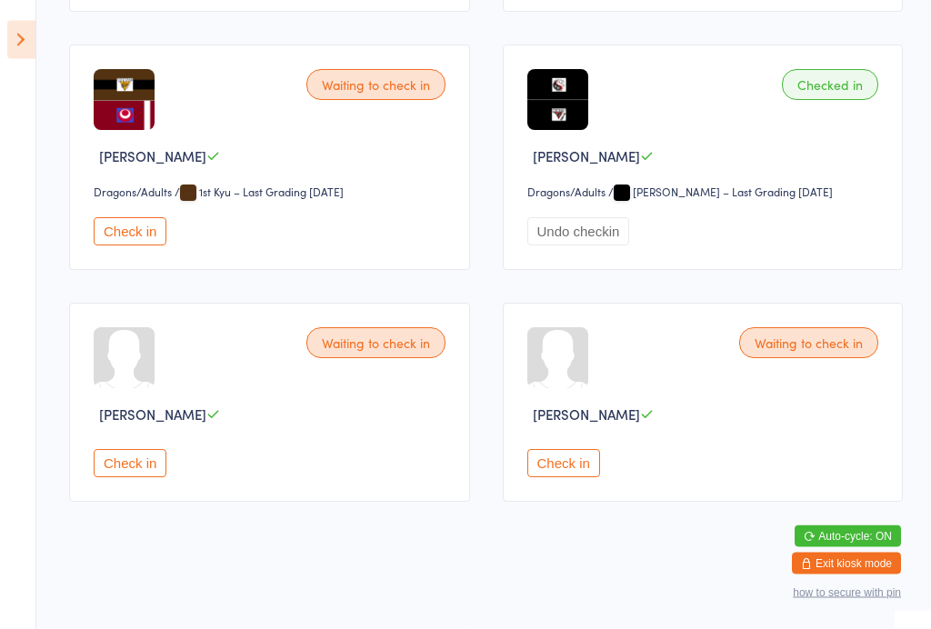
click at [113, 473] on button "Check in" at bounding box center [130, 464] width 73 height 28
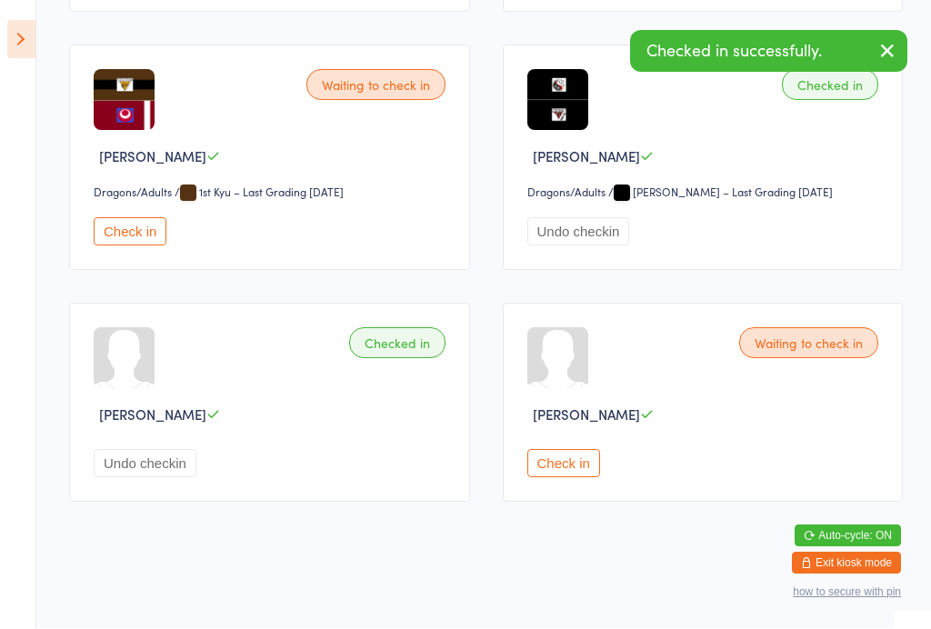
click at [573, 478] on button "Check in" at bounding box center [563, 464] width 73 height 28
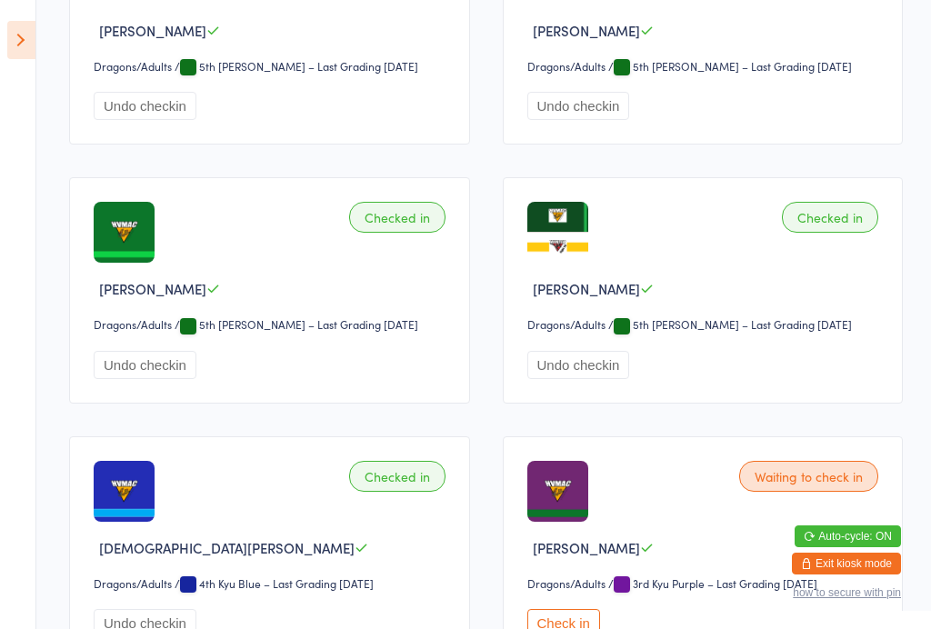
scroll to position [1948, 0]
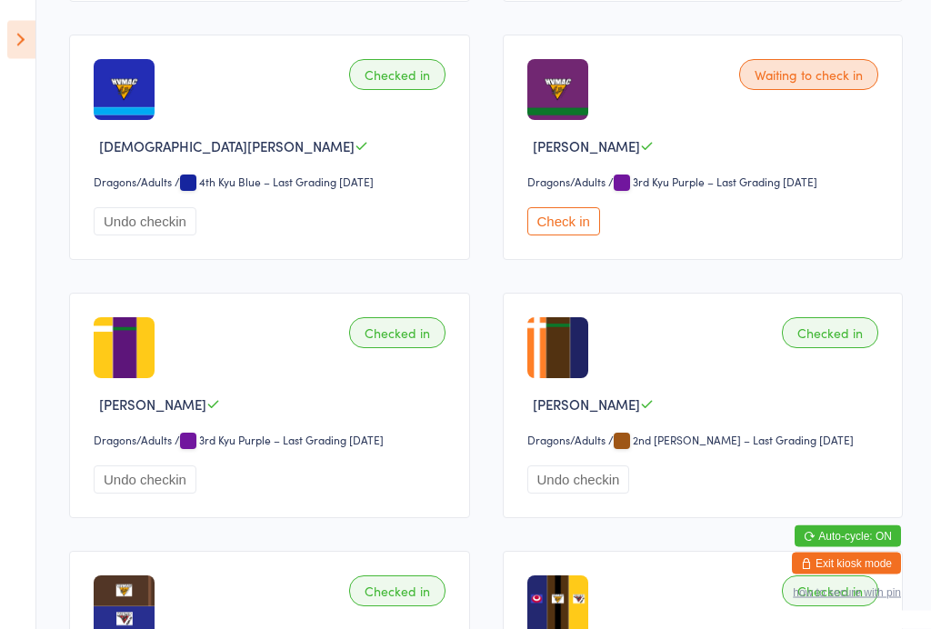
click at [560, 236] on button "Check in" at bounding box center [563, 222] width 73 height 28
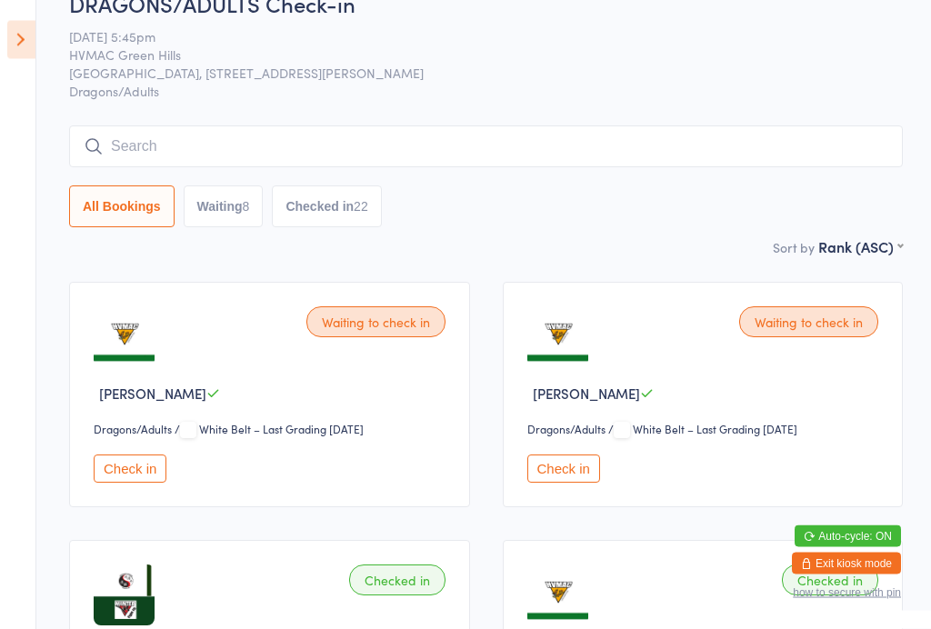
scroll to position [37, 0]
click at [134, 479] on button "Check in" at bounding box center [130, 468] width 73 height 28
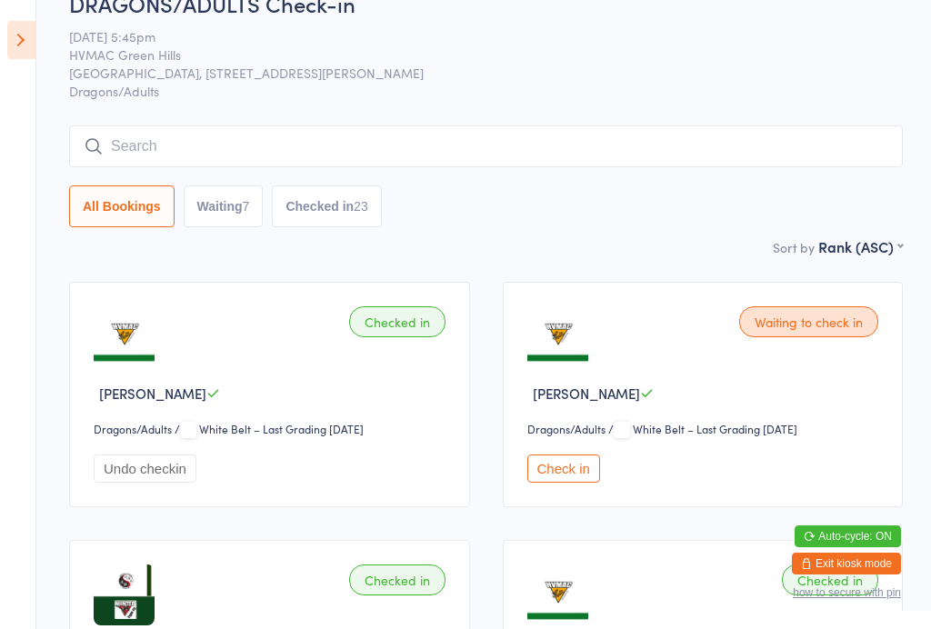
click at [221, 208] on button "Waiting 7" at bounding box center [224, 206] width 80 height 42
select select "4"
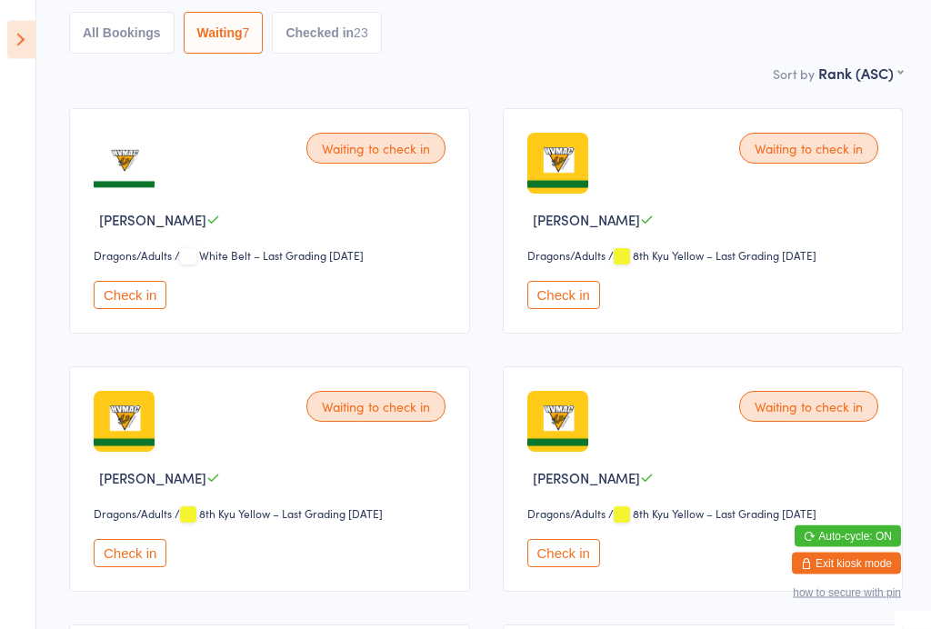
scroll to position [0, 0]
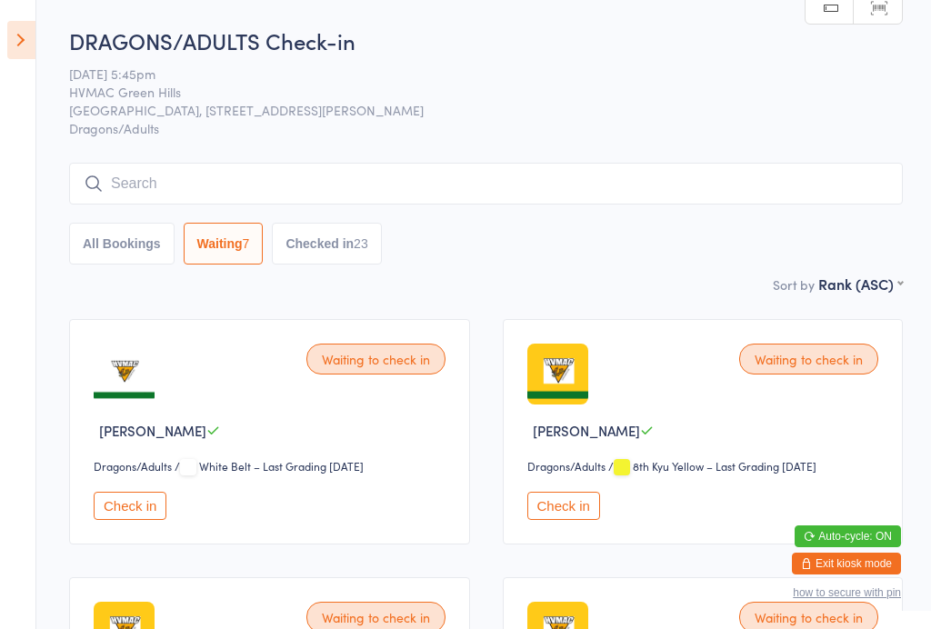
click at [31, 49] on icon at bounding box center [21, 40] width 28 height 38
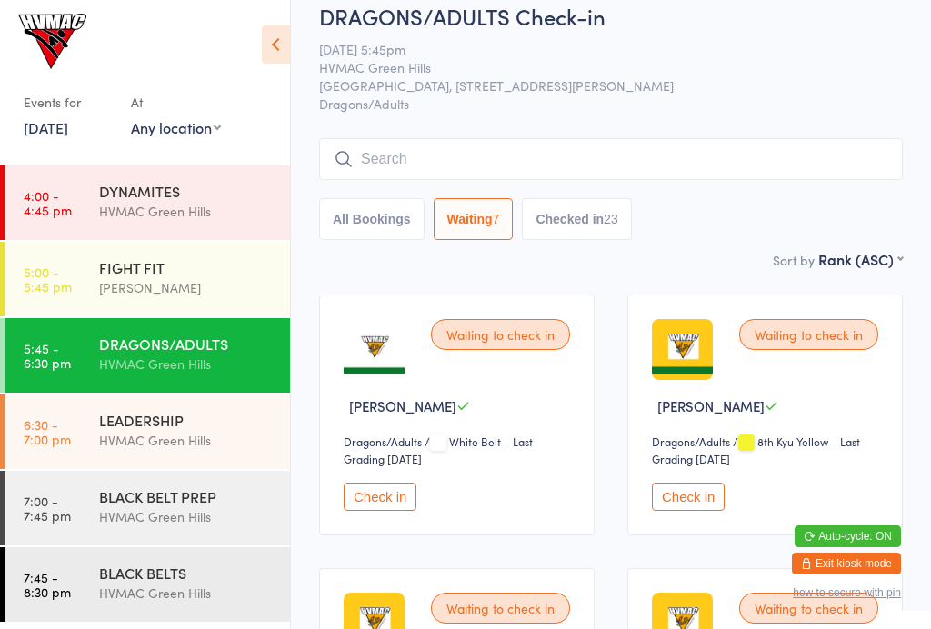
scroll to position [25, 0]
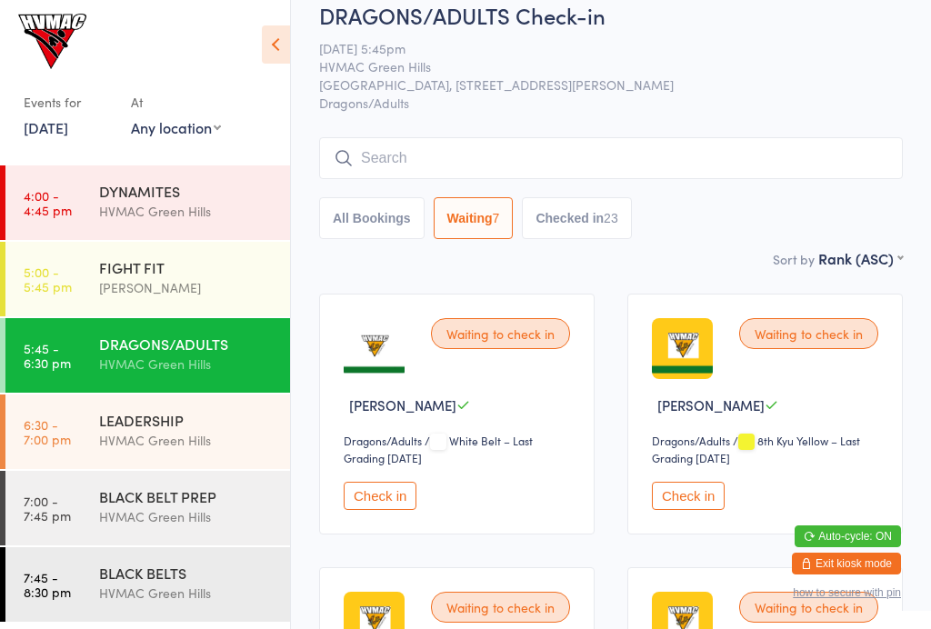
click at [250, 422] on div "LEADERSHIP" at bounding box center [186, 420] width 175 height 20
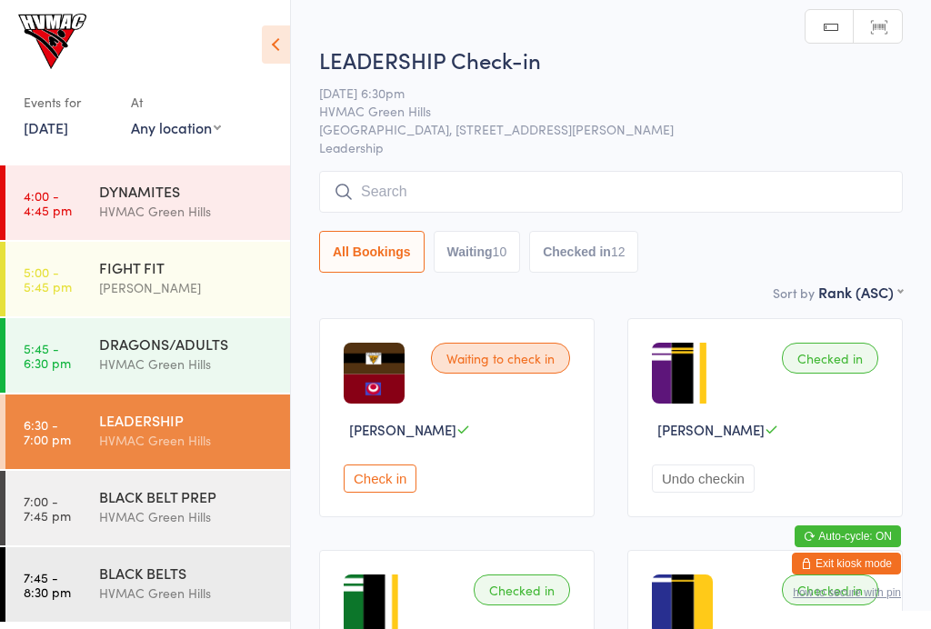
click at [521, 253] on button "Waiting 10" at bounding box center [476, 252] width 87 height 42
select select "4"
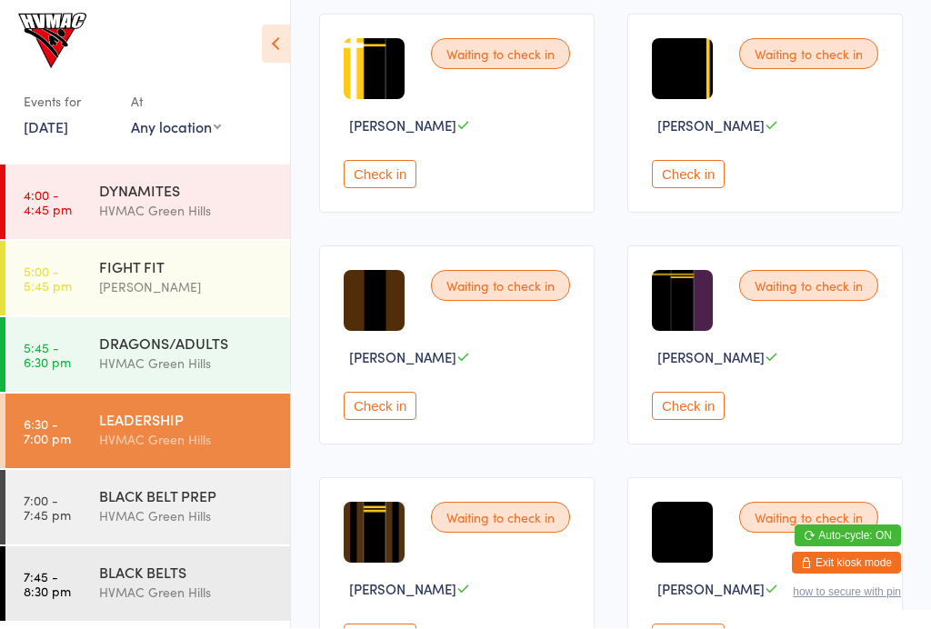
click at [712, 421] on button "Check in" at bounding box center [688, 407] width 73 height 28
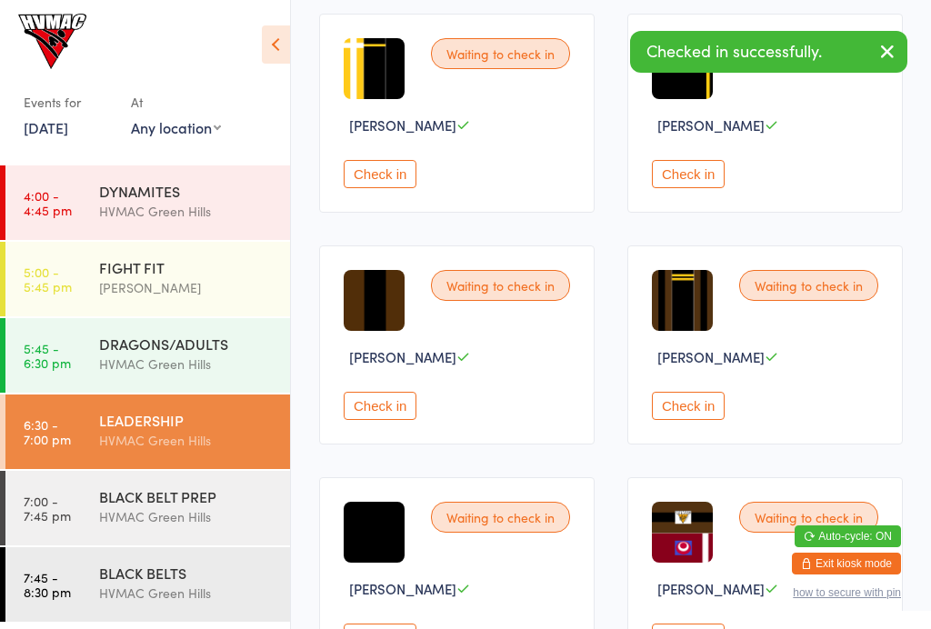
click at [218, 491] on div "BLACK BELT PREP" at bounding box center [186, 496] width 175 height 20
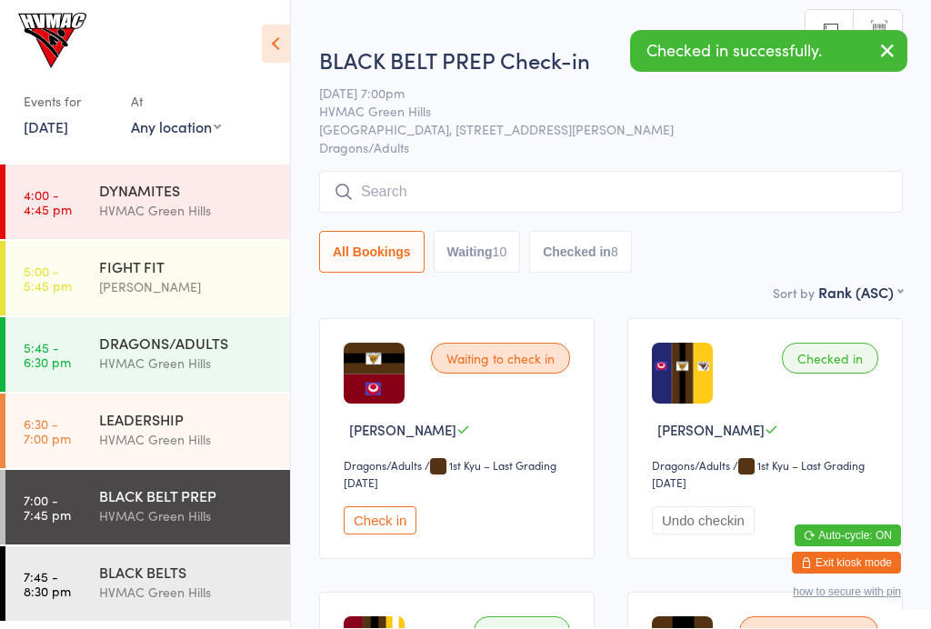
scroll to position [1, 0]
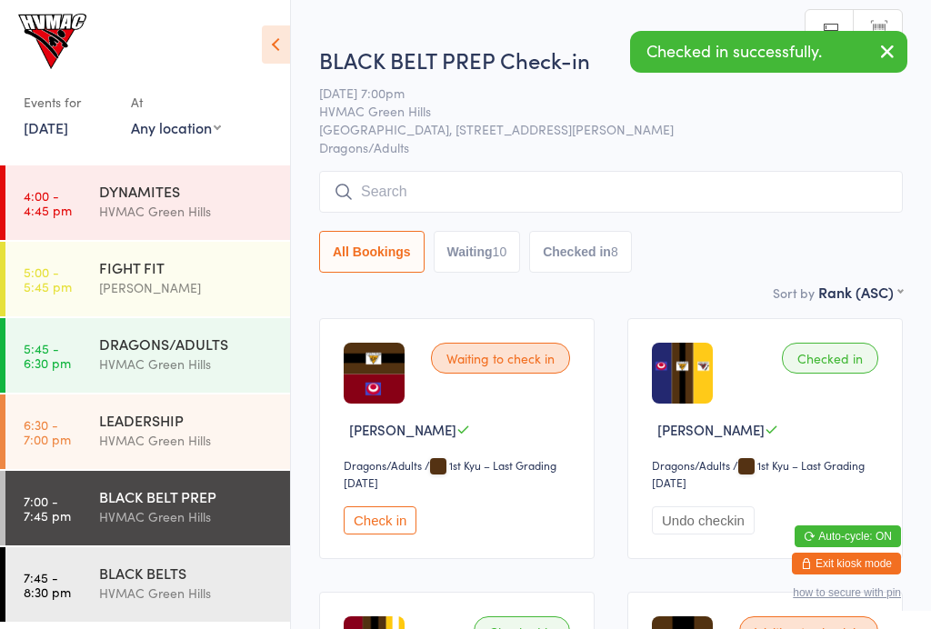
click at [521, 260] on button "Waiting 10" at bounding box center [476, 252] width 87 height 42
select select "4"
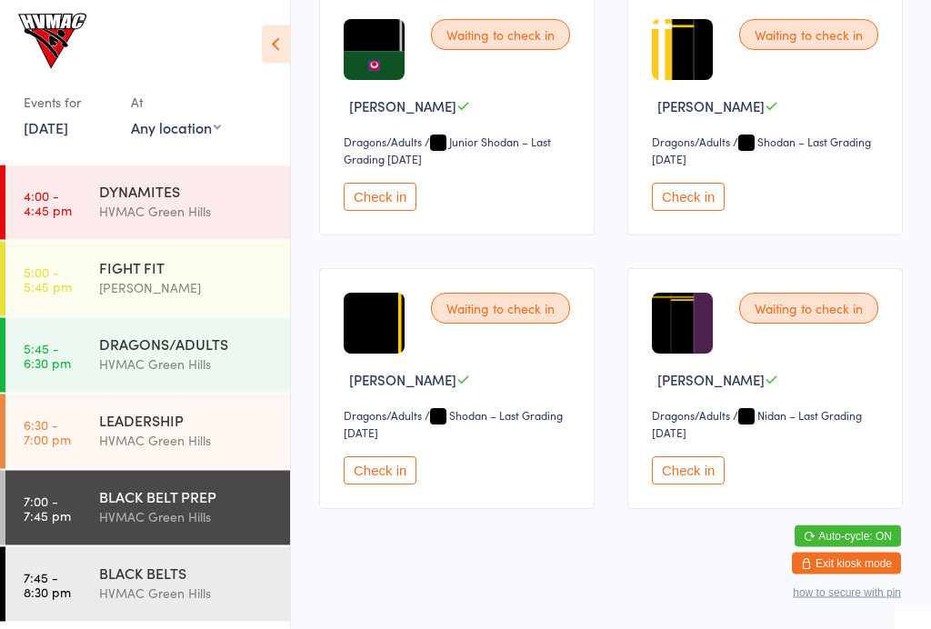
click at [717, 485] on button "Check in" at bounding box center [688, 471] width 73 height 28
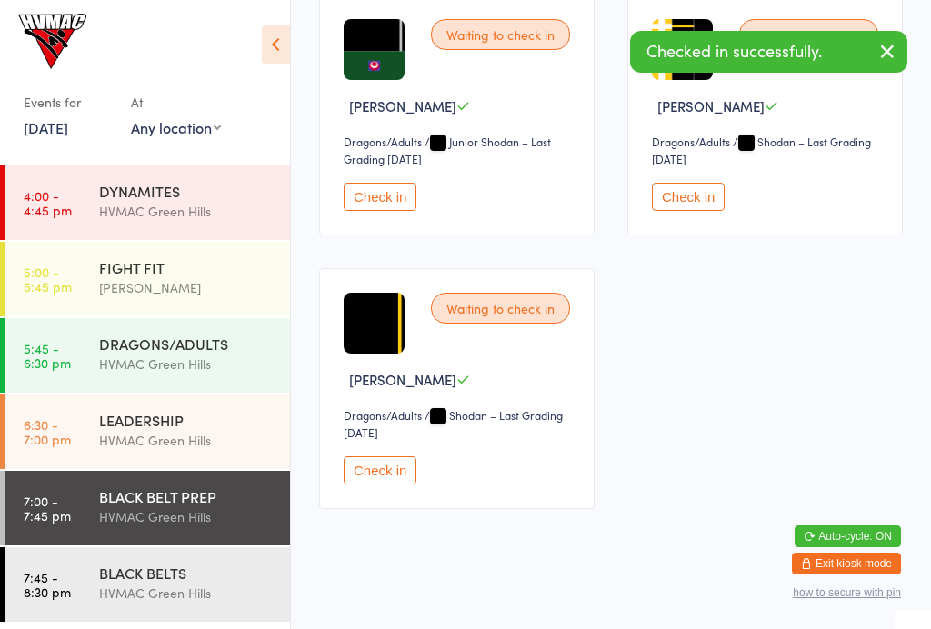
scroll to position [1161, 0]
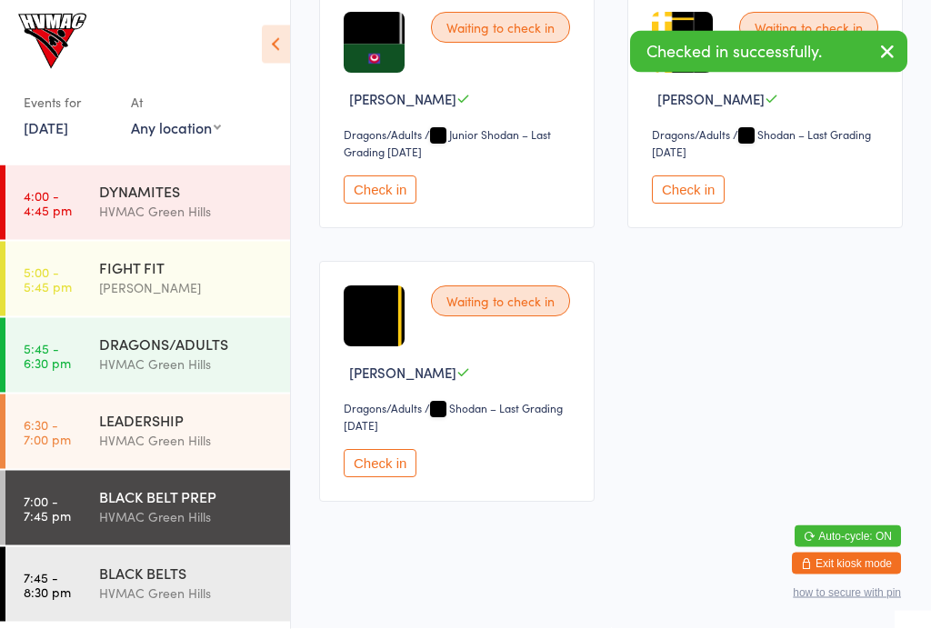
click at [198, 592] on div "HVMAC Green Hills" at bounding box center [186, 592] width 175 height 21
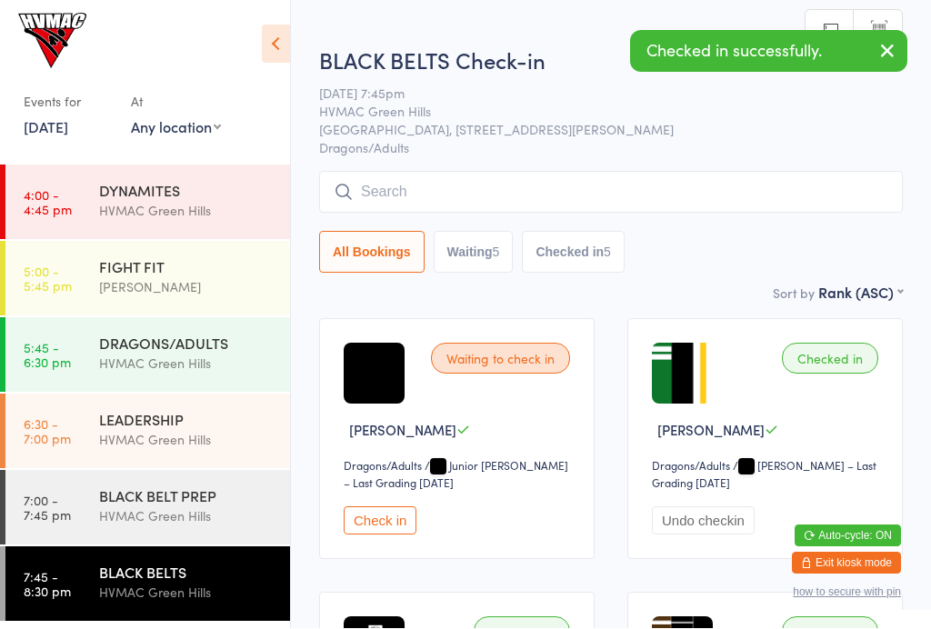
scroll to position [1, 0]
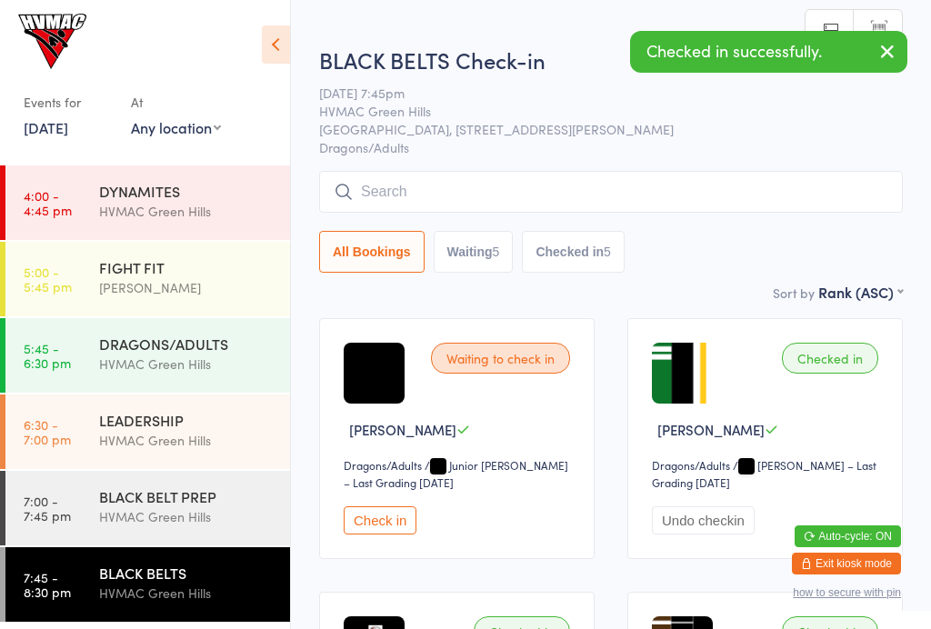
click at [487, 234] on button "Waiting 5" at bounding box center [473, 252] width 80 height 42
select select "4"
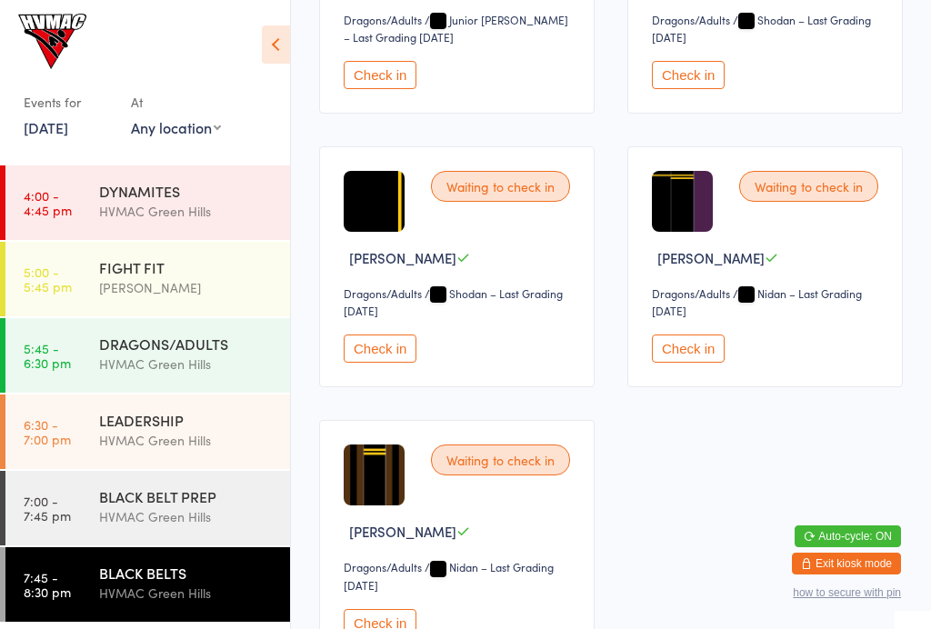
scroll to position [453, 0]
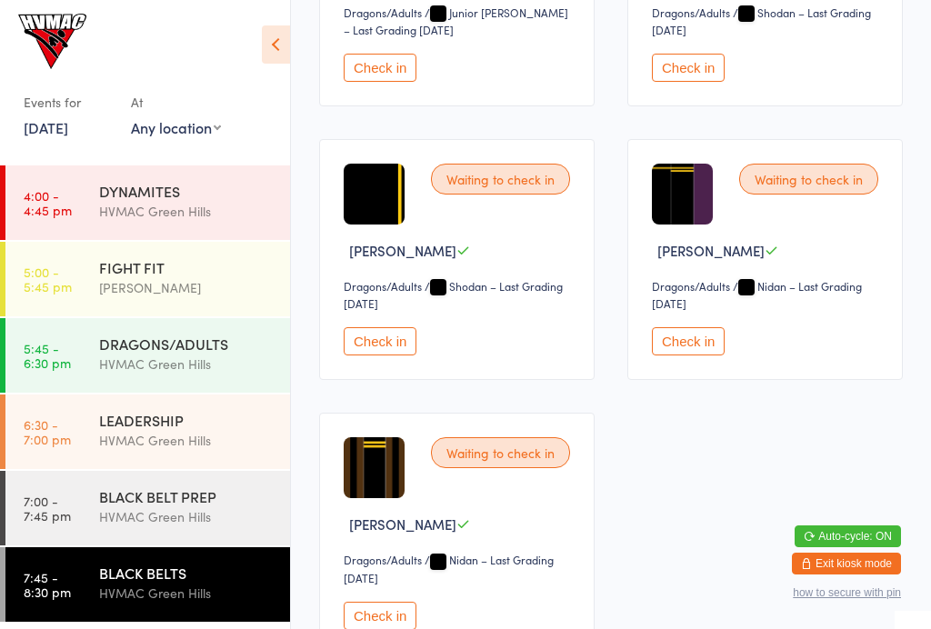
click at [724, 355] on button "Check in" at bounding box center [688, 341] width 73 height 28
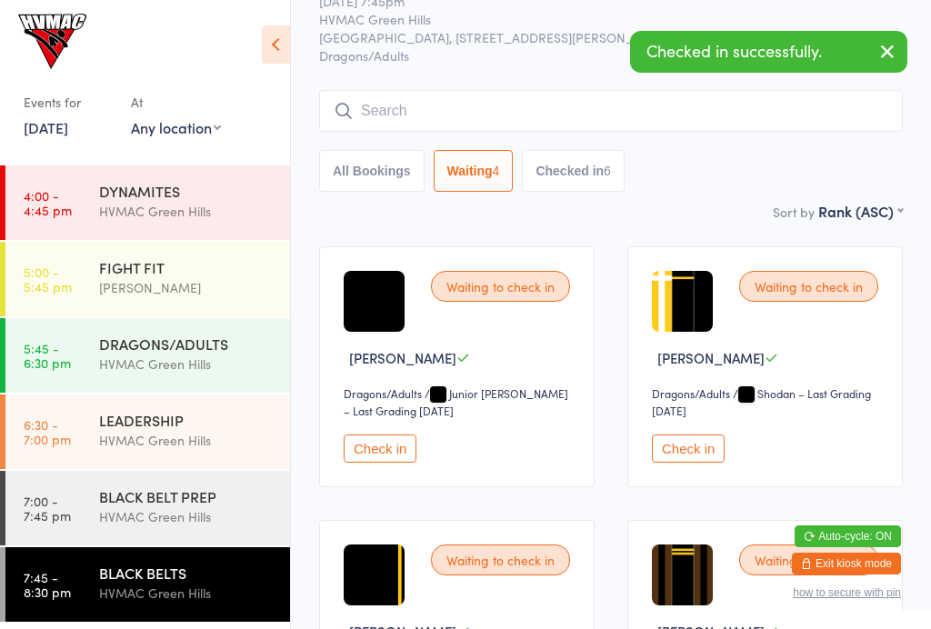
scroll to position [0, 0]
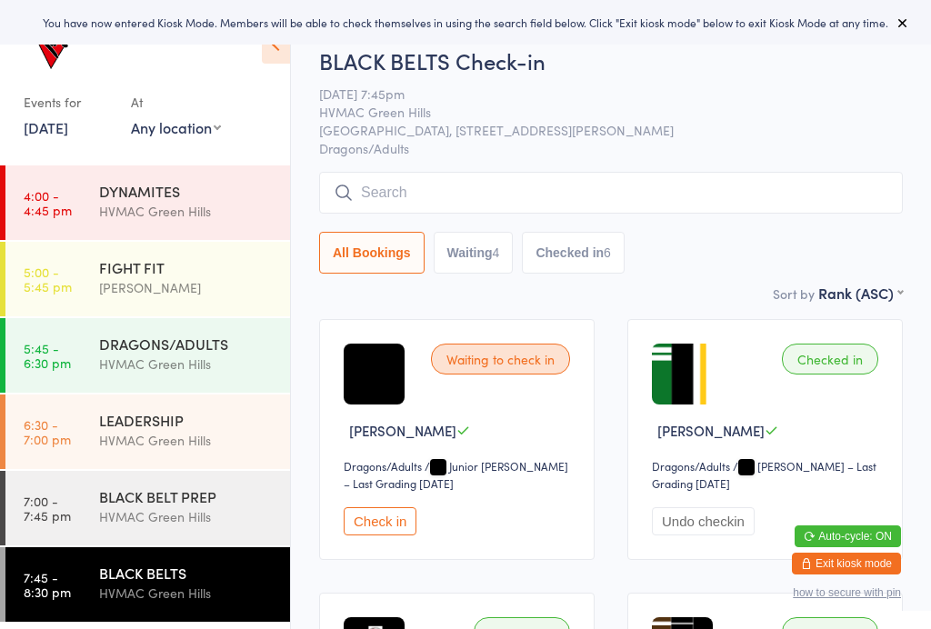
click at [204, 361] on div "HVMAC Green Hills" at bounding box center [186, 363] width 175 height 21
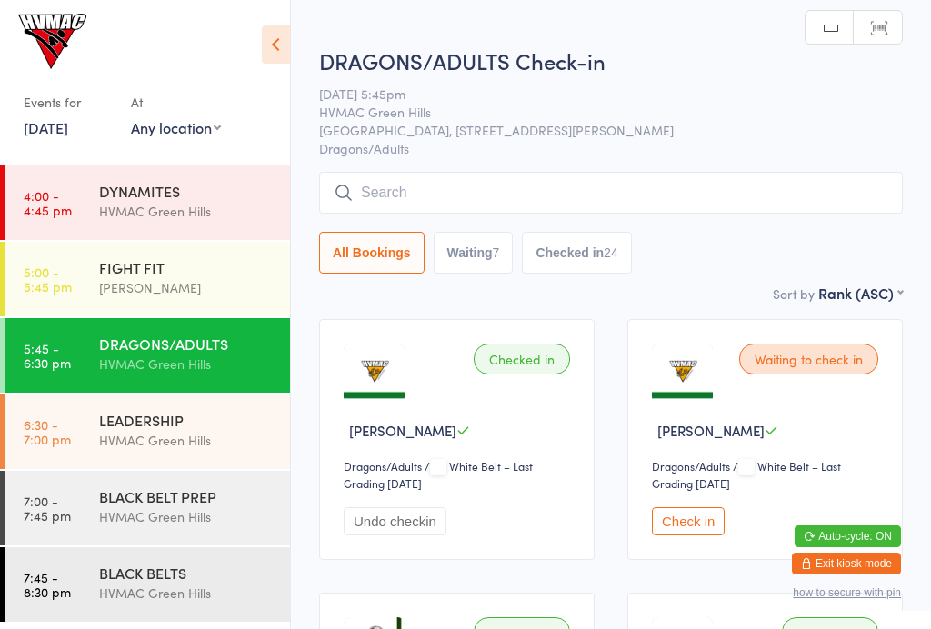
click at [496, 251] on button "Waiting 7" at bounding box center [473, 253] width 80 height 42
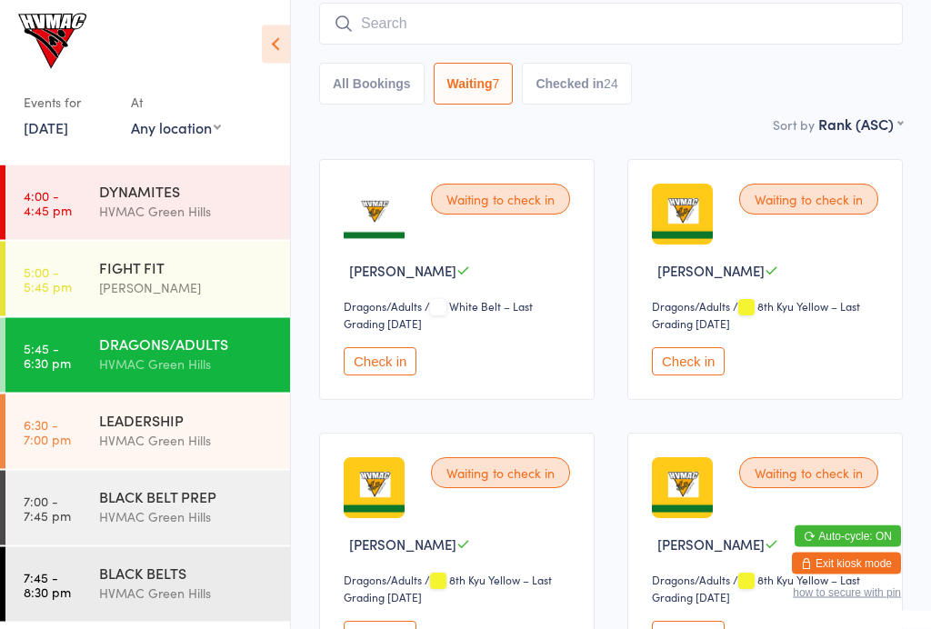
scroll to position [160, 0]
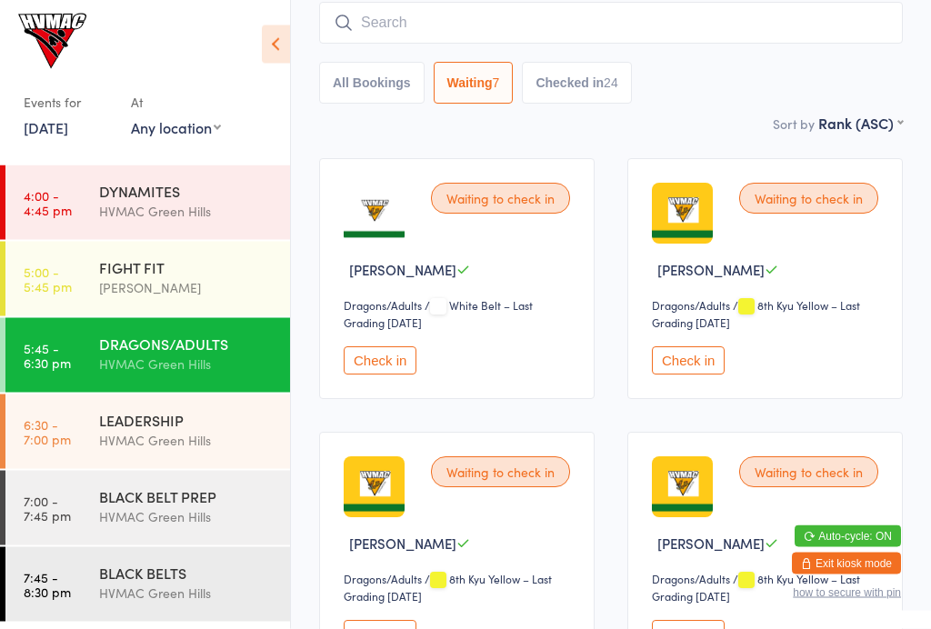
click at [403, 81] on button "All Bookings" at bounding box center [371, 84] width 105 height 42
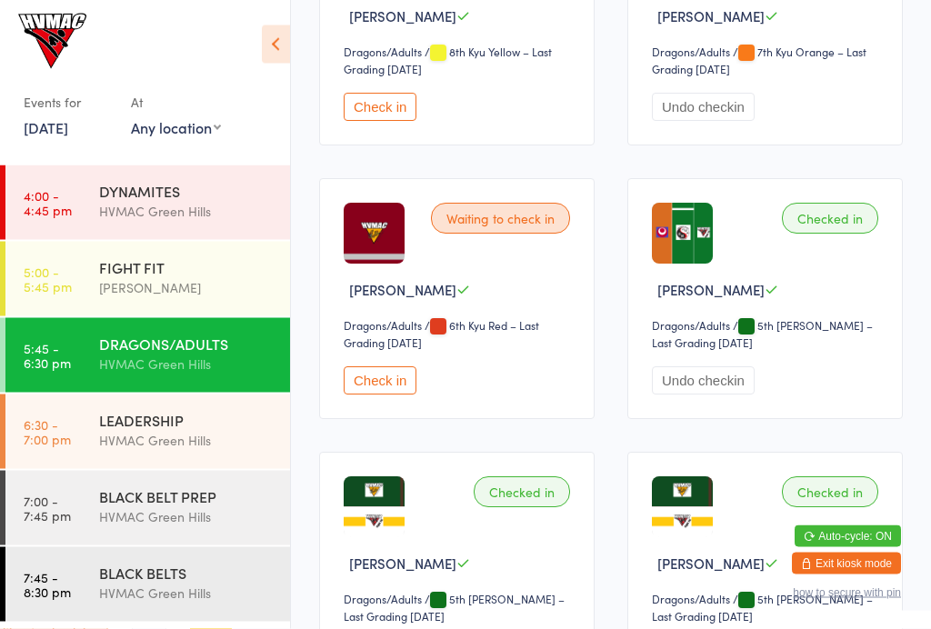
click at [393, 395] on button "Check in" at bounding box center [380, 381] width 73 height 28
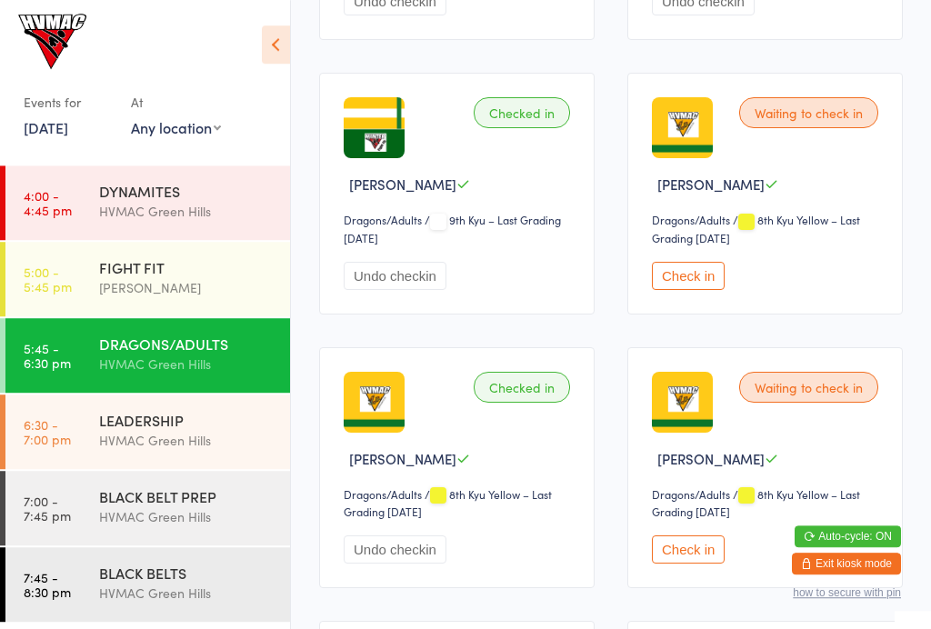
scroll to position [769, 0]
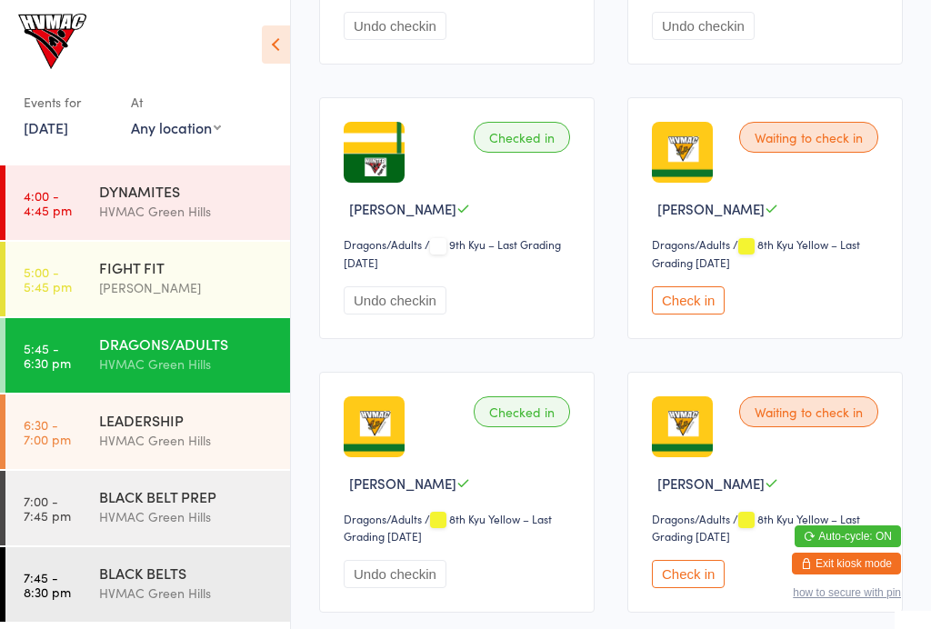
click at [691, 588] on button "Check in" at bounding box center [688, 574] width 73 height 28
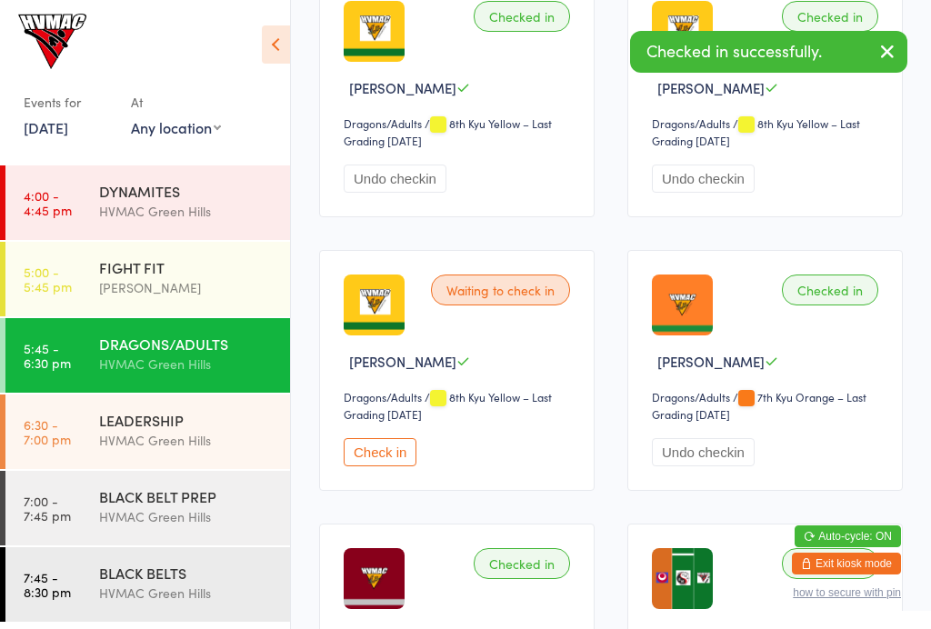
click at [374, 466] on button "Check in" at bounding box center [380, 452] width 73 height 28
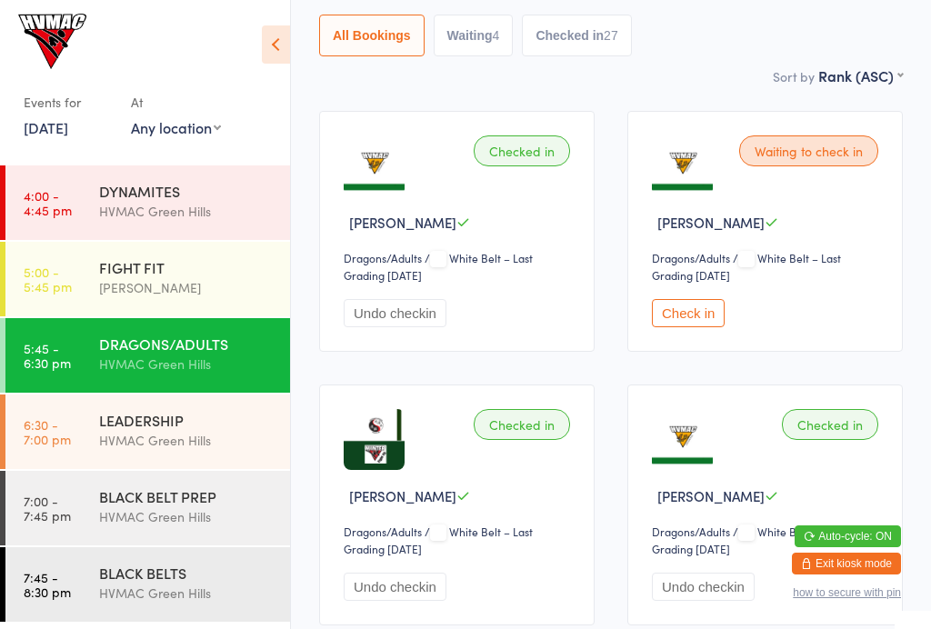
scroll to position [0, 0]
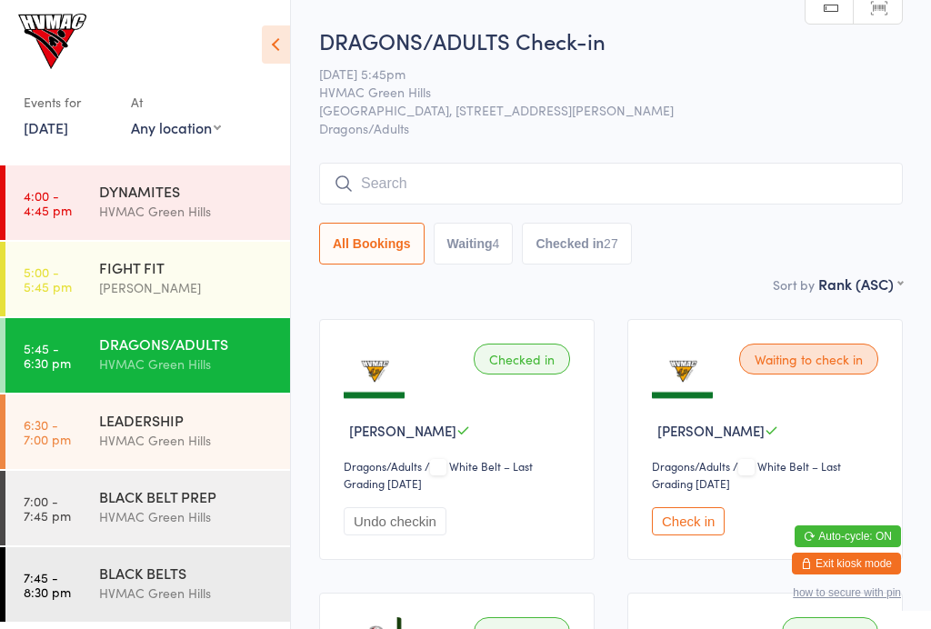
click at [500, 240] on div "4" at bounding box center [496, 243] width 7 height 15
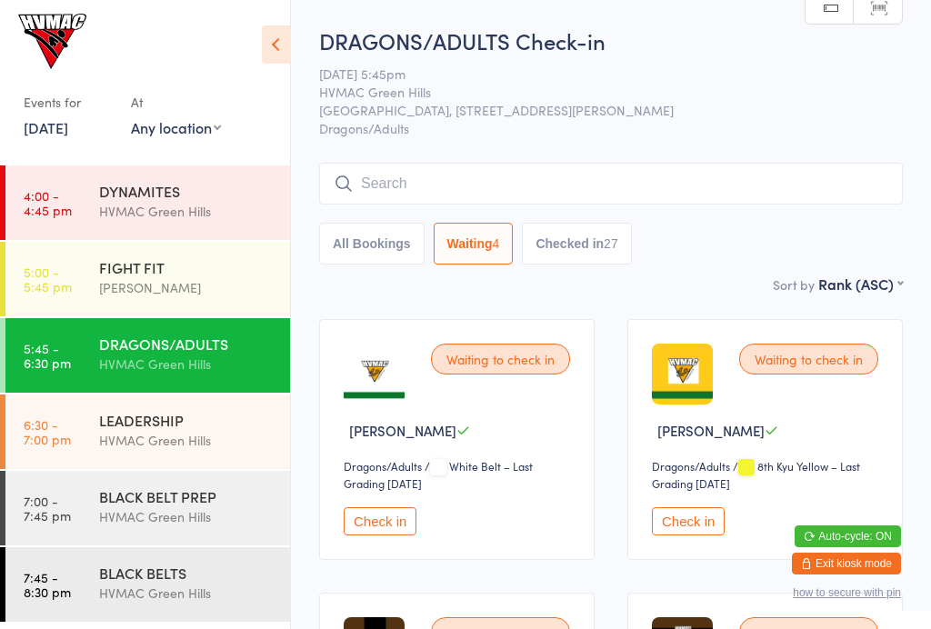
click at [551, 258] on button "Checked in 27" at bounding box center [576, 244] width 109 height 42
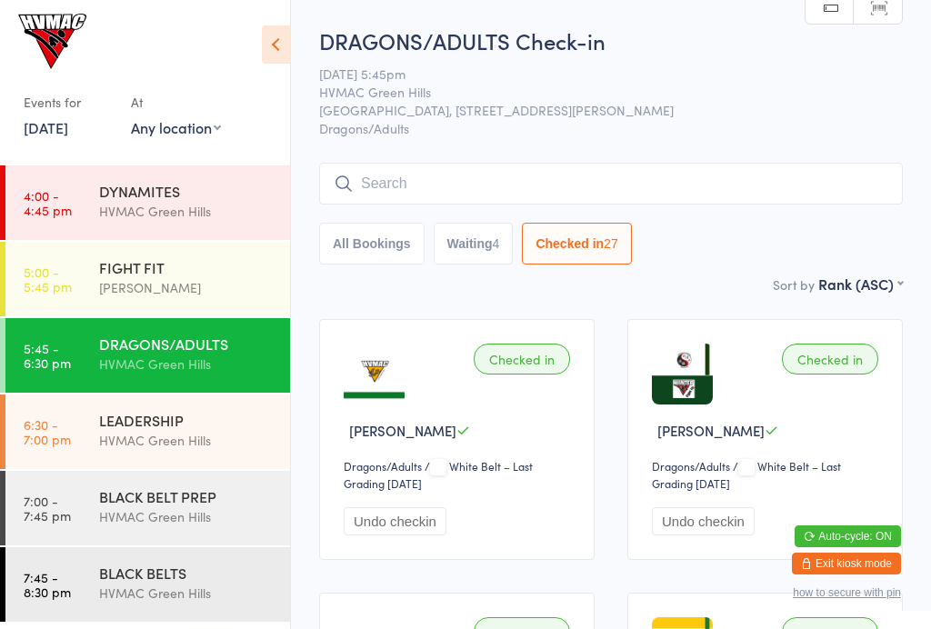
scroll to position [2, 0]
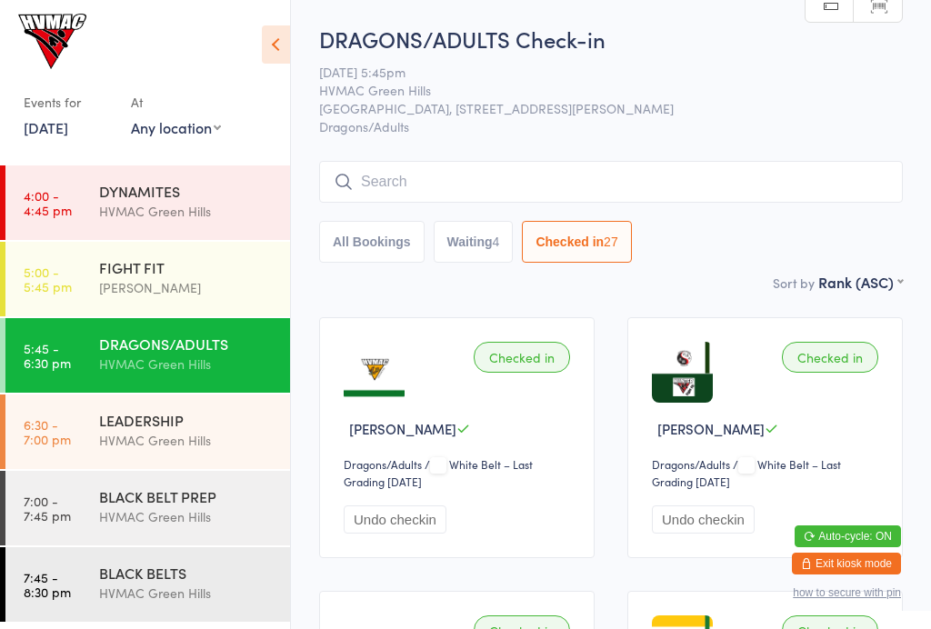
click at [467, 231] on button "Waiting 4" at bounding box center [473, 242] width 80 height 42
select select "4"
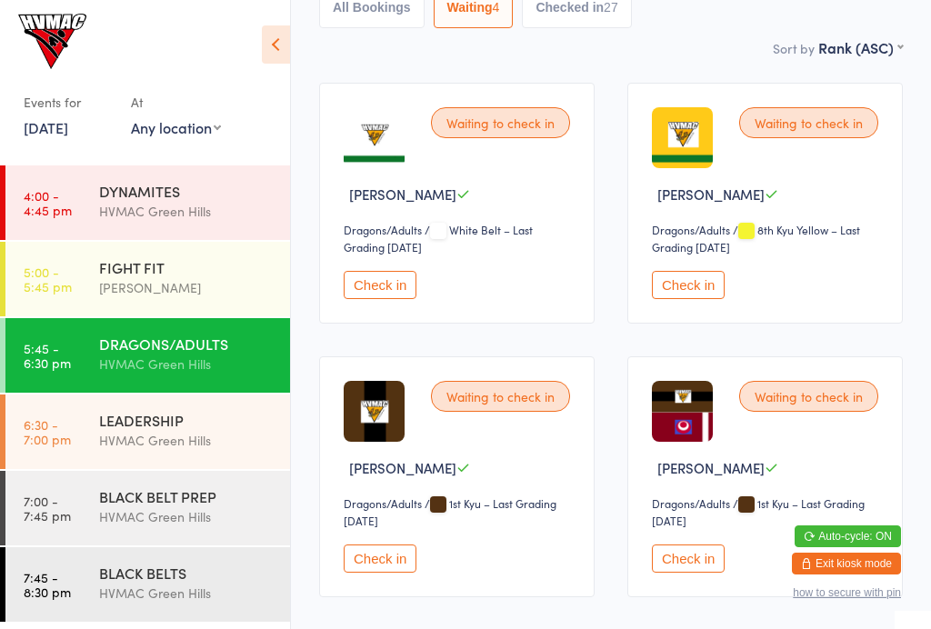
scroll to position [238, 0]
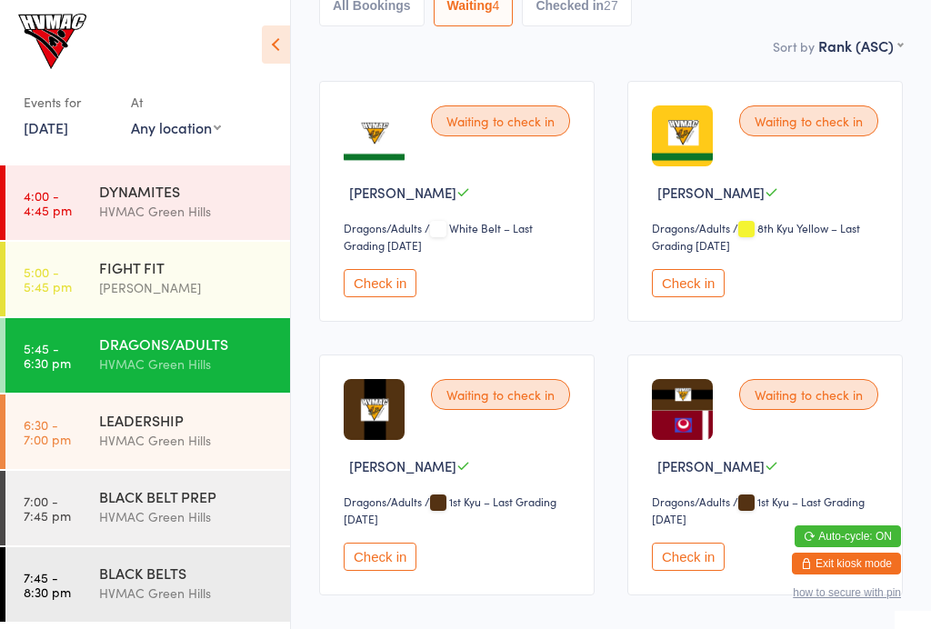
click at [709, 297] on button "Check in" at bounding box center [688, 283] width 73 height 28
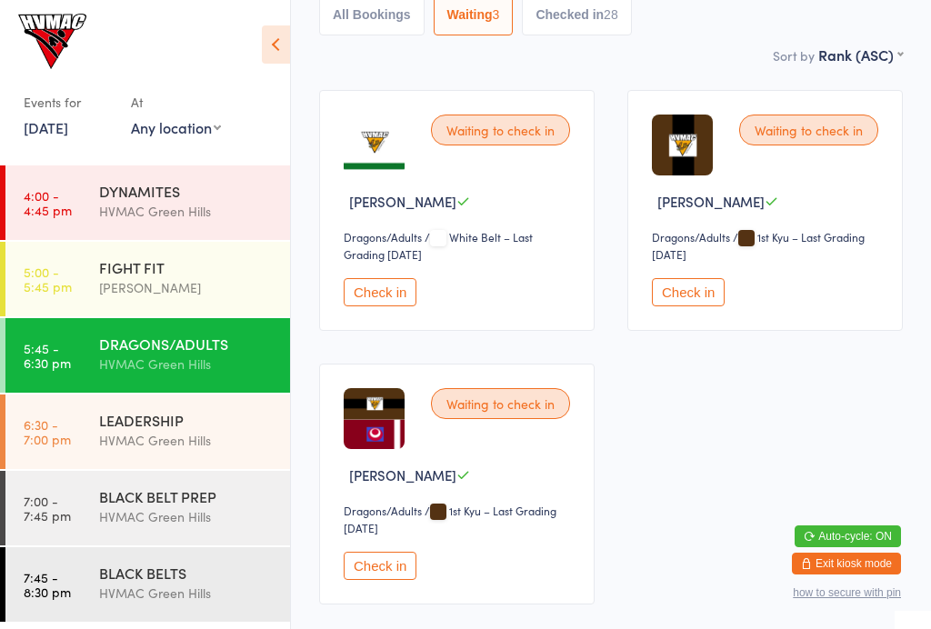
scroll to position [228, 0]
click at [101, 405] on div "LEADERSHIP HVMAC Green Hills" at bounding box center [194, 430] width 191 height 72
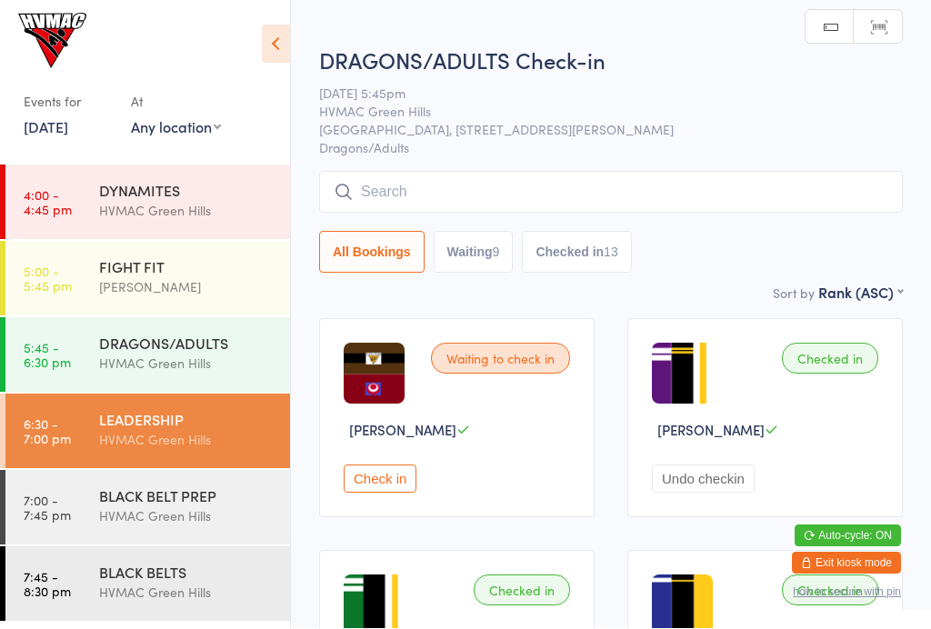
scroll to position [1, 0]
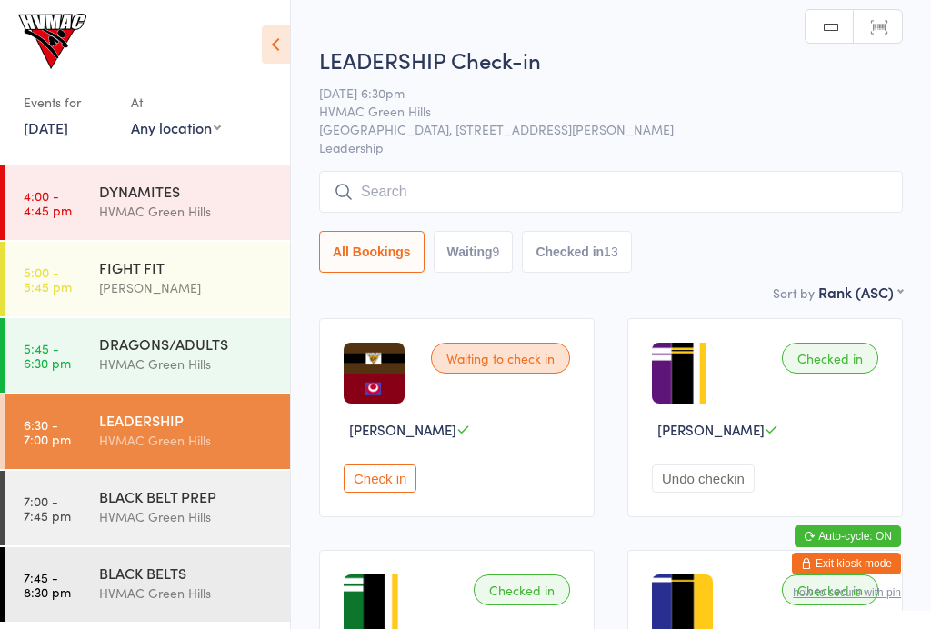
click at [250, 43] on div "Events for [DATE] [DATE] [DATE] Sun Mon Tue Wed Thu Fri Sat 36 31 01 02 03 04 0…" at bounding box center [145, 79] width 290 height 159
click at [271, 50] on icon at bounding box center [276, 44] width 28 height 38
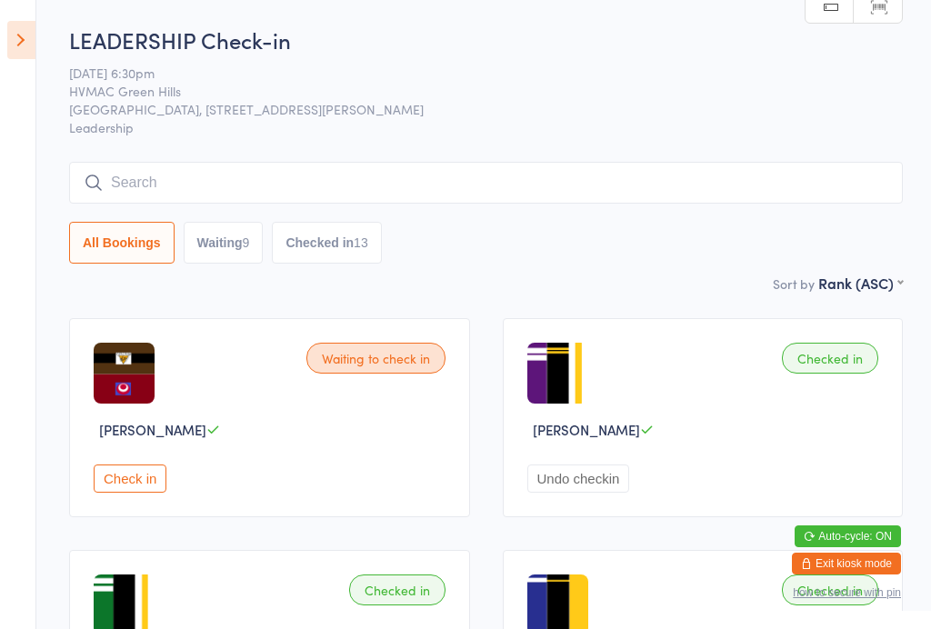
click at [224, 245] on button "Waiting 9" at bounding box center [224, 243] width 80 height 42
select select "4"
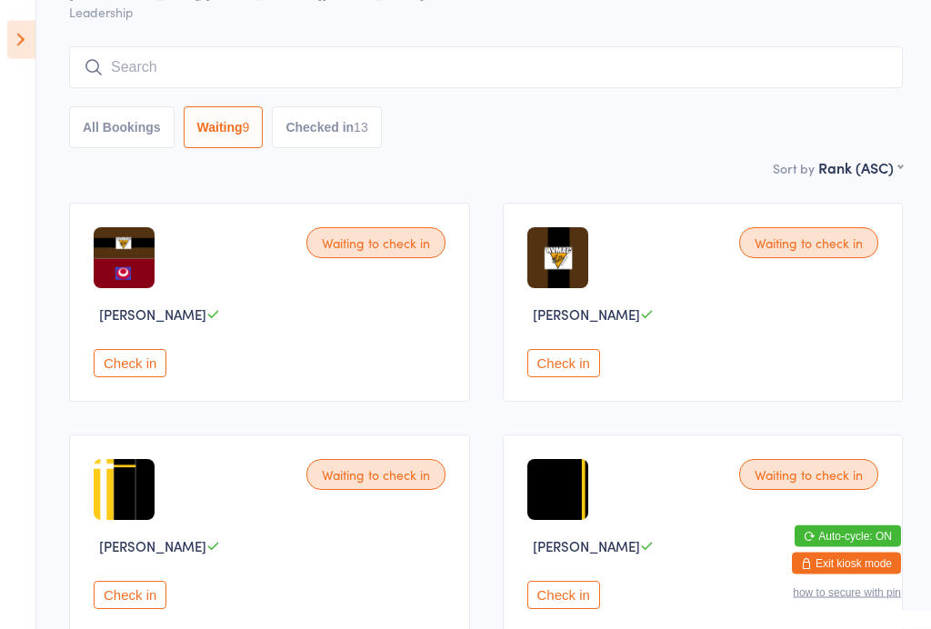
scroll to position [0, 0]
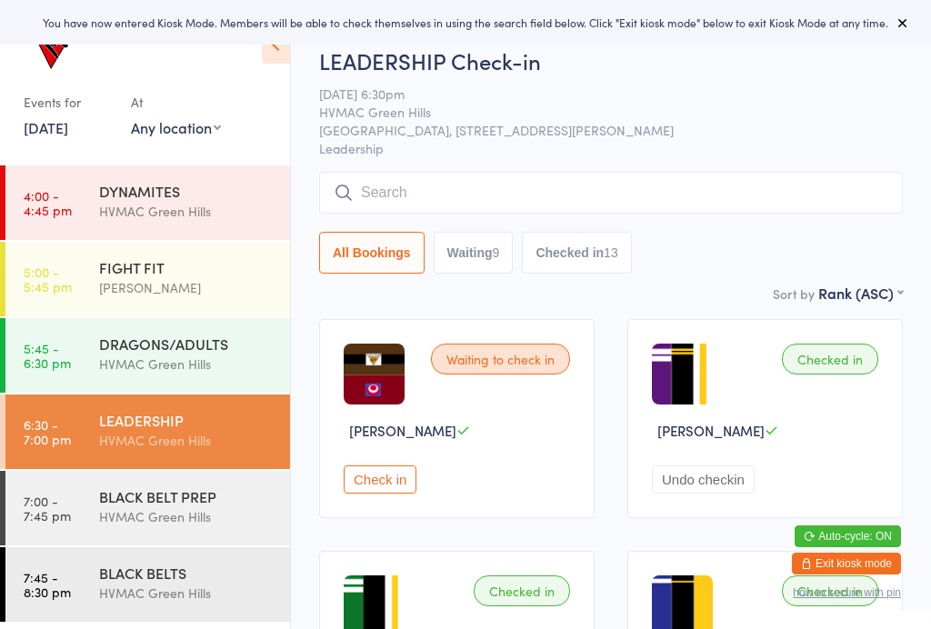
click at [141, 367] on div "HVMAC Green Hills" at bounding box center [186, 363] width 175 height 21
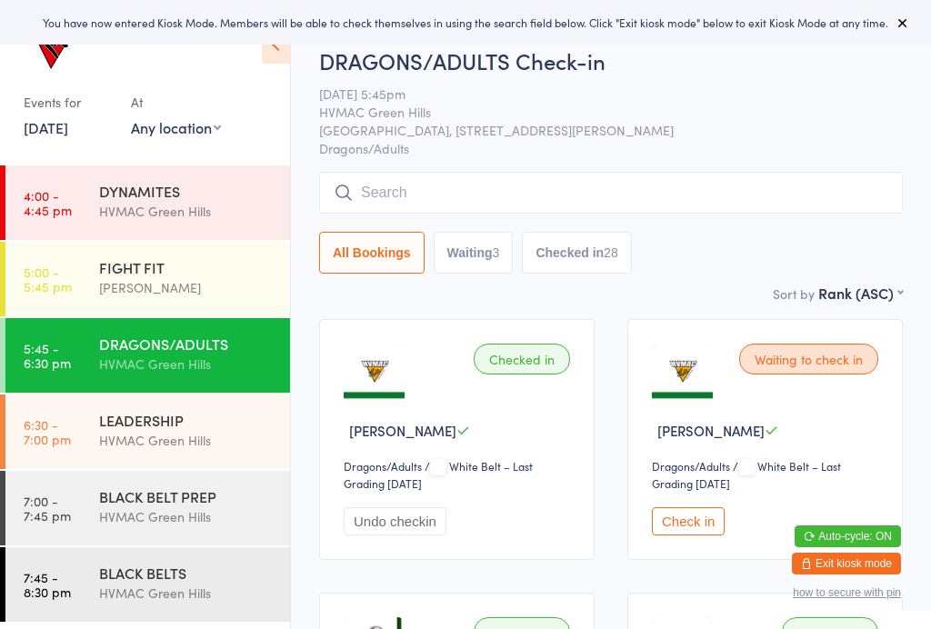
click at [496, 269] on button "Waiting 3" at bounding box center [473, 253] width 80 height 42
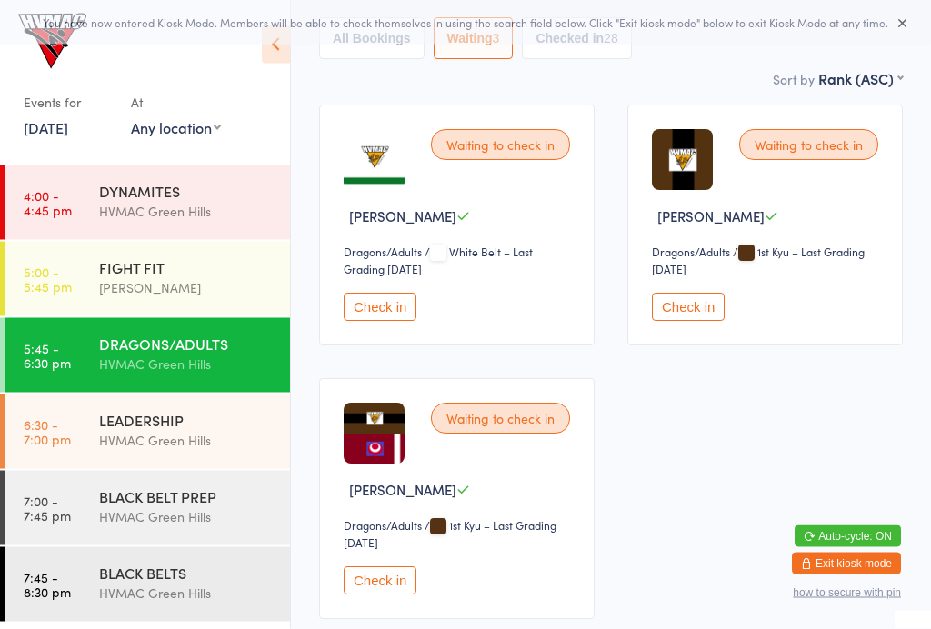
scroll to position [214, 0]
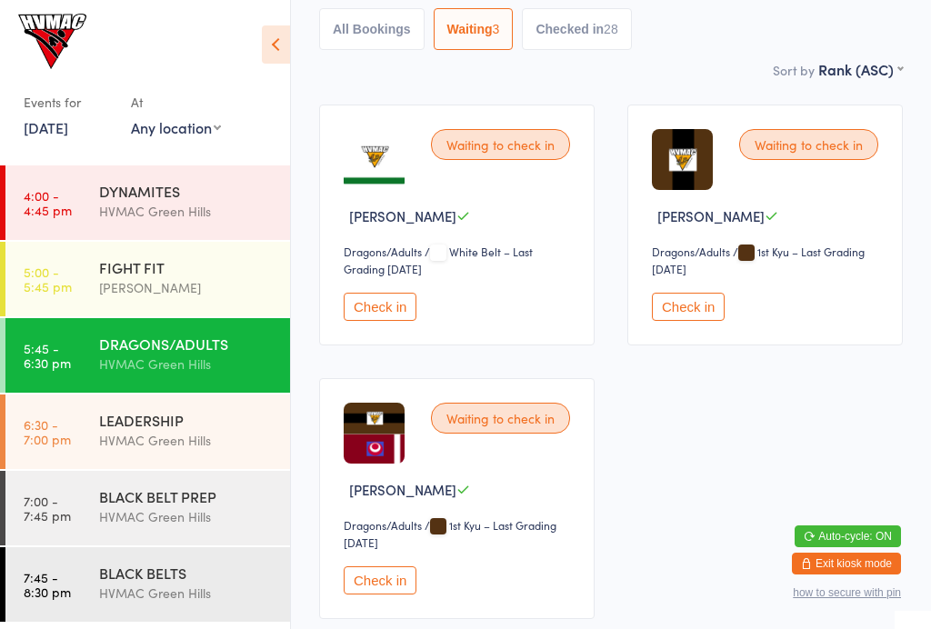
click at [665, 314] on button "Check in" at bounding box center [688, 307] width 73 height 28
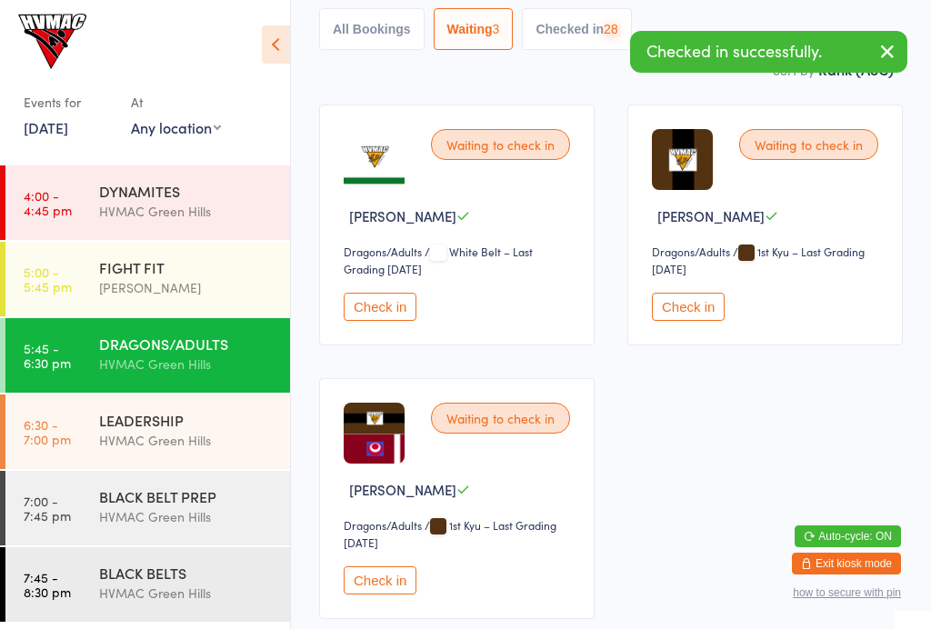
scroll to position [48, 0]
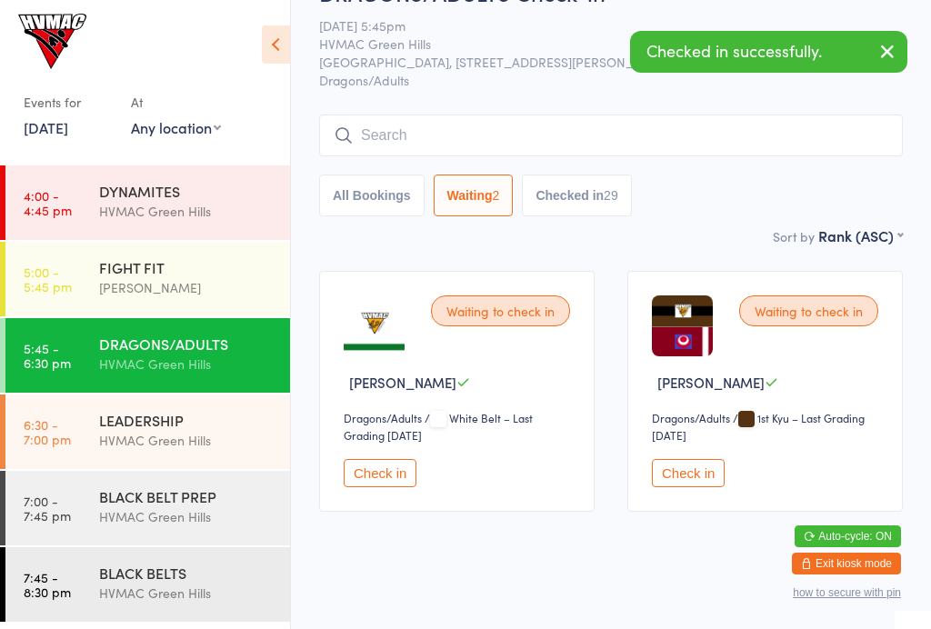
click at [694, 475] on button "Check in" at bounding box center [688, 473] width 73 height 28
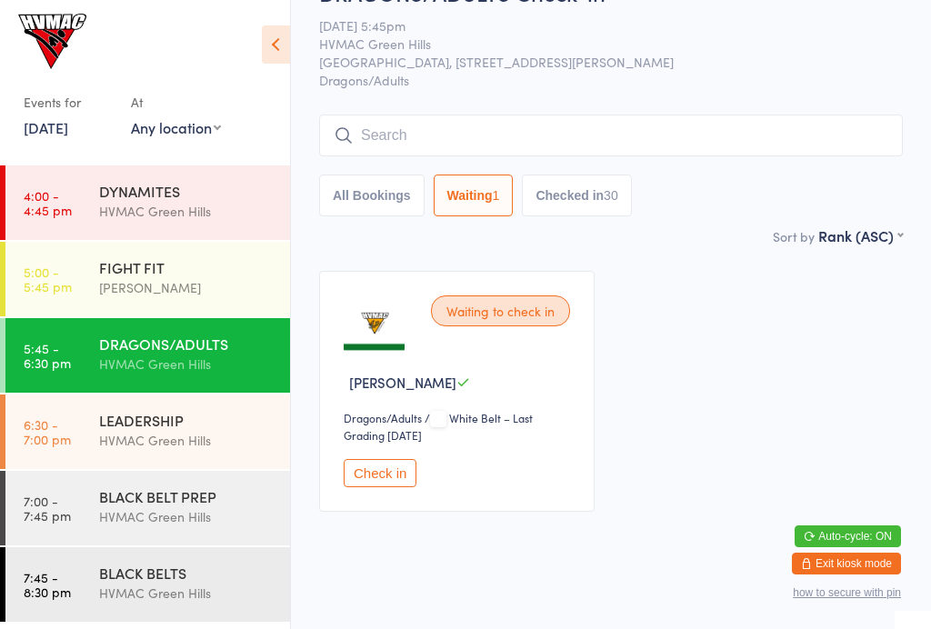
click at [606, 215] on button "Checked in 30" at bounding box center [576, 195] width 109 height 42
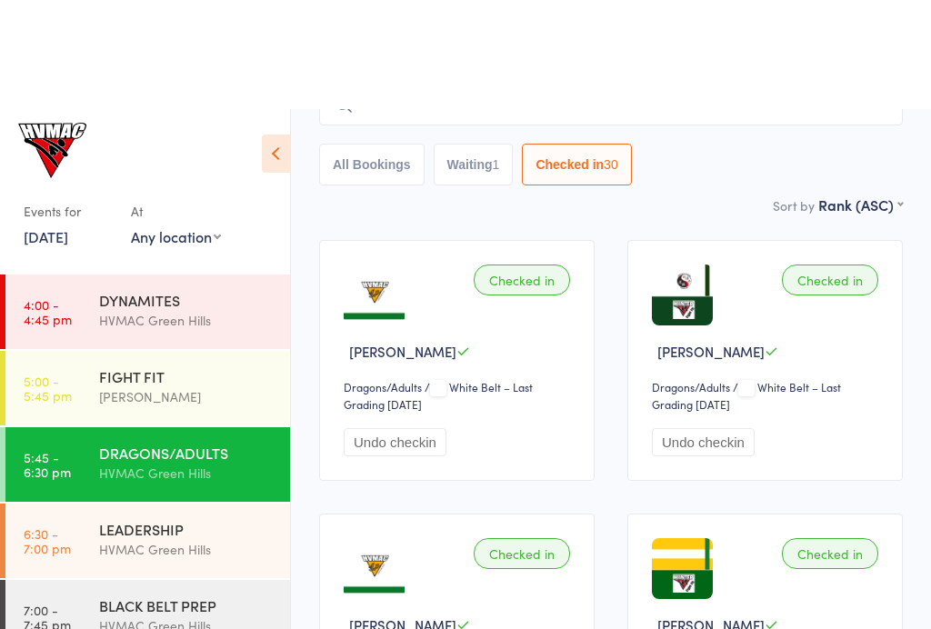
scroll to position [0, 0]
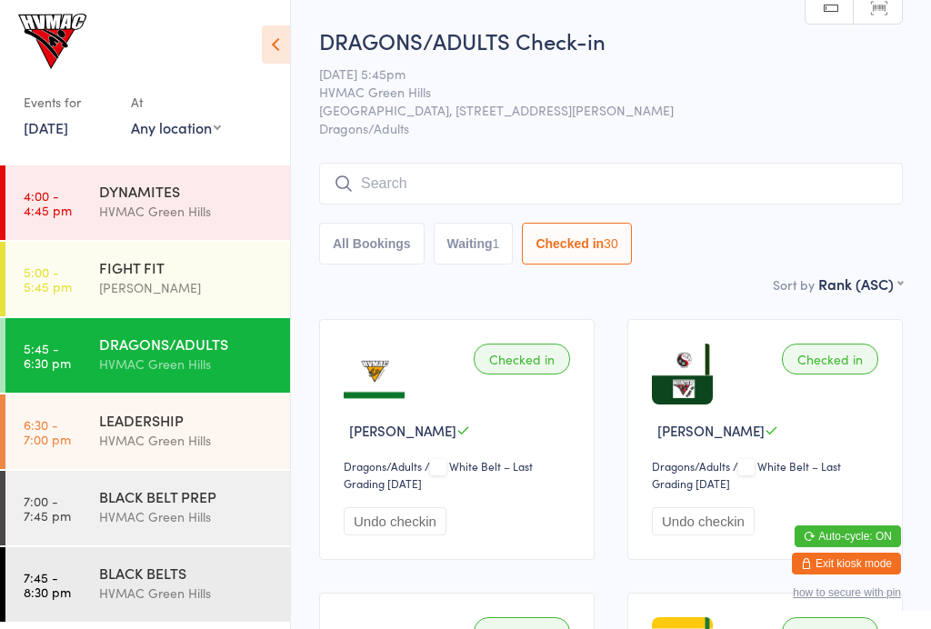
click at [490, 248] on button "Waiting 1" at bounding box center [473, 244] width 80 height 42
select select "4"
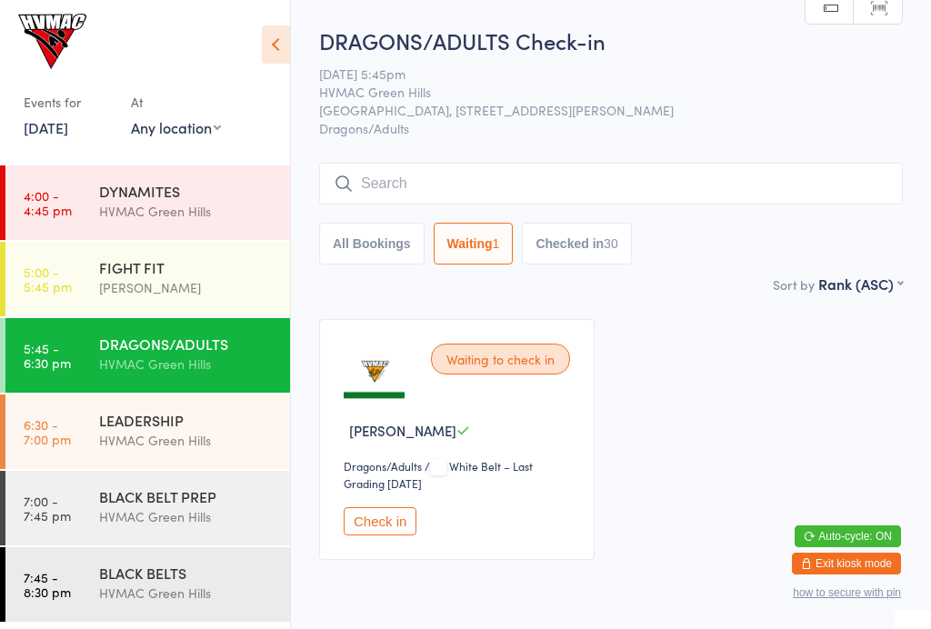
click at [383, 529] on button "Check in" at bounding box center [380, 521] width 73 height 28
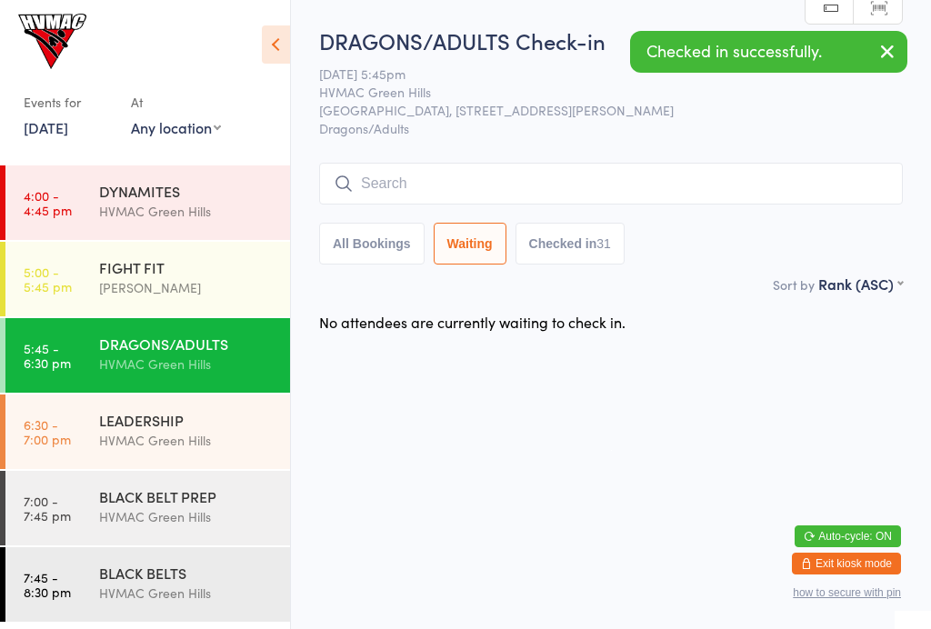
click at [185, 422] on div "LEADERSHIP" at bounding box center [186, 420] width 175 height 20
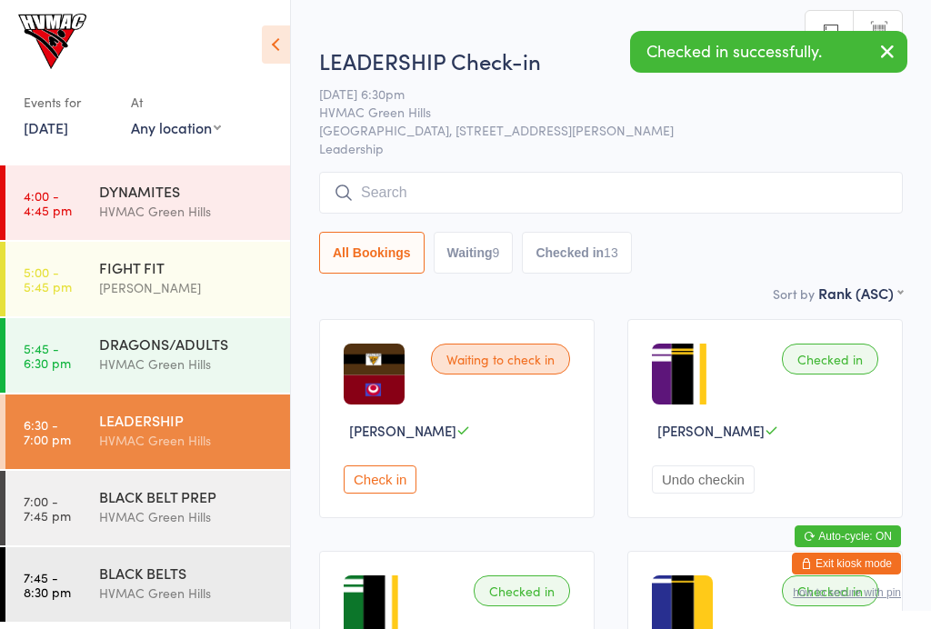
click at [194, 274] on div "FIGHT FIT" at bounding box center [186, 267] width 175 height 20
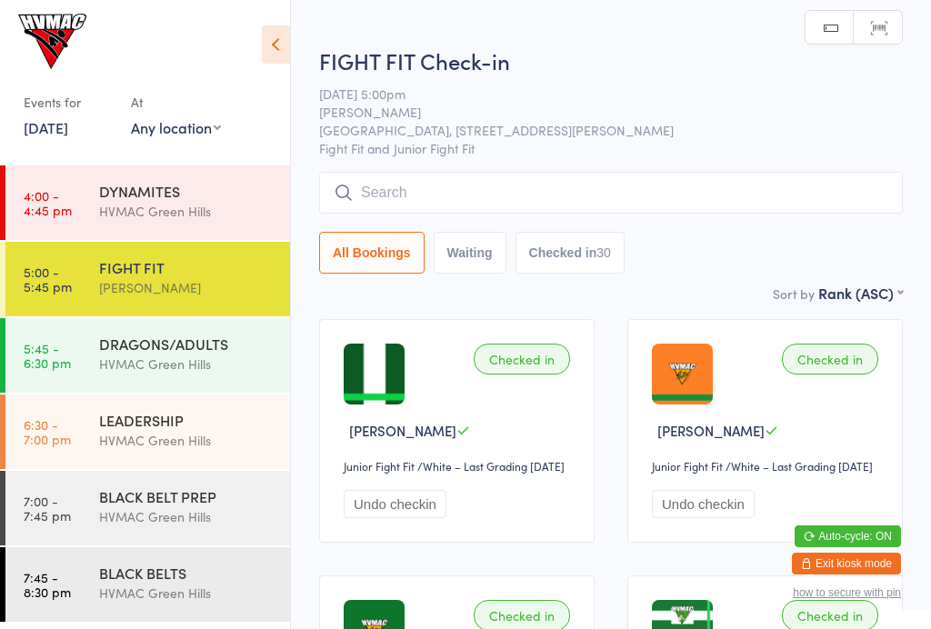
click at [161, 442] on div "HVMAC Green Hills" at bounding box center [186, 440] width 175 height 21
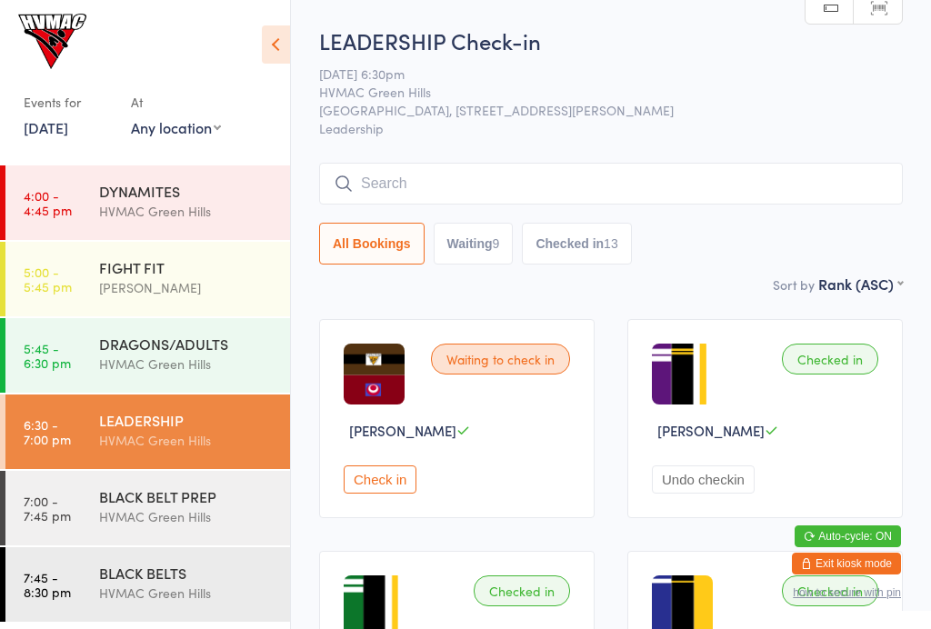
click at [476, 264] on button "Waiting 9" at bounding box center [473, 244] width 80 height 42
select select "4"
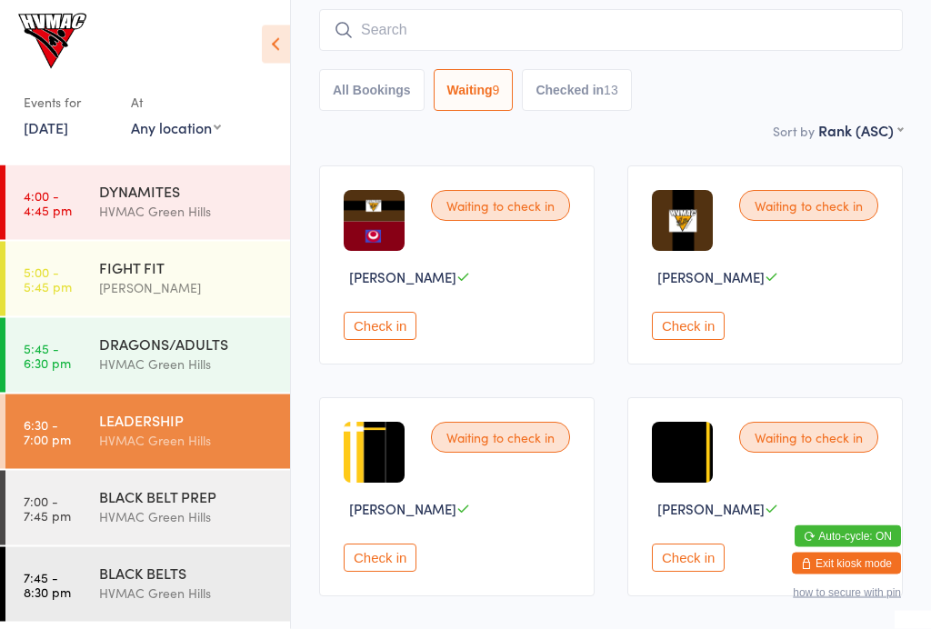
scroll to position [153, 0]
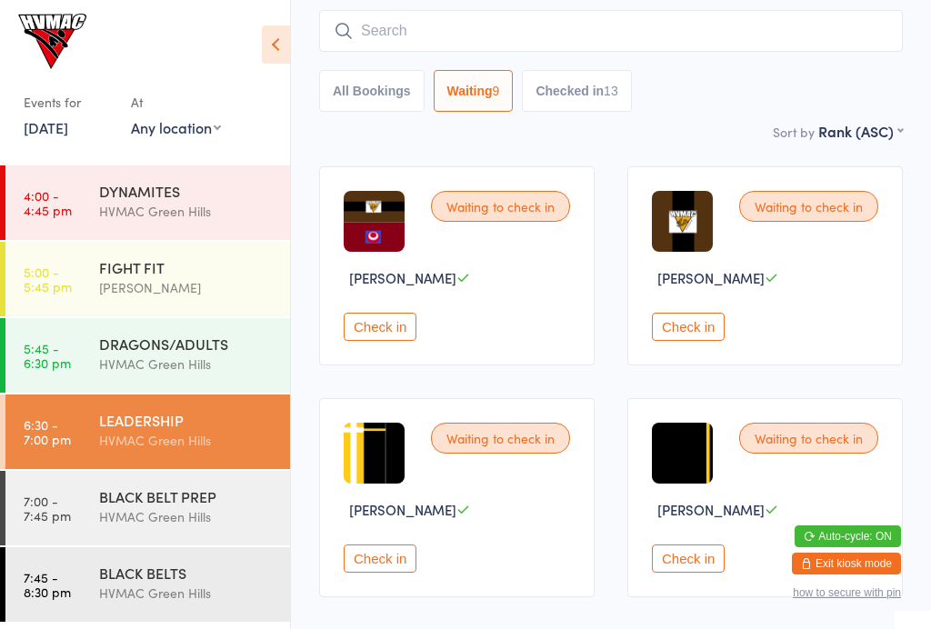
click at [697, 341] on button "Check in" at bounding box center [688, 327] width 73 height 28
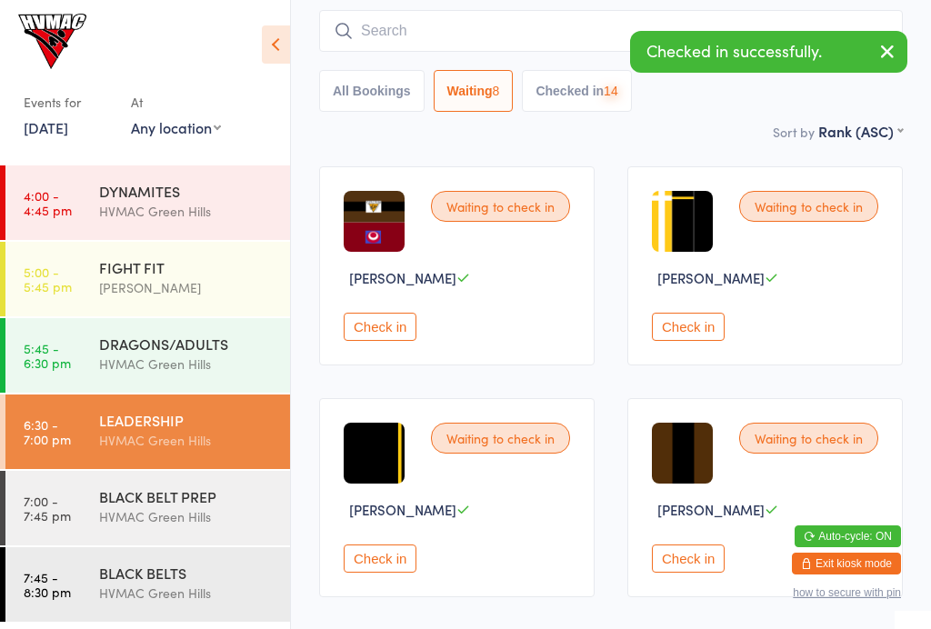
click at [699, 334] on button "Check in" at bounding box center [688, 327] width 73 height 28
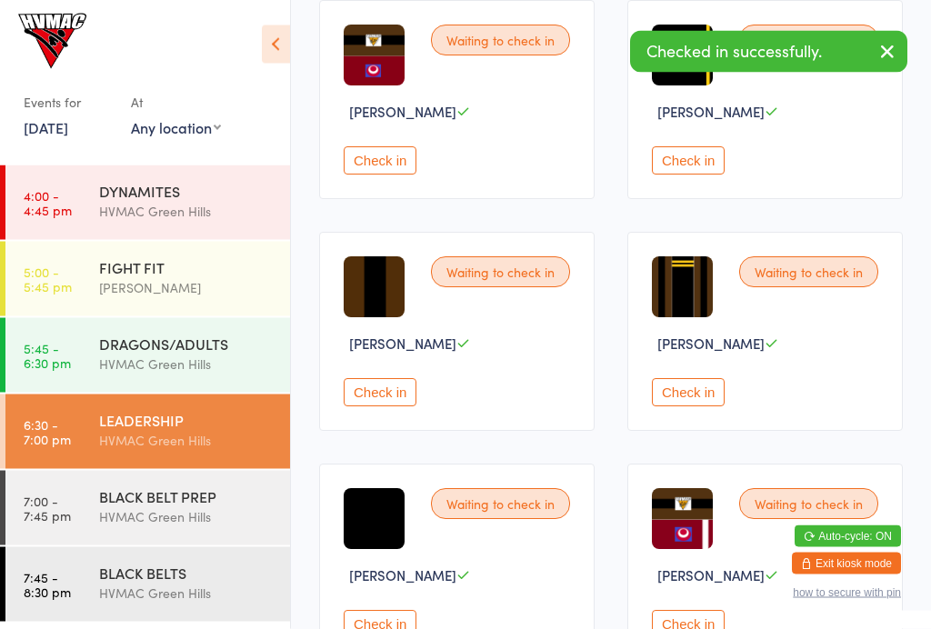
scroll to position [319, 0]
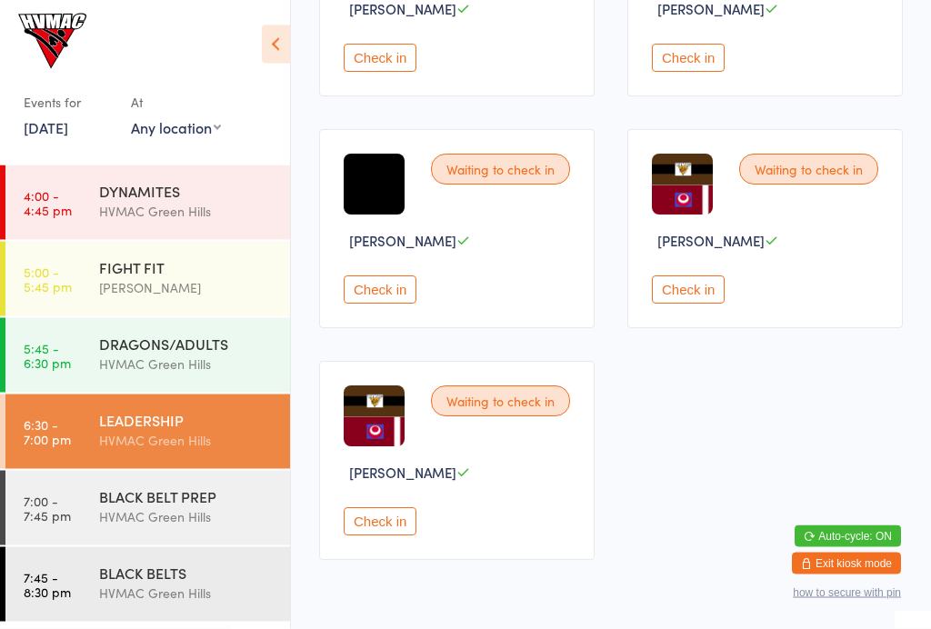
click at [391, 535] on button "Check in" at bounding box center [380, 522] width 73 height 28
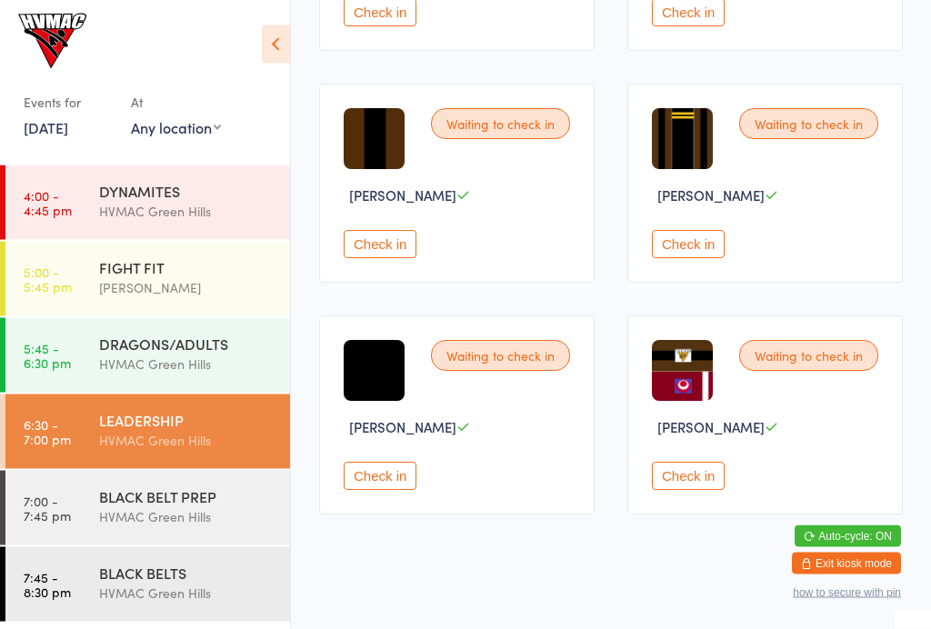
scroll to position [467, 0]
click at [692, 247] on button "Check in" at bounding box center [688, 244] width 73 height 28
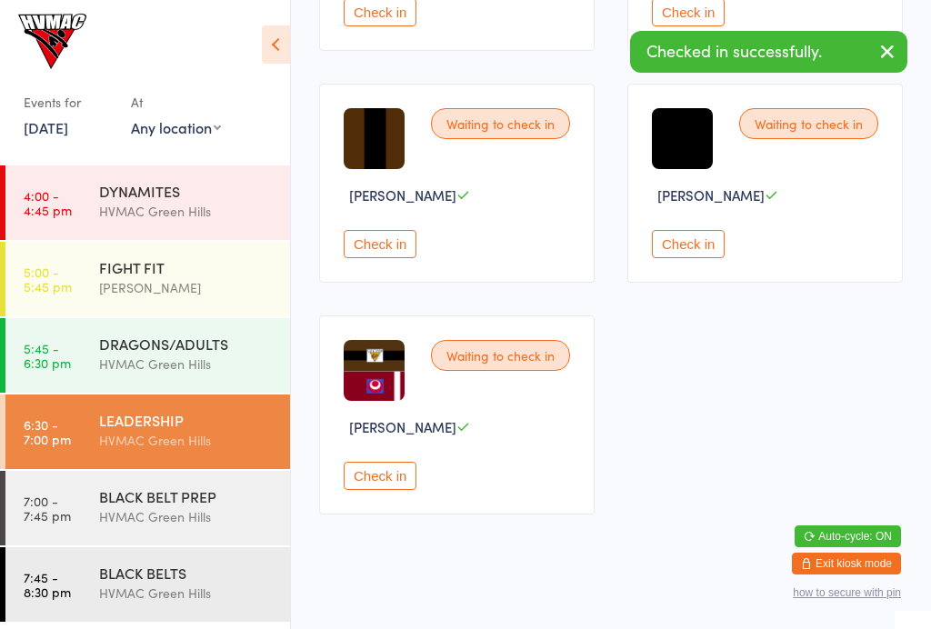
click at [258, 499] on div "BLACK BELT PREP" at bounding box center [186, 496] width 175 height 20
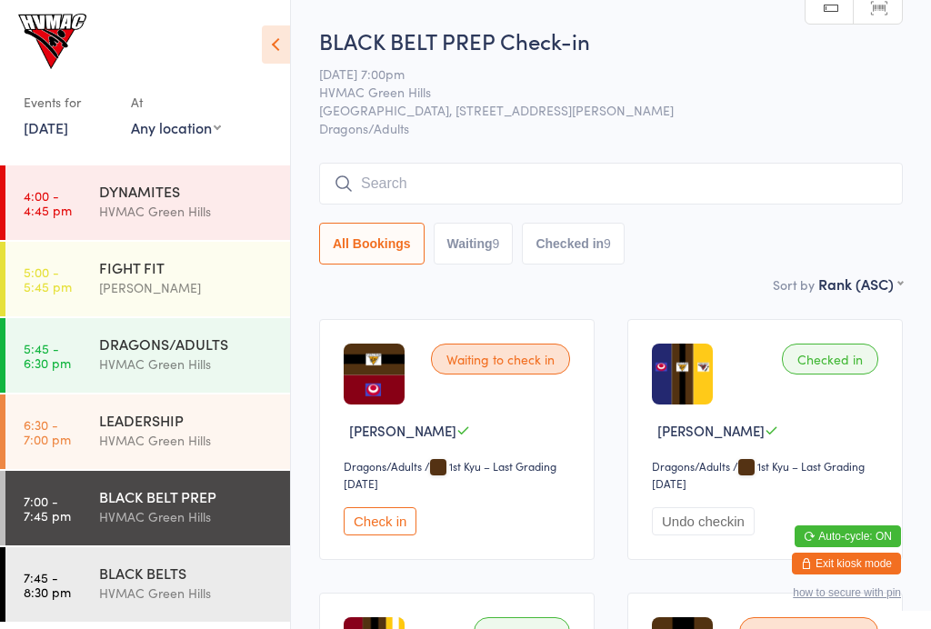
click at [501, 253] on button "Waiting 9" at bounding box center [473, 244] width 80 height 42
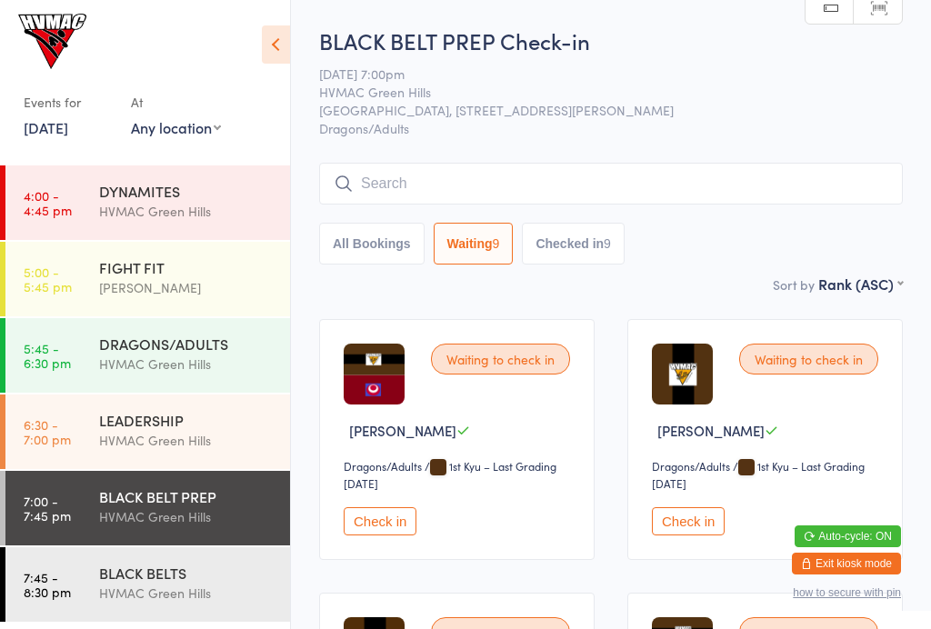
select select "4"
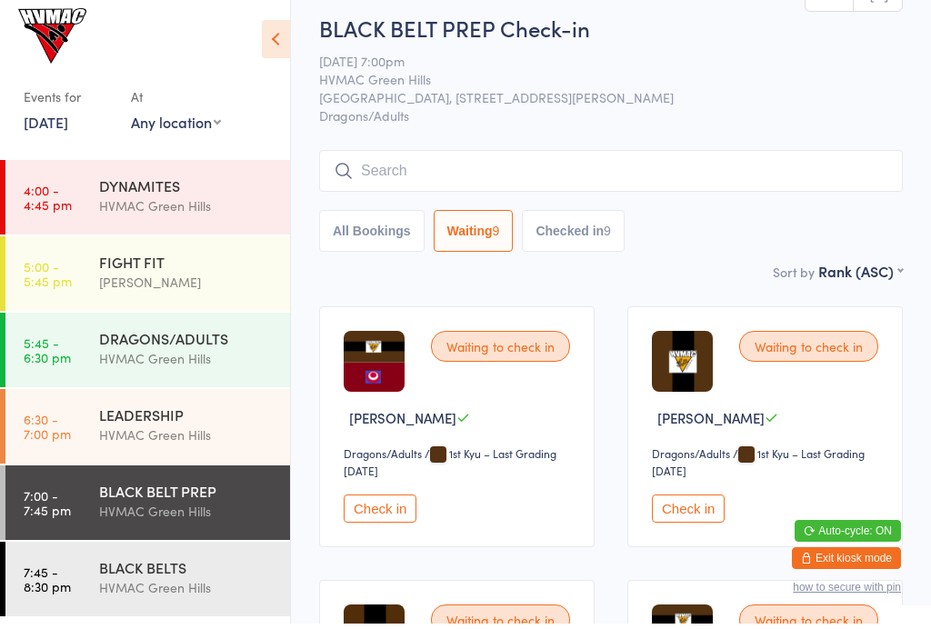
scroll to position [14, 0]
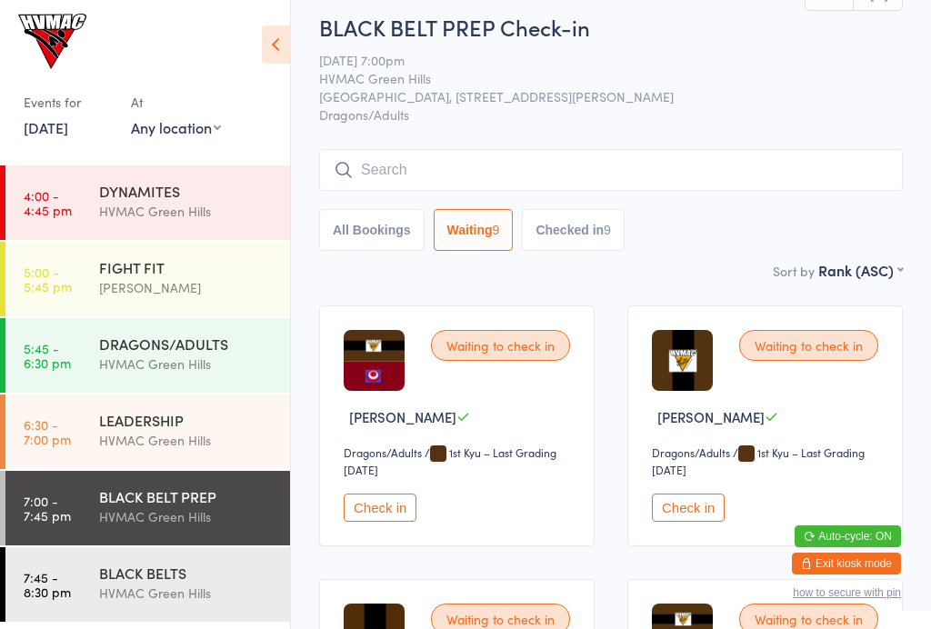
click at [655, 147] on div "BLACK BELT PREP Check-in 15 Sep 7:00pm HVMAC Green Hills Hunter Valley Martial …" at bounding box center [610, 136] width 583 height 248
click at [666, 191] on input "search" at bounding box center [610, 170] width 583 height 42
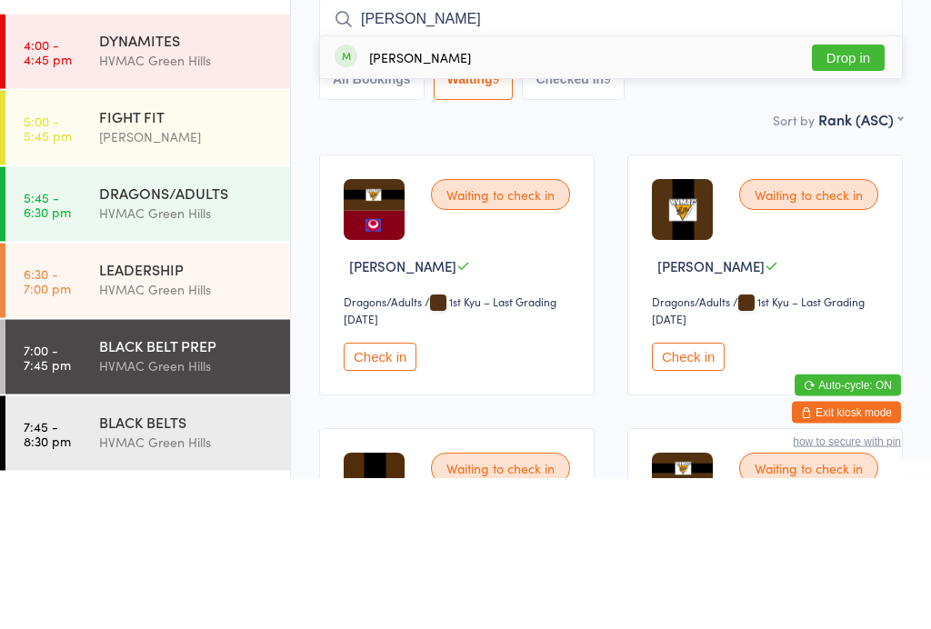
type input "Veronica"
click at [839, 196] on button "Drop in" at bounding box center [847, 209] width 73 height 26
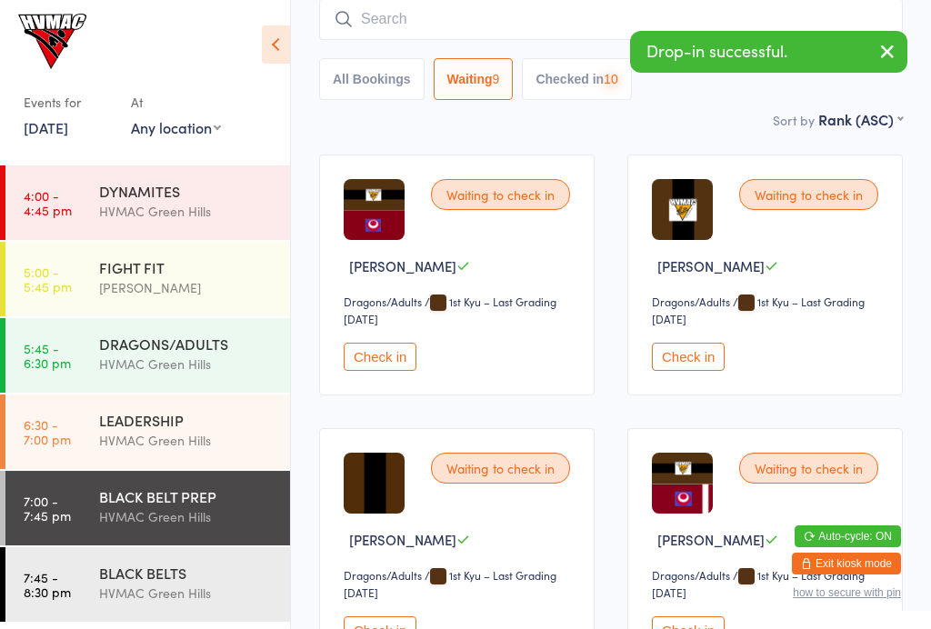
click at [188, 567] on div "BLACK BELTS" at bounding box center [186, 573] width 175 height 20
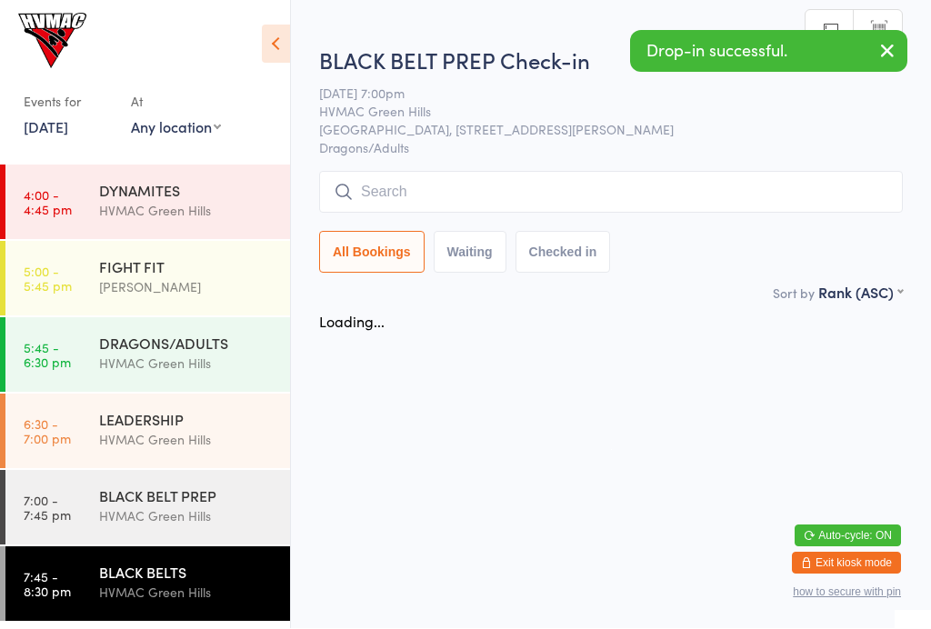
scroll to position [1, 0]
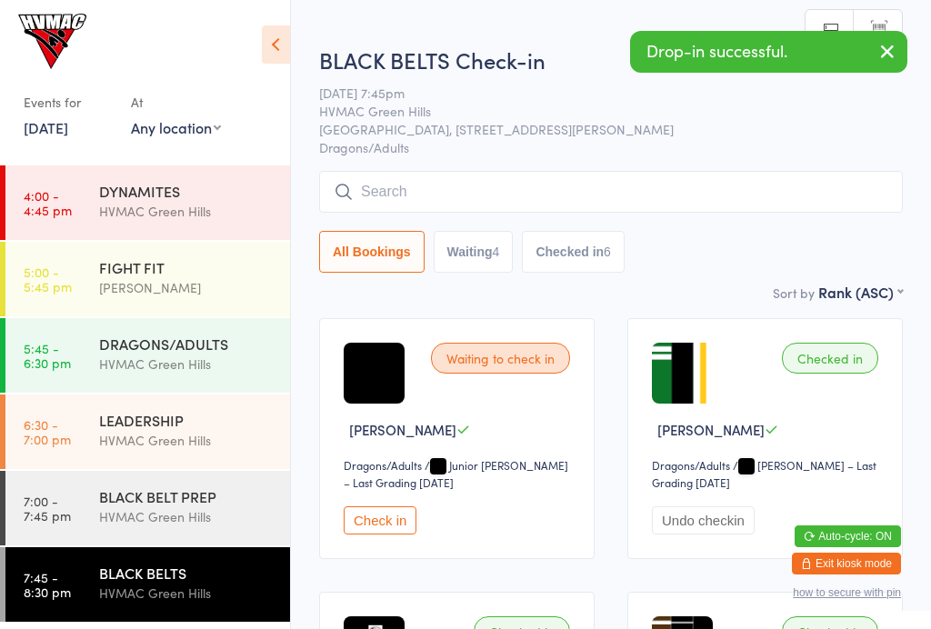
click at [456, 243] on button "Waiting 4" at bounding box center [473, 252] width 80 height 42
select select "4"
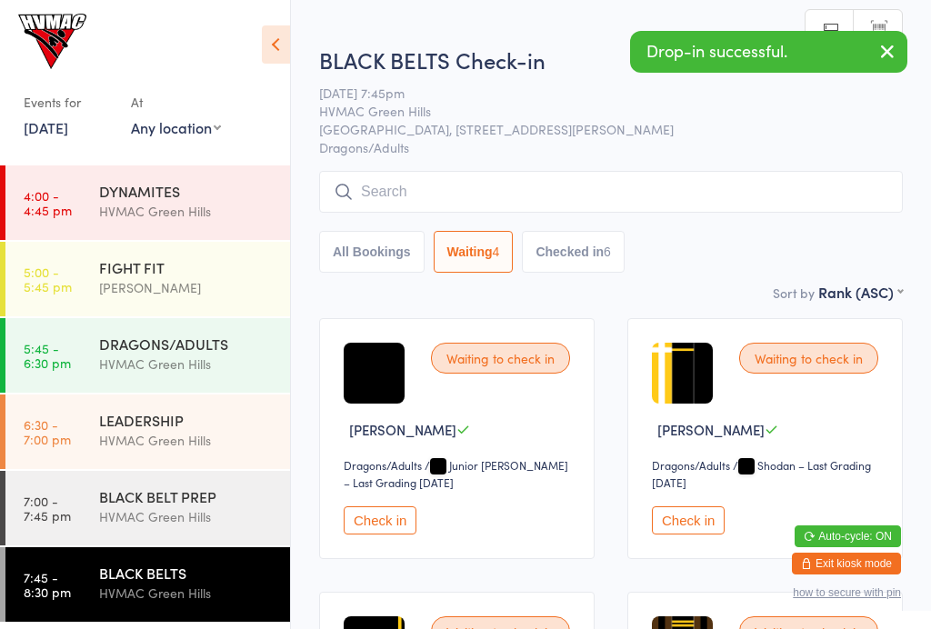
click at [580, 505] on div "Waiting to check in Anna Sario Dragons/Adults Dragons/Adults / Junior Shodan Ho…" at bounding box center [456, 438] width 275 height 241
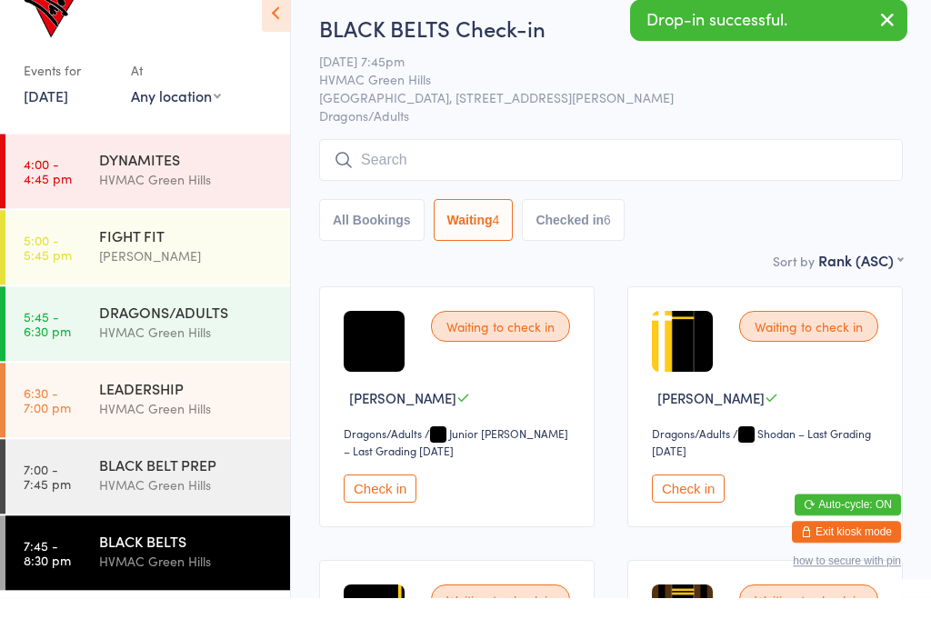
scroll to position [326, 0]
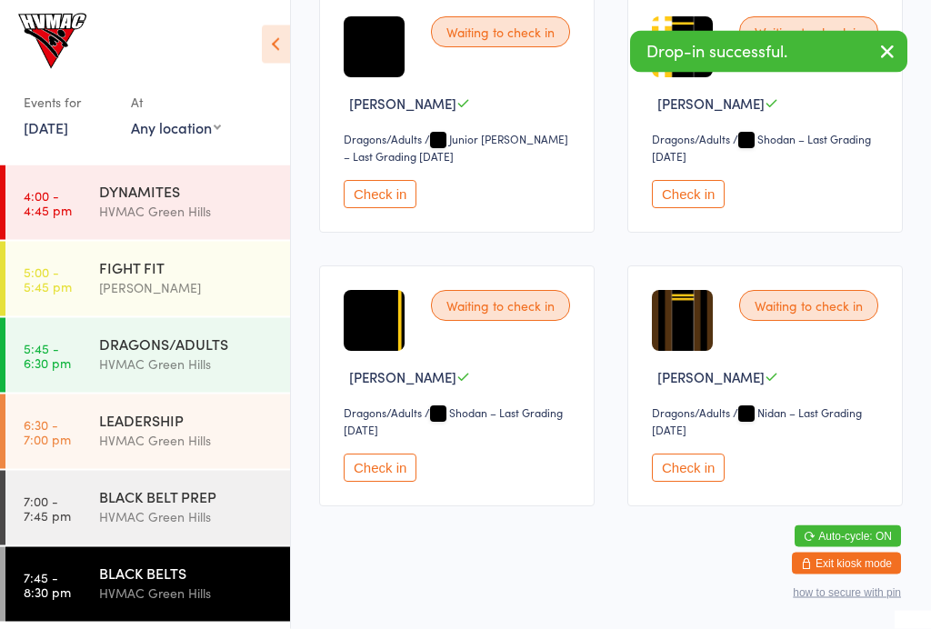
click at [692, 479] on button "Check in" at bounding box center [688, 468] width 73 height 28
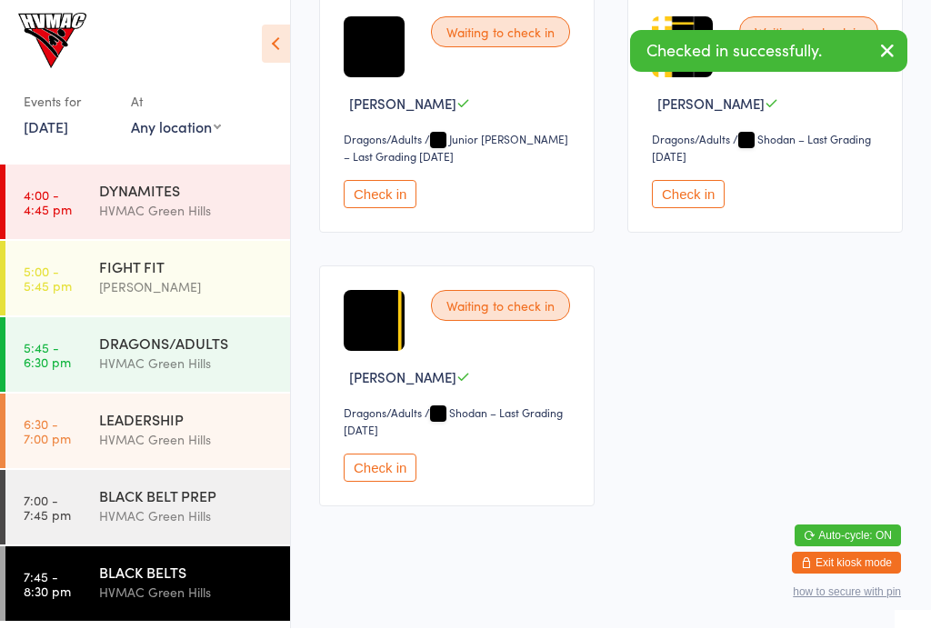
click at [185, 445] on div "HVMAC Green Hills" at bounding box center [186, 440] width 175 height 21
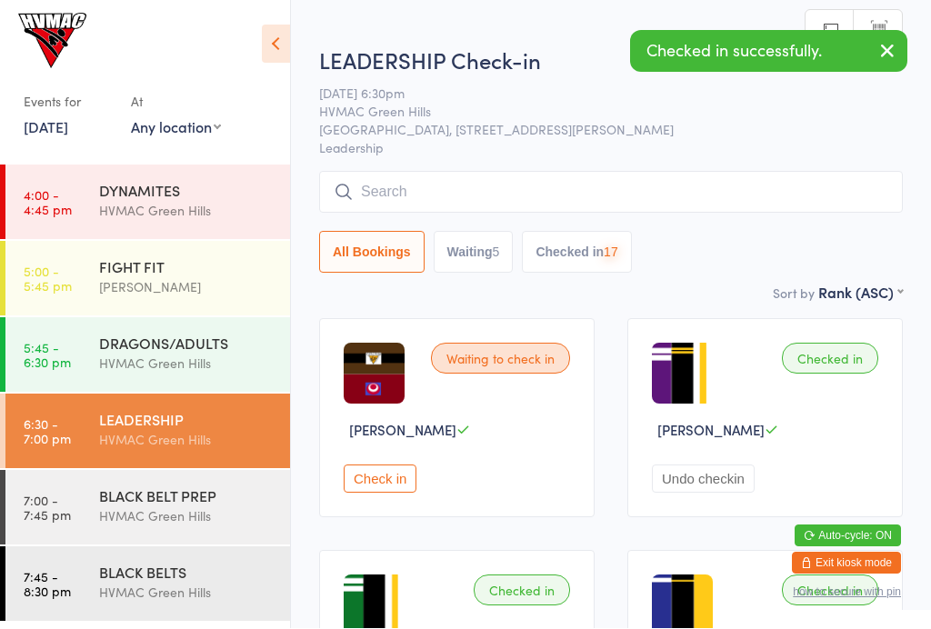
scroll to position [1, 0]
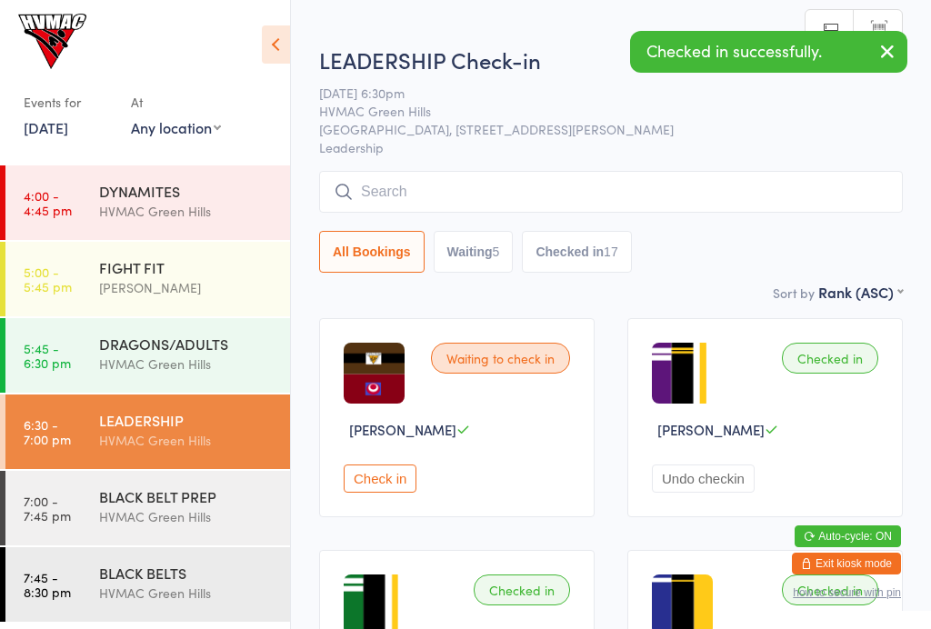
click at [264, 59] on icon at bounding box center [276, 44] width 28 height 38
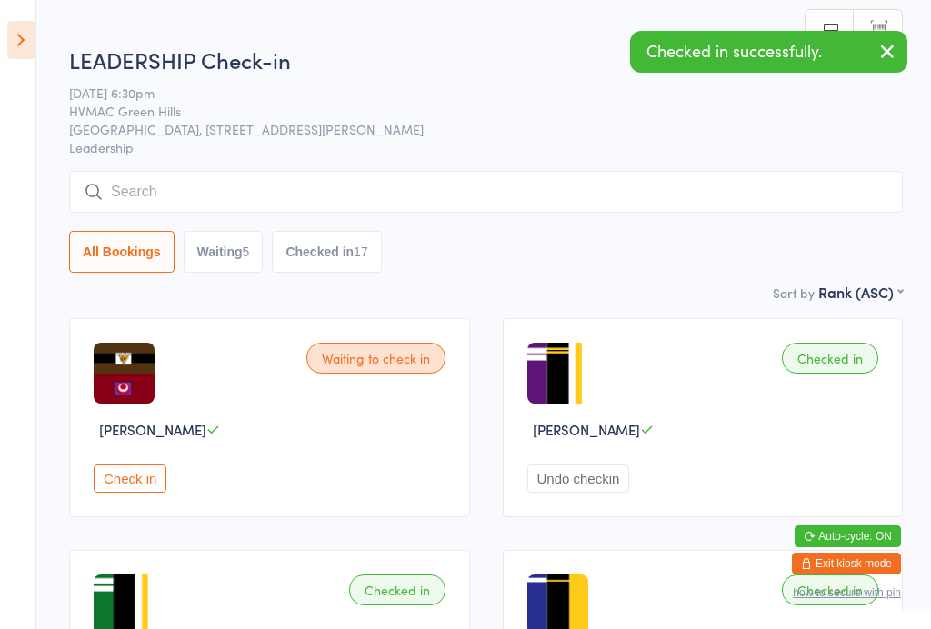
click at [235, 266] on button "Waiting 5" at bounding box center [224, 252] width 80 height 42
select select "4"
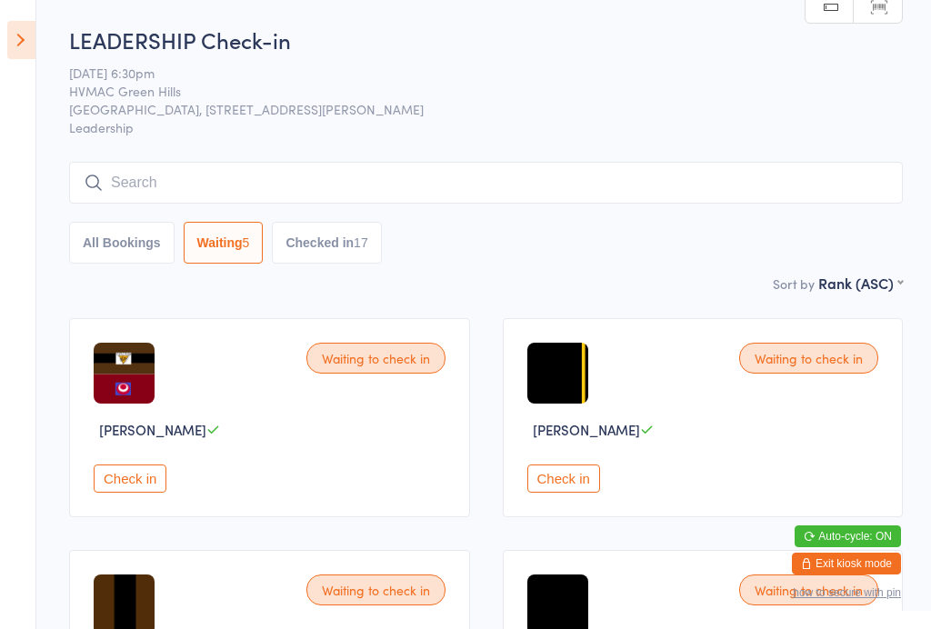
click at [25, 45] on icon at bounding box center [21, 40] width 28 height 38
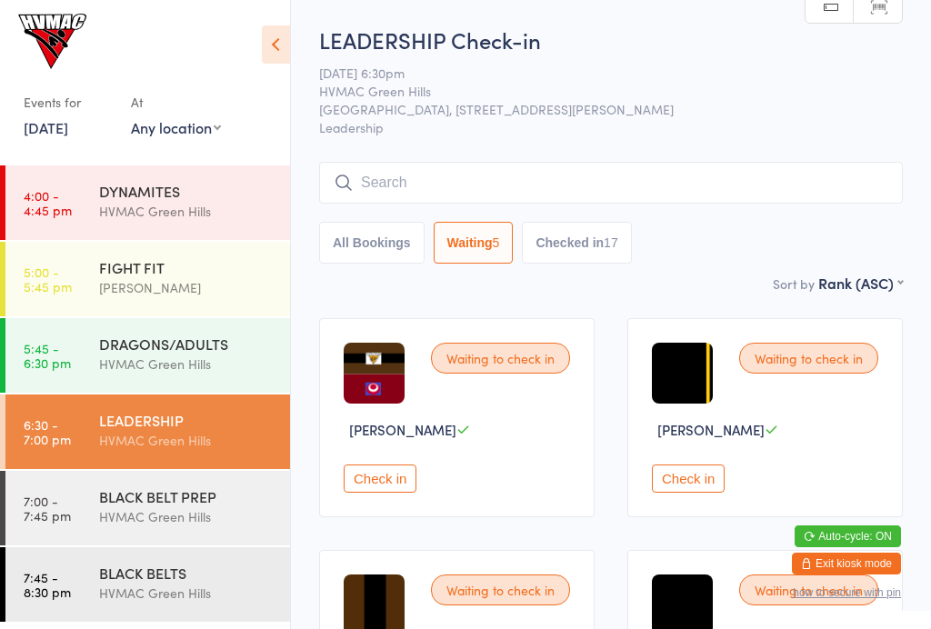
click at [382, 484] on button "Check in" at bounding box center [380, 478] width 73 height 28
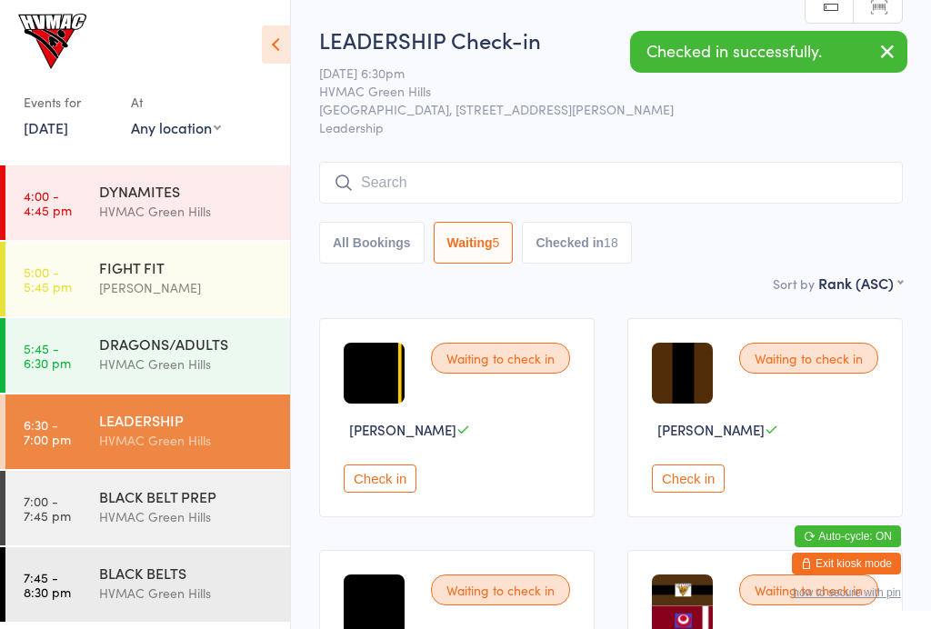
click at [168, 510] on div "HVMAC Green Hills" at bounding box center [186, 516] width 175 height 21
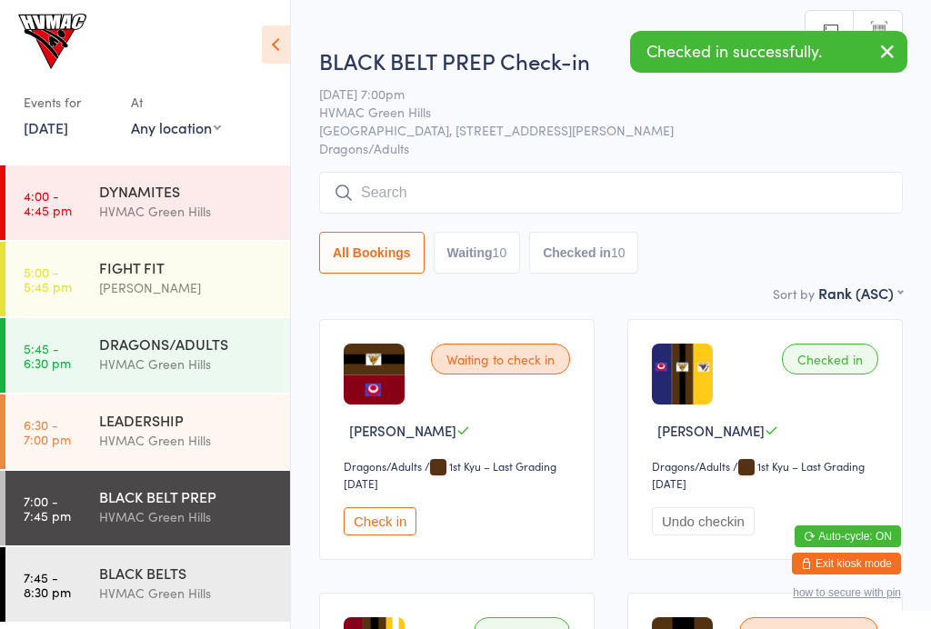
click at [383, 533] on button "Check in" at bounding box center [380, 521] width 73 height 28
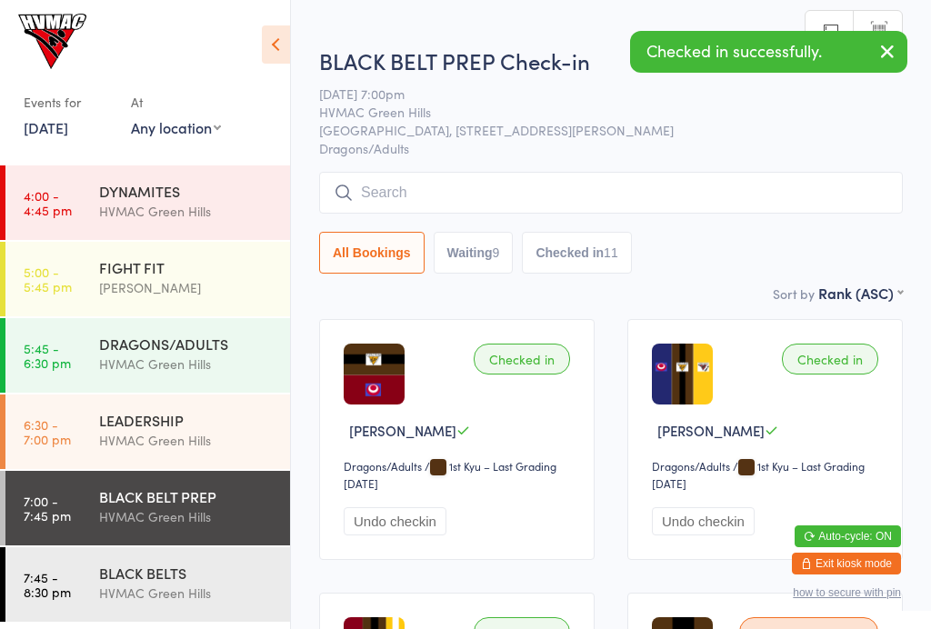
click at [152, 423] on div "LEADERSHIP" at bounding box center [186, 420] width 175 height 20
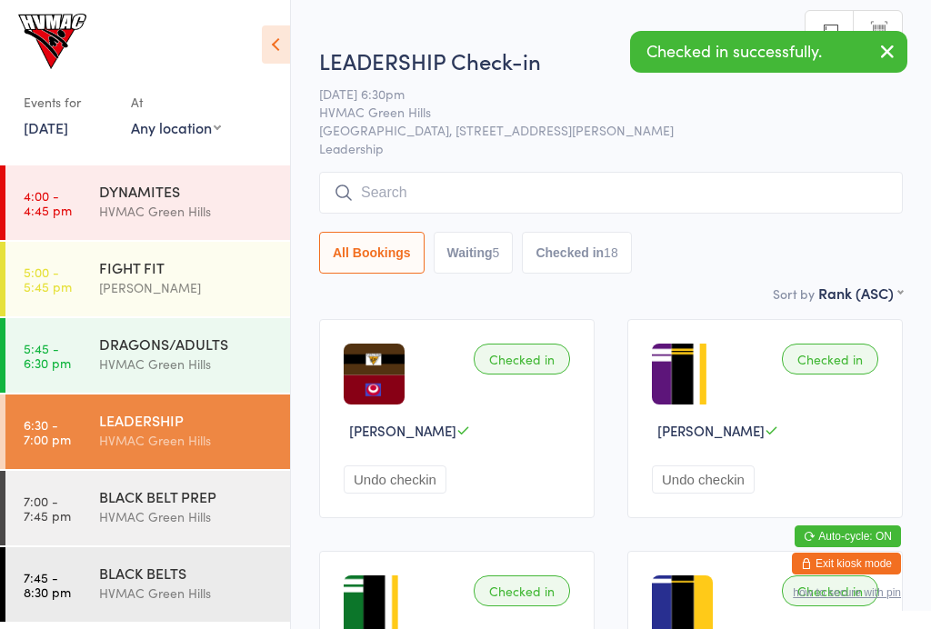
click at [280, 55] on icon at bounding box center [276, 44] width 28 height 38
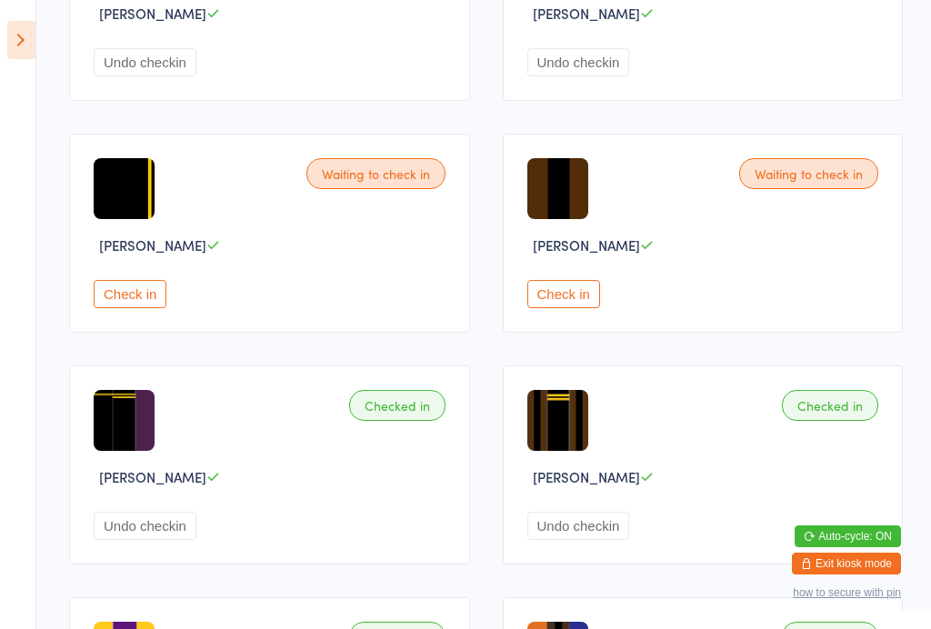
click at [571, 308] on button "Check in" at bounding box center [563, 294] width 73 height 28
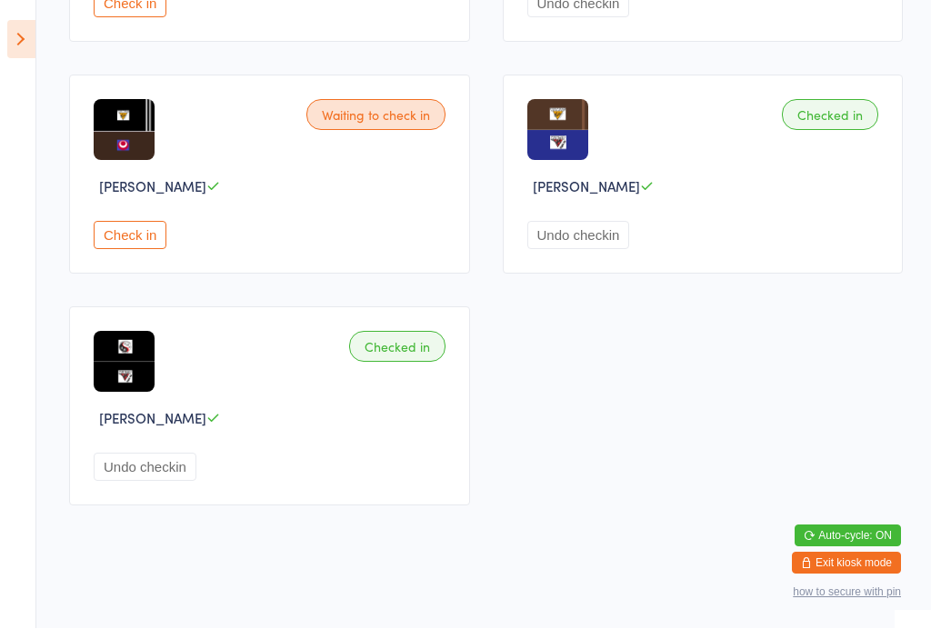
scroll to position [2625, 0]
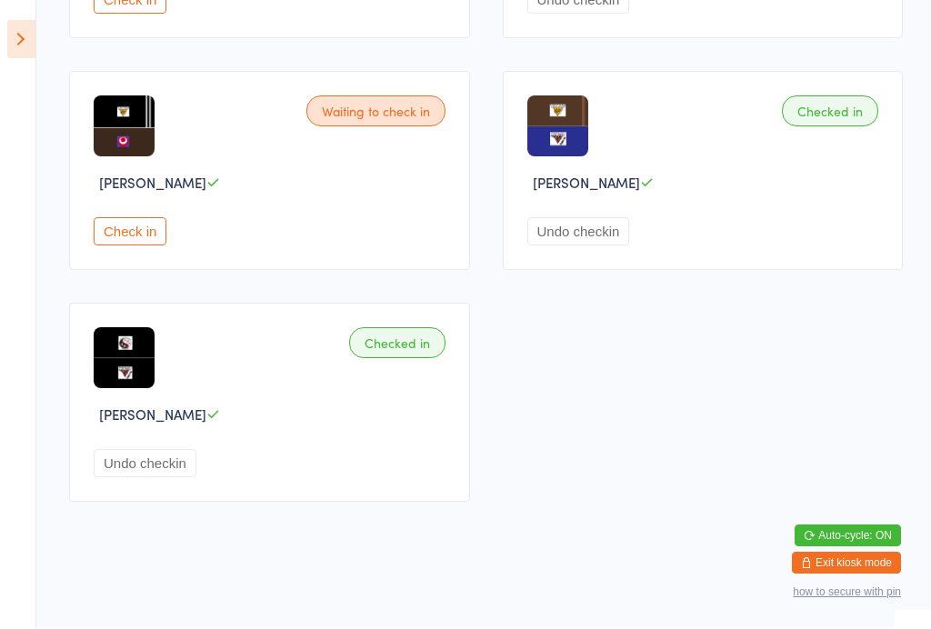
click at [136, 222] on button "Check in" at bounding box center [130, 232] width 73 height 28
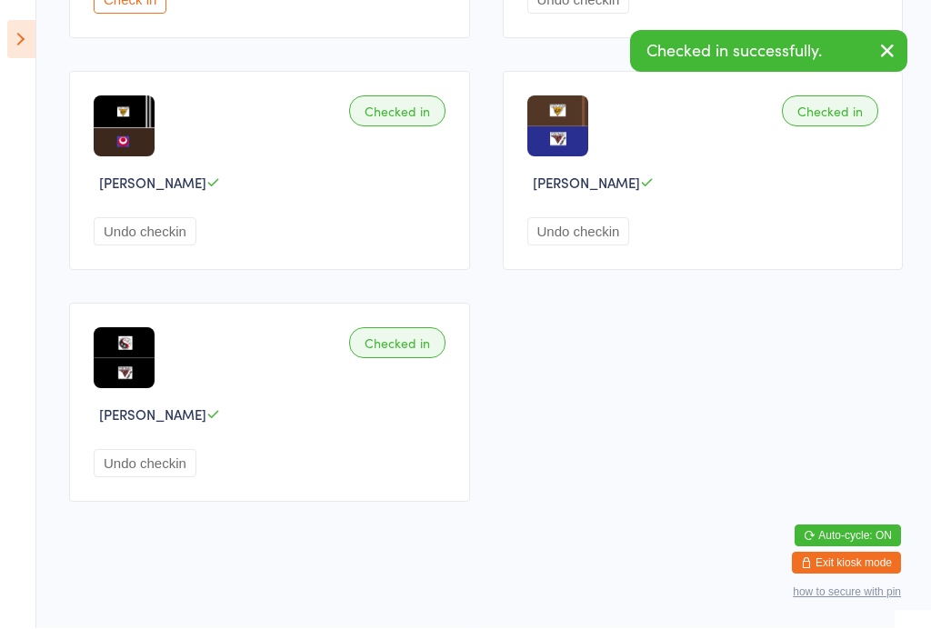
click at [21, 44] on icon at bounding box center [21, 40] width 28 height 38
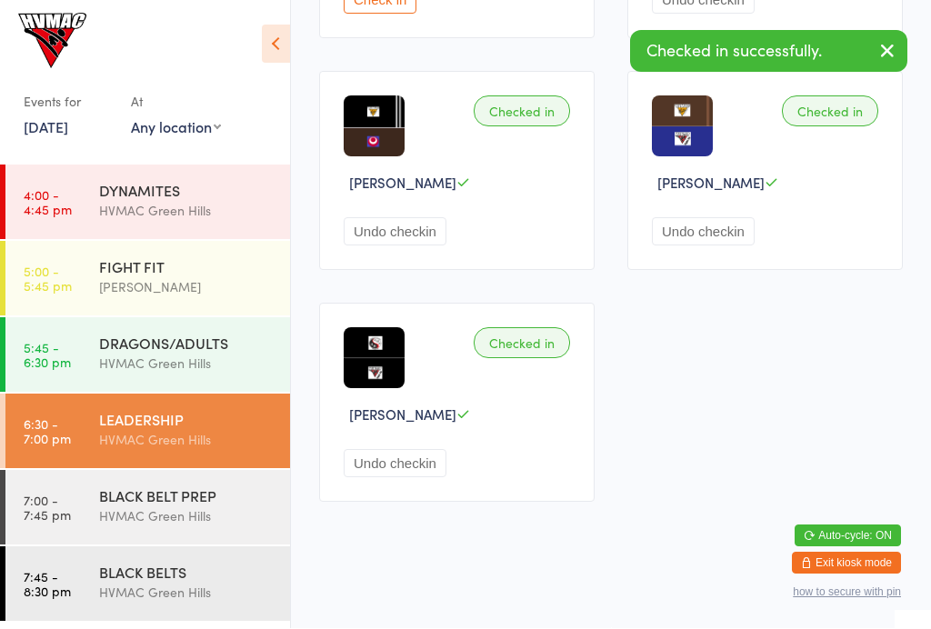
click at [116, 525] on div "HVMAC Green Hills" at bounding box center [186, 516] width 175 height 21
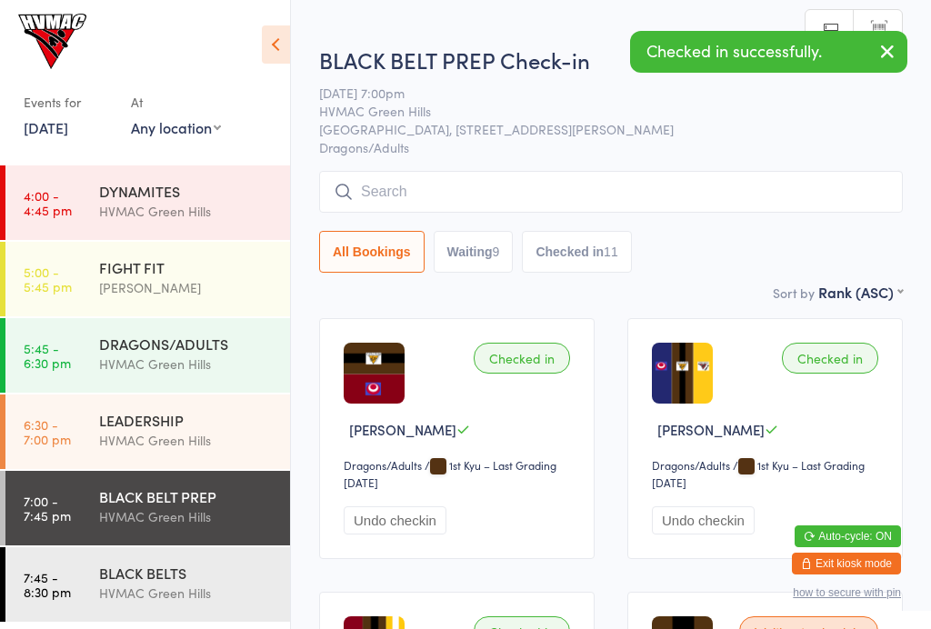
click at [262, 45] on icon at bounding box center [276, 44] width 28 height 38
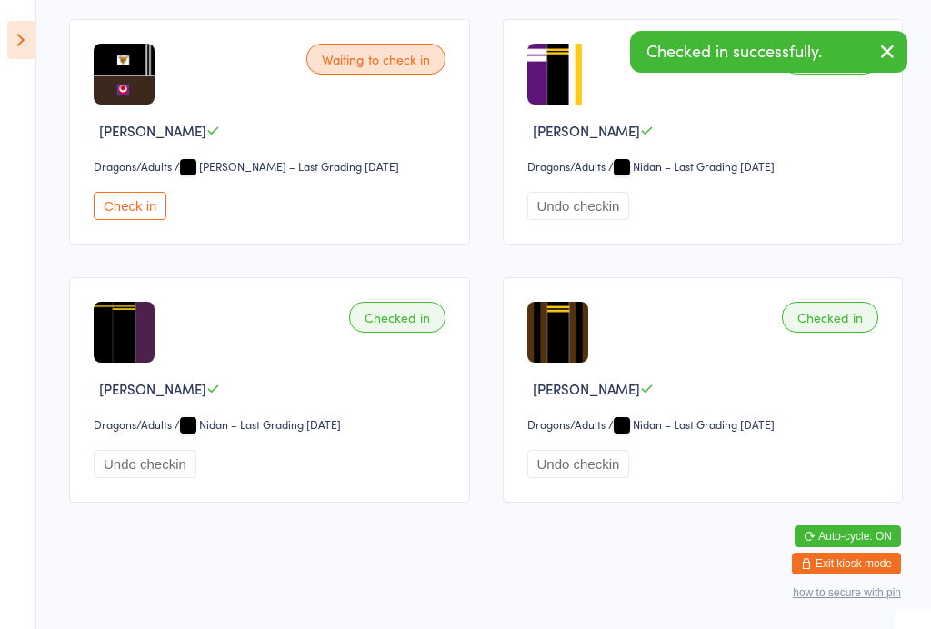
scroll to position [2382, 0]
click at [123, 220] on button "Check in" at bounding box center [130, 206] width 73 height 28
click at [23, 45] on icon at bounding box center [21, 40] width 28 height 38
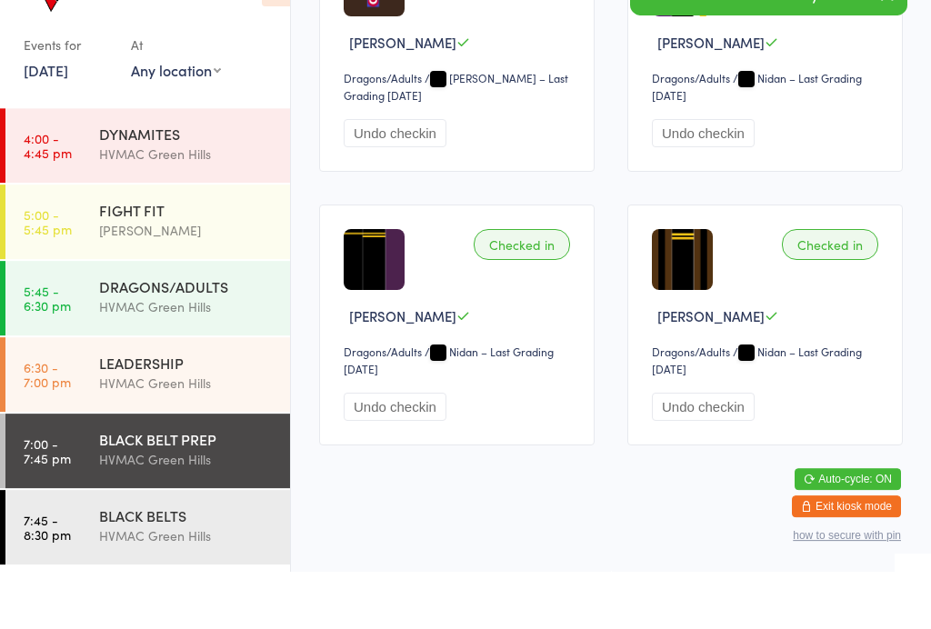
scroll to position [2553, 0]
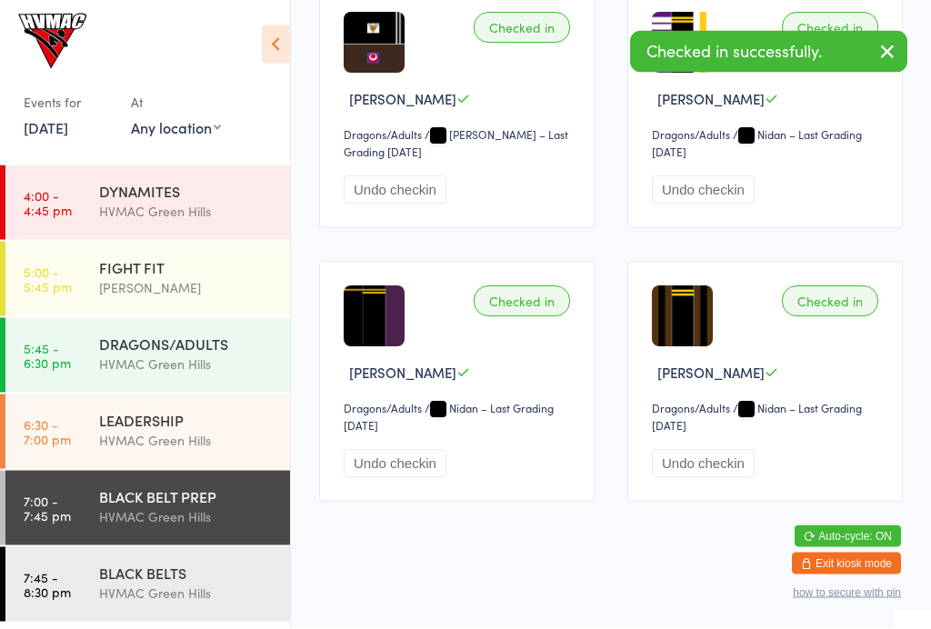
click at [172, 599] on div "HVMAC Green Hills" at bounding box center [186, 592] width 175 height 21
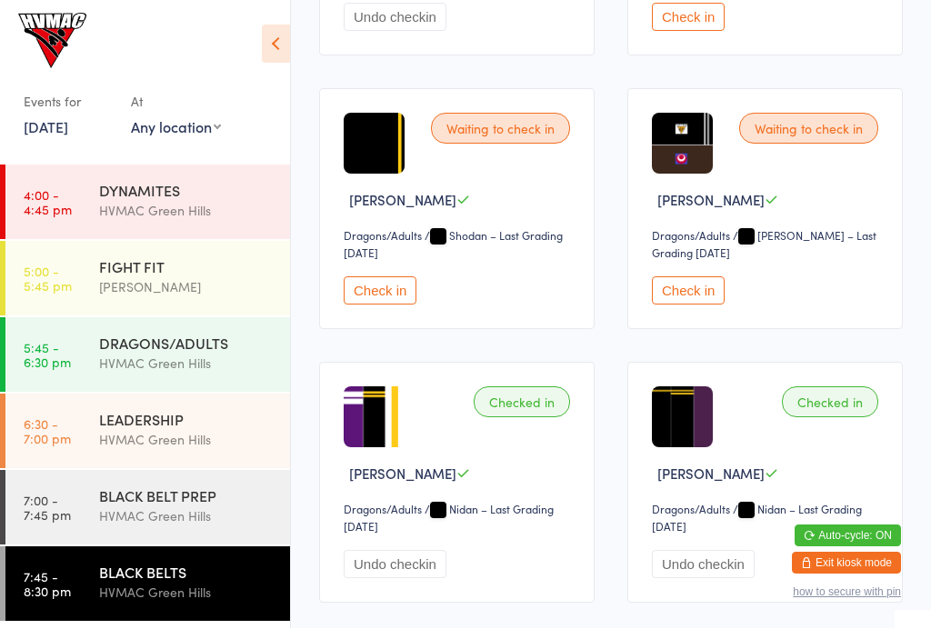
click at [692, 303] on button "Check in" at bounding box center [688, 291] width 73 height 28
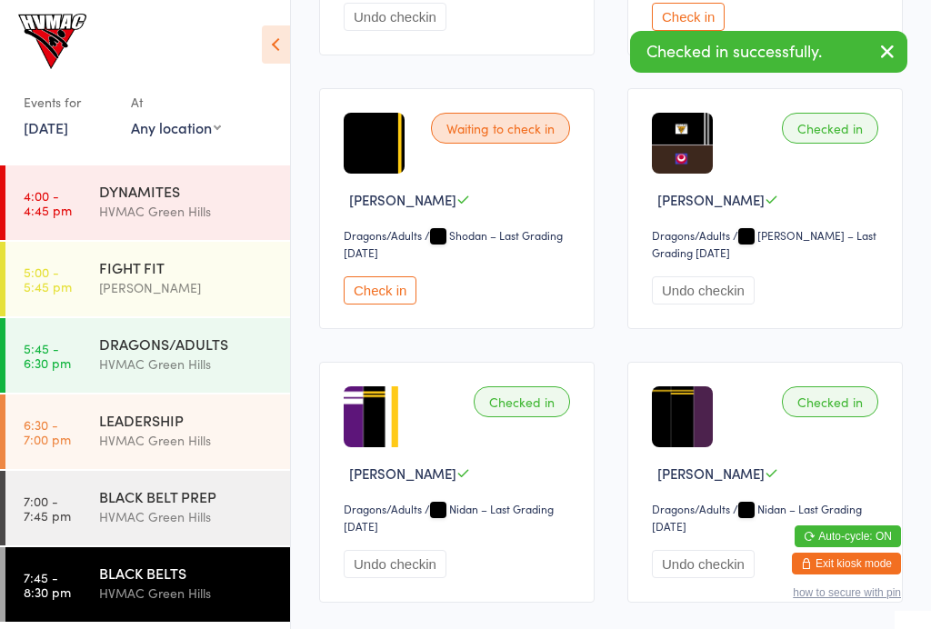
click at [191, 429] on div "LEADERSHIP" at bounding box center [186, 420] width 175 height 20
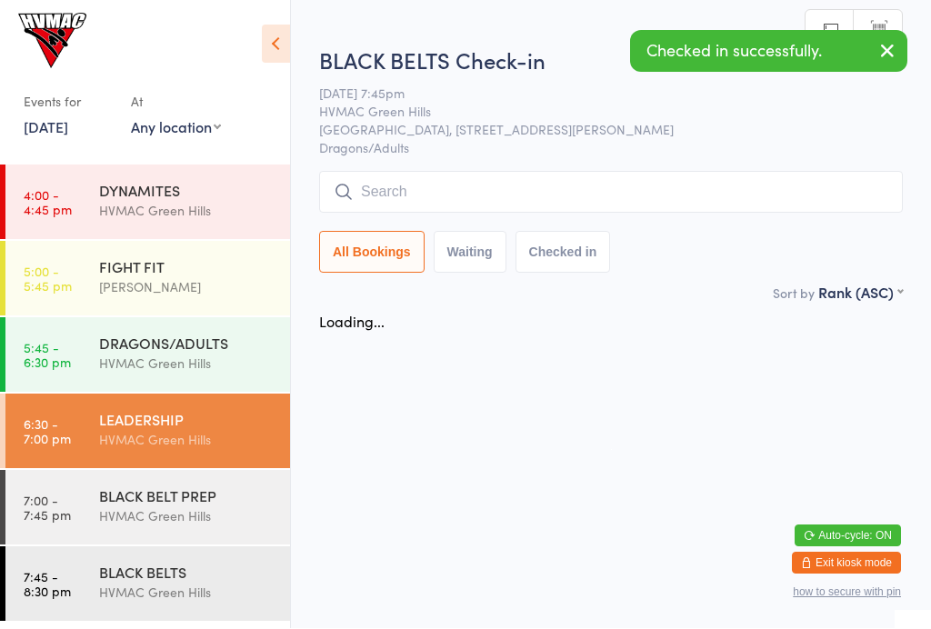
scroll to position [1, 0]
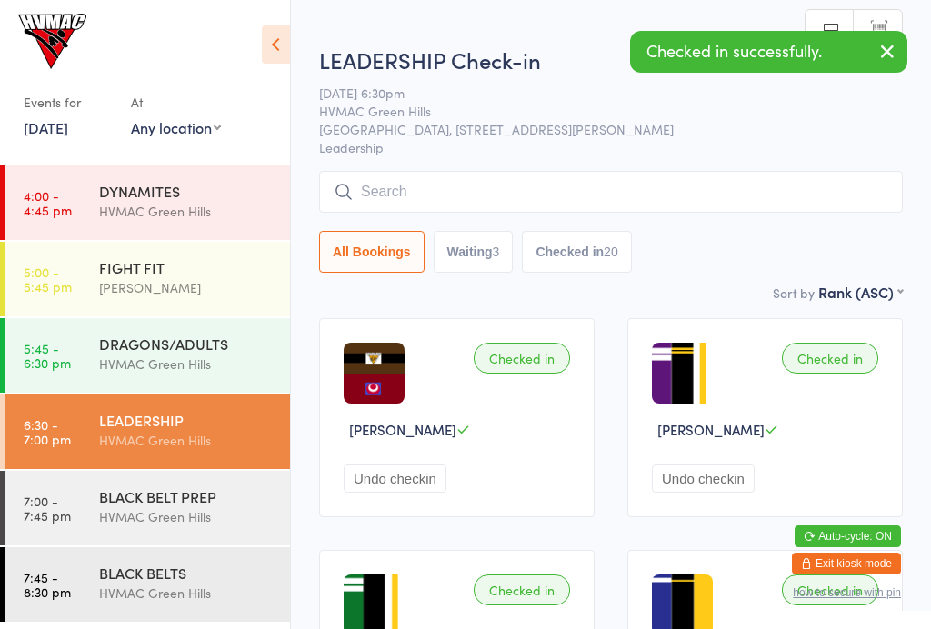
click at [264, 50] on icon at bounding box center [276, 44] width 28 height 38
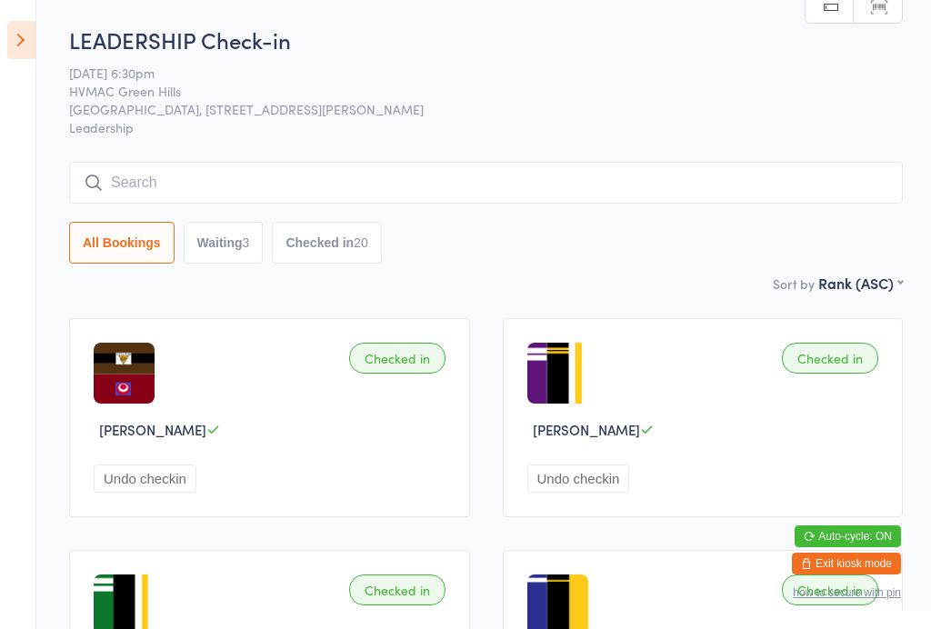
click at [242, 234] on button "Waiting 3" at bounding box center [224, 243] width 80 height 42
select select "4"
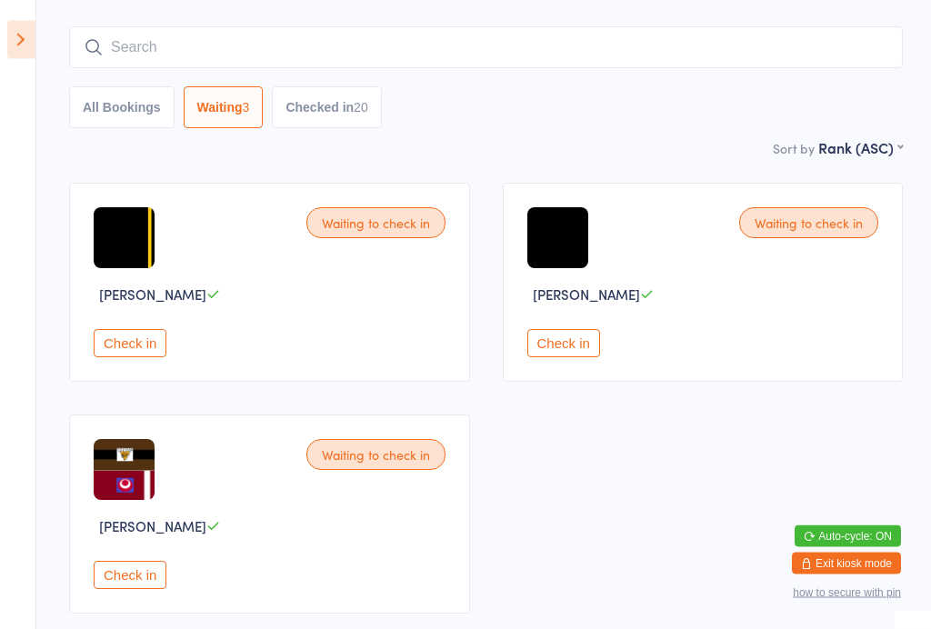
click at [147, 345] on button "Check in" at bounding box center [130, 344] width 73 height 28
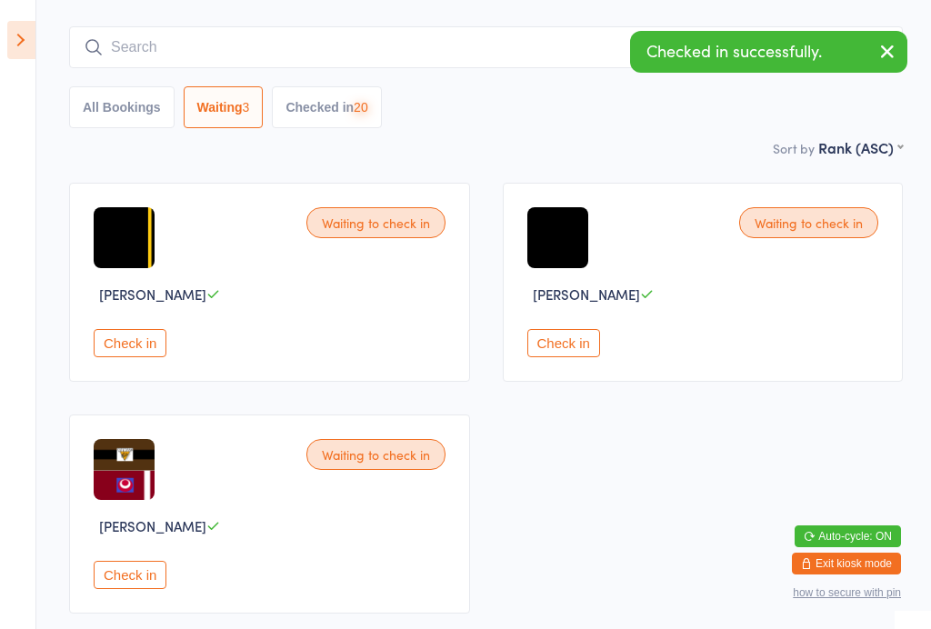
scroll to position [5, 0]
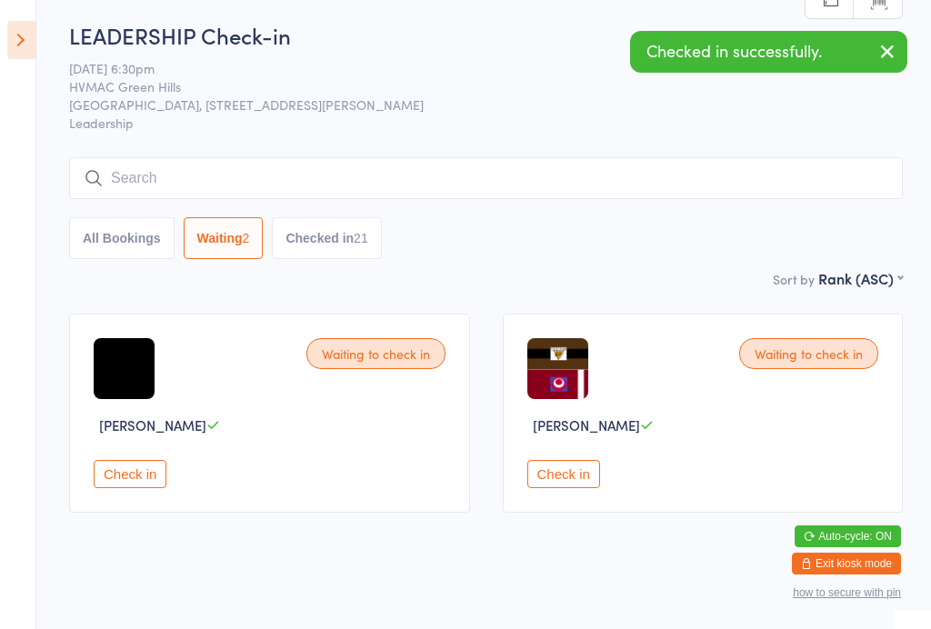
click at [29, 29] on icon at bounding box center [21, 40] width 28 height 38
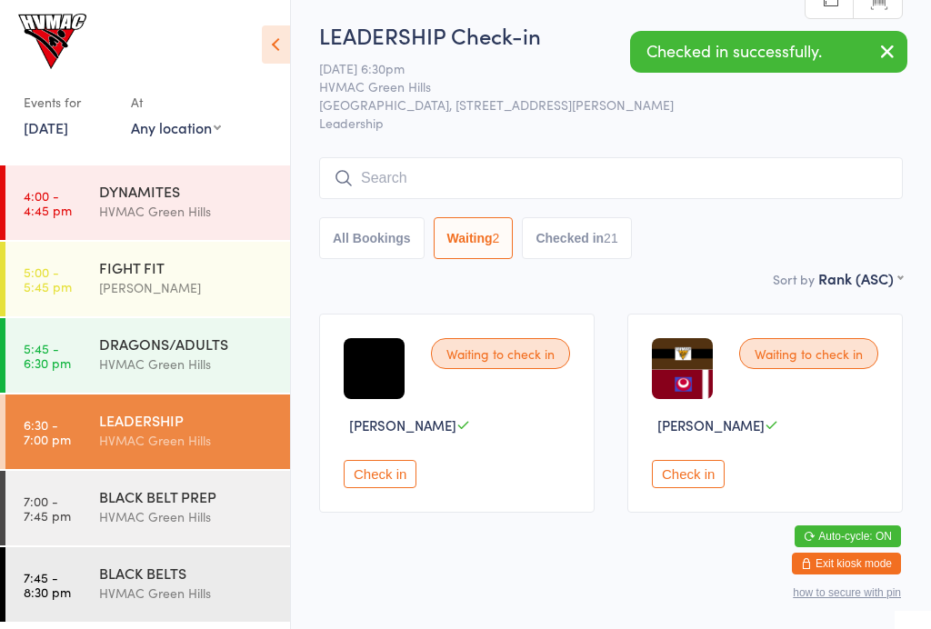
click at [193, 495] on div "BLACK BELT PREP" at bounding box center [186, 496] width 175 height 20
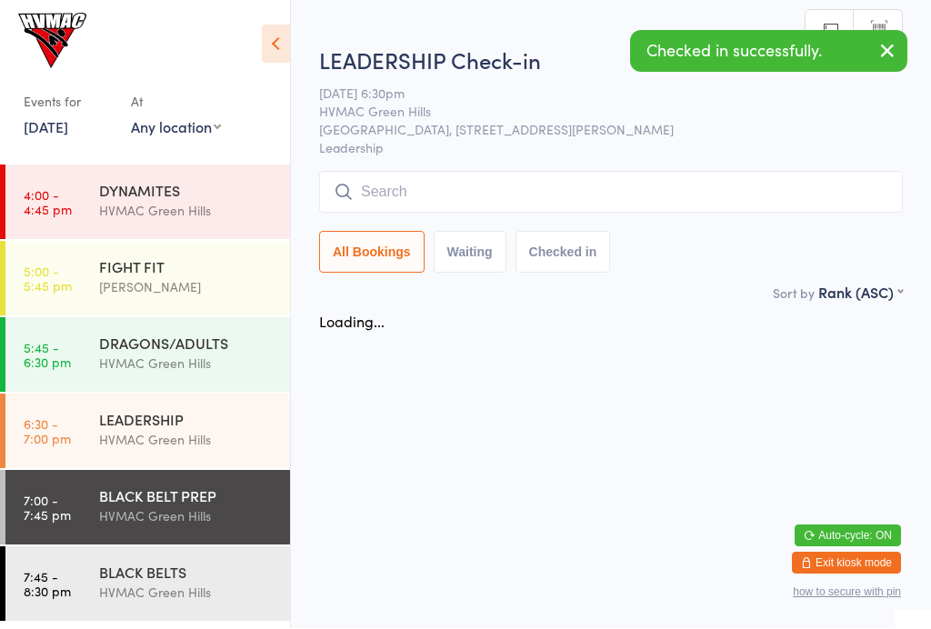
scroll to position [1, 0]
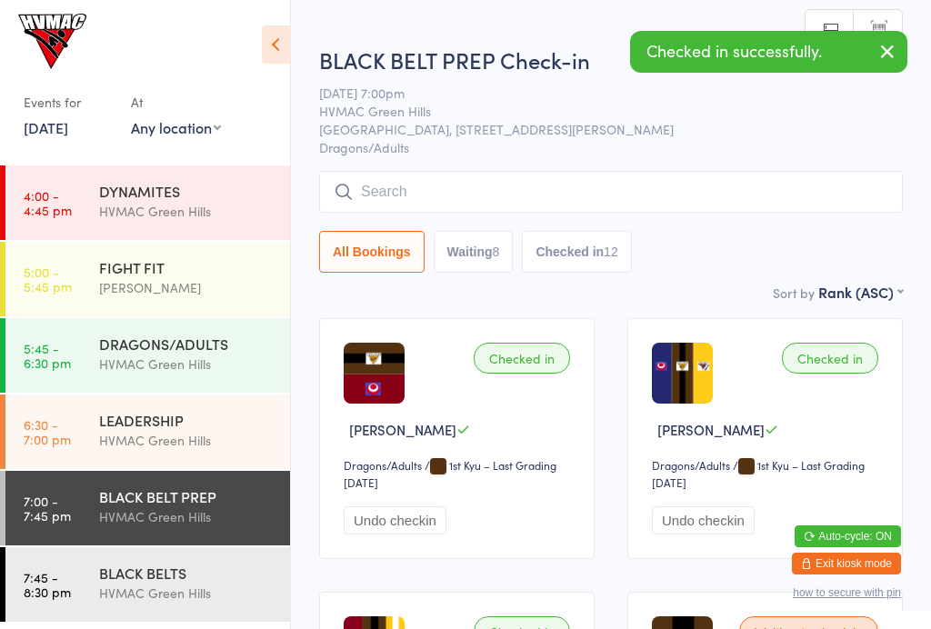
click at [495, 245] on button "Waiting 8" at bounding box center [473, 252] width 80 height 42
select select "4"
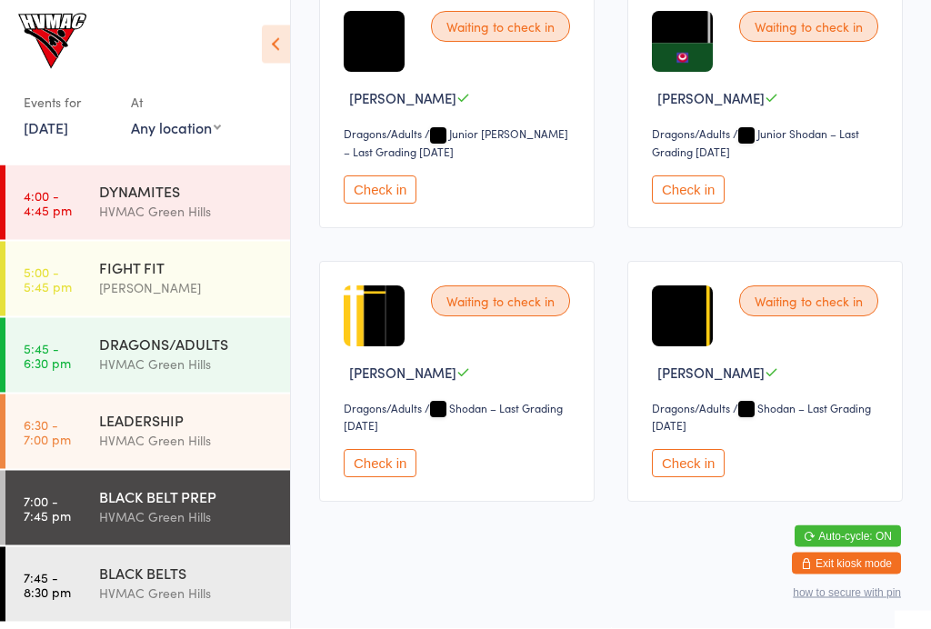
scroll to position [883, 0]
click at [704, 474] on button "Check in" at bounding box center [688, 464] width 73 height 28
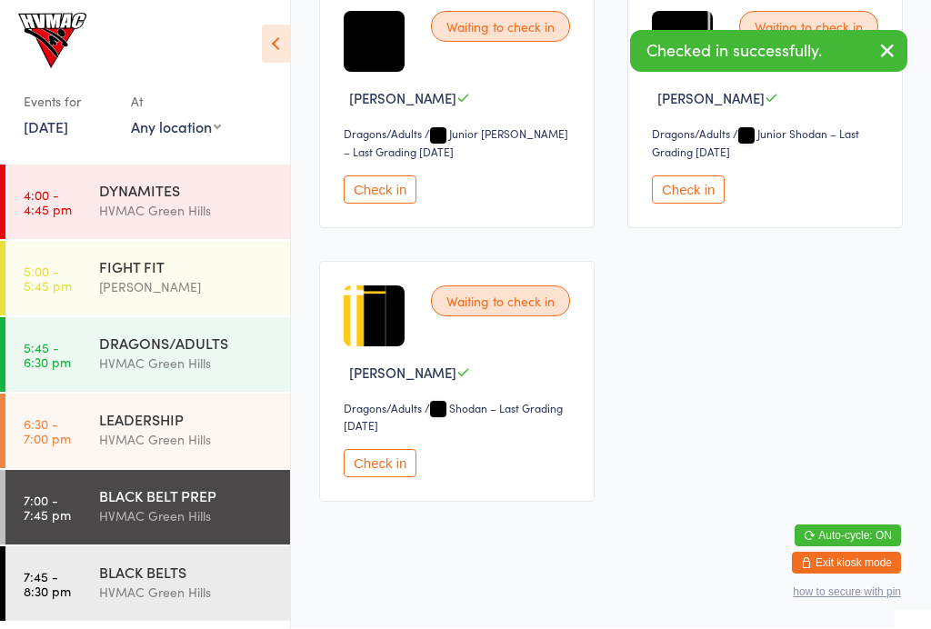
click at [183, 591] on div "HVMAC Green Hills" at bounding box center [186, 592] width 175 height 21
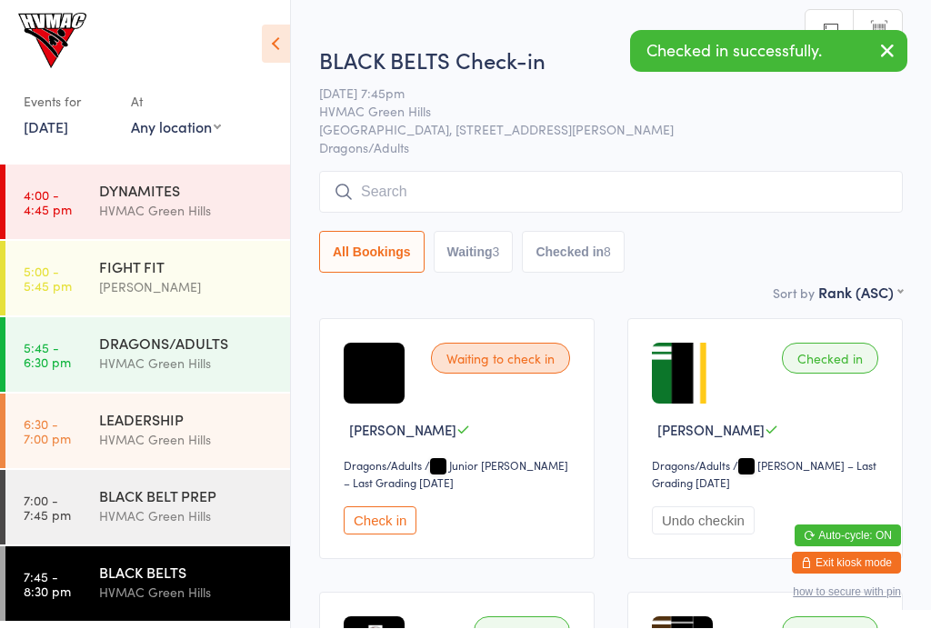
scroll to position [1, 0]
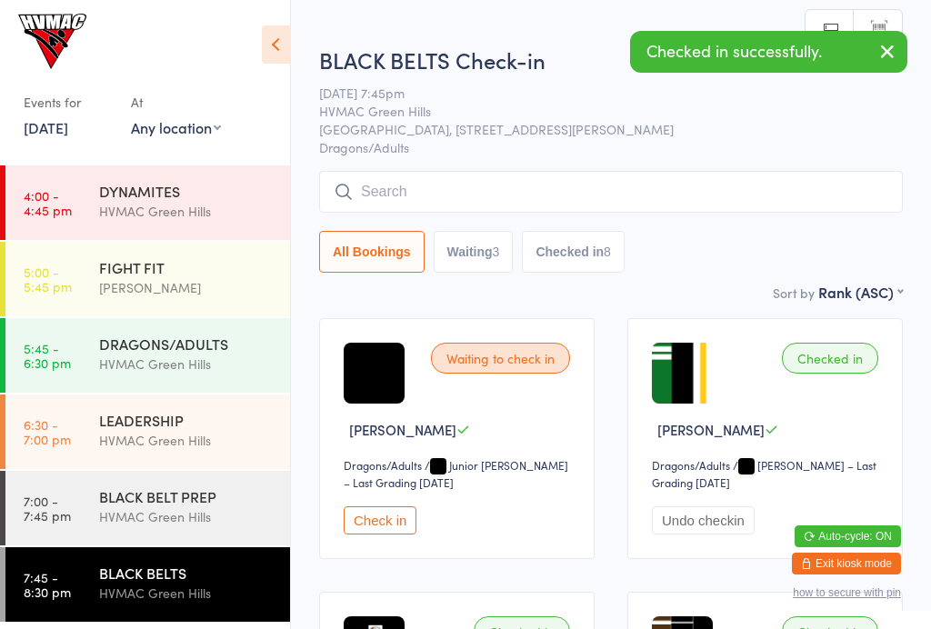
click at [493, 242] on button "Waiting 3" at bounding box center [473, 252] width 80 height 42
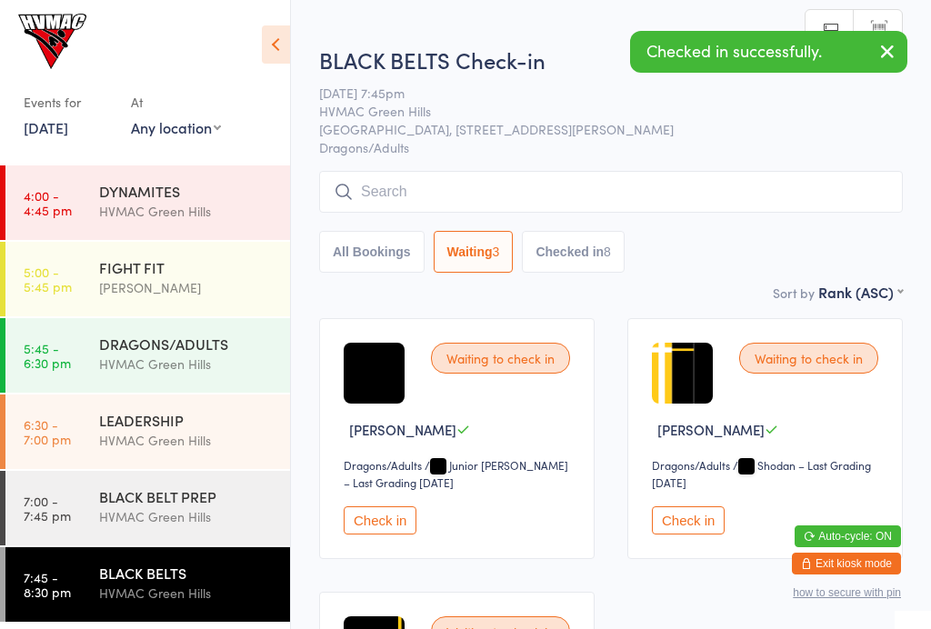
select select "4"
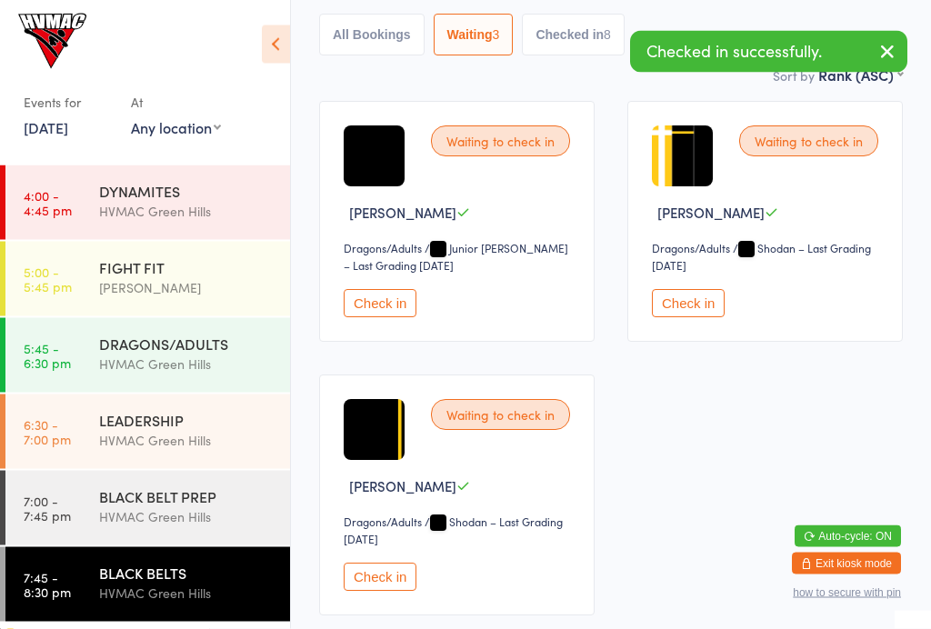
scroll to position [218, 0]
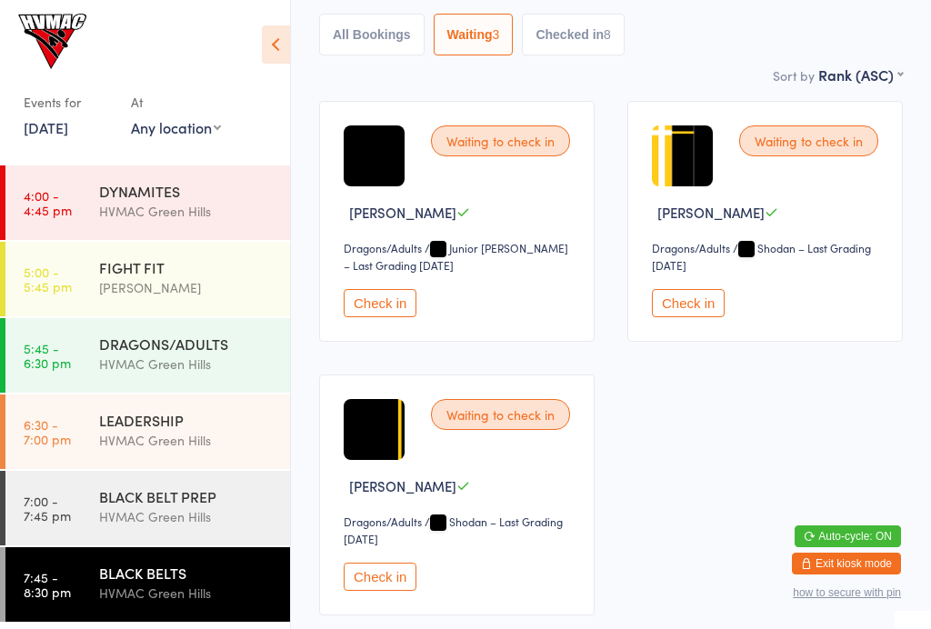
click at [395, 586] on button "Check in" at bounding box center [380, 577] width 73 height 28
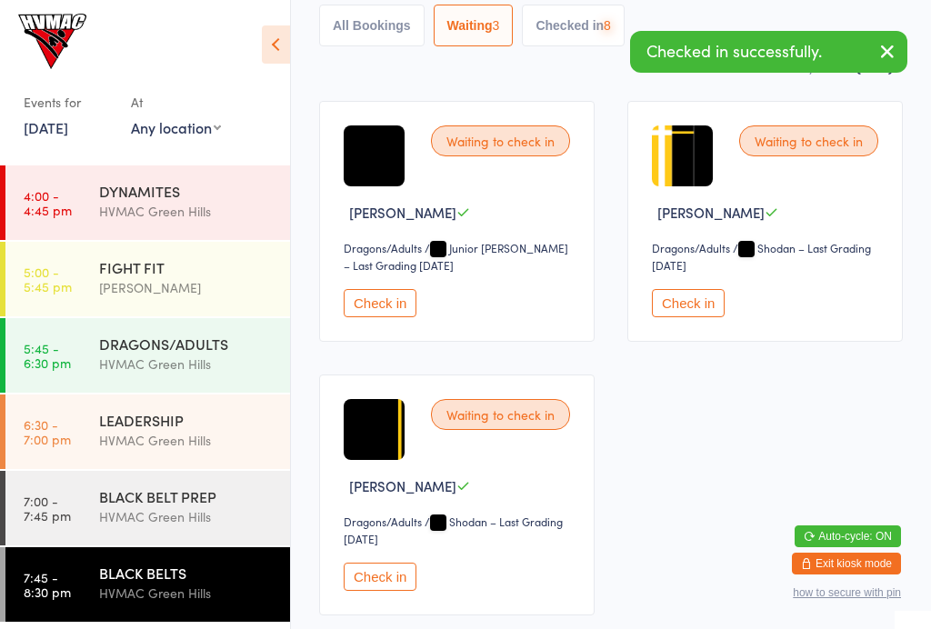
scroll to position [48, 0]
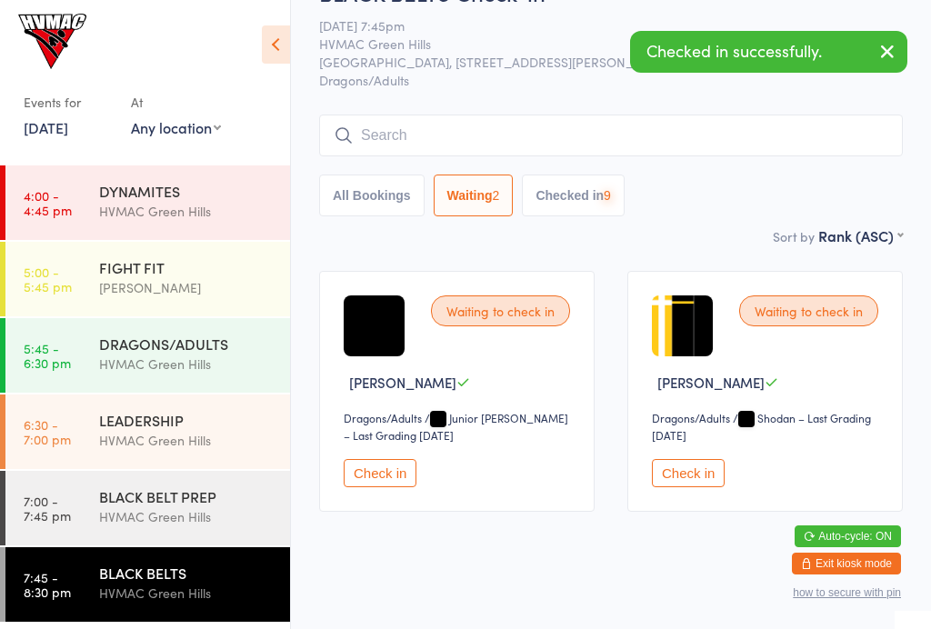
click at [198, 434] on div "HVMAC Green Hills" at bounding box center [186, 440] width 175 height 21
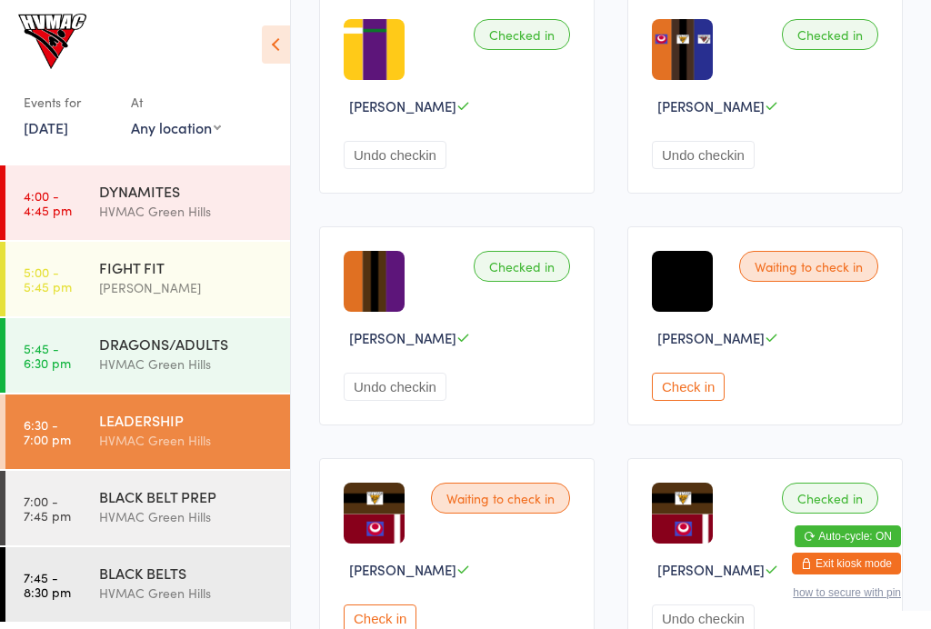
scroll to position [1979, 0]
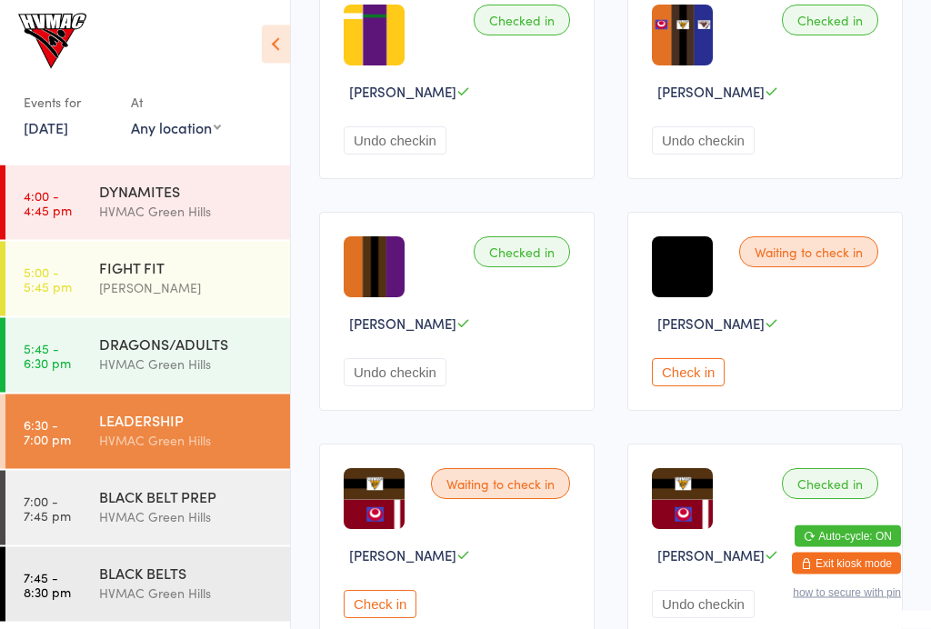
click at [702, 387] on button "Check in" at bounding box center [688, 373] width 73 height 28
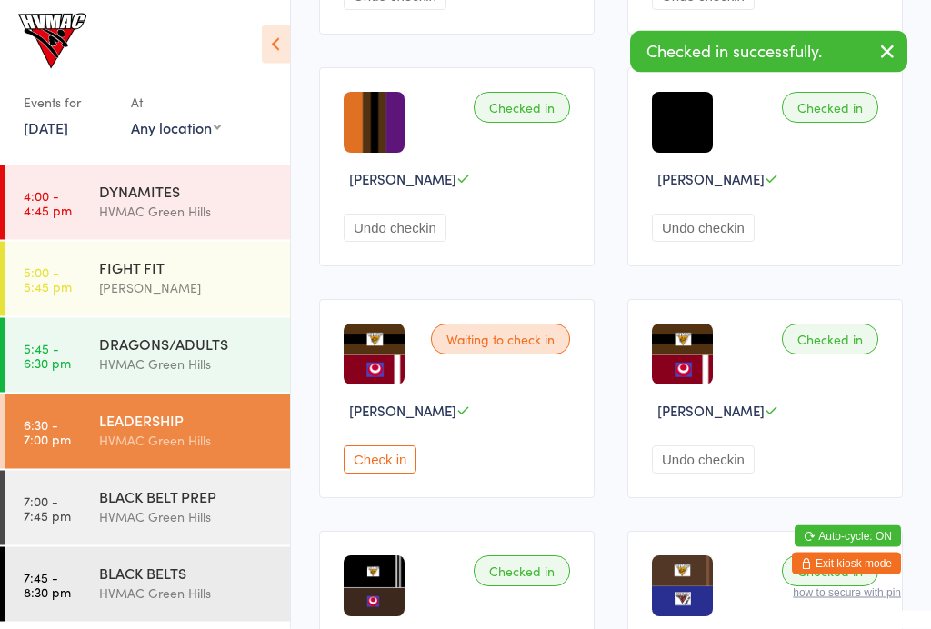
scroll to position [2125, 0]
click at [411, 473] on button "Check in" at bounding box center [380, 459] width 73 height 28
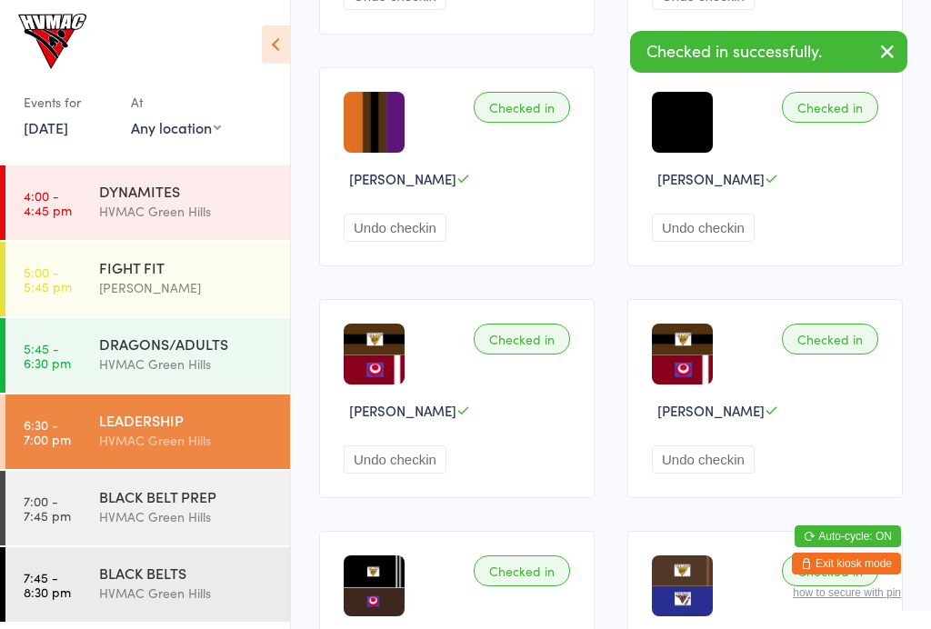
click at [75, 503] on link "7:00 - 7:45 pm BLACK BELT PREP [GEOGRAPHIC_DATA]" at bounding box center [147, 508] width 284 height 75
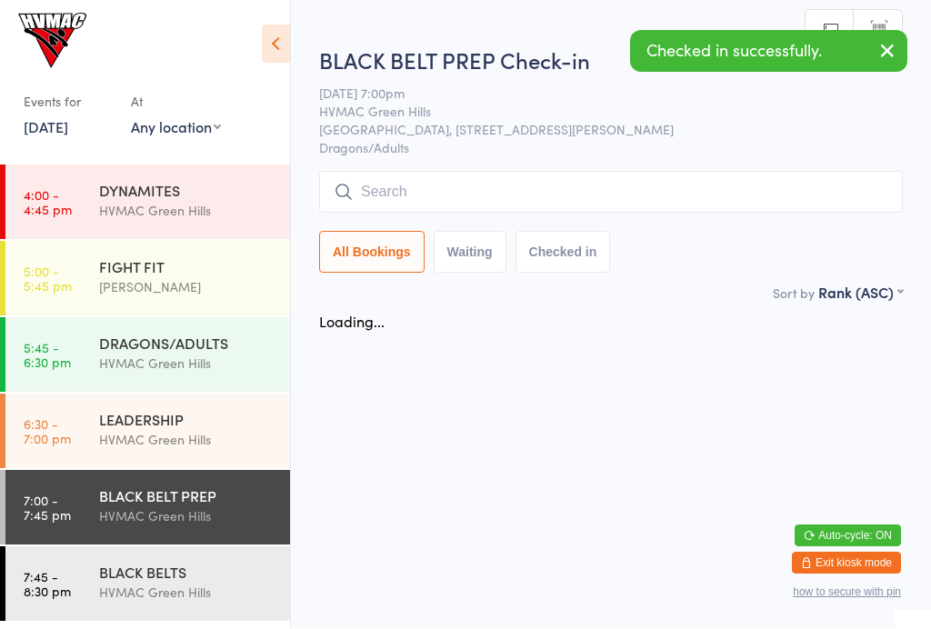
scroll to position [1, 0]
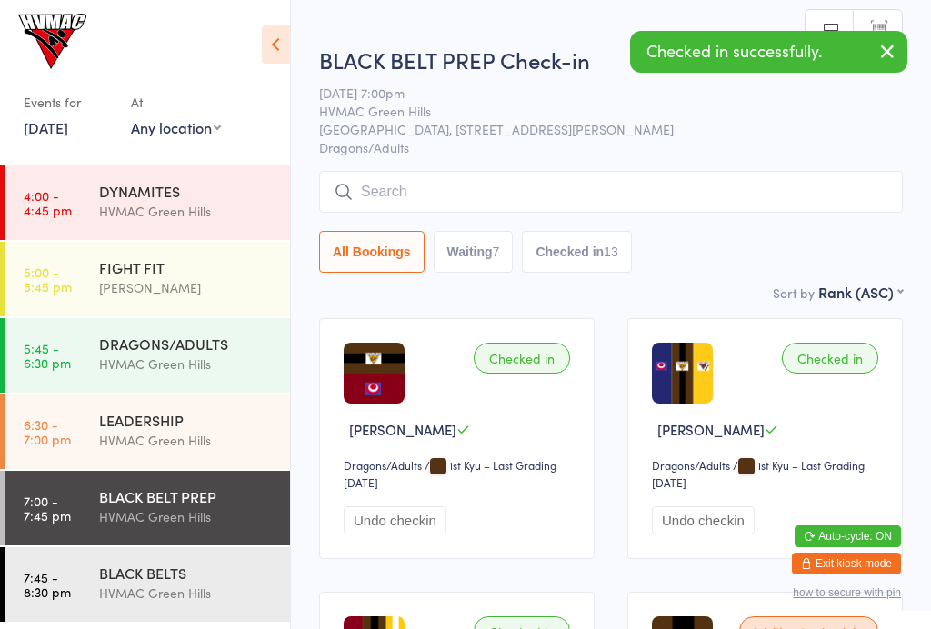
click at [503, 266] on button "Waiting 7" at bounding box center [473, 252] width 80 height 42
select select "4"
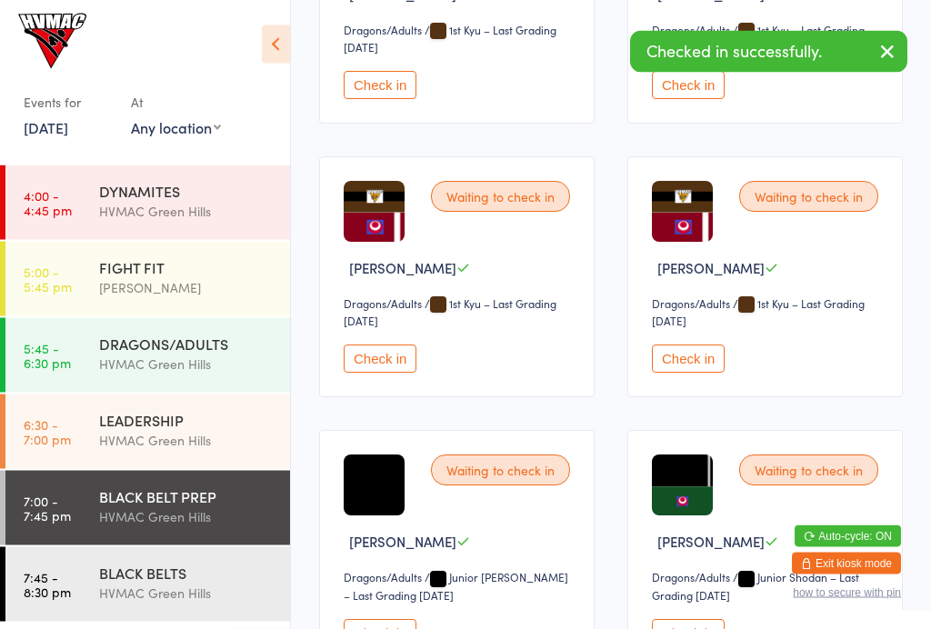
scroll to position [479, 0]
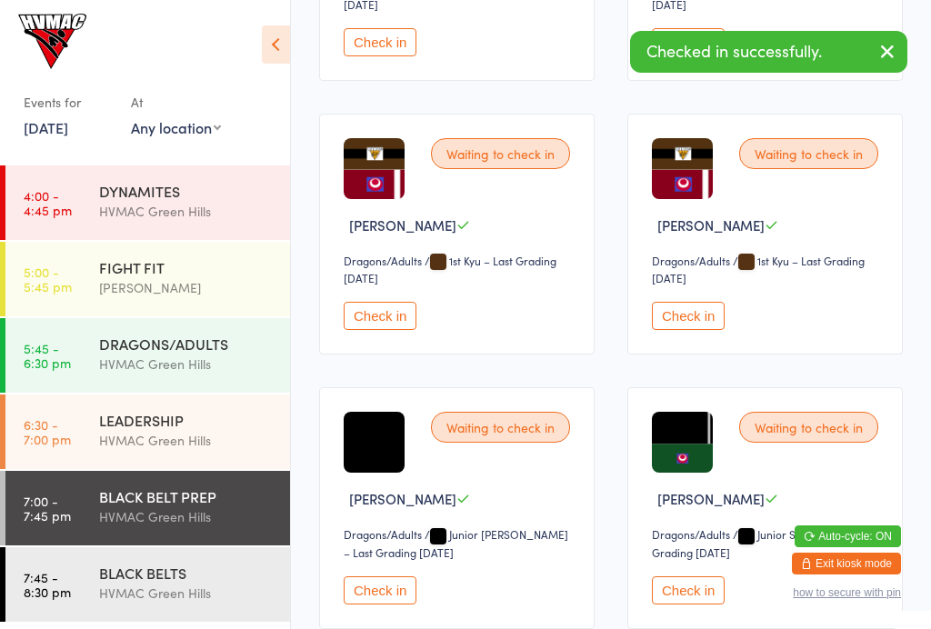
click at [391, 330] on button "Check in" at bounding box center [380, 316] width 73 height 28
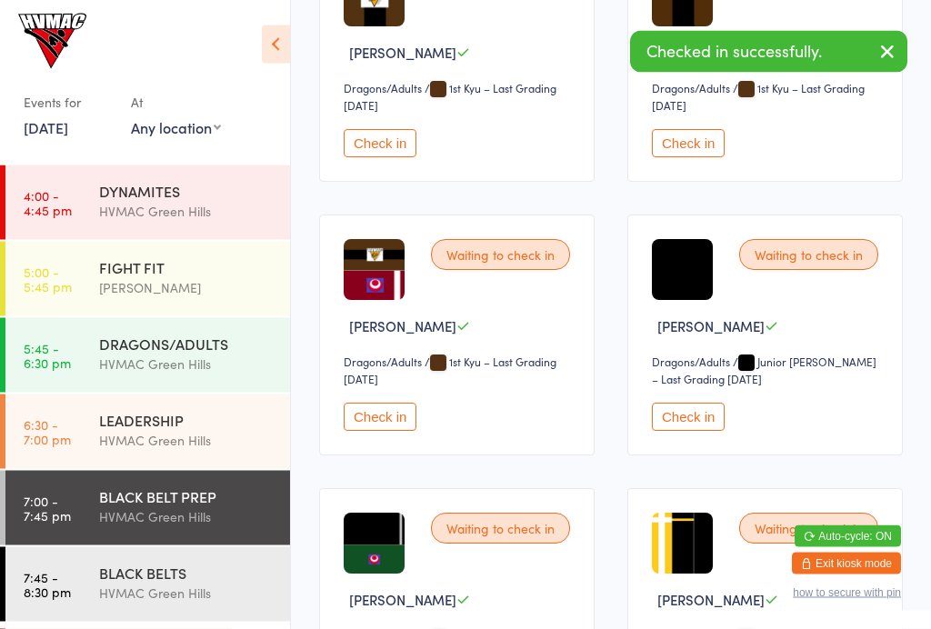
scroll to position [378, 0]
click at [704, 423] on button "Check in" at bounding box center [688, 417] width 73 height 28
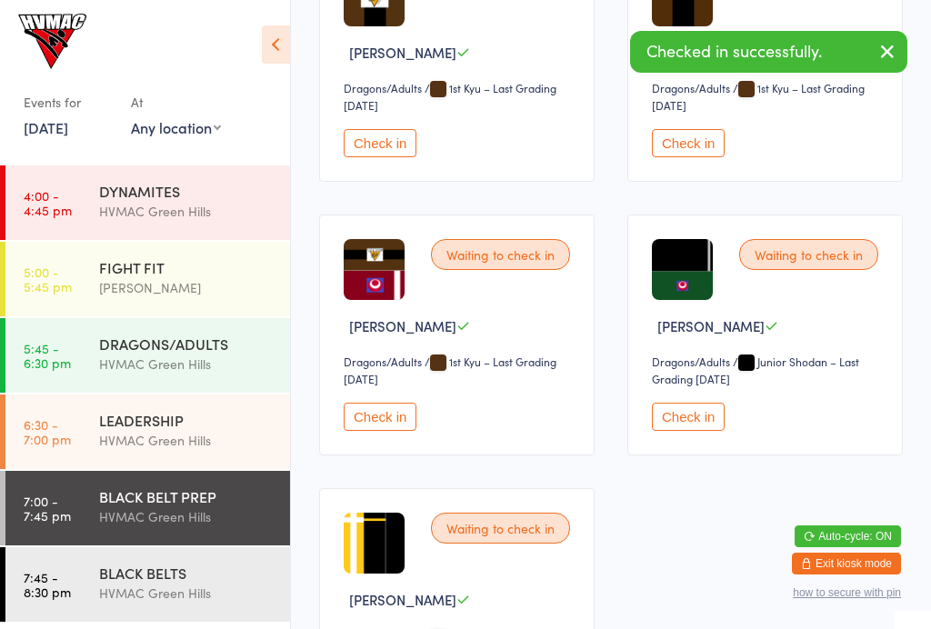
click at [42, 564] on link "7:45 - 8:30 pm BLACK BELTS [GEOGRAPHIC_DATA]" at bounding box center [147, 584] width 284 height 75
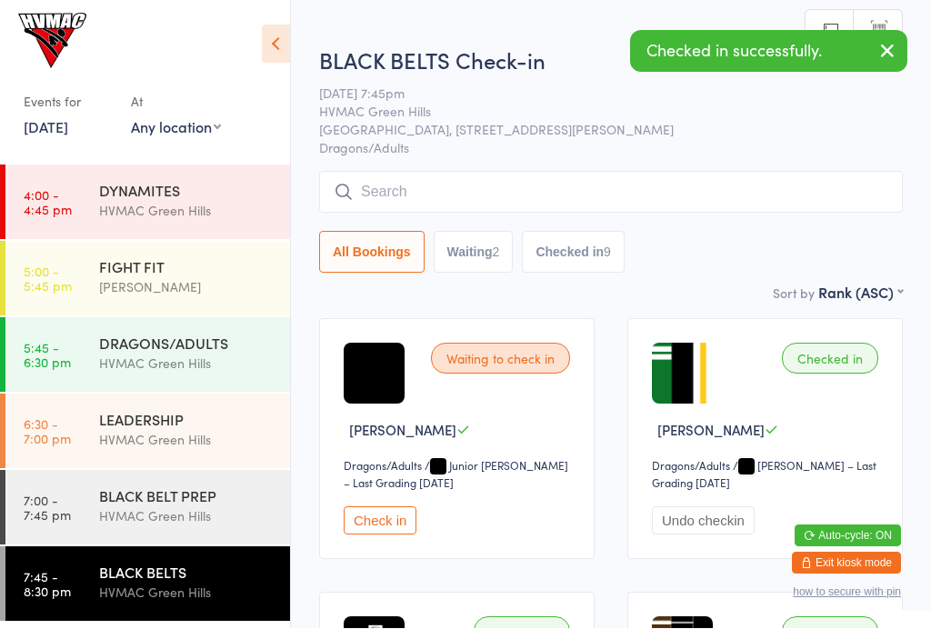
scroll to position [1, 0]
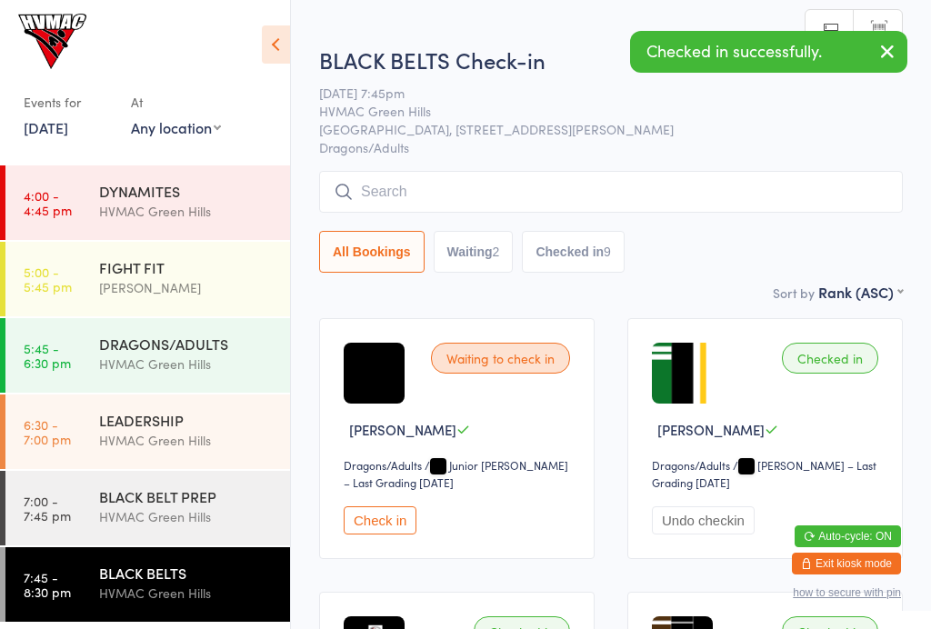
click at [481, 258] on button "Waiting 2" at bounding box center [473, 252] width 80 height 42
select select "4"
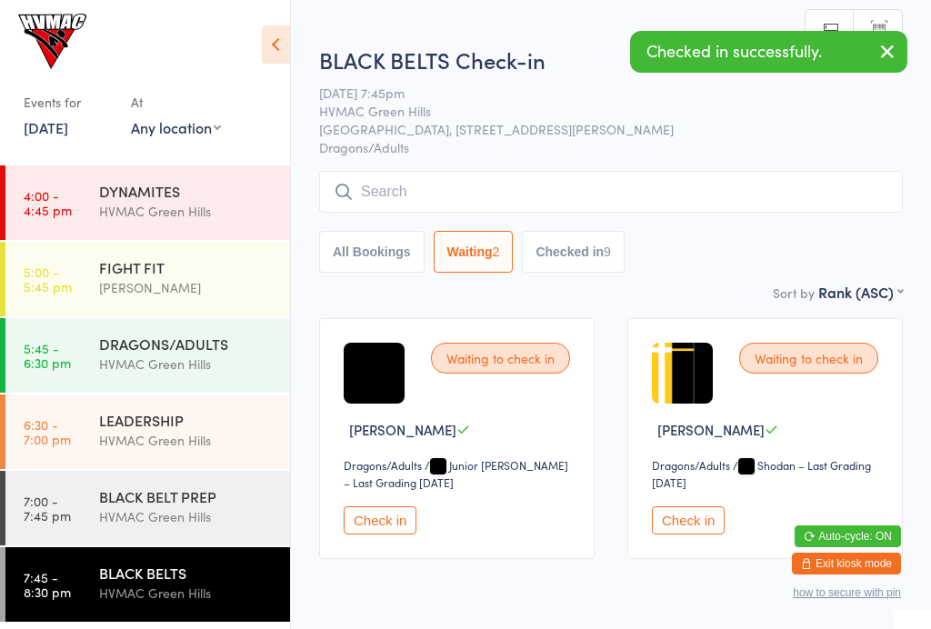
click at [405, 517] on button "Check in" at bounding box center [380, 520] width 73 height 28
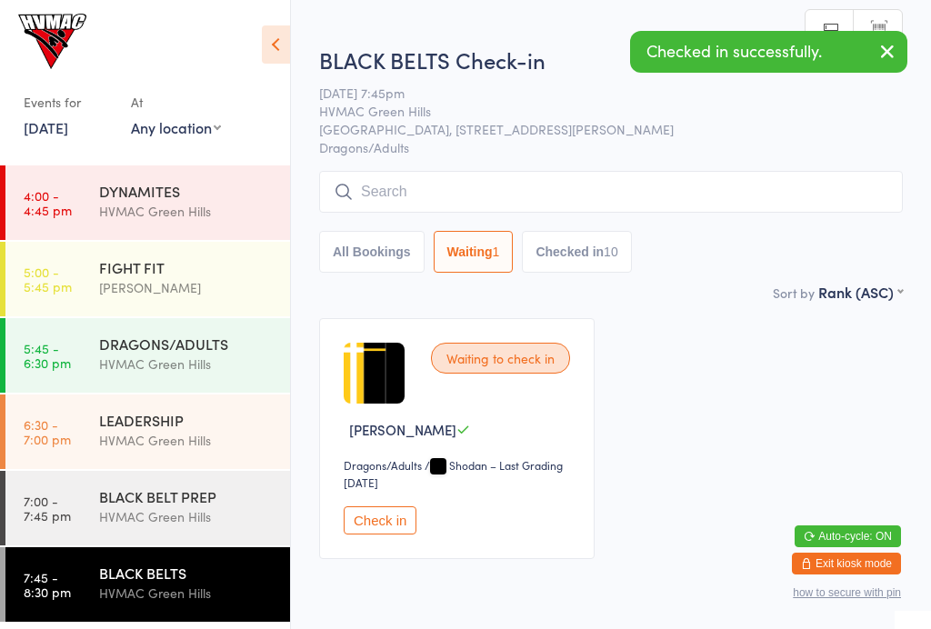
click at [70, 484] on link "7:00 - 7:45 pm BLACK BELT PREP [GEOGRAPHIC_DATA]" at bounding box center [147, 508] width 284 height 75
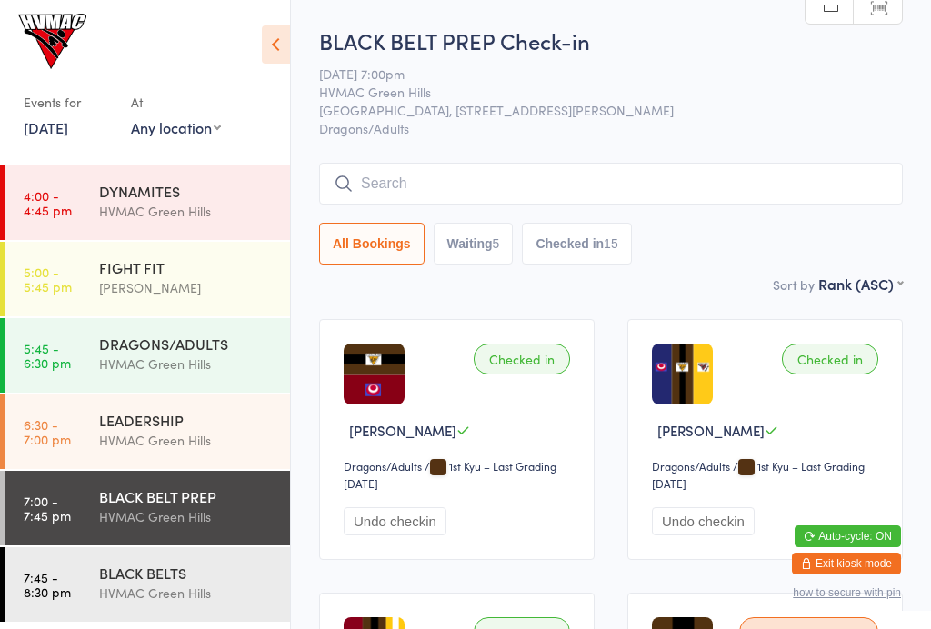
click at [174, 571] on div "BLACK BELTS" at bounding box center [186, 573] width 175 height 20
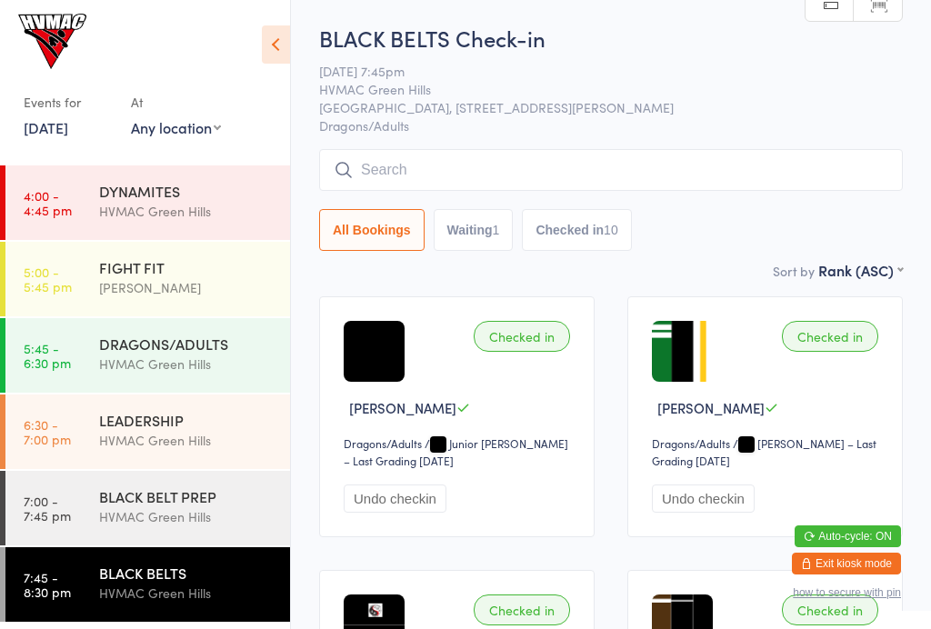
scroll to position [19, 0]
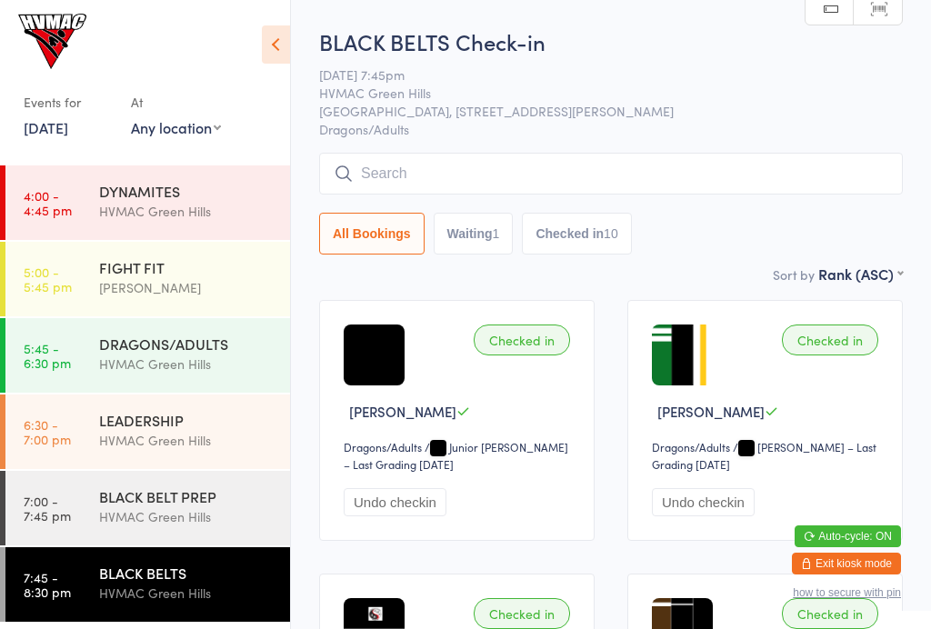
click at [229, 440] on div "HVMAC Green Hills" at bounding box center [186, 440] width 175 height 21
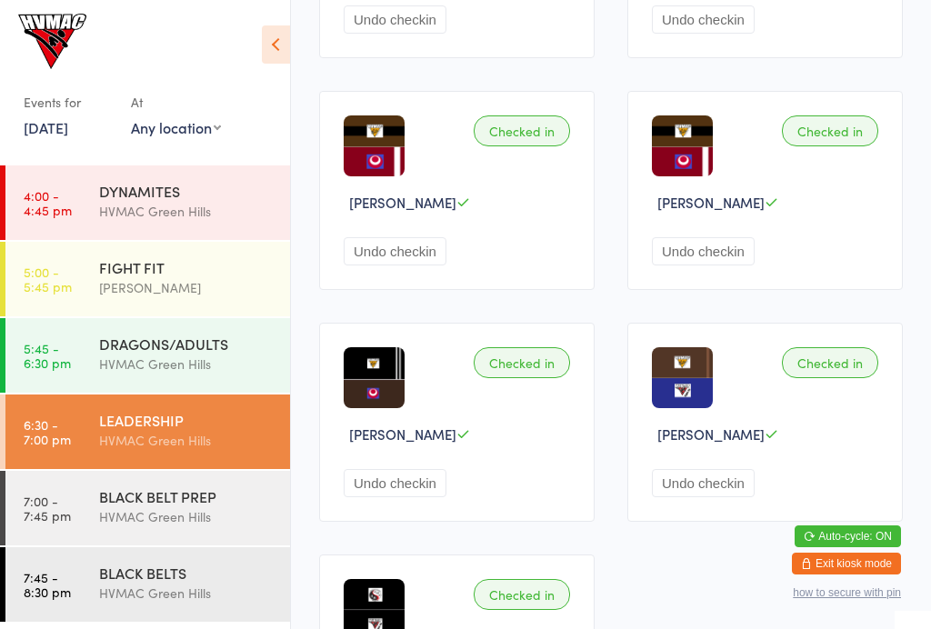
scroll to position [2335, 0]
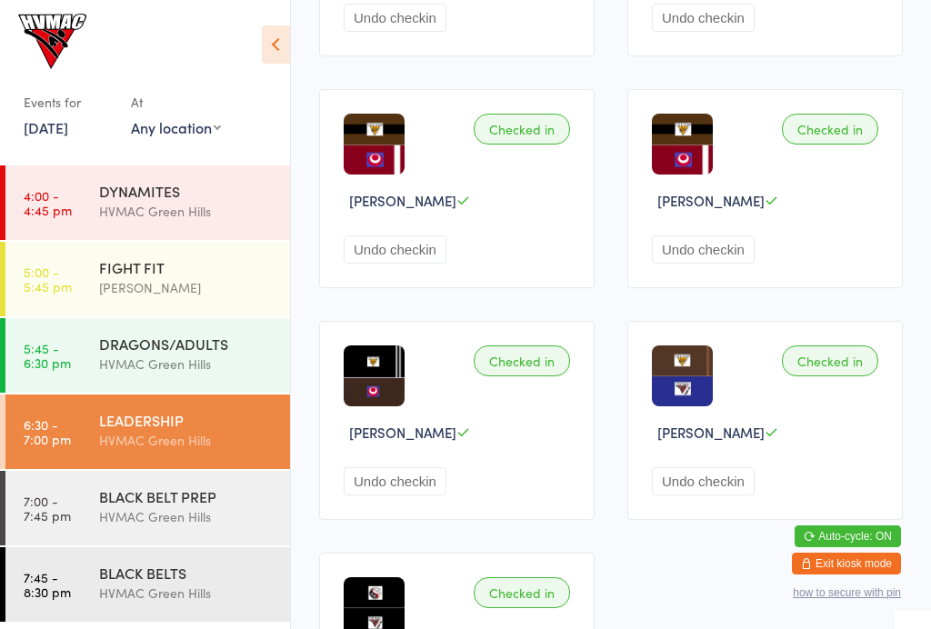
click at [730, 264] on button "Undo checkin" at bounding box center [703, 249] width 103 height 28
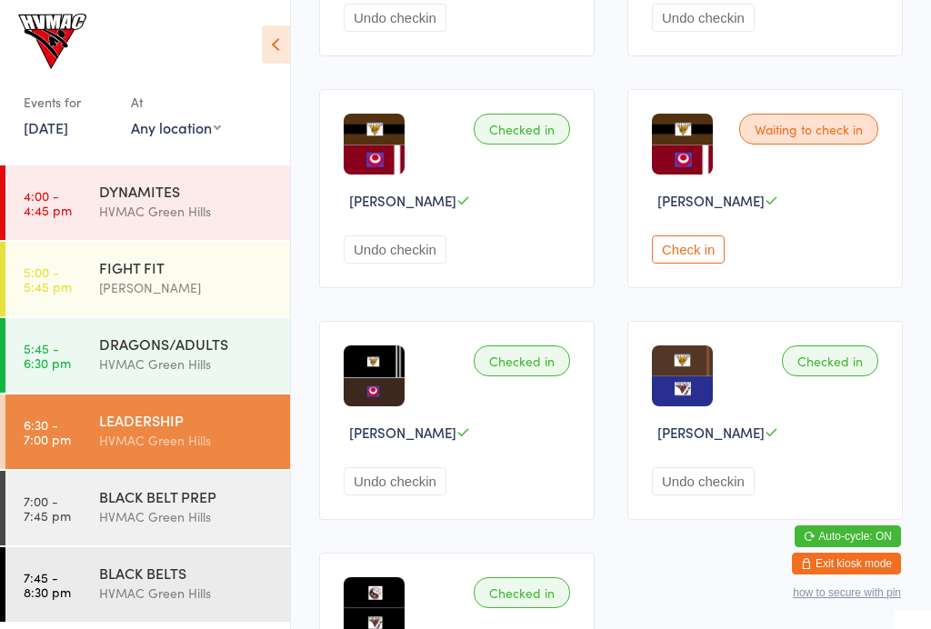
click at [718, 264] on button "Check in" at bounding box center [688, 249] width 73 height 28
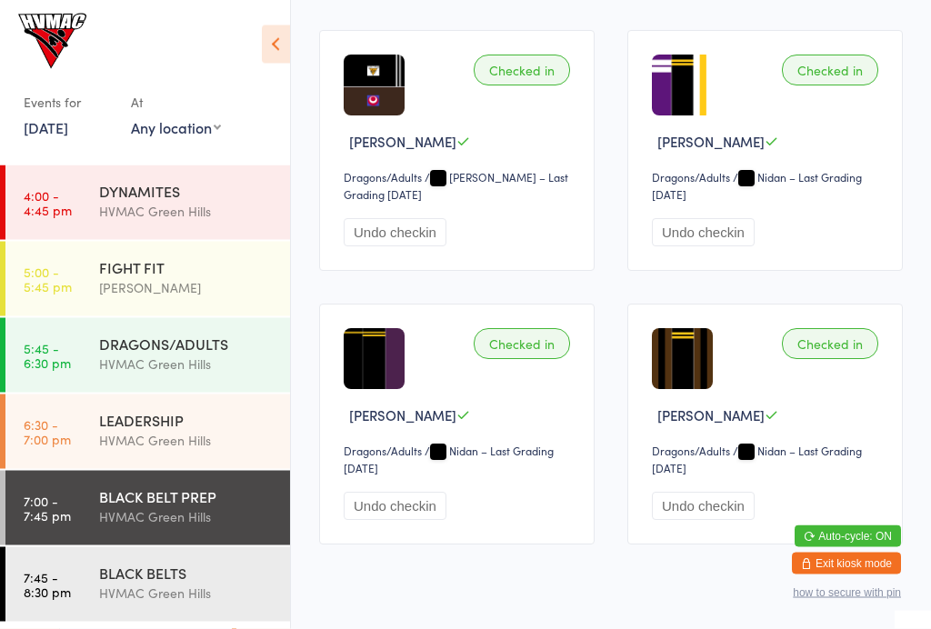
scroll to position [2553, 0]
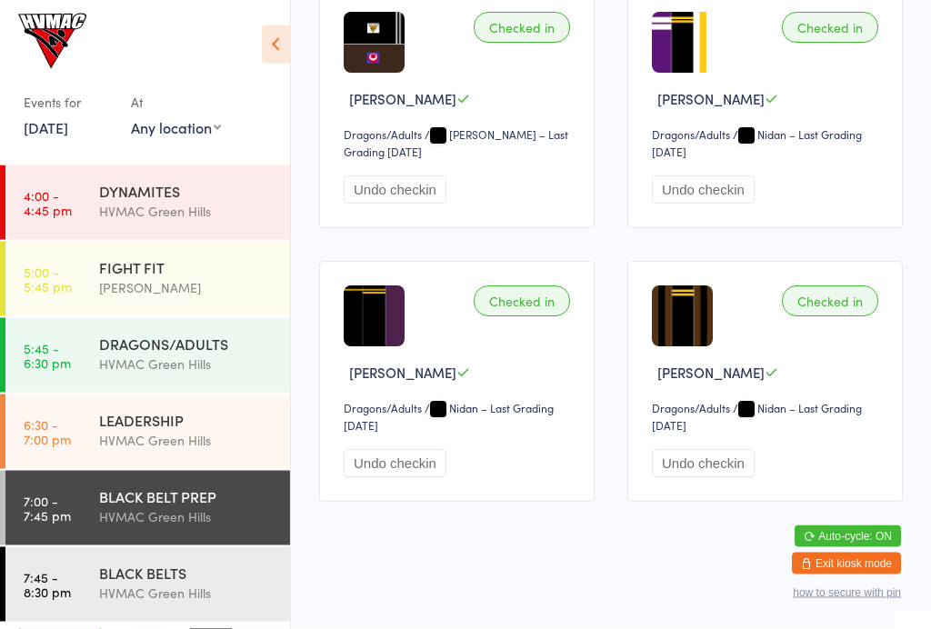
click at [147, 503] on div "BLACK BELT PREP" at bounding box center [186, 496] width 175 height 20
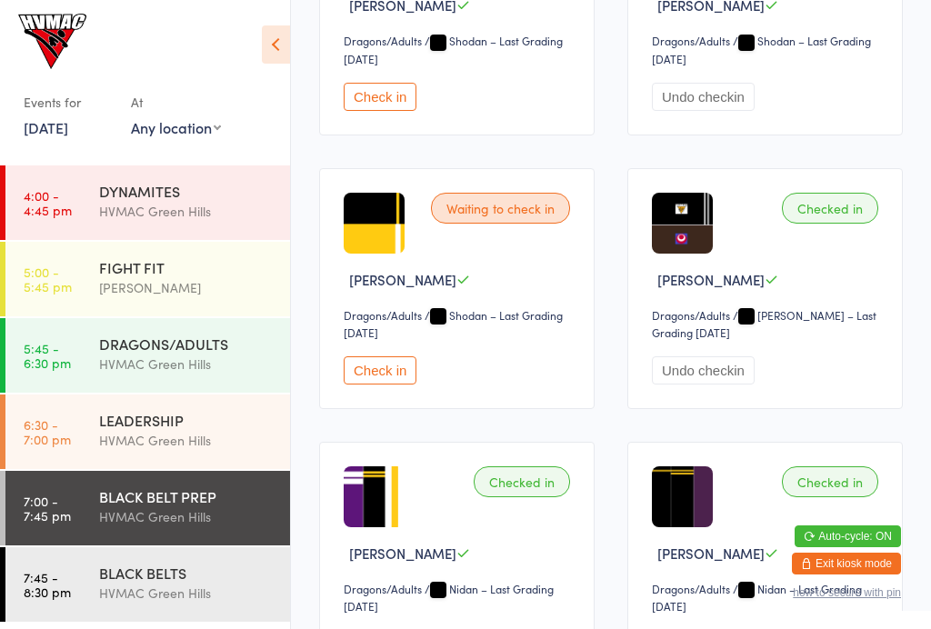
scroll to position [2359, 0]
click at [388, 385] on button "Check in" at bounding box center [380, 371] width 73 height 28
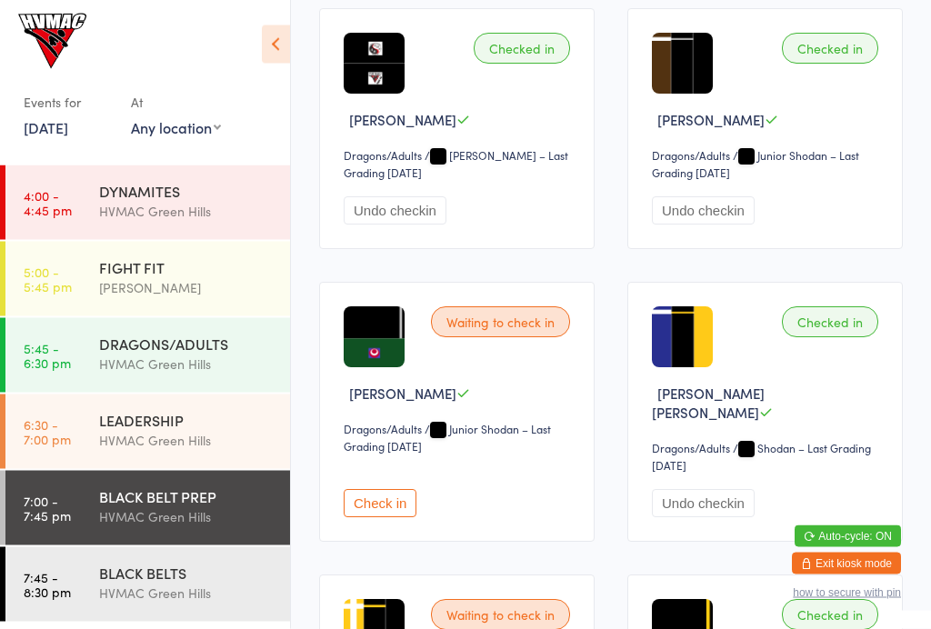
scroll to position [1679, 0]
click at [393, 511] on button "Check in" at bounding box center [380, 503] width 73 height 28
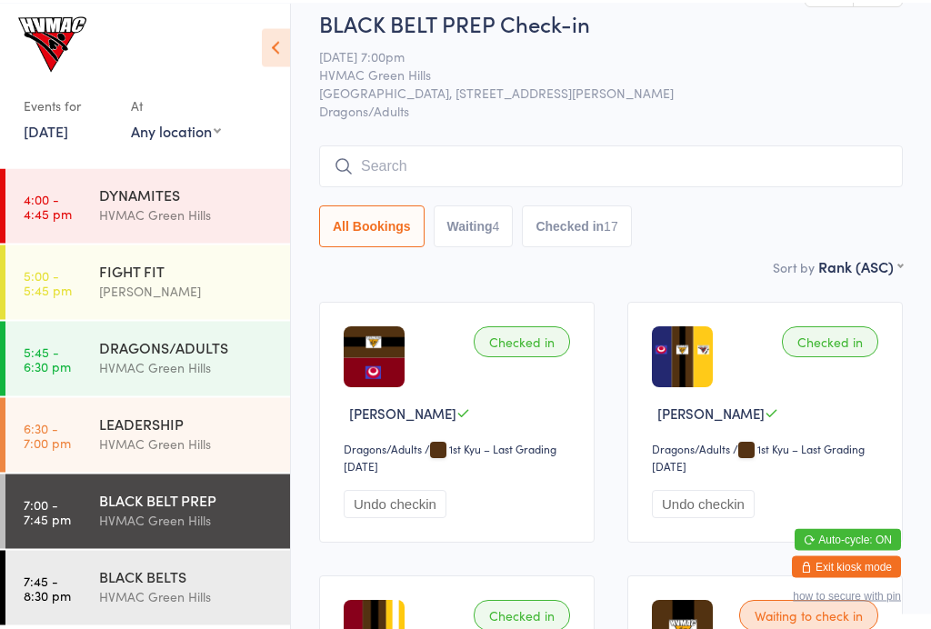
scroll to position [16, 0]
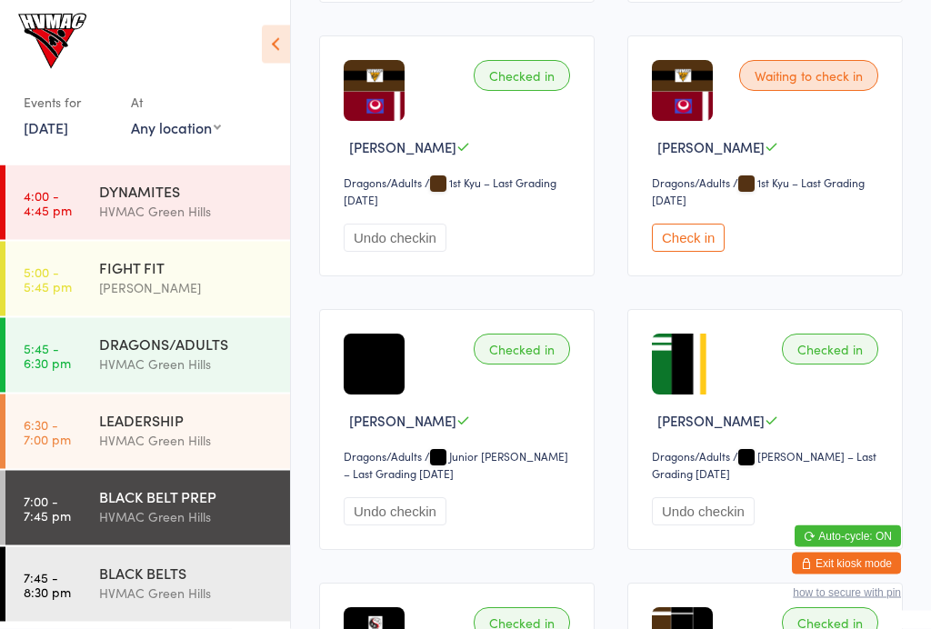
click at [698, 253] on button "Check in" at bounding box center [688, 238] width 73 height 28
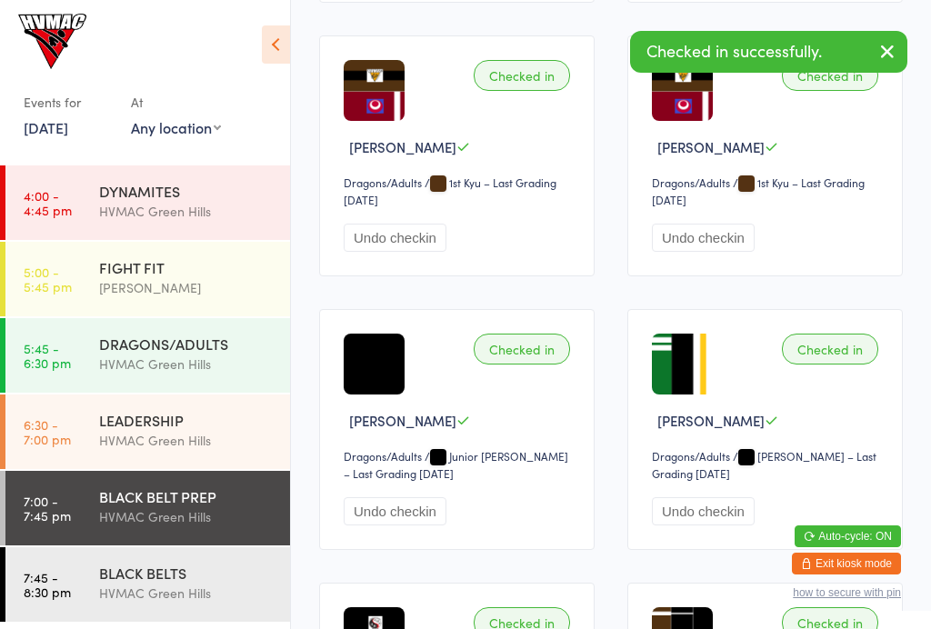
click at [220, 366] on div "HVMAC Green Hills" at bounding box center [186, 363] width 175 height 21
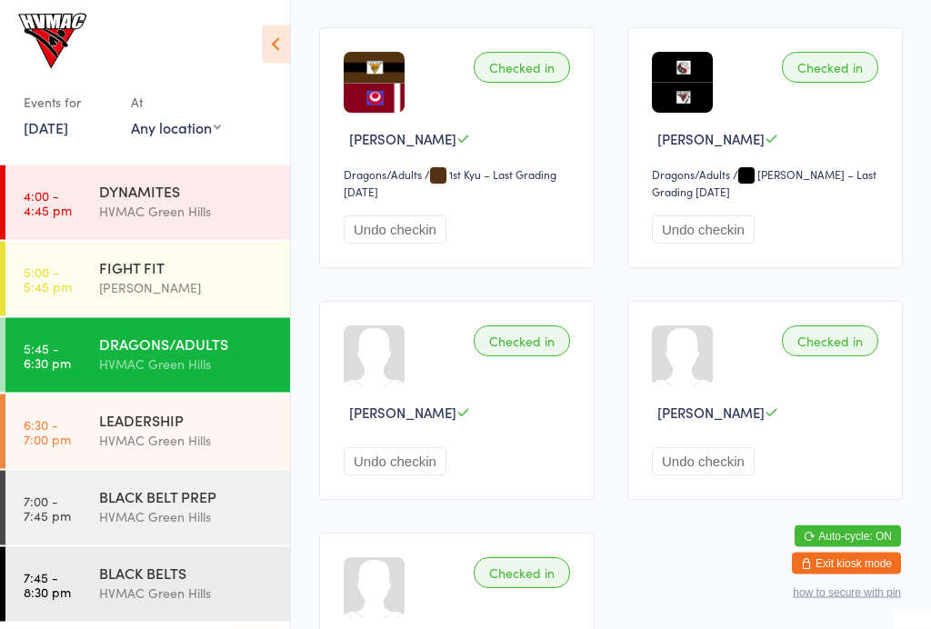
scroll to position [3869, 0]
click at [219, 509] on div "HVMAC Green Hills" at bounding box center [186, 516] width 175 height 21
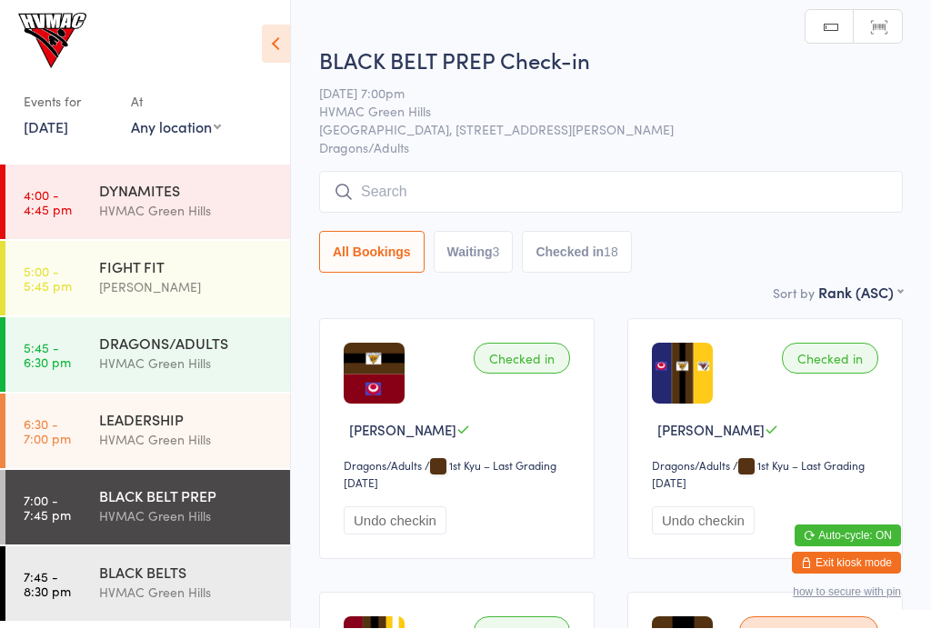
scroll to position [1, 0]
